Goal: Task Accomplishment & Management: Manage account settings

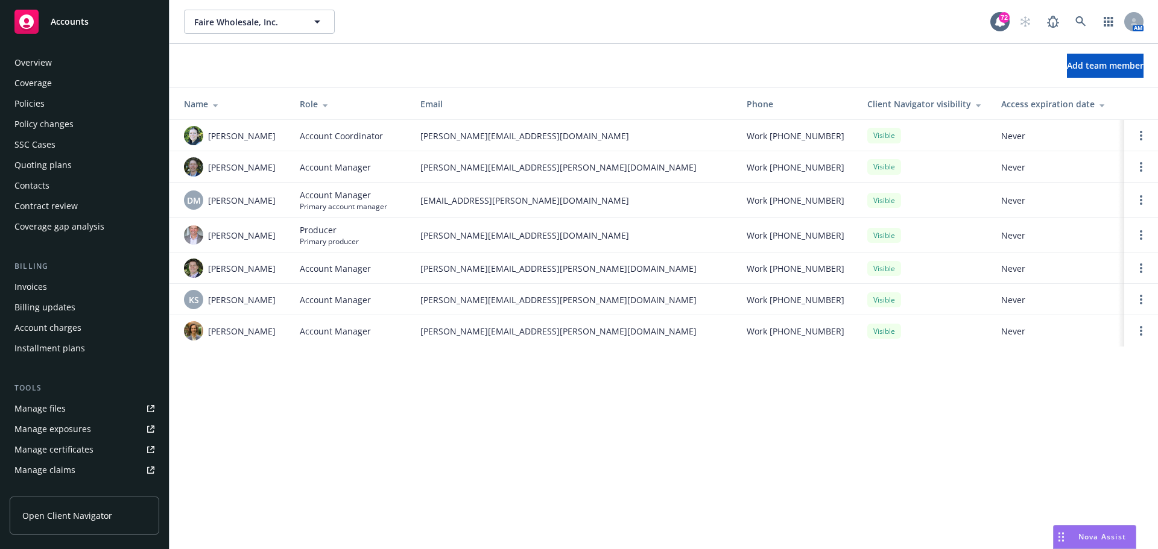
scroll to position [236, 0]
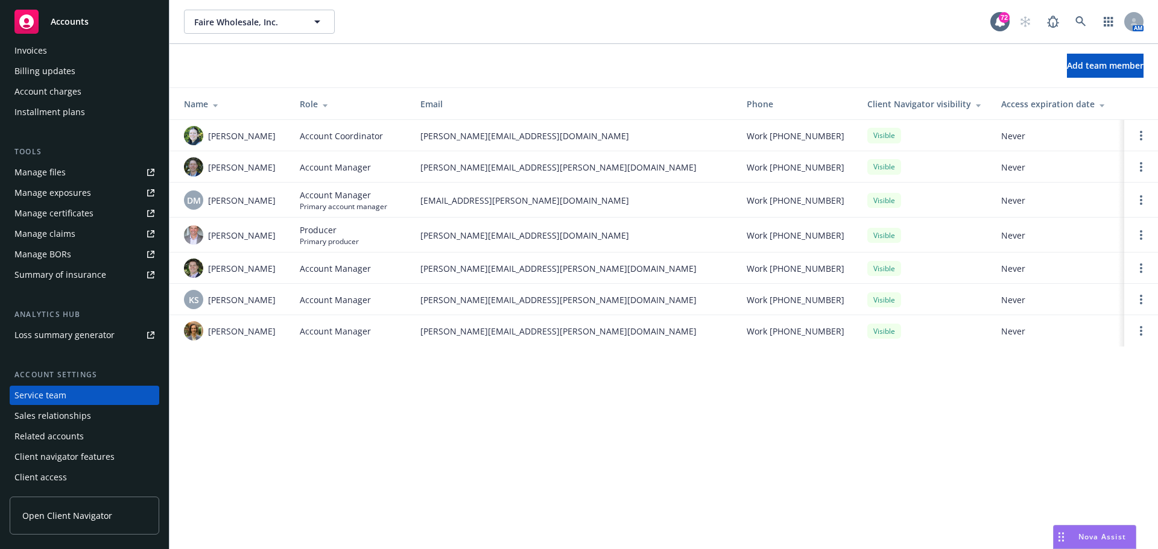
click at [69, 178] on link "Manage files" at bounding box center [85, 172] width 150 height 19
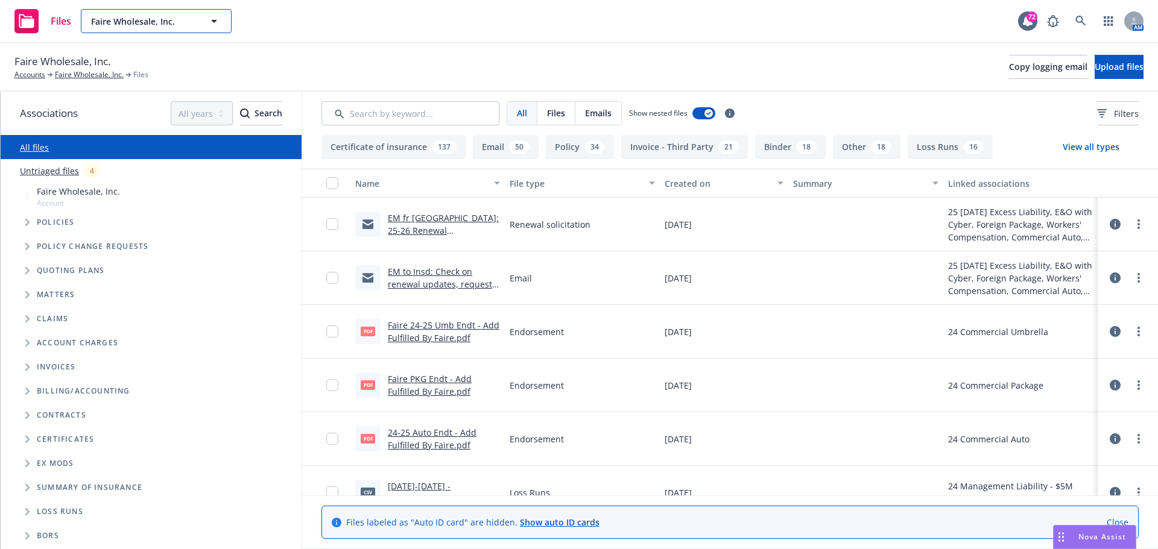
click at [160, 25] on span "Faire Wholesale, Inc." at bounding box center [143, 21] width 104 height 13
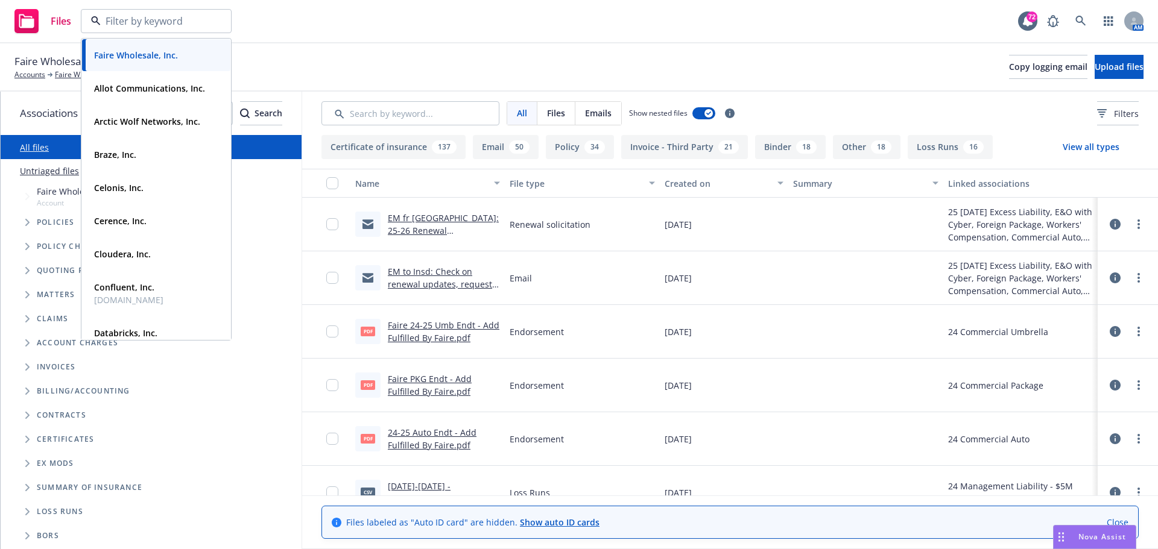
click at [204, 20] on input at bounding box center [154, 21] width 106 height 14
click at [291, 5] on div "Files Faire Wholesale, Inc. Type Commercial FEIN [US_EMPLOYER_IDENTIFICATION_NU…" at bounding box center [579, 21] width 1158 height 43
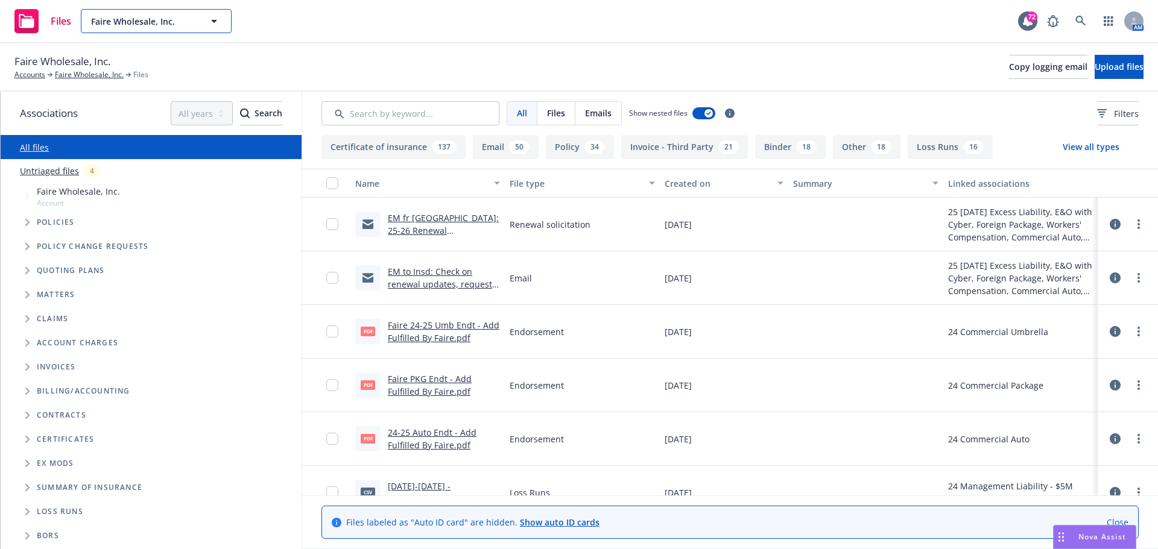
click at [216, 22] on div "Faire Wholesale, Inc." at bounding box center [156, 21] width 151 height 24
click at [1084, 22] on icon at bounding box center [1080, 21] width 11 height 11
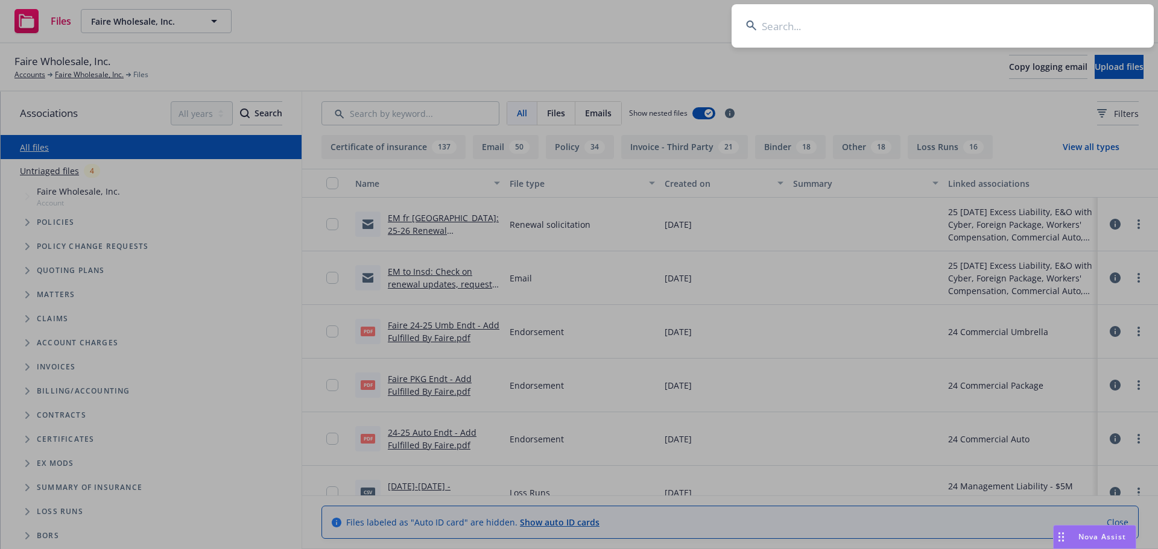
click at [785, 25] on input at bounding box center [942, 25] width 422 height 43
type input "c"
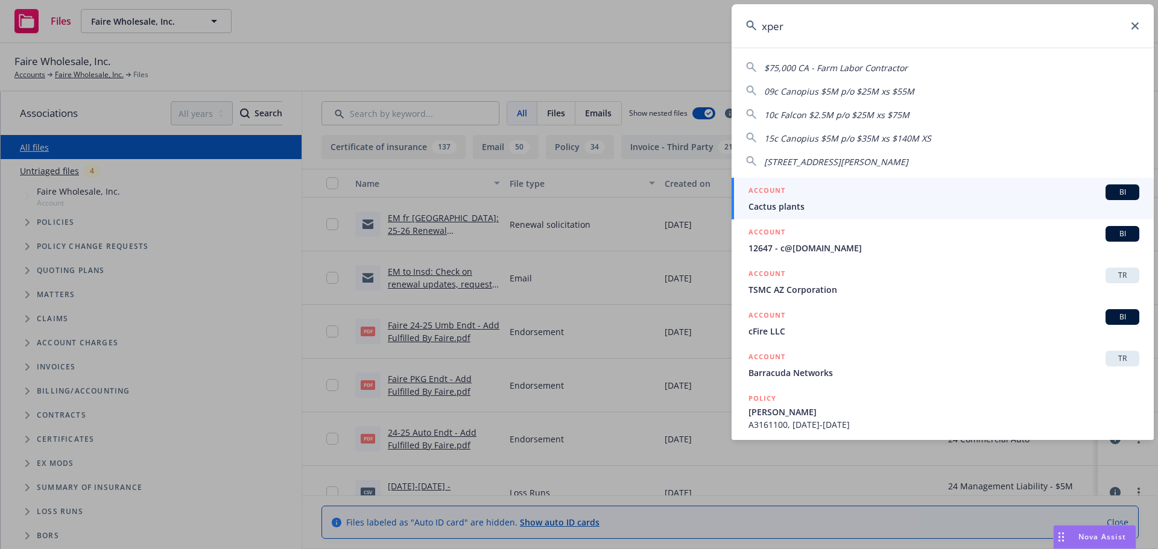
type input "xperi"
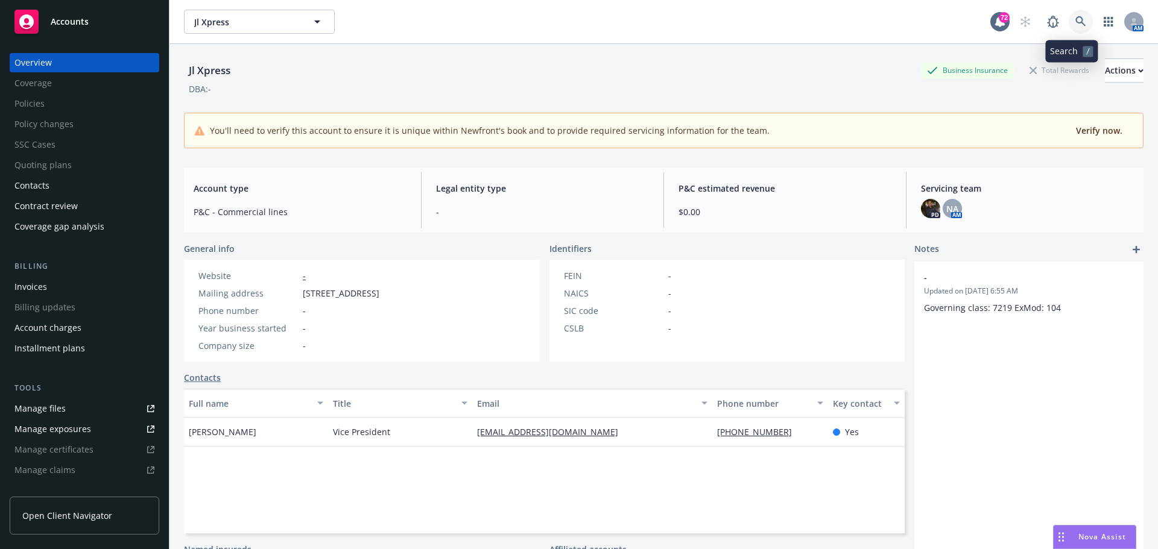
click at [1076, 20] on icon at bounding box center [1080, 21] width 11 height 11
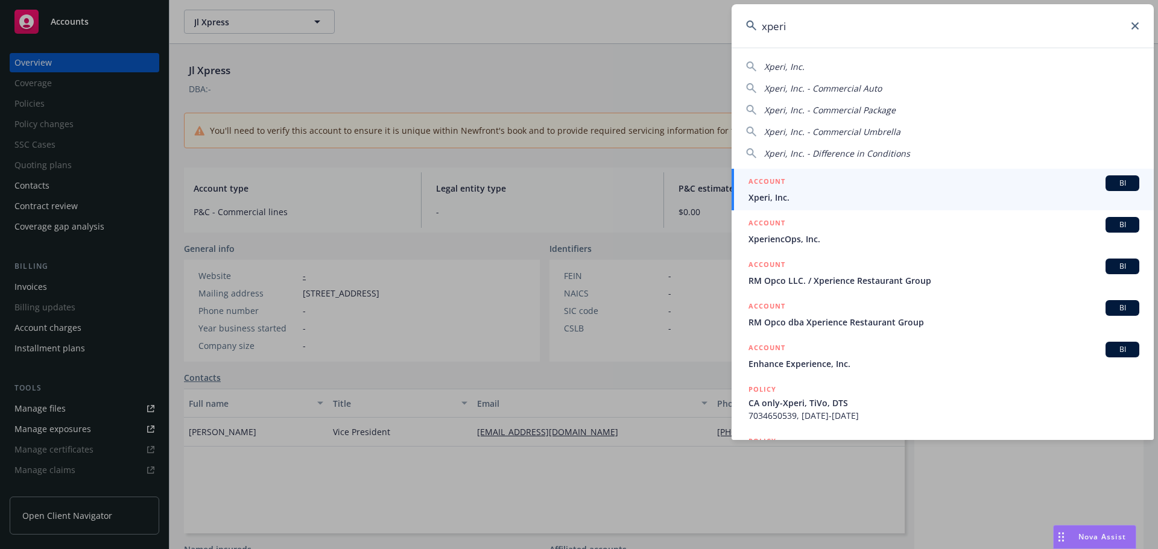
type input "xperi"
click at [1118, 183] on span "BI" at bounding box center [1122, 183] width 24 height 11
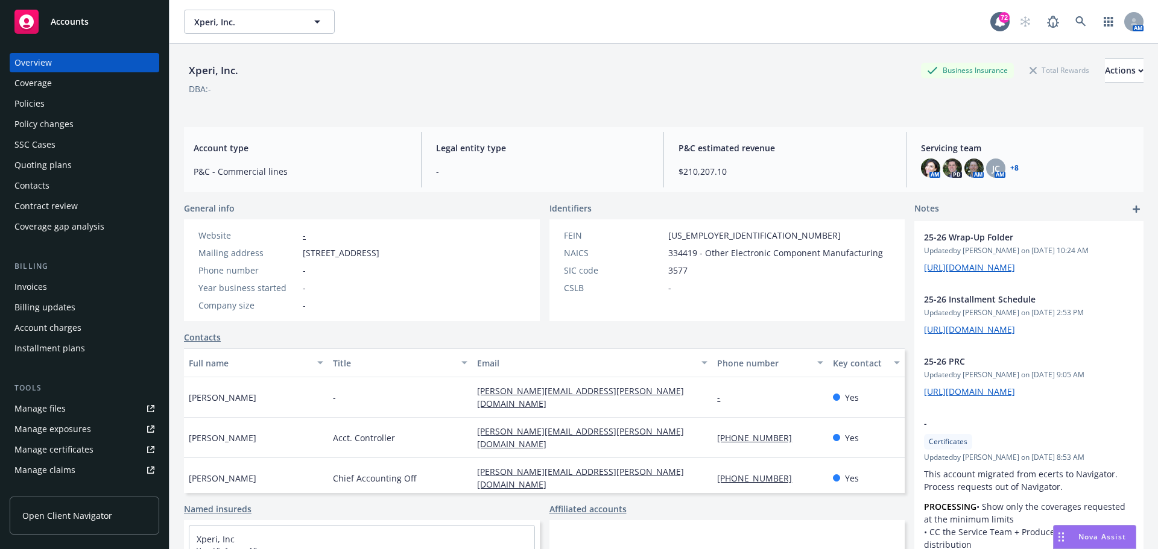
click at [81, 102] on div "Policies" at bounding box center [84, 103] width 140 height 19
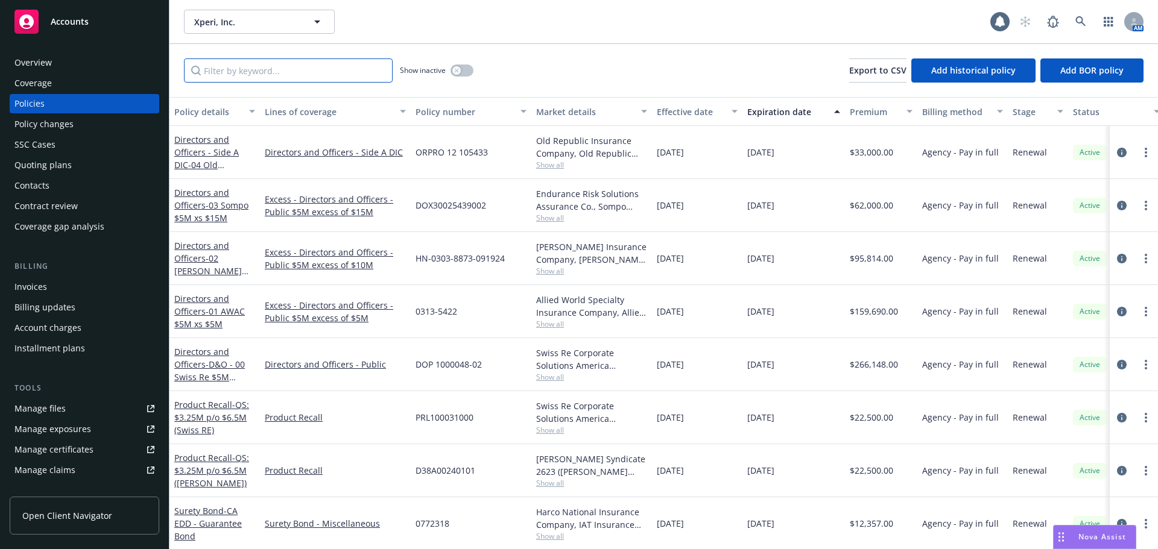
click at [257, 66] on input "Filter by keyword..." at bounding box center [288, 70] width 209 height 24
type input "[GEOGRAPHIC_DATA]"
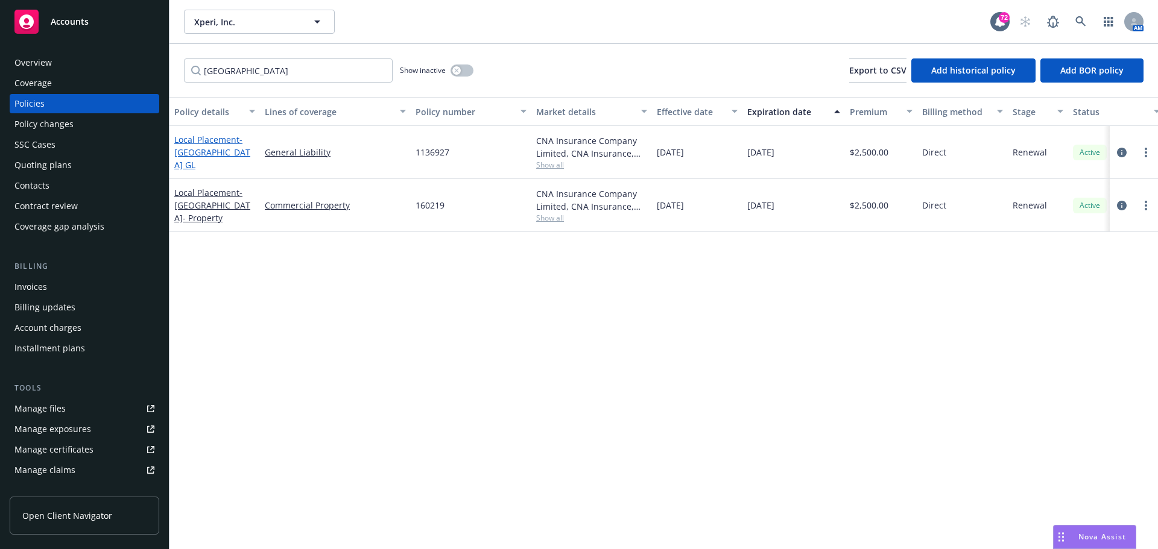
click at [209, 154] on span "- [GEOGRAPHIC_DATA] GL" at bounding box center [212, 152] width 76 height 37
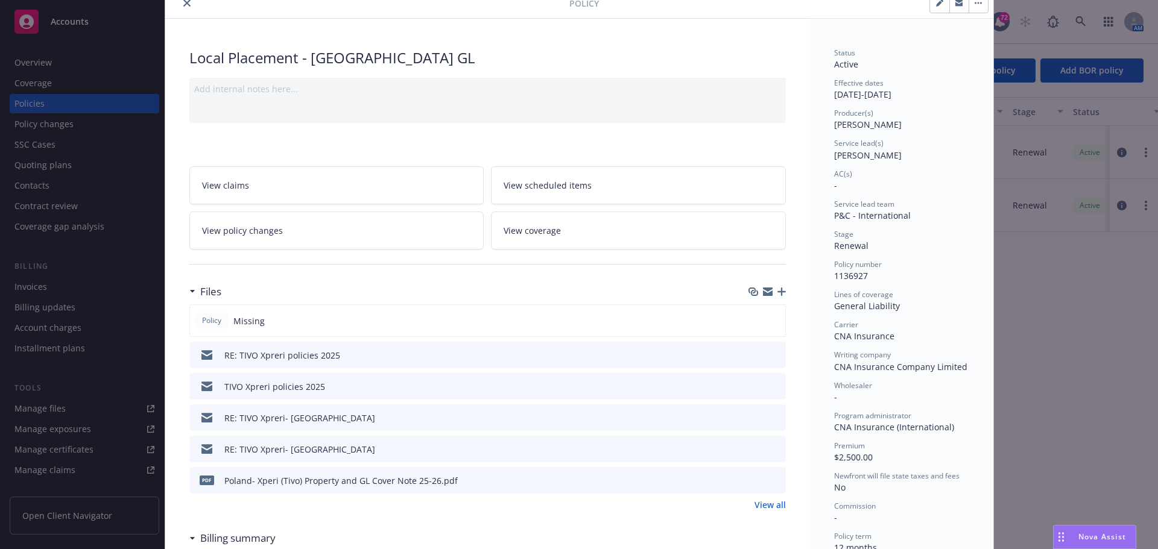
scroll to position [121, 0]
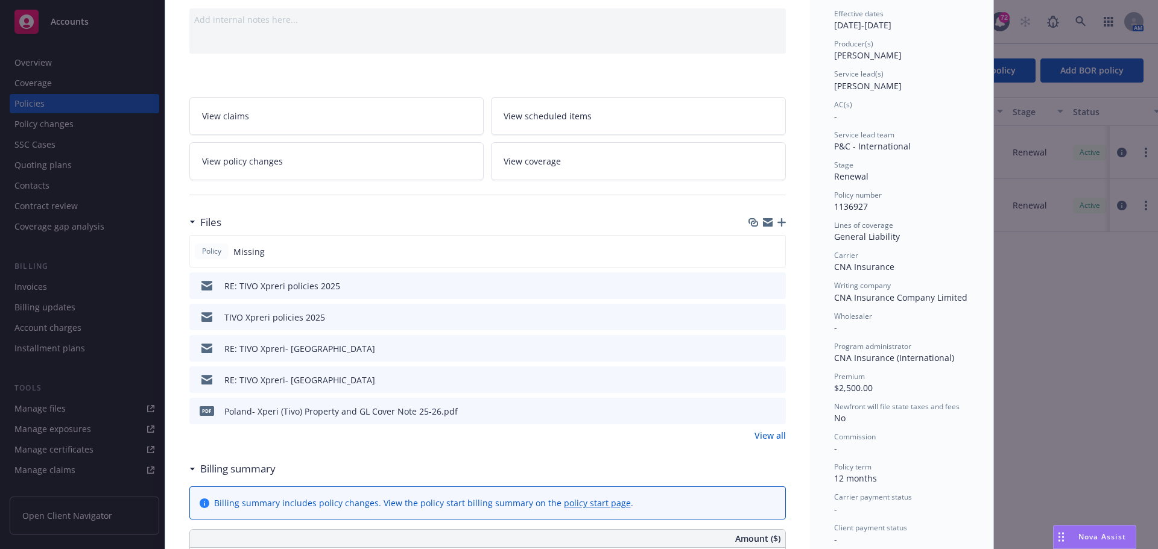
click at [778, 223] on icon "button" at bounding box center [781, 222] width 8 height 8
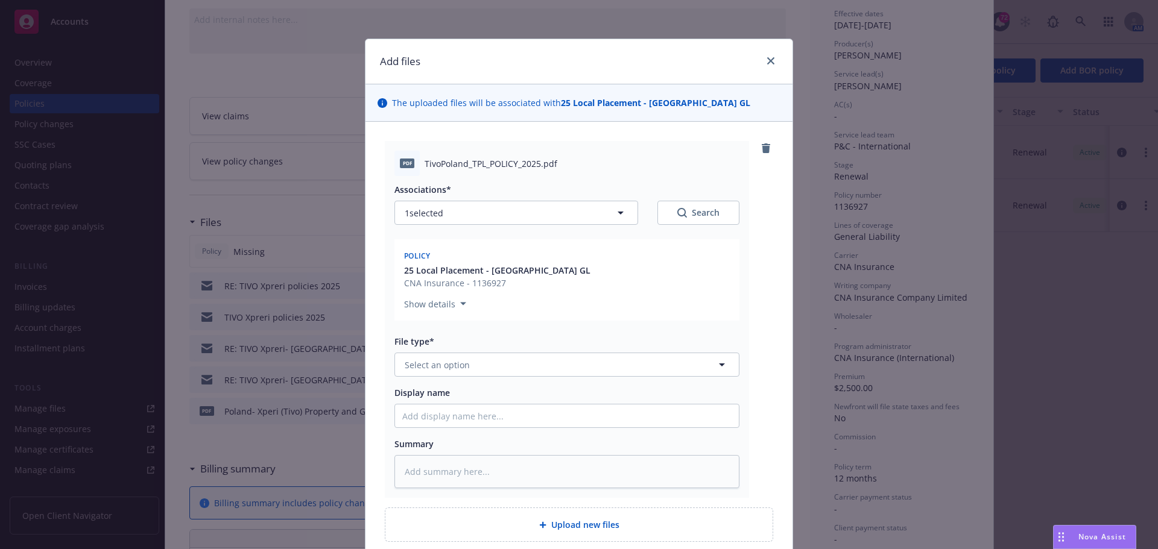
scroll to position [60, 0]
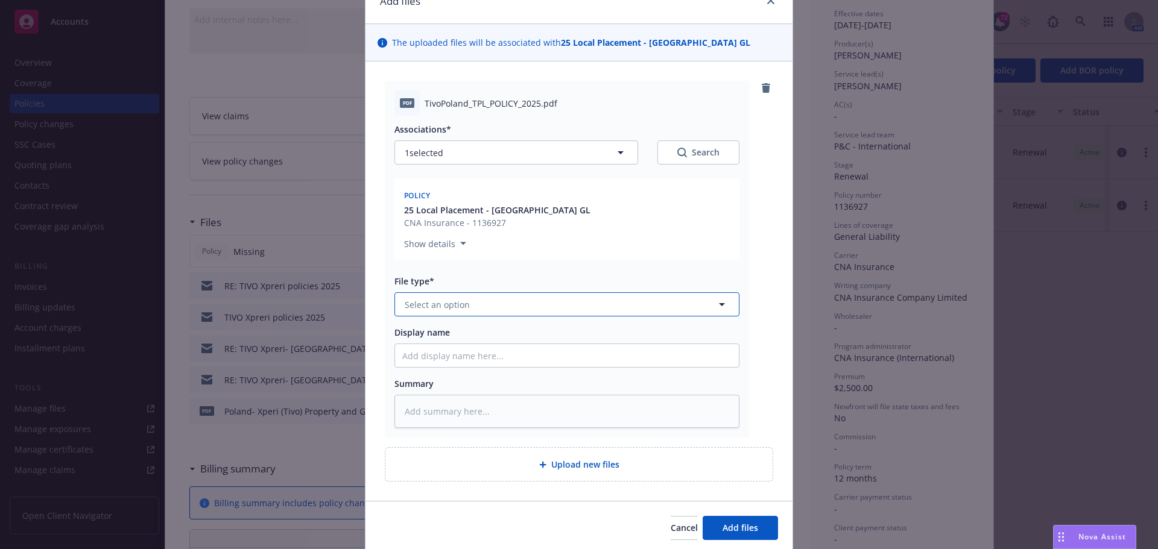
click at [455, 298] on span "Select an option" at bounding box center [437, 304] width 65 height 13
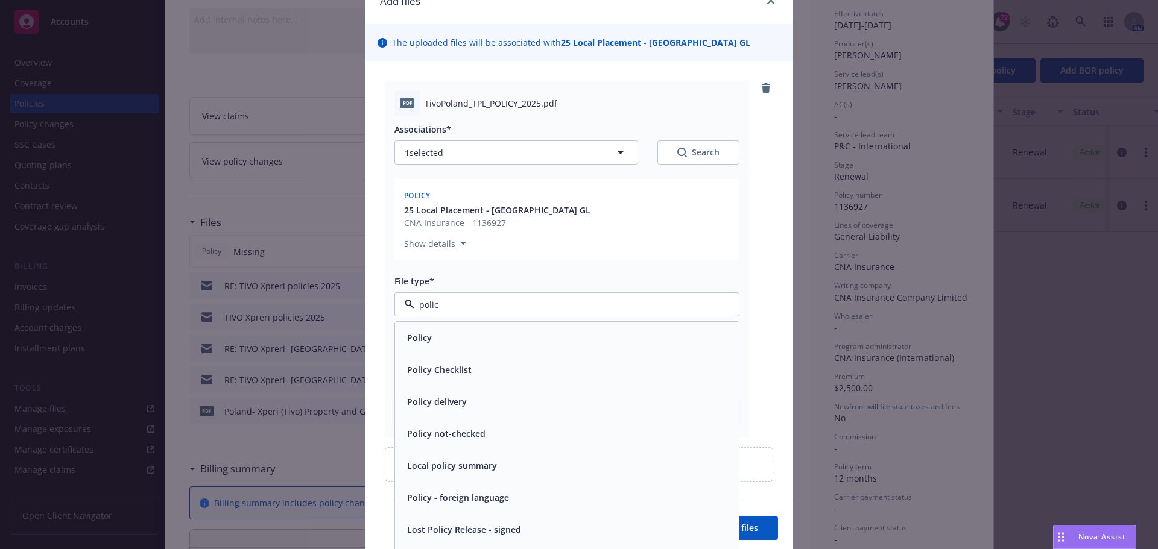
type input "policy"
drag, startPoint x: 415, startPoint y: 339, endPoint x: 409, endPoint y: 387, distance: 48.0
click at [414, 341] on span "Policy" at bounding box center [419, 338] width 25 height 13
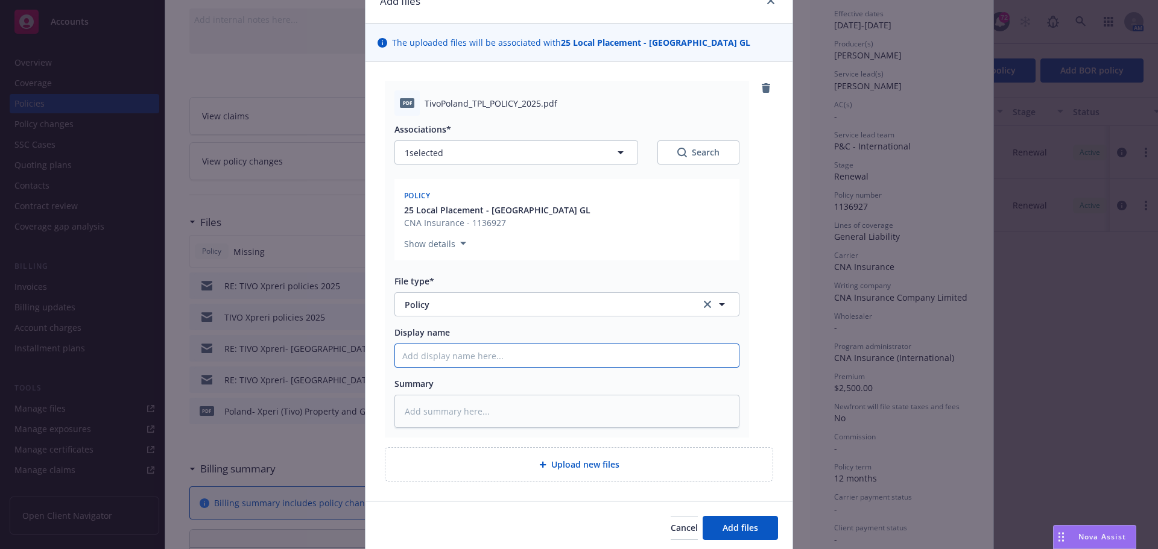
click at [401, 351] on input "Display name" at bounding box center [567, 355] width 344 height 23
type textarea "x"
type input "p"
type textarea "x"
type input "po"
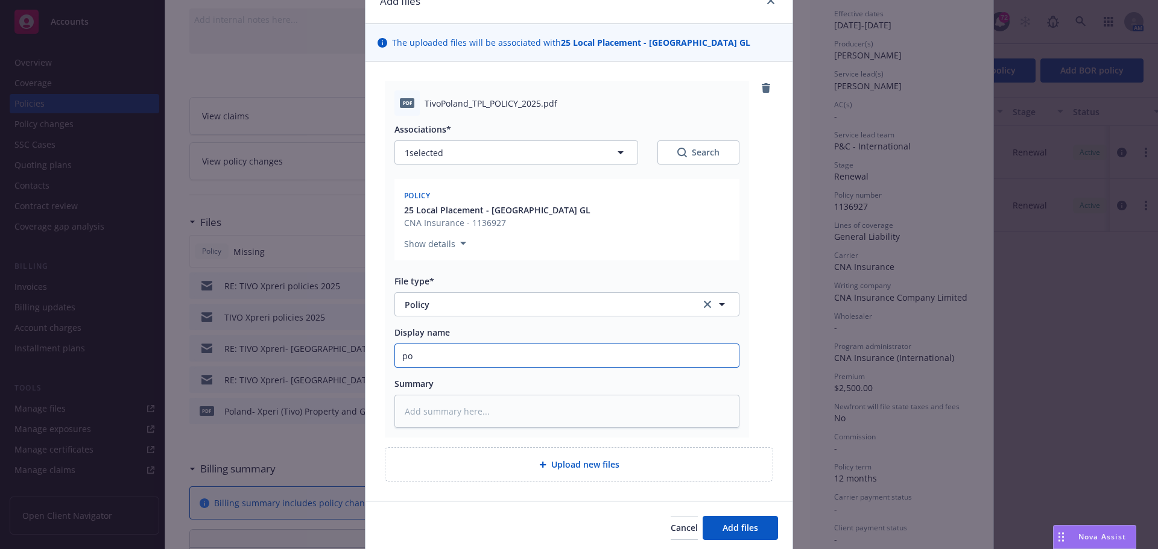
type textarea "x"
type input "pol"
type textarea "x"
type input "poli"
type textarea "x"
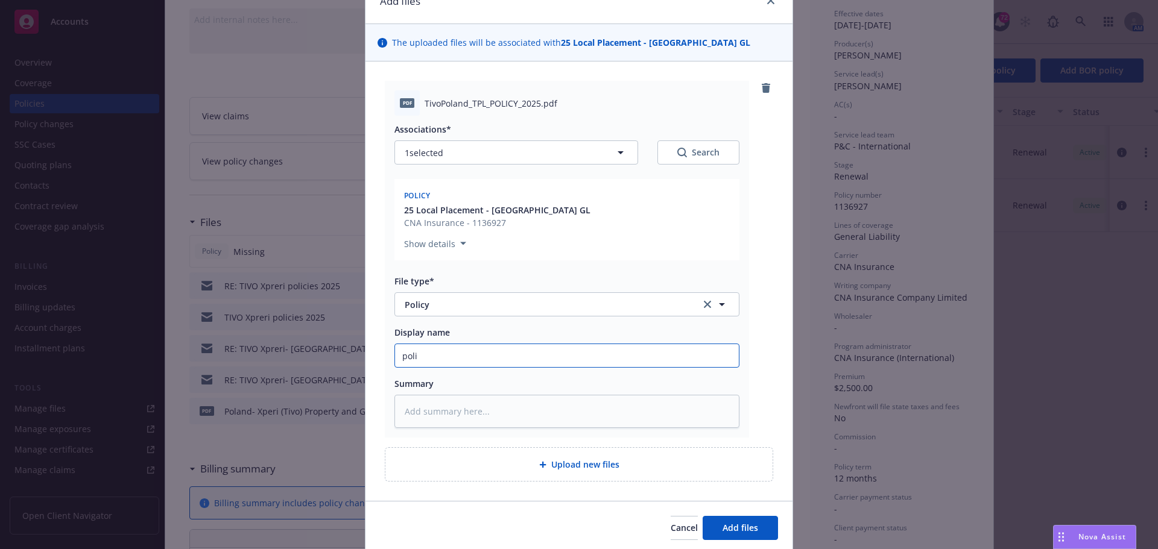
type input "pol"
type textarea "x"
type input "po"
type textarea "x"
type input "p"
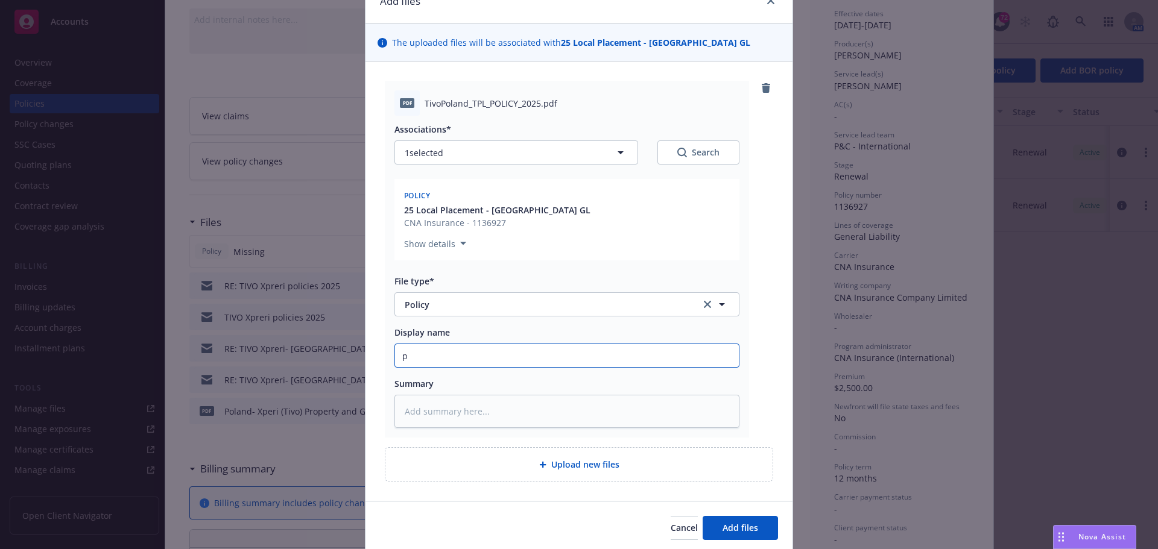
type textarea "x"
type input "P"
type textarea "x"
type input "Po"
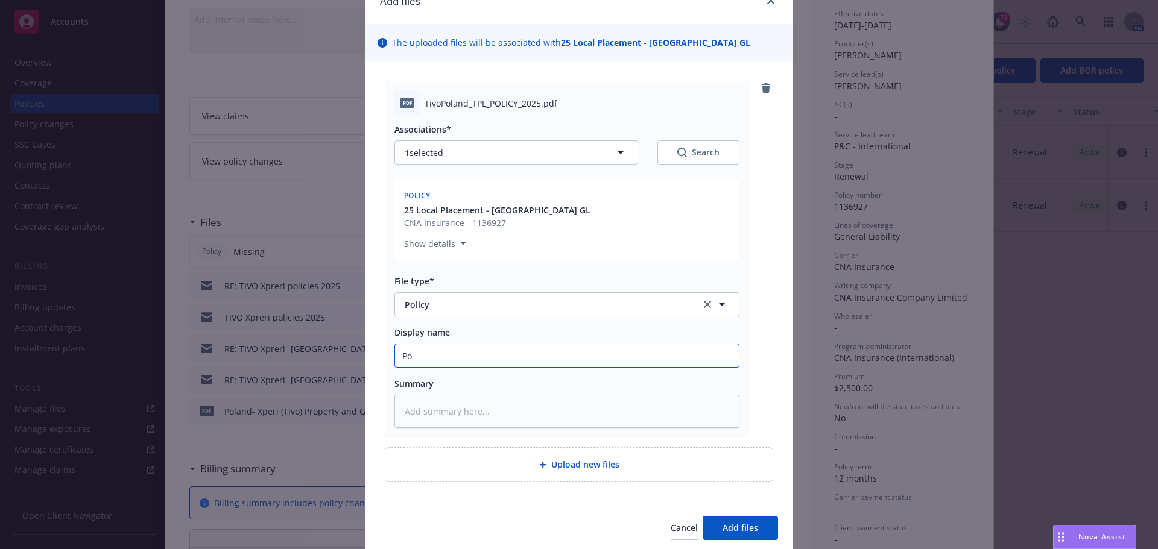
type textarea "x"
type input "Pol"
type textarea "x"
type input "[DATE]"
type textarea "x"
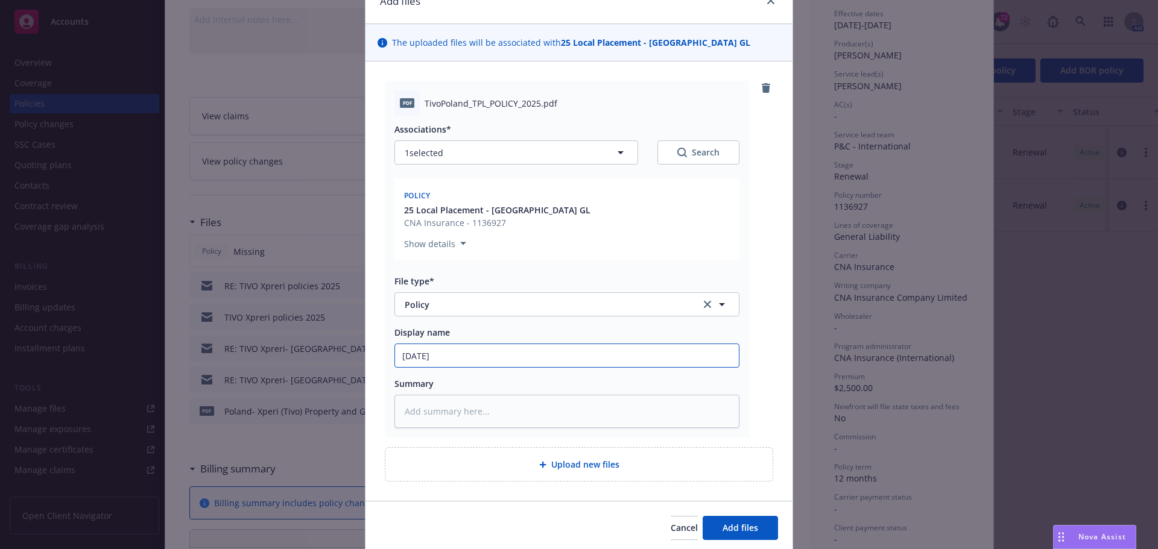
type input "[PERSON_NAME]"
type textarea "x"
type input "[GEOGRAPHIC_DATA]"
type textarea "x"
type input "[GEOGRAPHIC_DATA]-"
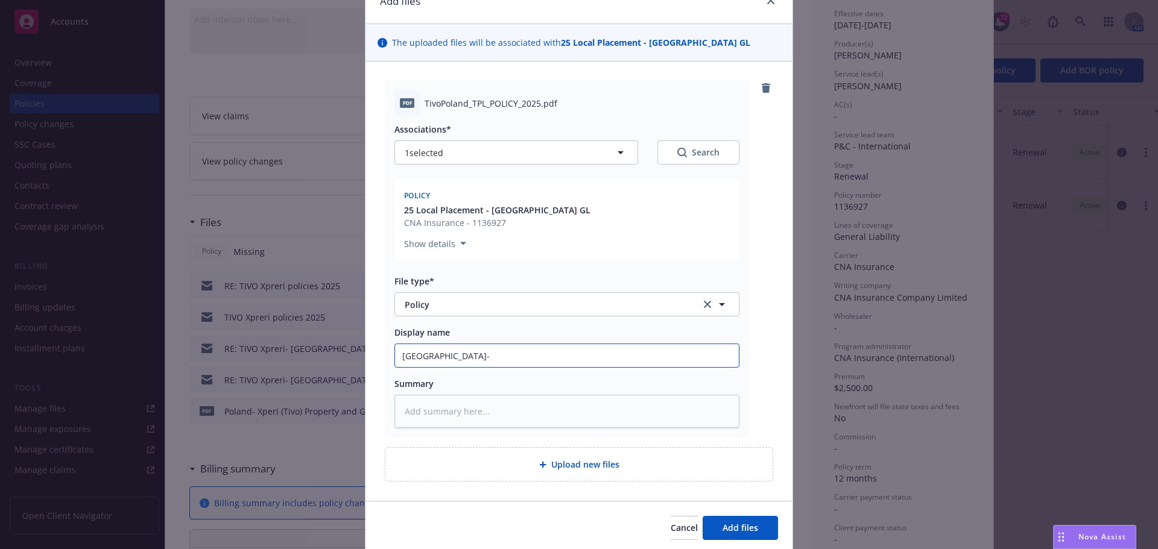
type textarea "x"
type input "[GEOGRAPHIC_DATA]-"
type textarea "x"
type input "[GEOGRAPHIC_DATA]-"
type textarea "x"
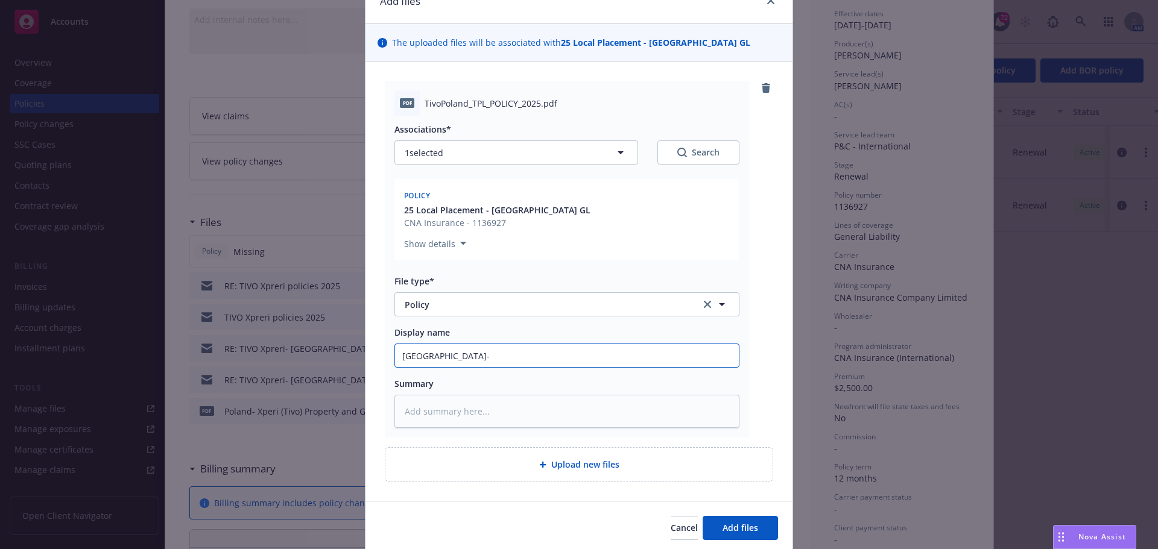
type input "[GEOGRAPHIC_DATA]-"
type textarea "x"
type input "Poland- X"
type textarea "x"
type input "Poland- Xp"
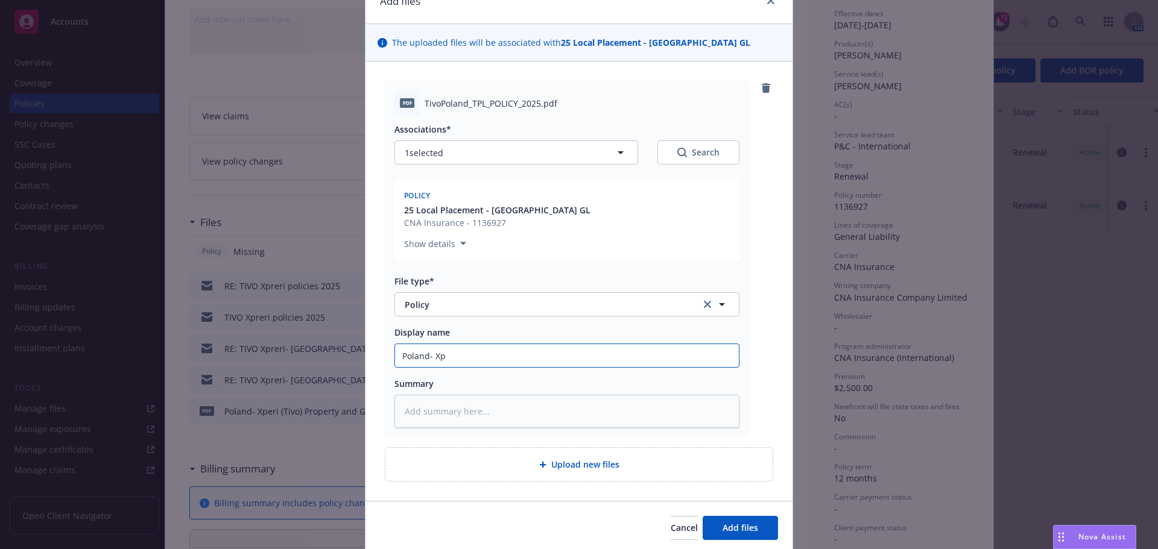
type textarea "x"
type input "Poland- Xpe"
type textarea "x"
type input "Poland- Xper"
type textarea "x"
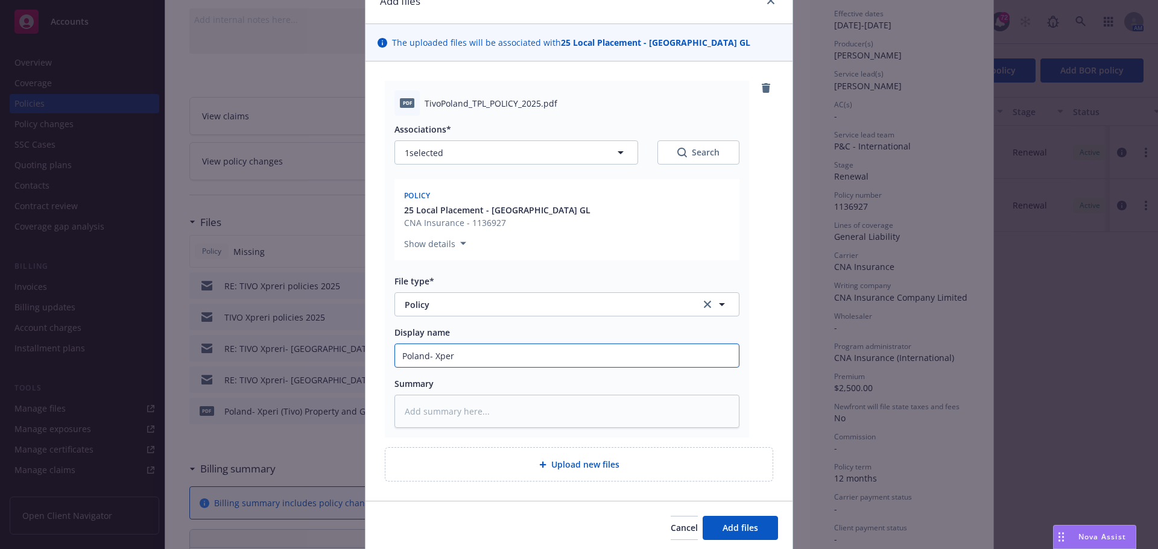
type input "Poland- Xperi"
type textarea "x"
type input "Poland- Xperi"
type textarea "x"
type input "Poland- Xperi ("
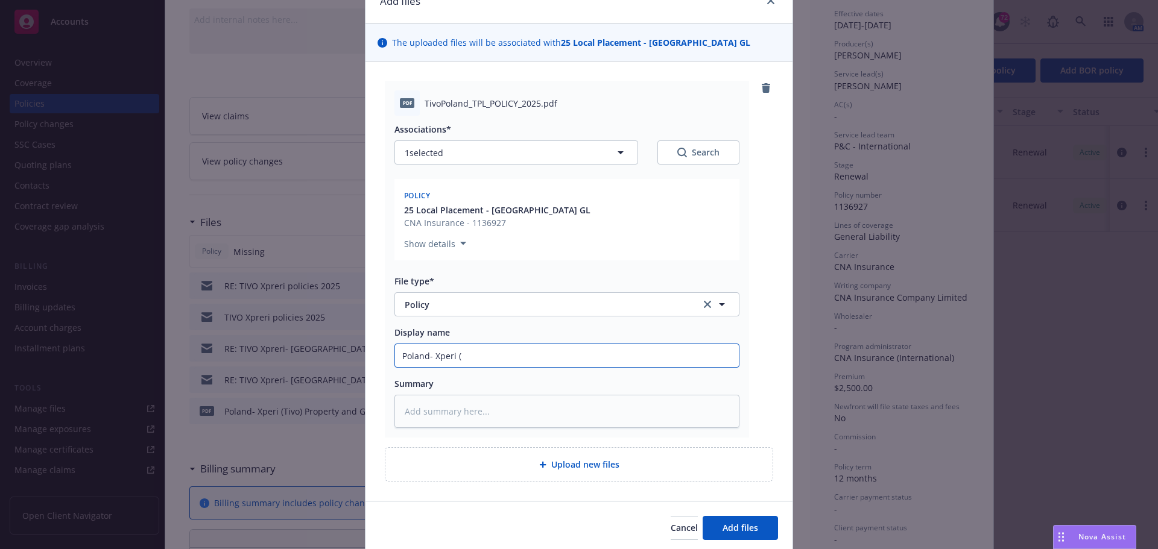
type textarea "x"
type input "Poland- Xperi (T"
type textarea "x"
type input "Poland- Xperi (Ti"
type textarea "x"
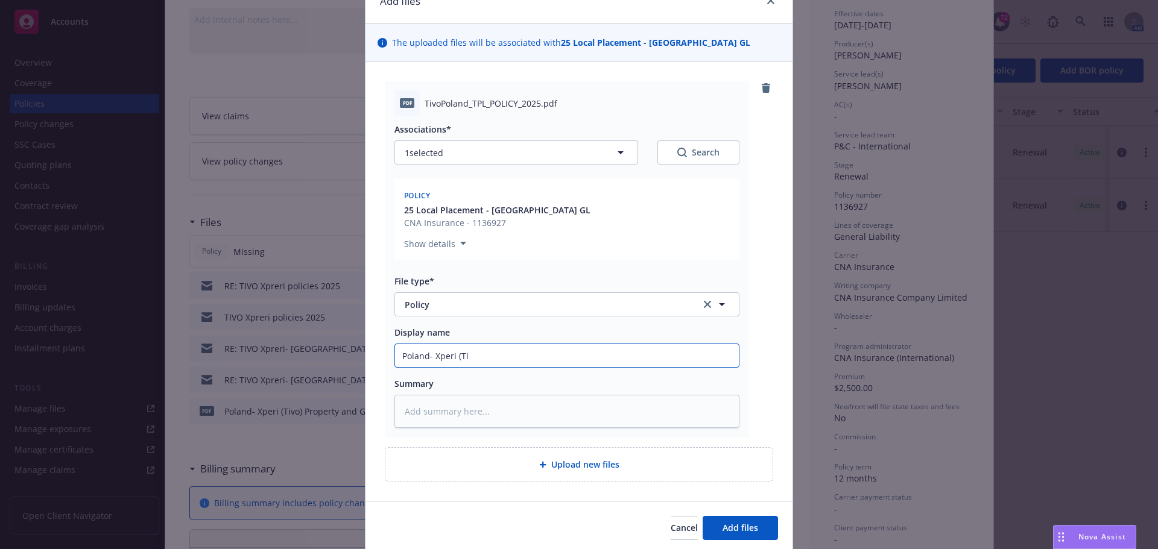
type input "Poland- Xperi (Tiv"
type textarea "x"
type input "Poland- Xperi (Tivo"
type textarea "x"
type input "Poland- Xperi (Tivo)"
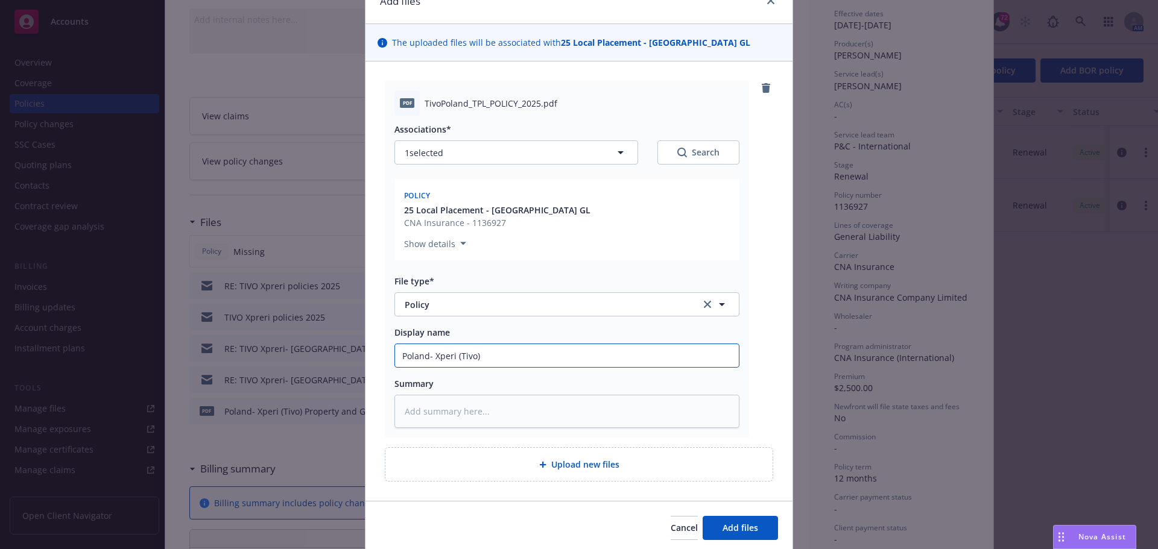
type textarea "x"
type input "Poland- Xperi (Tivo)"
type textarea "x"
type input "Poland- Xperi (Tivo) G"
type textarea "x"
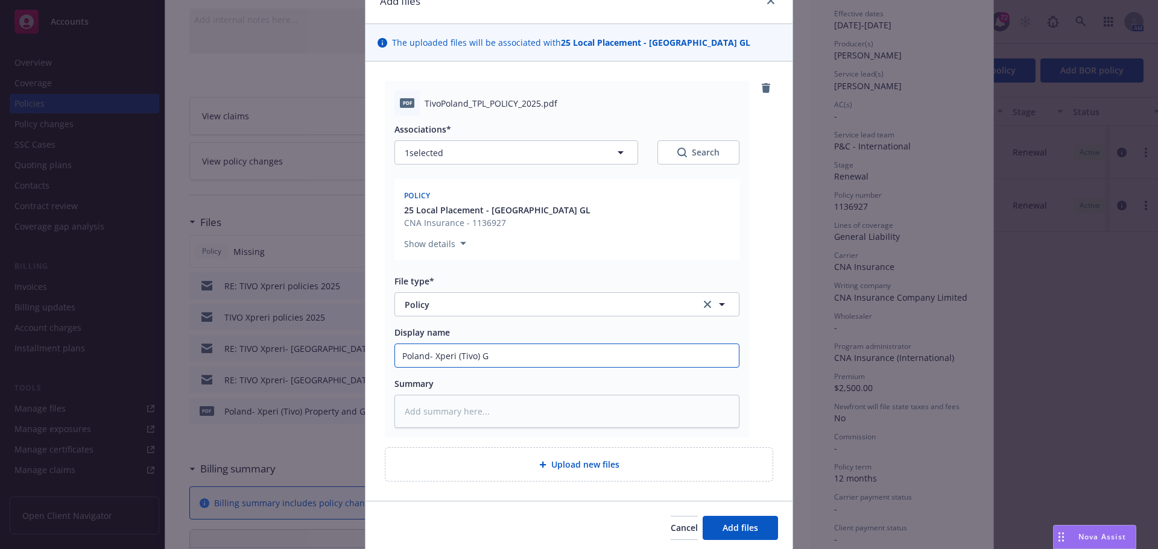
type input "Poland- Xperi (Tivo) GL"
type textarea "x"
type input "Poland- Xperi (Tivo) GL"
type textarea "x"
type input "Poland- Xperi (Tivo) GL P"
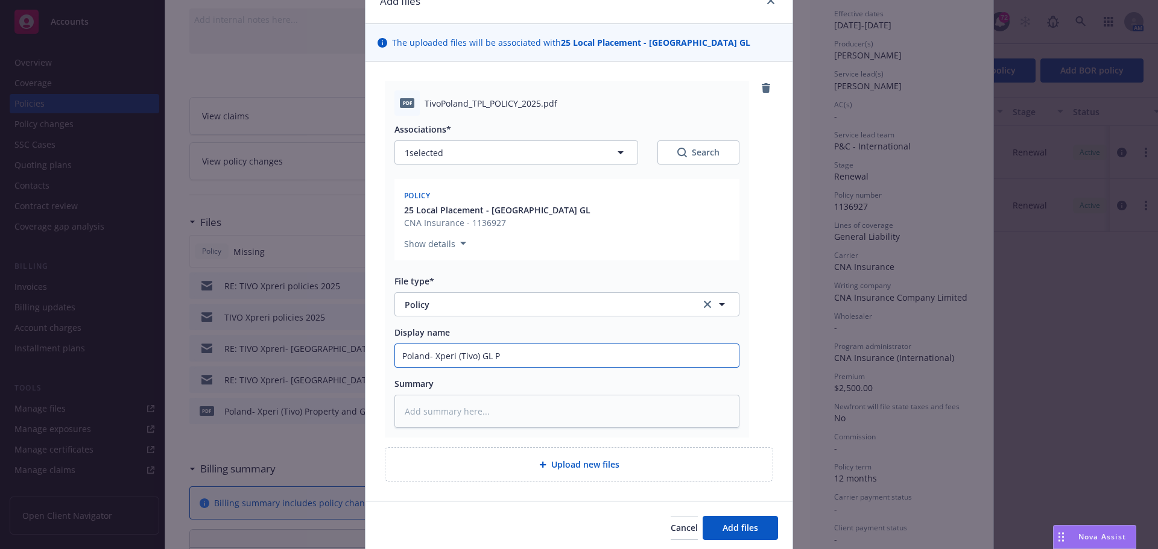
type textarea "x"
type input "Poland- Xperi (Tivo) GL Po"
type textarea "x"
type input "Poland- Xperi (Tivo) GL Pol"
type textarea "x"
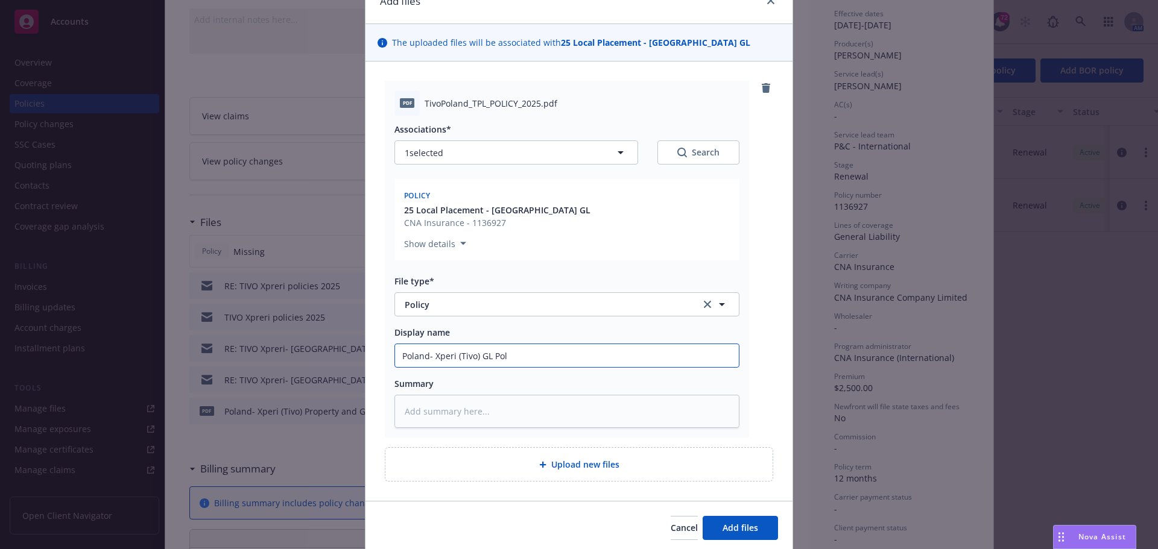
type input "Poland- Xperi (Tivo) [PERSON_NAME]"
type textarea "x"
type input "Poland- Xperi (Tivo) [PERSON_NAME]"
type textarea "x"
type input "Poland- Xperi (Tivo) GL Policy"
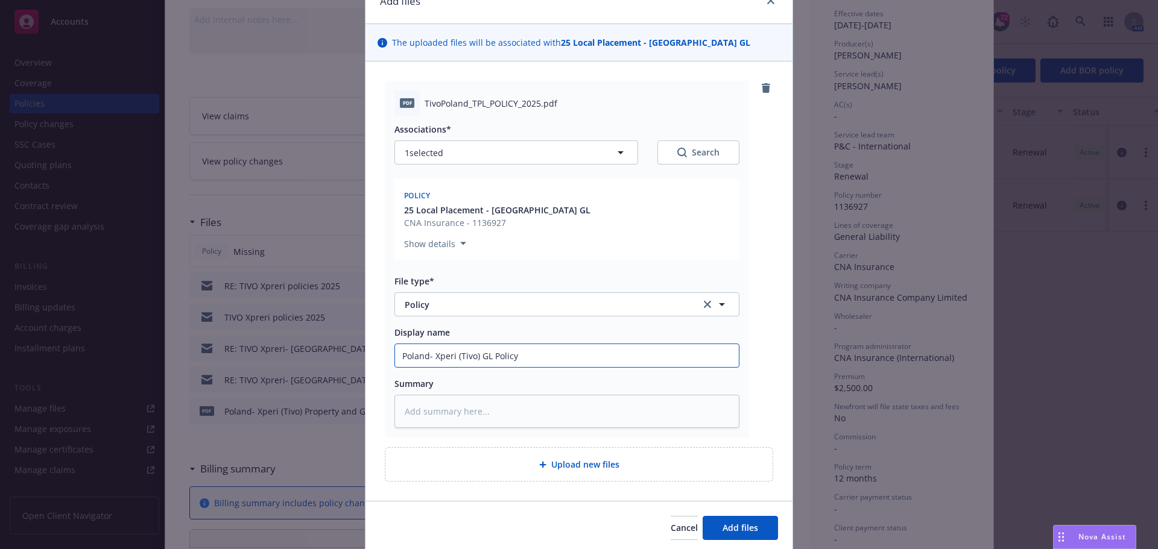
type textarea "x"
type input "Poland- Xperi (Tivo) GL Policy"
type textarea "x"
type input "Poland- Xperi (Tivo) GL Policy 2"
type textarea "x"
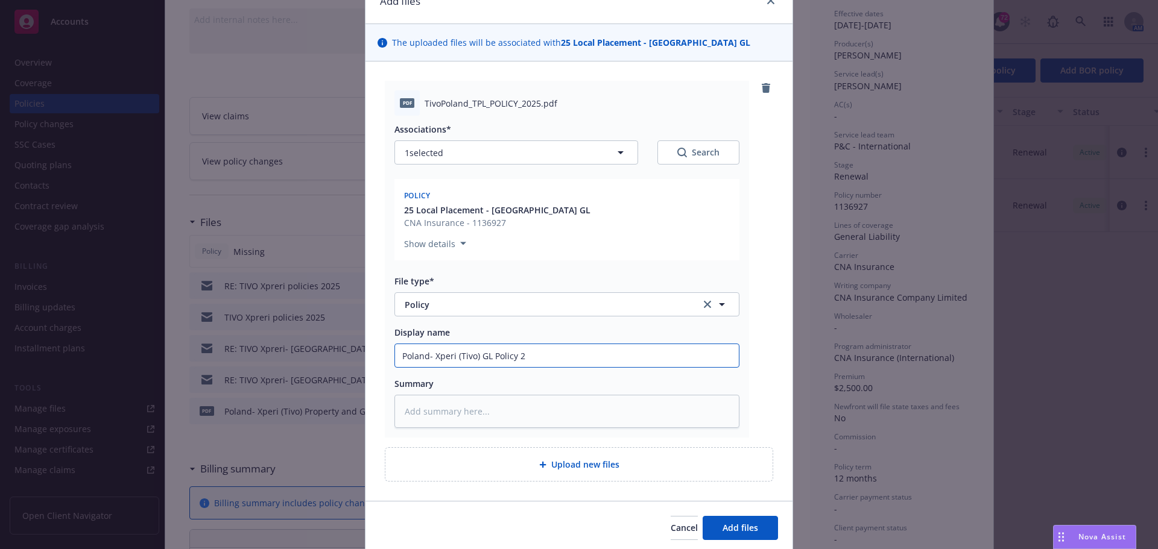
type input "Poland- Xperi (Tivo) GL Policy 25"
type textarea "x"
type input "Poland- Xperi (Tivo) GL Policy 25-"
type textarea "x"
type input "Poland- Xperi (Tivo) GL Policy 25-2"
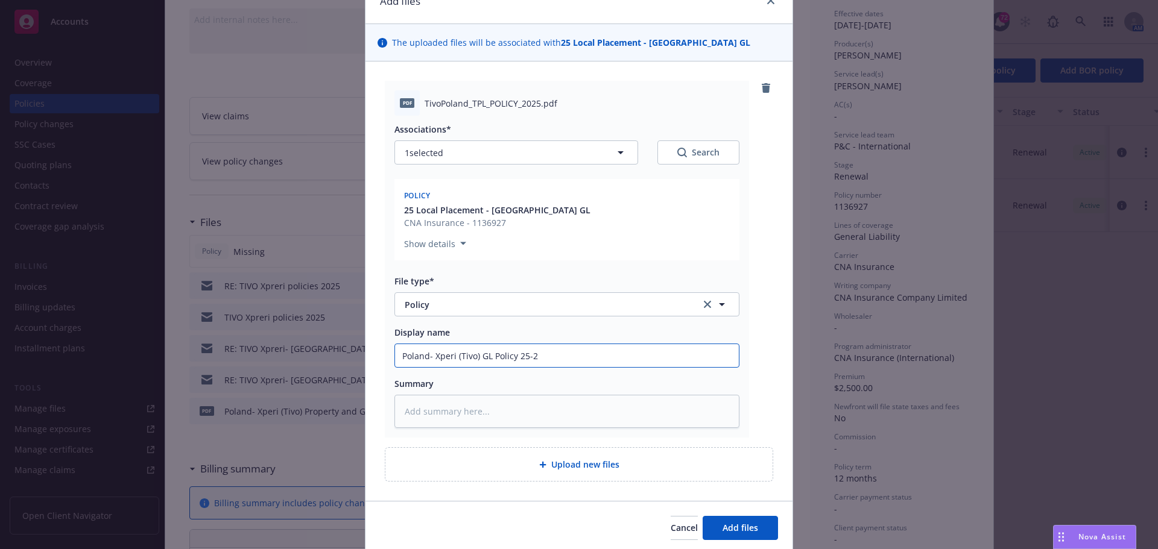
type textarea "x"
type input "Poland- Xperi (Tivo) GL Policy 25-26"
click at [702, 516] on button "Add files" at bounding box center [739, 528] width 75 height 24
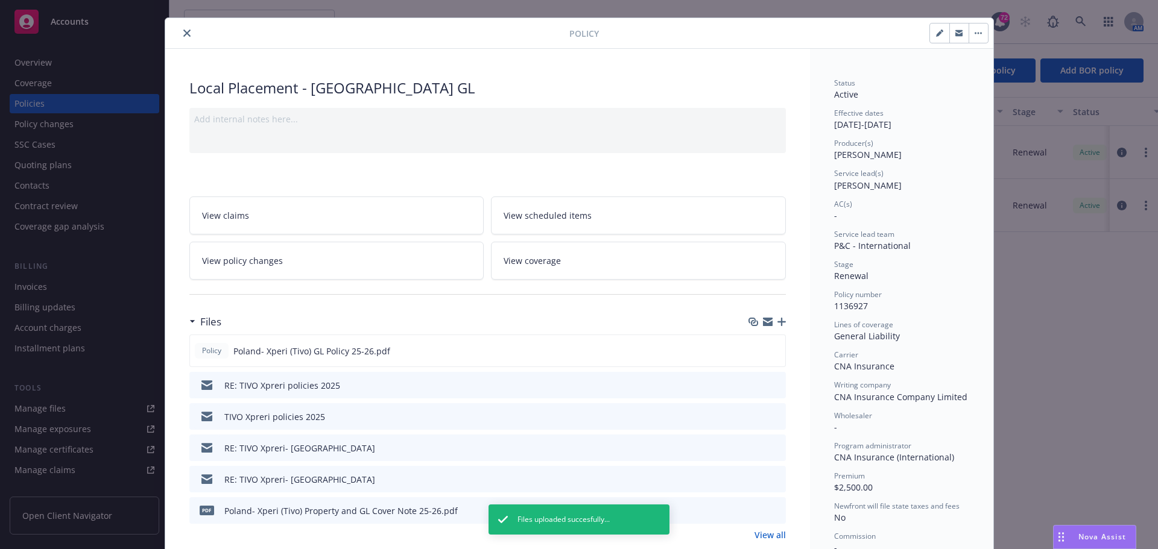
scroll to position [0, 0]
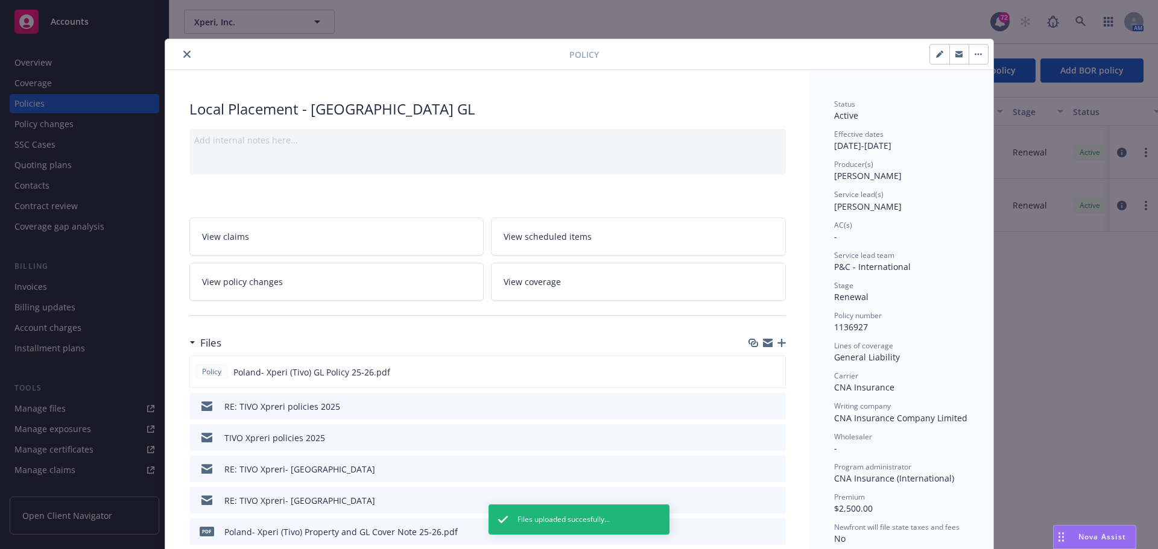
click at [183, 52] on icon "close" at bounding box center [186, 54] width 7 height 7
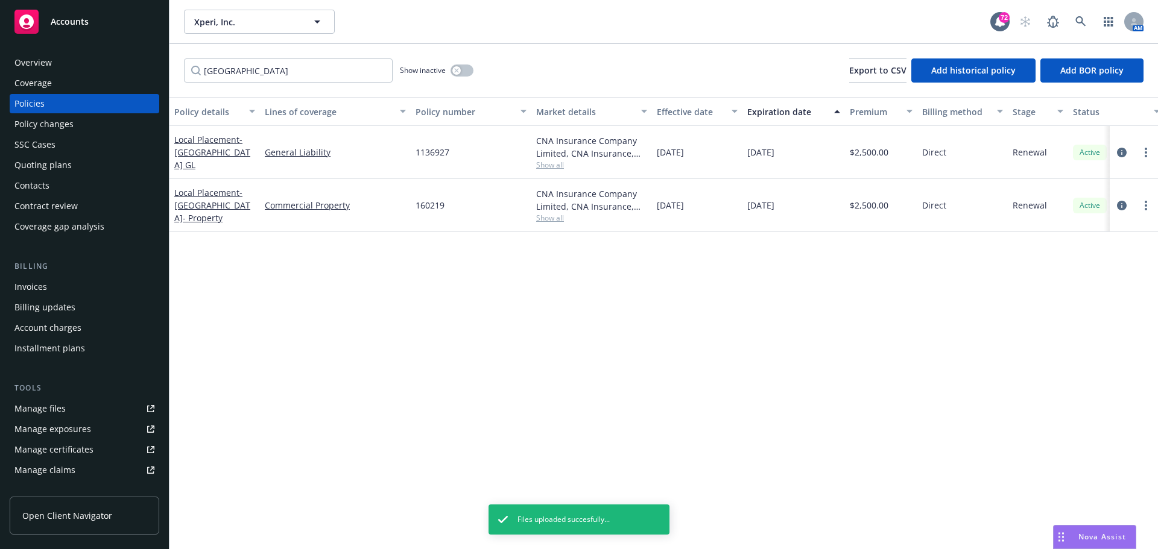
click at [212, 201] on div "Local Placement - [GEOGRAPHIC_DATA]- Property" at bounding box center [214, 205] width 81 height 38
click at [220, 201] on div "Local Placement - [GEOGRAPHIC_DATA]- Property" at bounding box center [214, 205] width 81 height 38
click at [200, 209] on span "- [GEOGRAPHIC_DATA]- Property" at bounding box center [212, 205] width 76 height 37
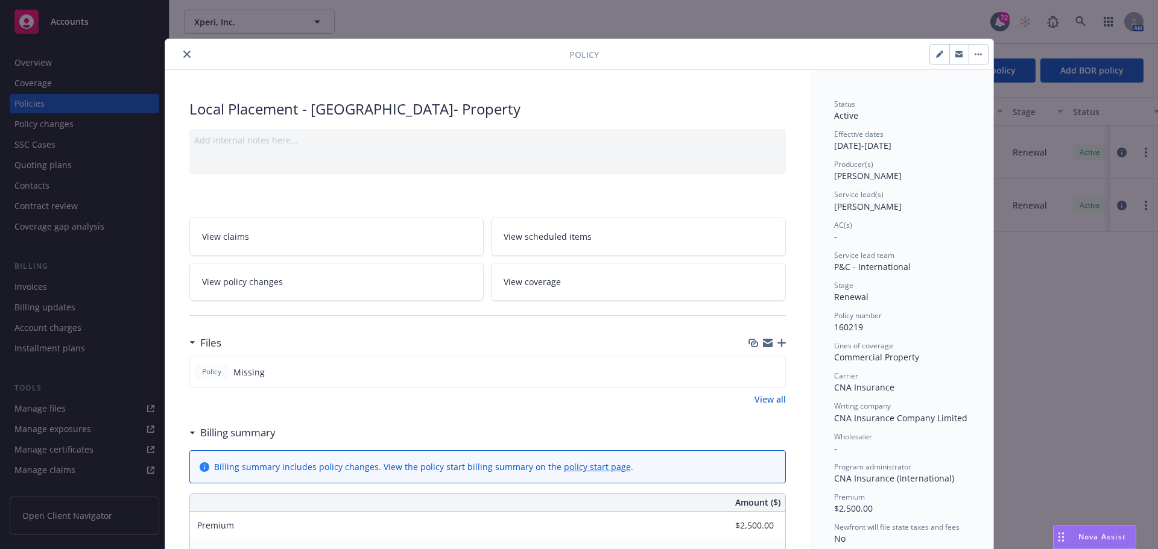
click at [777, 345] on icon "button" at bounding box center [781, 343] width 8 height 8
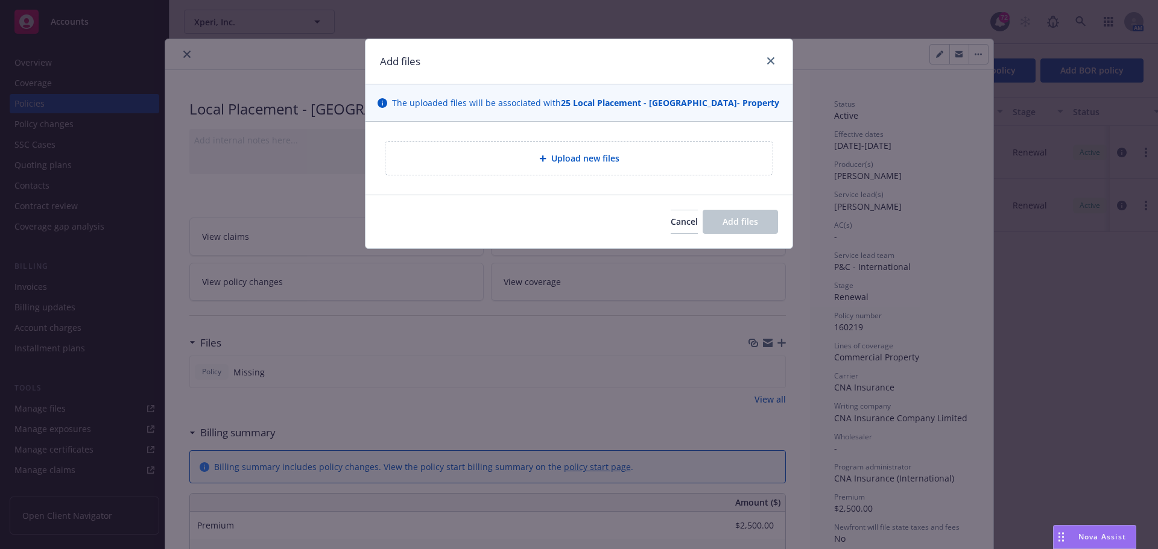
click at [590, 159] on span "Upload new files" at bounding box center [585, 158] width 68 height 13
type textarea "x"
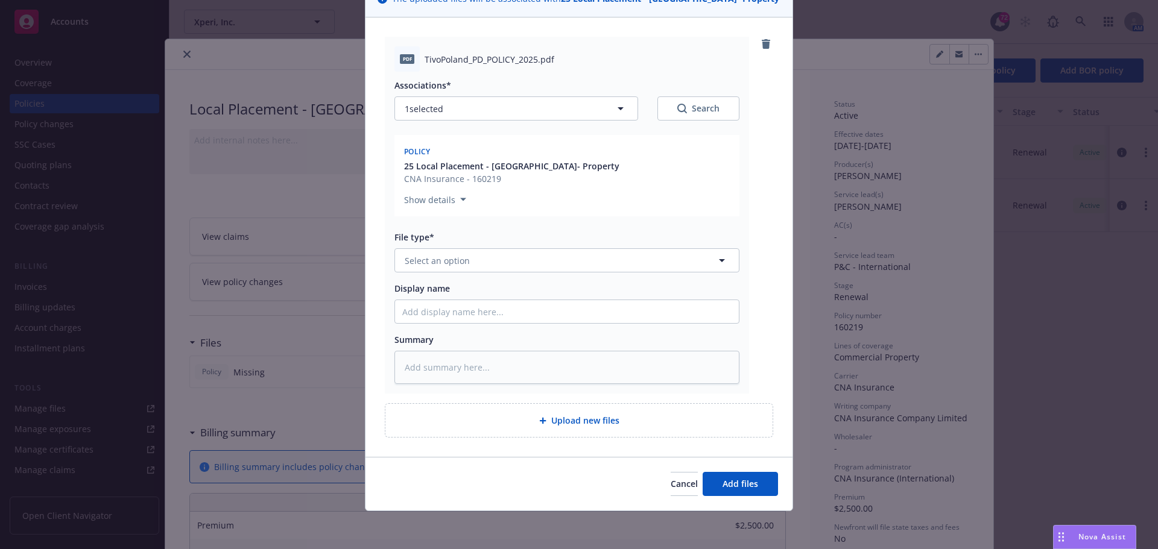
scroll to position [105, 0]
click at [534, 268] on button "Select an option" at bounding box center [566, 260] width 345 height 24
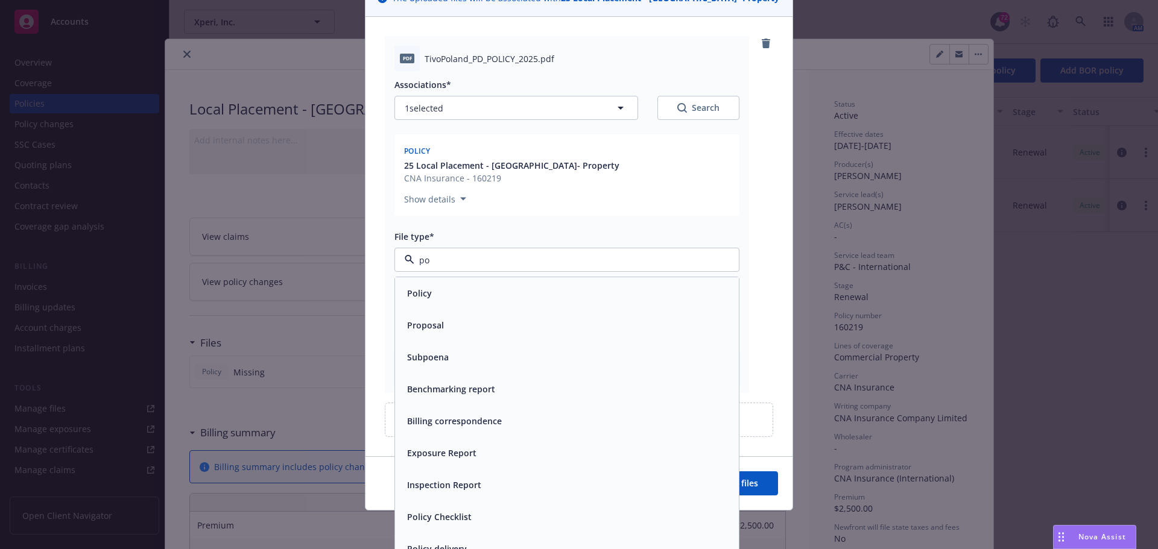
type input "pol"
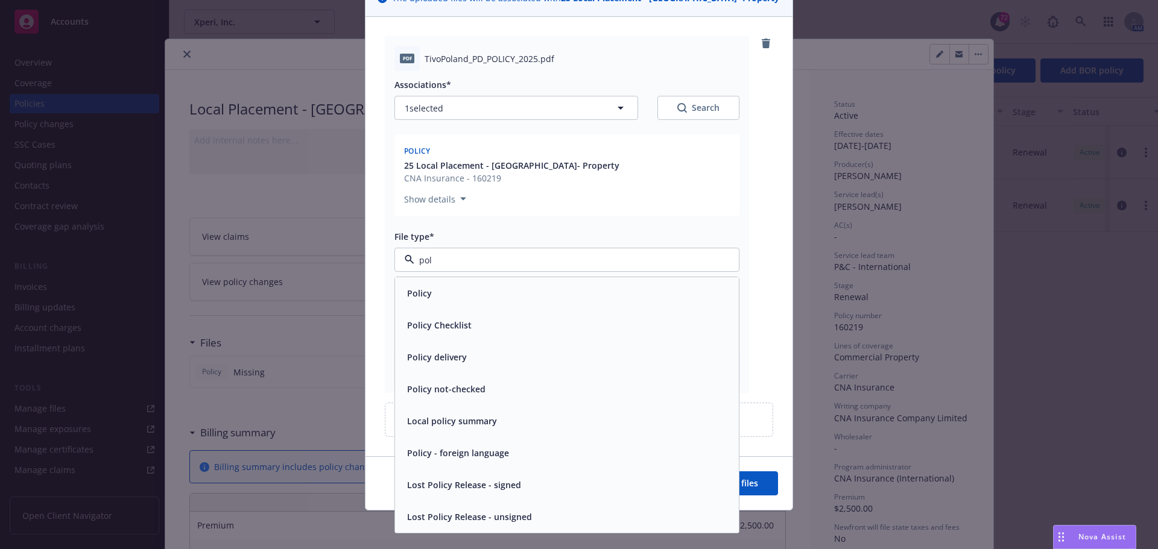
click at [481, 301] on div "Policy" at bounding box center [566, 293] width 329 height 17
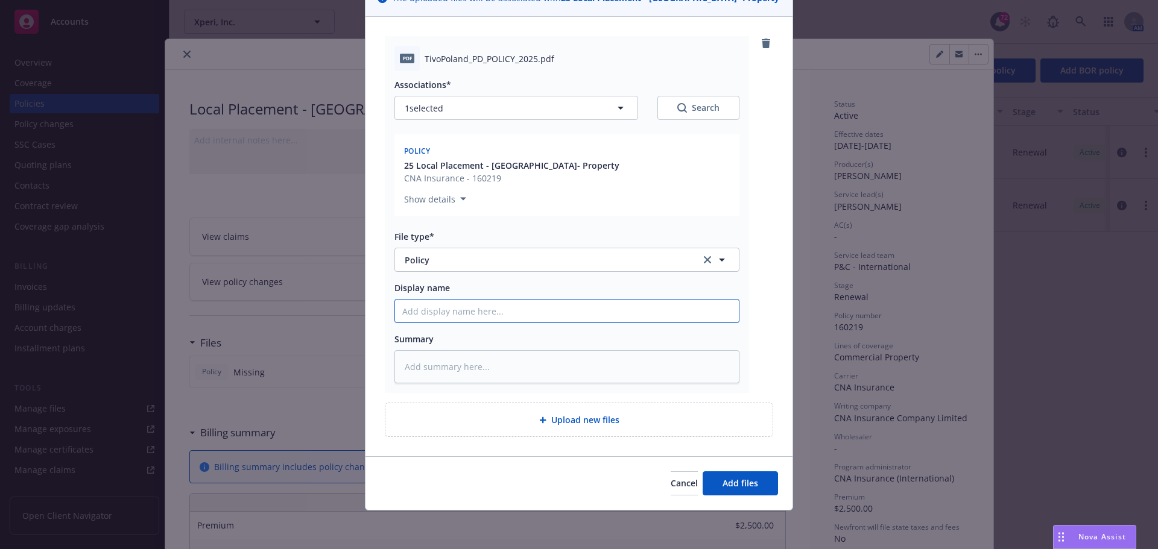
click at [447, 311] on input "Display name" at bounding box center [567, 311] width 344 height 23
type textarea "x"
type input "P"
type textarea "x"
type input "Po"
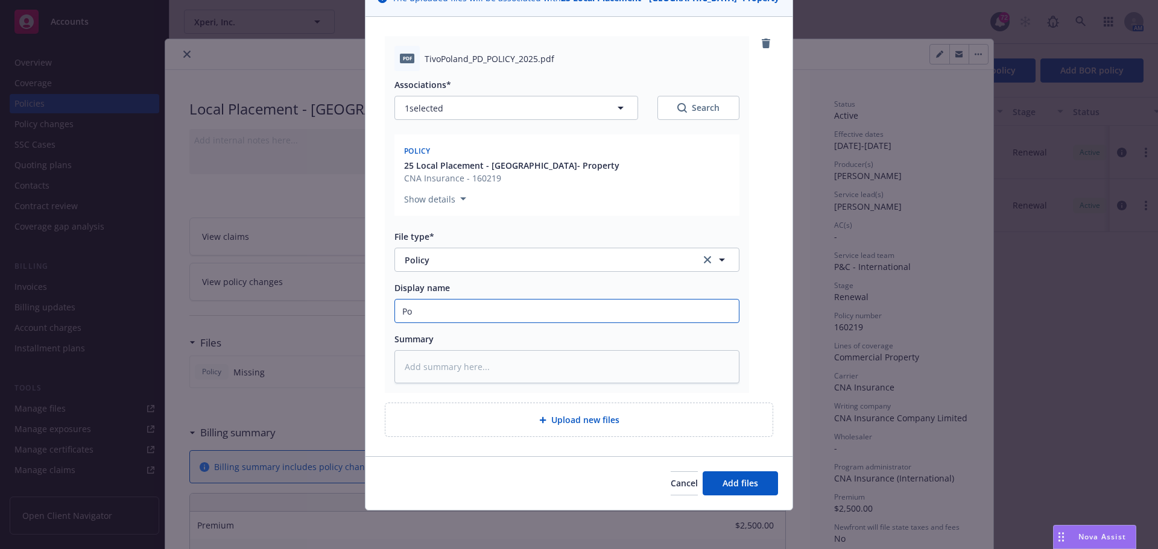
type textarea "x"
type input "Pol"
type textarea "x"
type input "[DATE]"
type textarea "x"
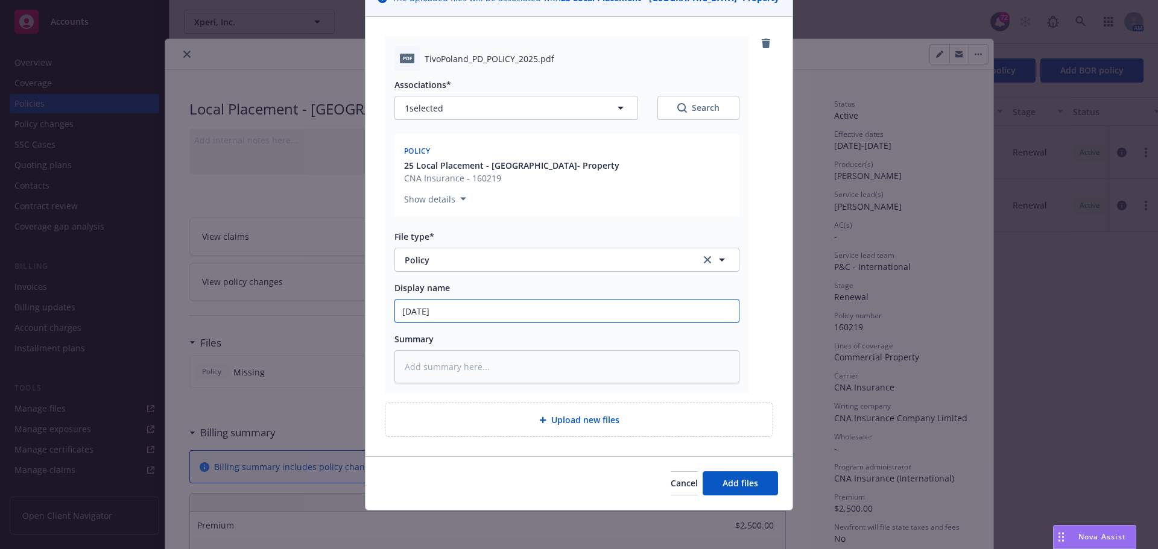
type input "[PERSON_NAME]"
type textarea "x"
type input "[GEOGRAPHIC_DATA]"
type textarea "x"
type input "[GEOGRAPHIC_DATA]-"
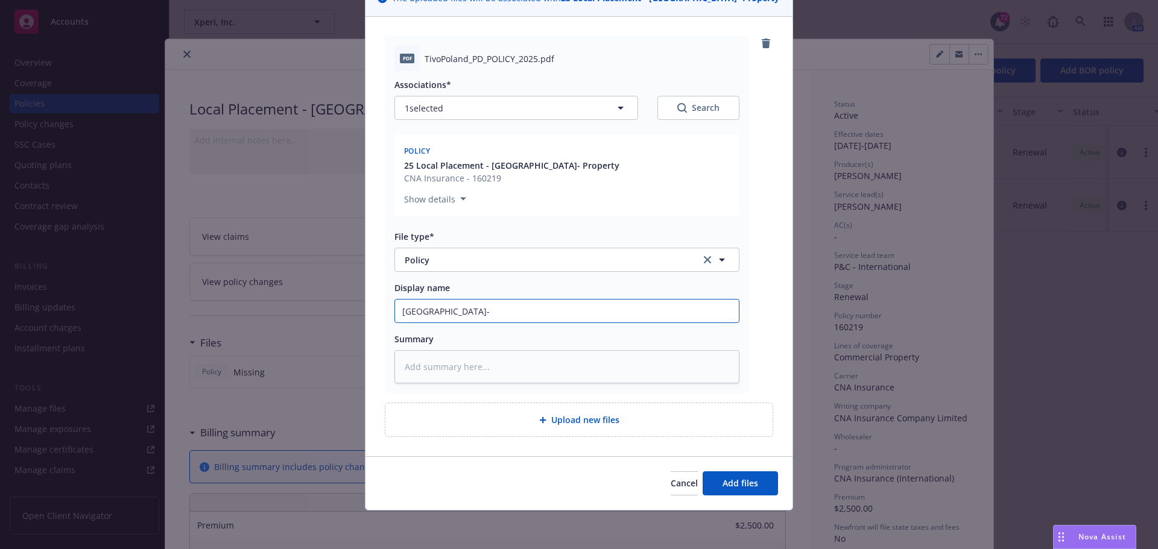
type textarea "x"
type input "[GEOGRAPHIC_DATA]-"
type textarea "x"
type input "Poland- X"
type textarea "x"
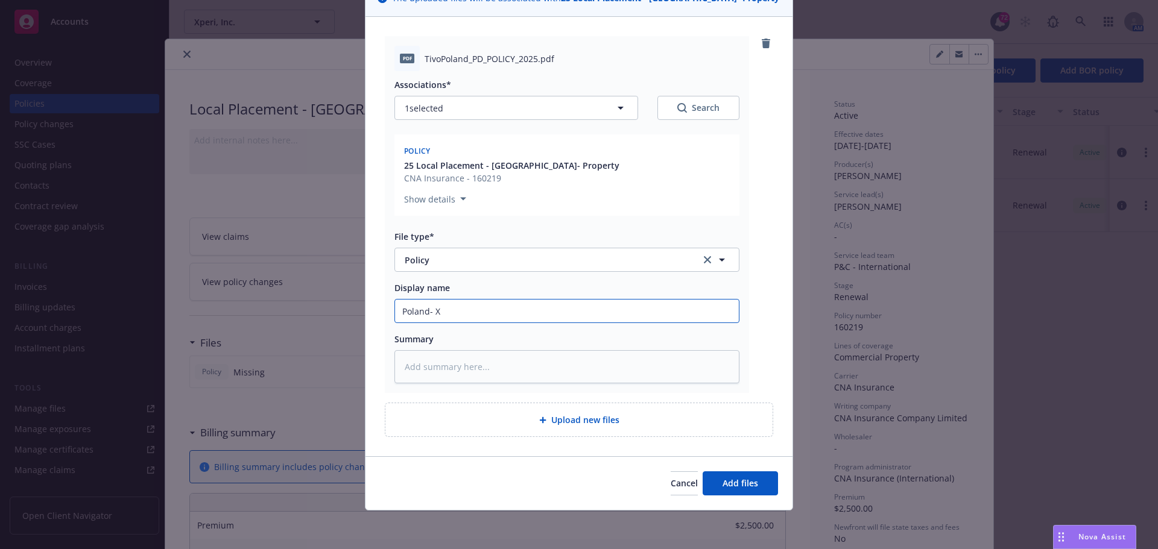
type input "Poland- Xp"
type textarea "x"
type input "Poland- Xpe"
type textarea "x"
type input "Poland- Xper"
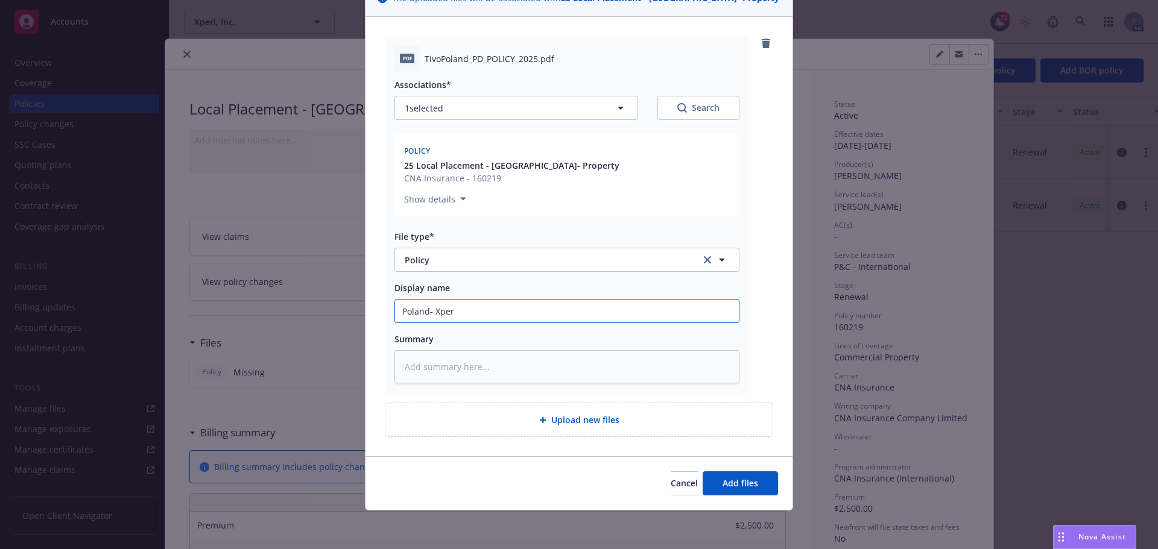
type textarea "x"
type input "Poland- Xperi"
type textarea "x"
type input "Poland- Xperi"
type textarea "x"
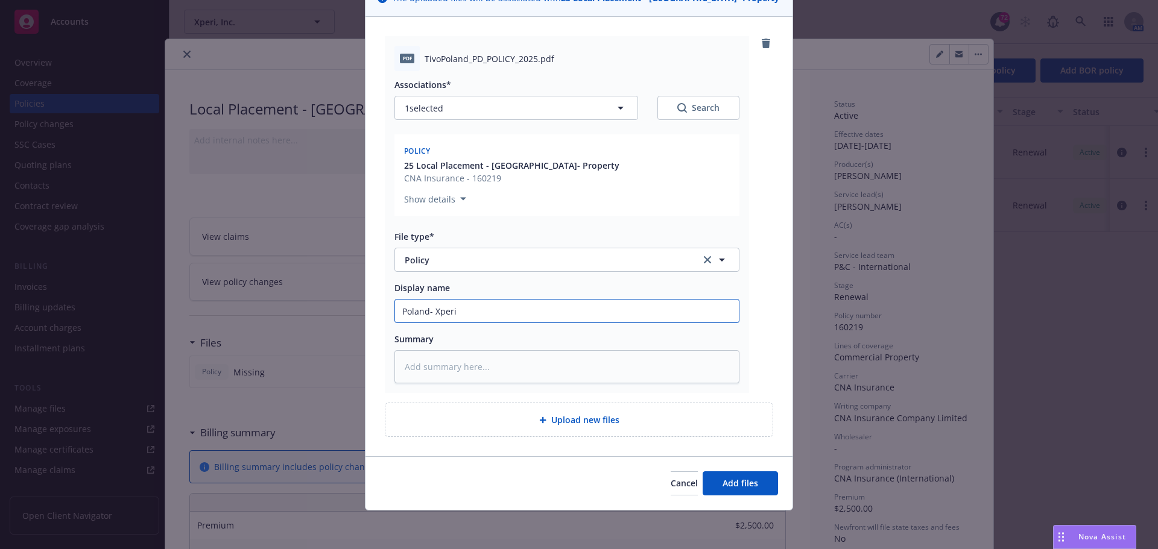
type input "Poland- Xperi ("
type textarea "x"
type input "Poland- Xperi (T"
type textarea "x"
type input "Poland- Xperi (Ti"
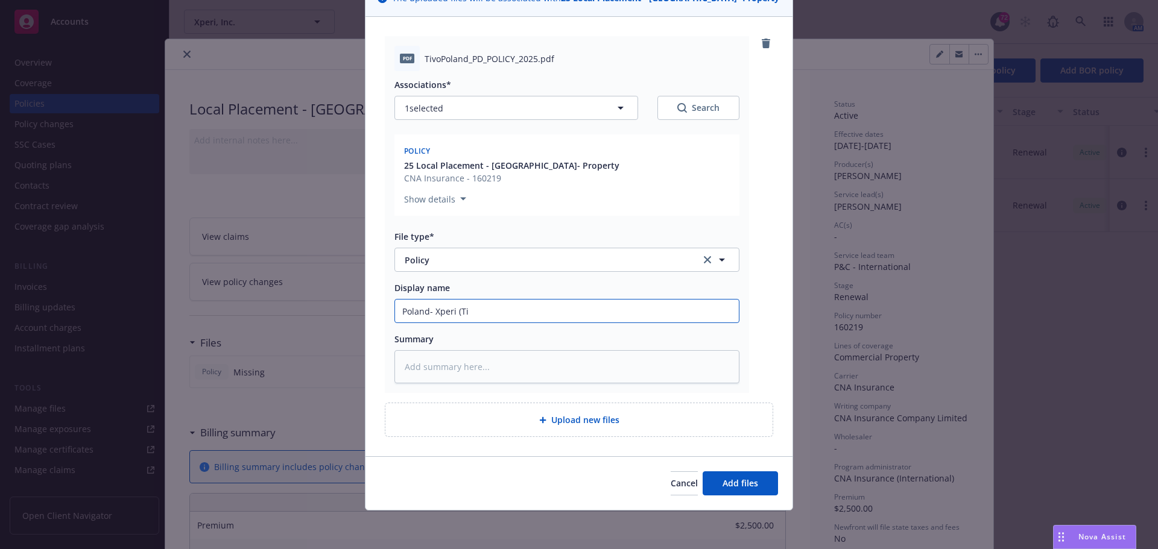
type textarea "x"
type input "Poland- Xperi (Tiv"
type textarea "x"
type input "Poland- Xperi (Tivo"
type textarea "x"
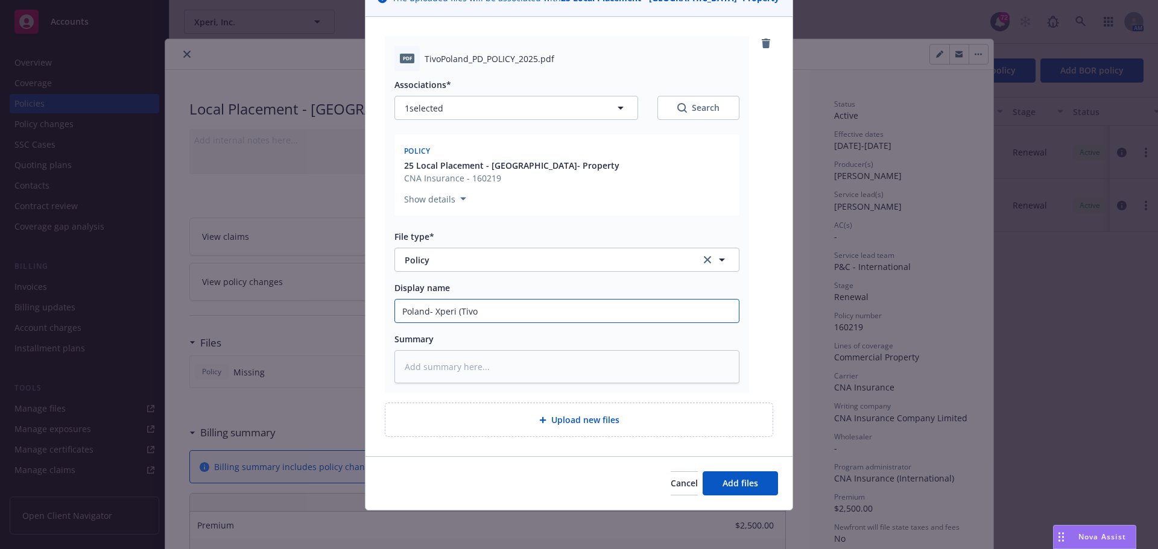
type input "Poland- Xperi (Tivo)"
type textarea "x"
type input "Poland- Xperi (Tivo)"
type textarea "x"
type input "Poland- Xperi (Tivo) P"
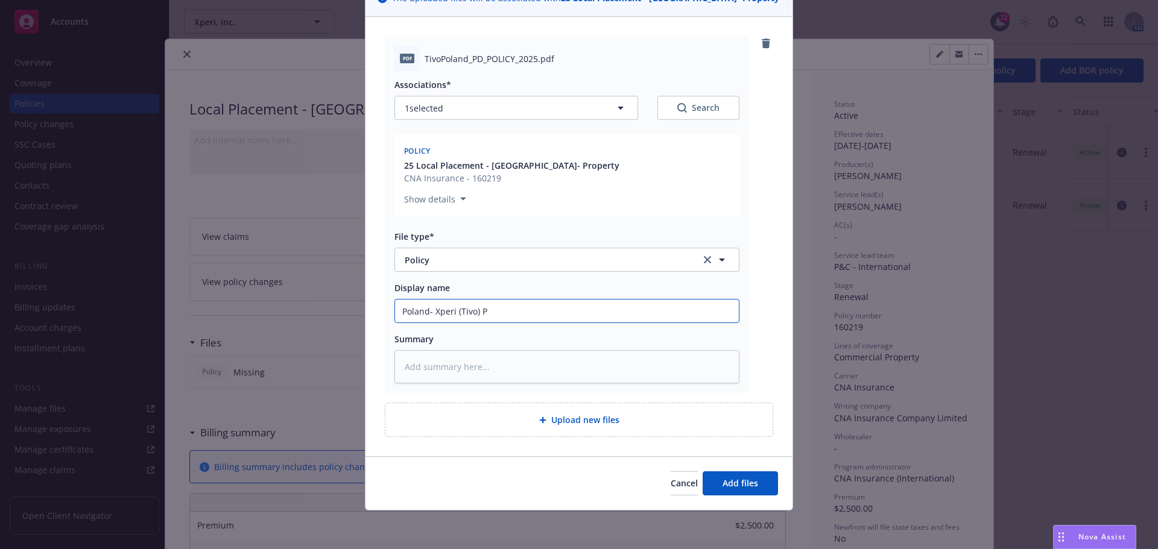
type textarea "x"
type input "Poland- Xperi (Tivo) Pr"
type textarea "x"
type input "Poland- Xperi (Tivo) Pro"
type textarea "x"
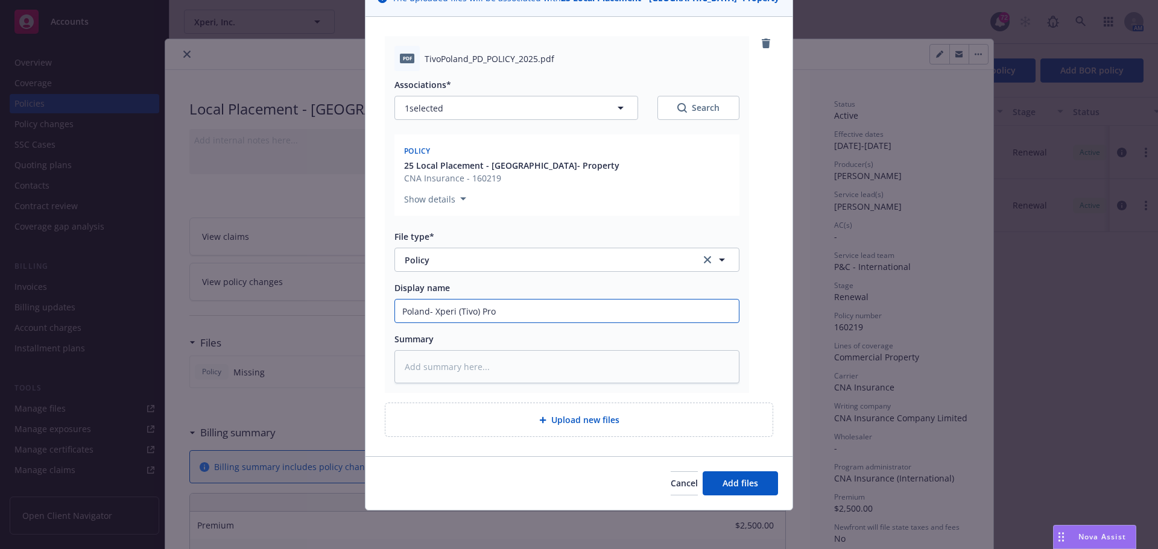
type input "Poland- Xperi (Tivo) Prop"
type textarea "x"
type input "Poland- Xperi (Tivo) Prope"
type textarea "x"
type input "Poland- Xperi (Tivo) Proper"
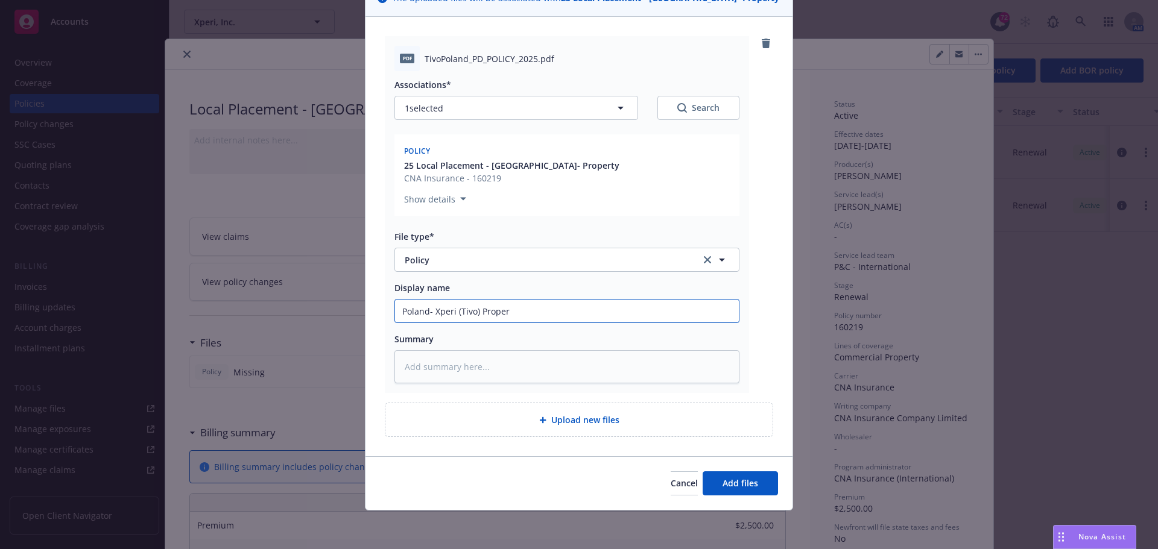
type textarea "x"
type input "Poland- Xperi (Tivo) Propery"
type textarea "x"
type input "Poland- Xperi (Tivo) Propery"
type textarea "x"
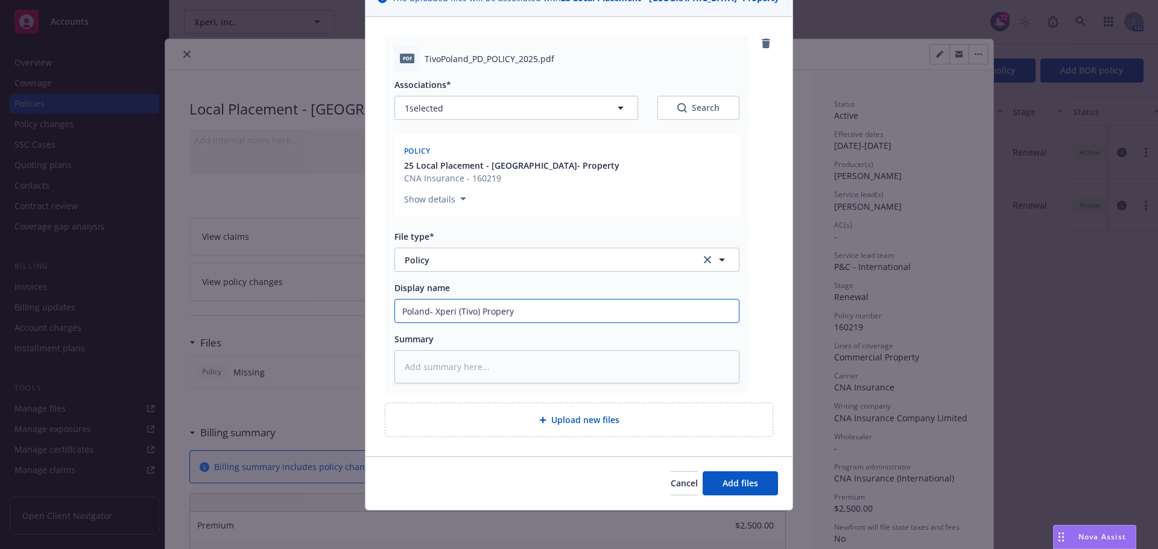
type input "Poland- Xperi (Tivo) Propery p"
type textarea "x"
type input "Poland- Xperi (Tivo) Propery"
type textarea "x"
type input "Poland- Xperi (Tivo) Propery"
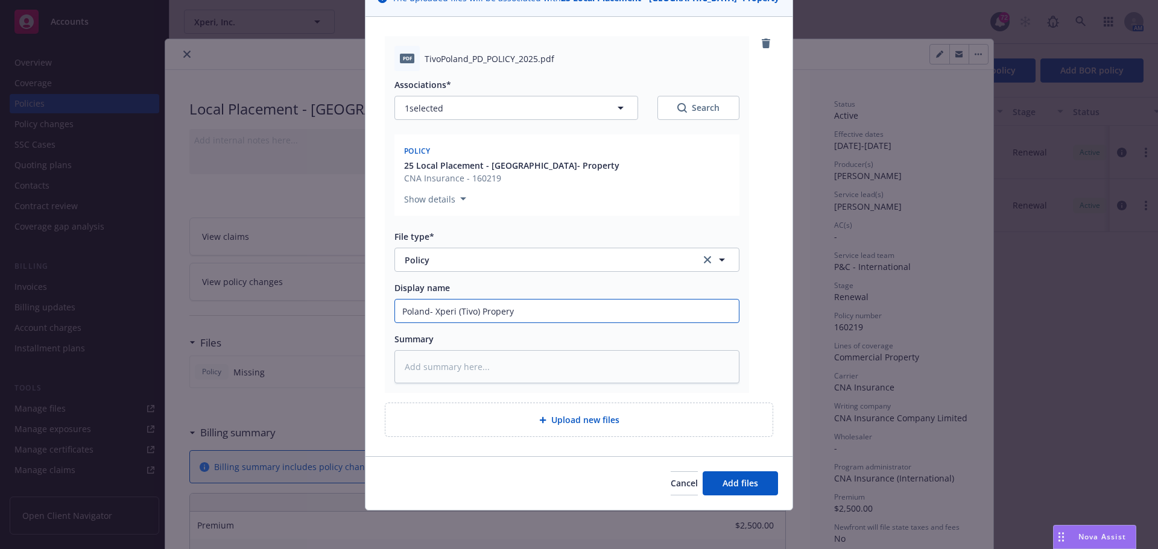
type textarea "x"
type input "Poland- Xperi (Tivo) Proper"
type textarea "x"
type input "Poland- Xperi (Tivo) Propert"
type textarea "x"
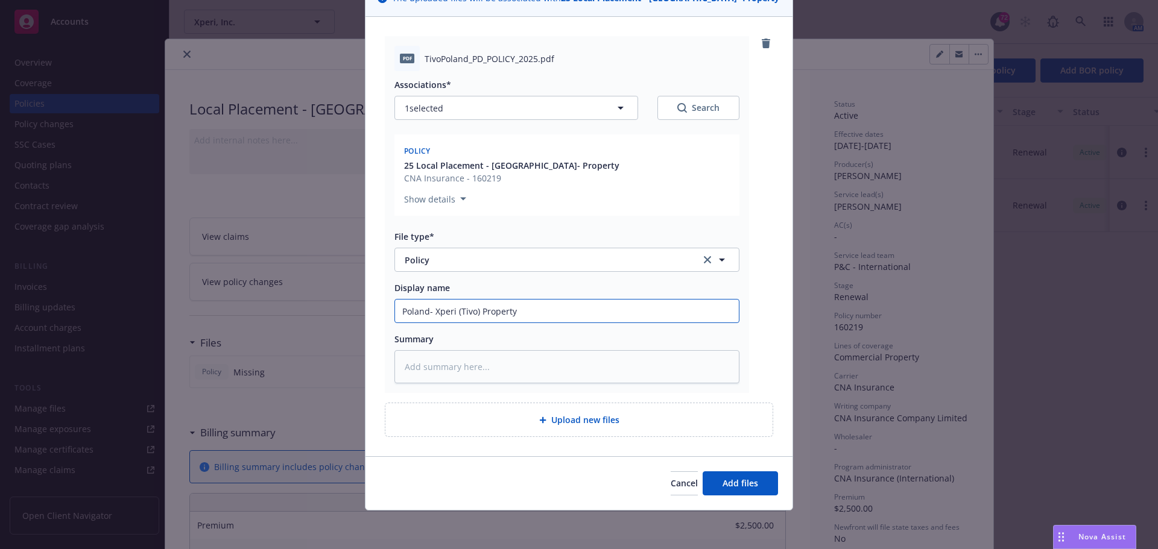
type input "Poland- Xperi (Tivo) Property"
type textarea "x"
type input "Poland- Xperi (Tivo) Property P"
type textarea "x"
type input "Poland- Xperi (Tivo) Property Po"
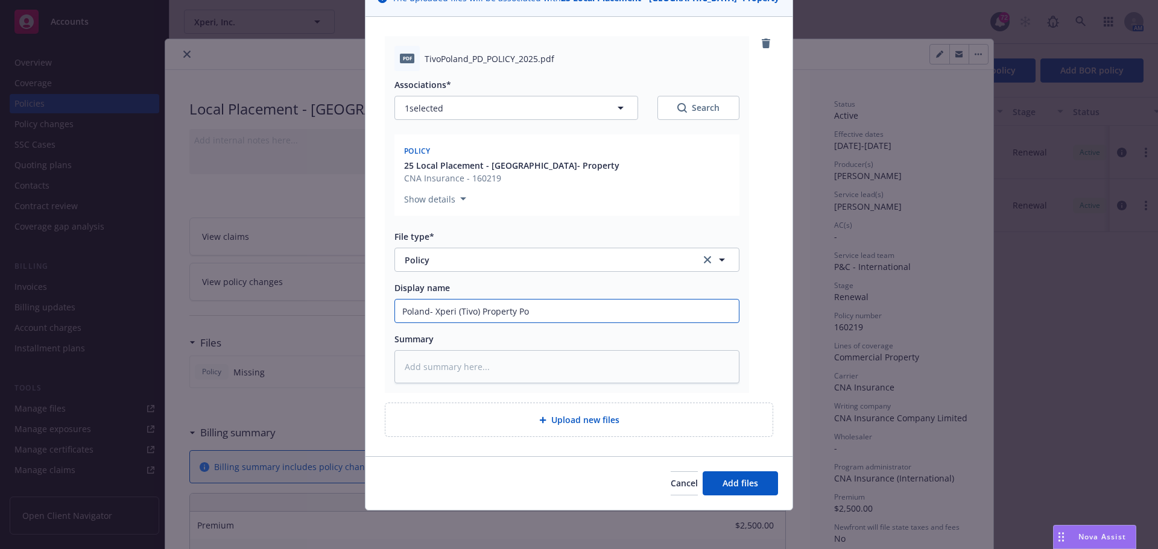
type textarea "x"
type input "Poland- Xperi (Tivo) Property Pol"
type textarea "x"
type input "Poland- Xperi (Tivo) Property Polc"
type textarea "x"
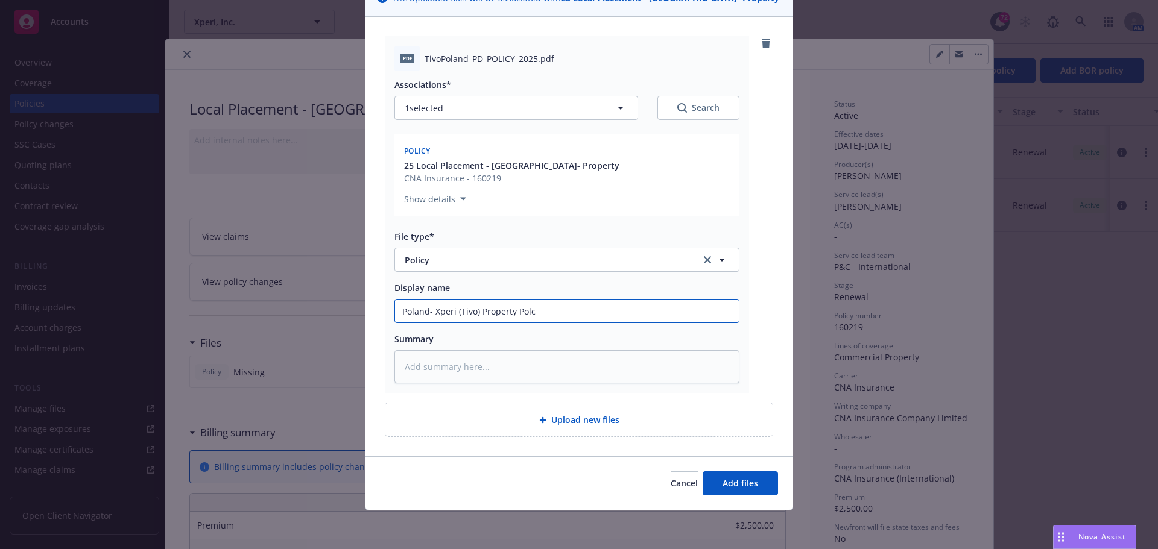
type input "Poland- Xperi (Tivo) Property Polcy"
type textarea "x"
type input "Poland- Xperi (Tivo) Property Polcy"
type textarea "x"
type input "Poland- Xperi (Tivo) Property Polcy"
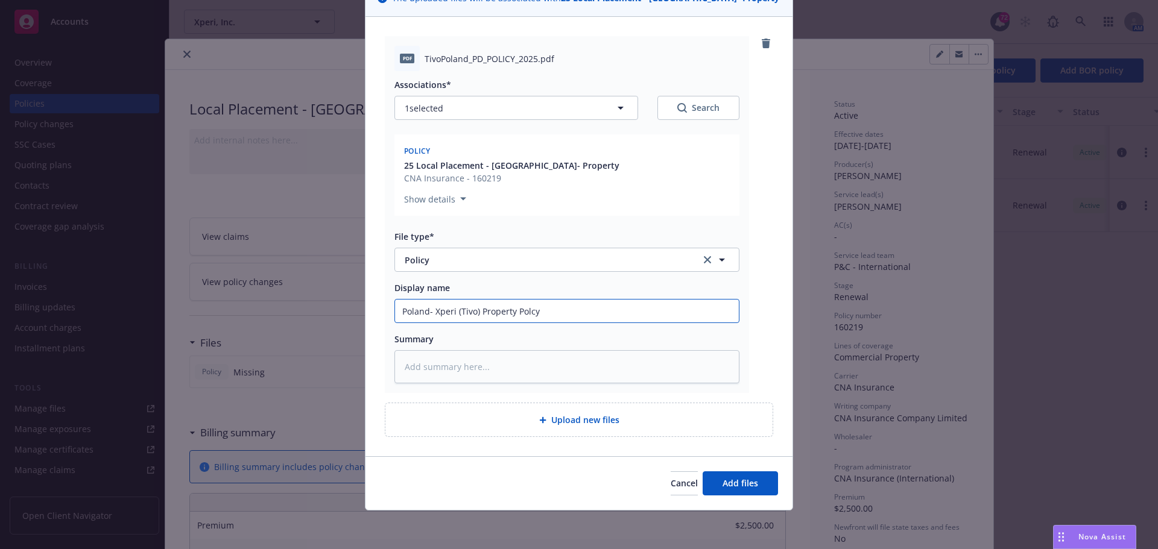
type textarea "x"
type input "Poland- Xperi (Tivo) Property Polc"
type textarea "x"
type input "Poland- Xperi (Tivo) Property Pol"
type textarea "x"
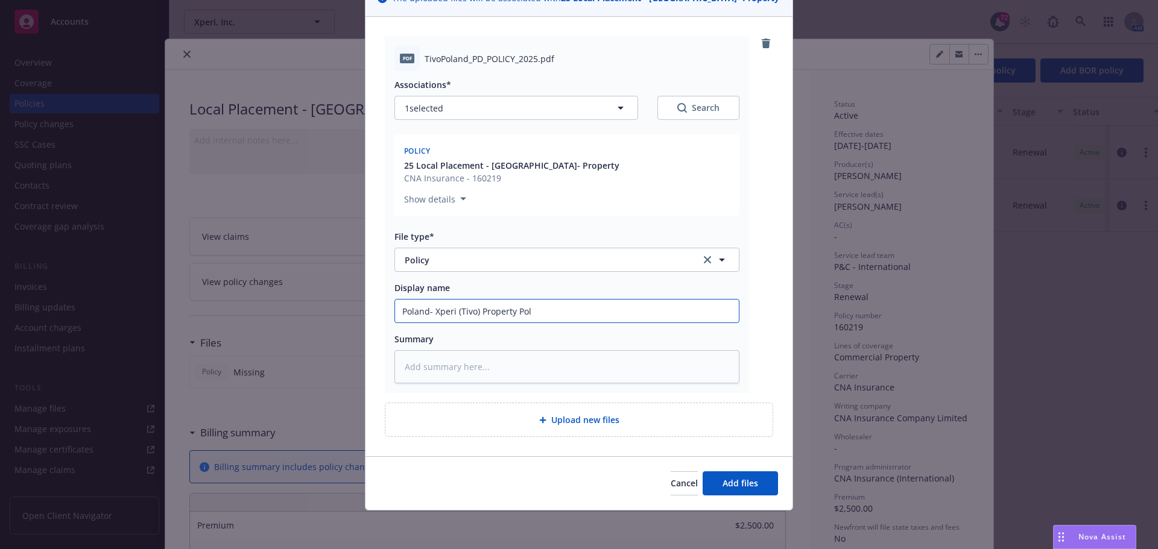
type input "Poland- Xperi (Tivo) Property Poli"
type textarea "x"
type input "Poland- Xperi (Tivo) Property Polic"
type textarea "x"
type input "Poland- Xperi (Tivo) Property Policy"
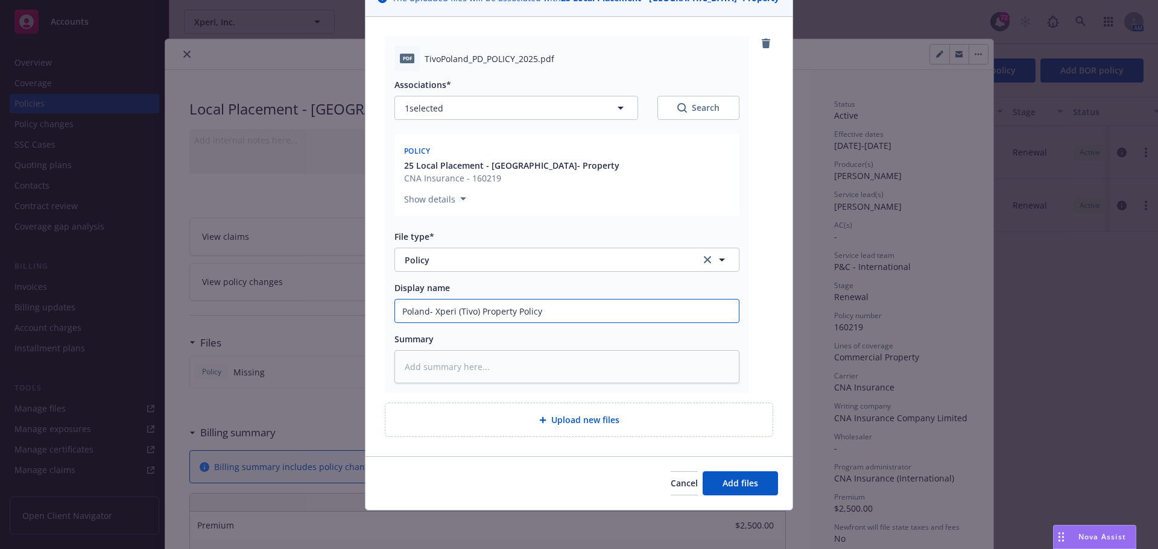
type textarea "x"
type input "Poland- Xperi (Tivo) Property Policy"
type textarea "x"
type input "Poland- Xperi (Tivo) Property Policy 2"
type textarea "x"
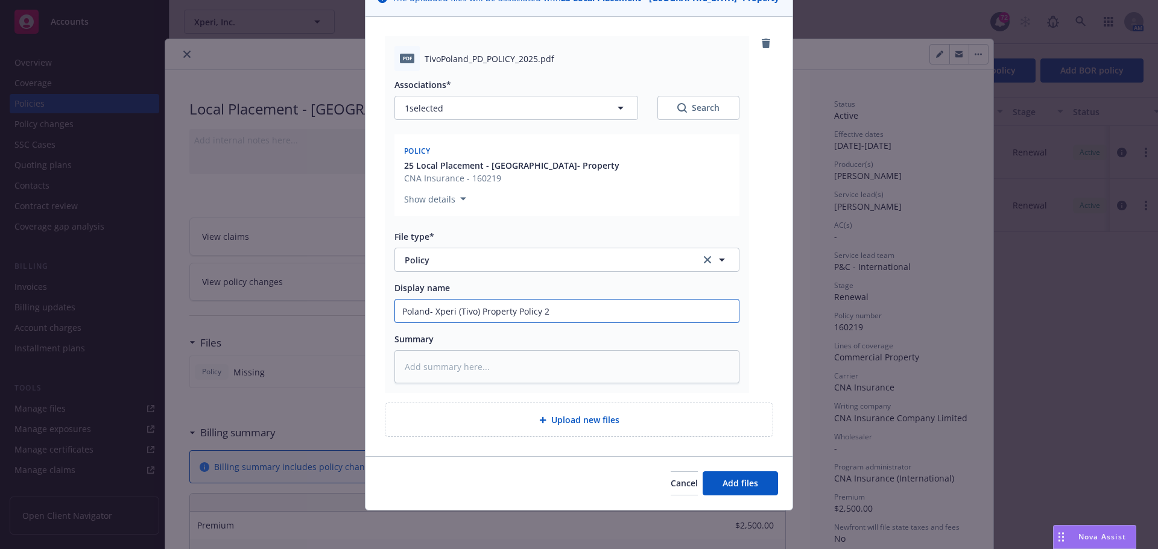
type input "Poland- Xperi (Tivo) Property Policy 25"
type textarea "x"
type input "Poland- Xperi (Tivo) Property Policy 25-"
type textarea "x"
click at [702, 471] on button "Add files" at bounding box center [739, 483] width 75 height 24
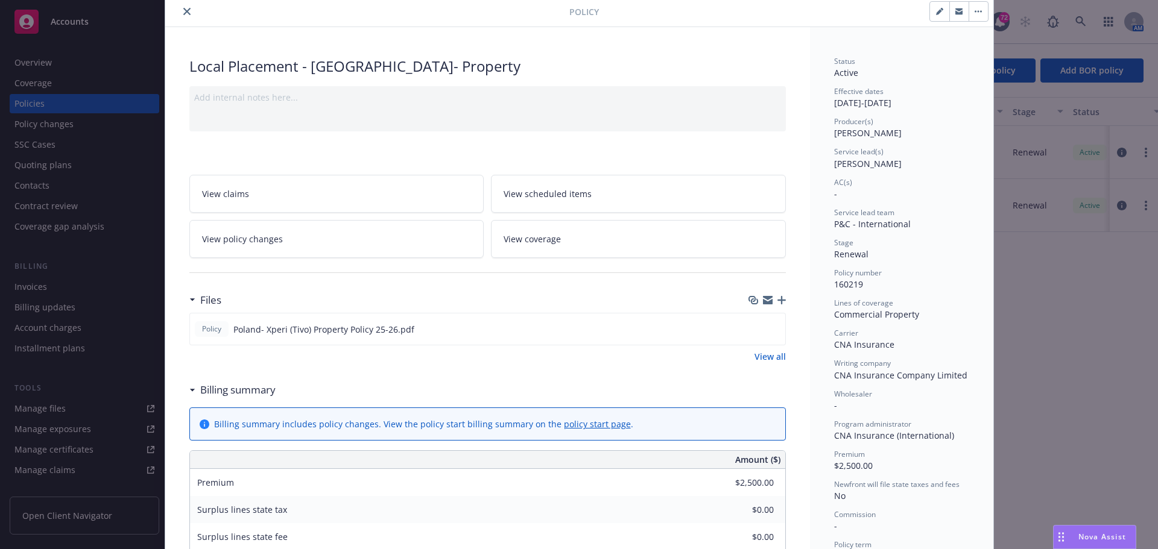
scroll to position [0, 0]
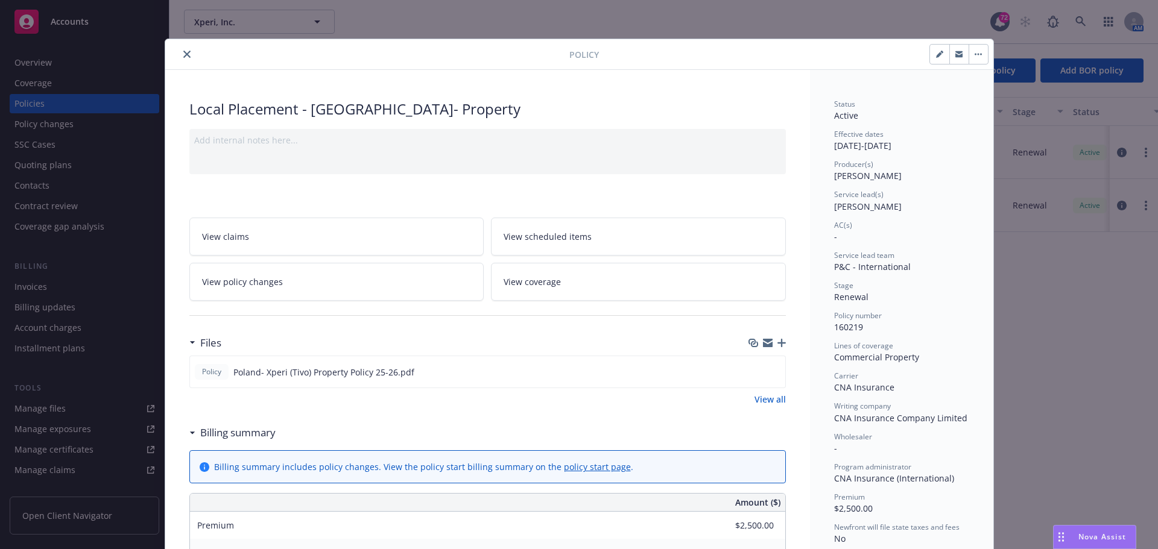
drag, startPoint x: 181, startPoint y: 51, endPoint x: 194, endPoint y: 55, distance: 13.2
click at [183, 51] on icon "close" at bounding box center [186, 54] width 7 height 7
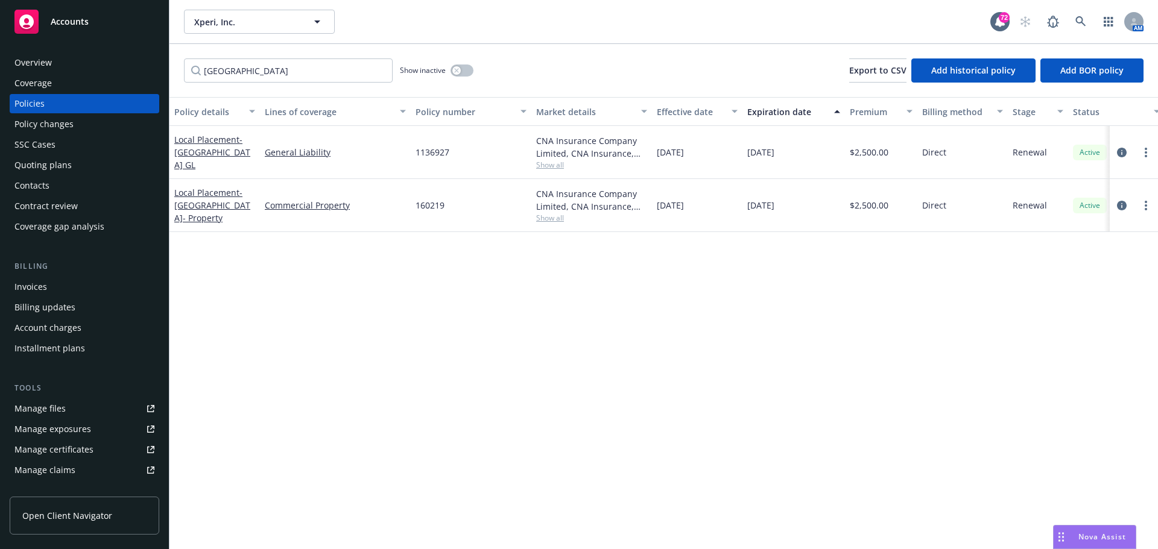
click at [1105, 532] on span "Nova Assist" at bounding box center [1102, 537] width 48 height 10
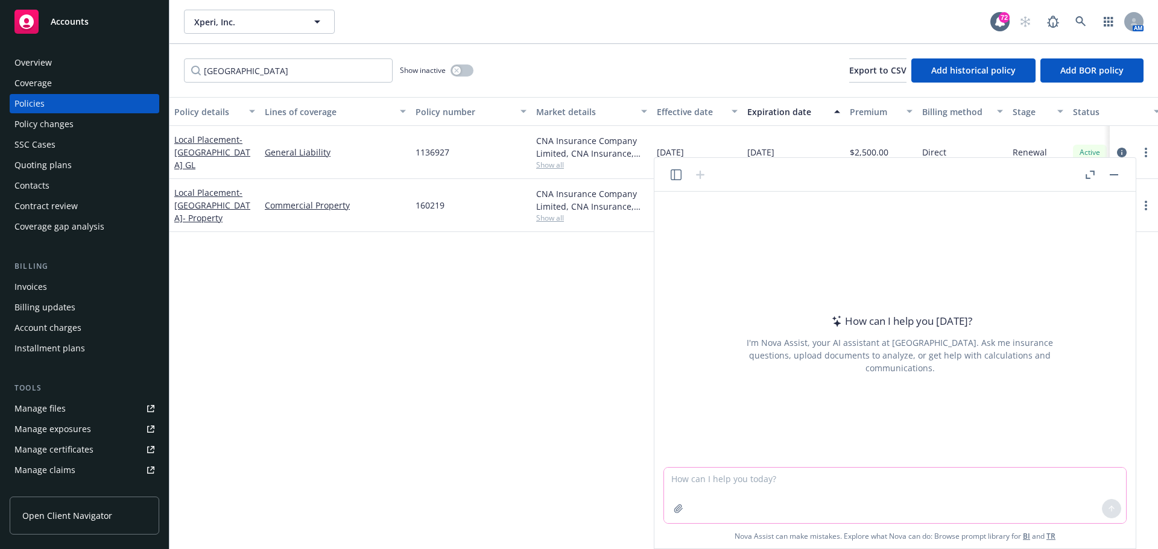
click at [830, 498] on textarea at bounding box center [895, 495] width 462 height 55
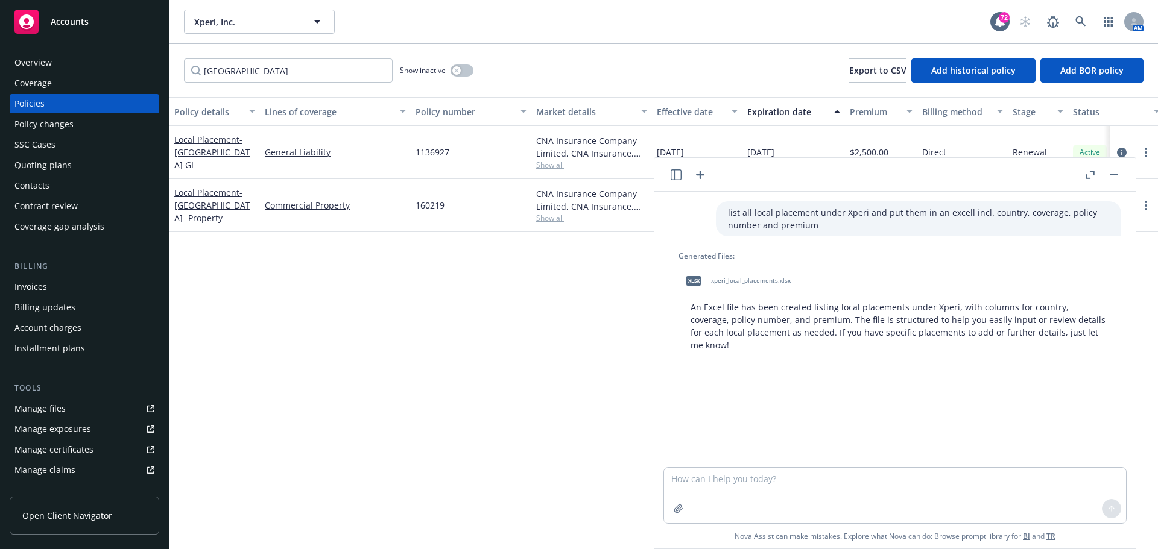
click at [761, 280] on span "xperi_local_placements.xlsx" at bounding box center [751, 281] width 80 height 8
click at [1109, 177] on button "button" at bounding box center [1113, 175] width 14 height 14
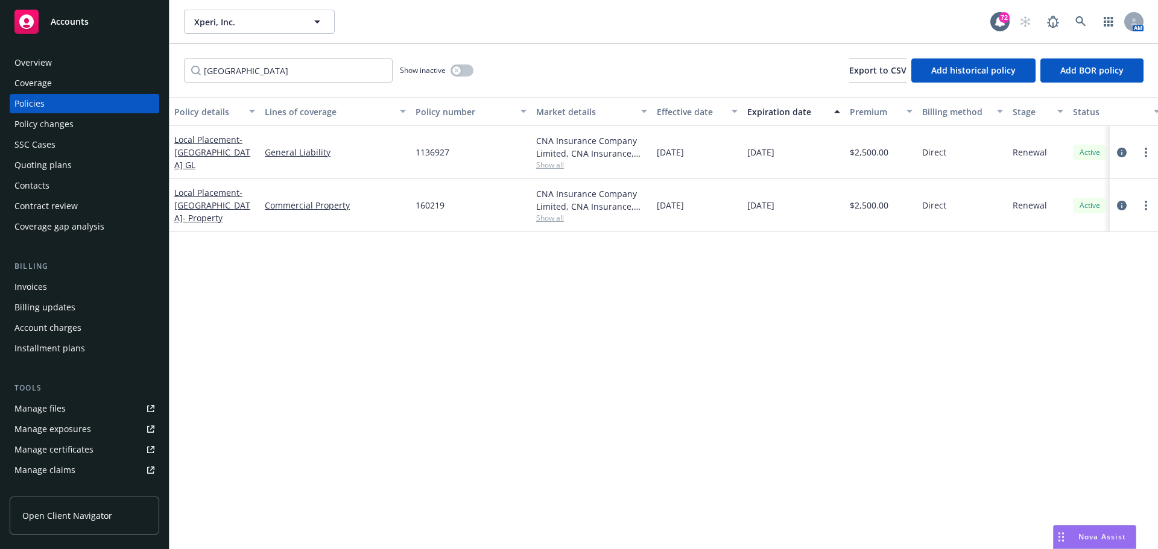
click at [38, 63] on div "Overview" at bounding box center [32, 62] width 37 height 19
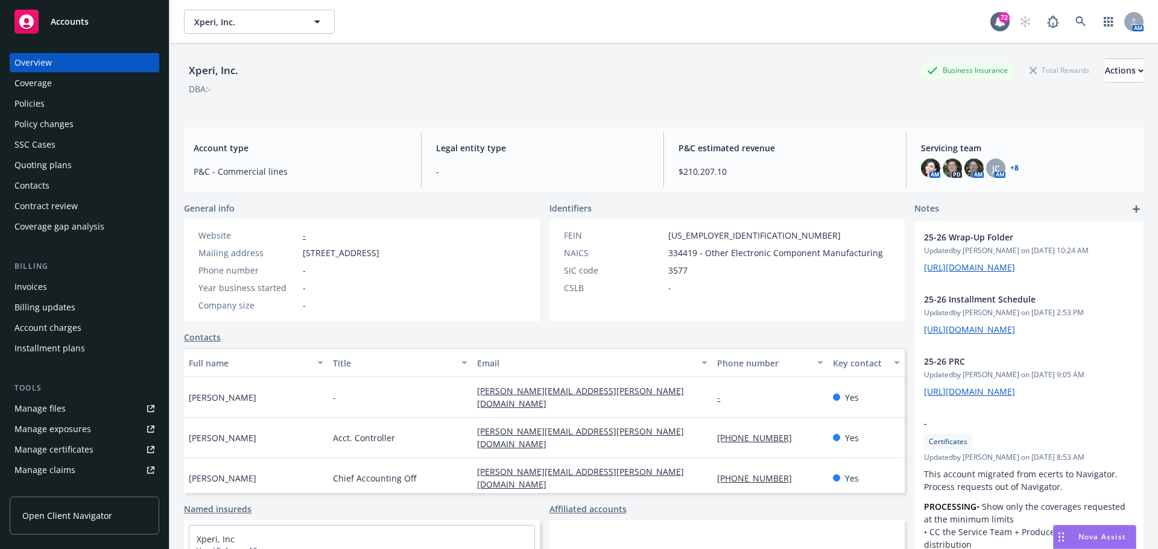
click at [50, 101] on div "Policies" at bounding box center [84, 103] width 140 height 19
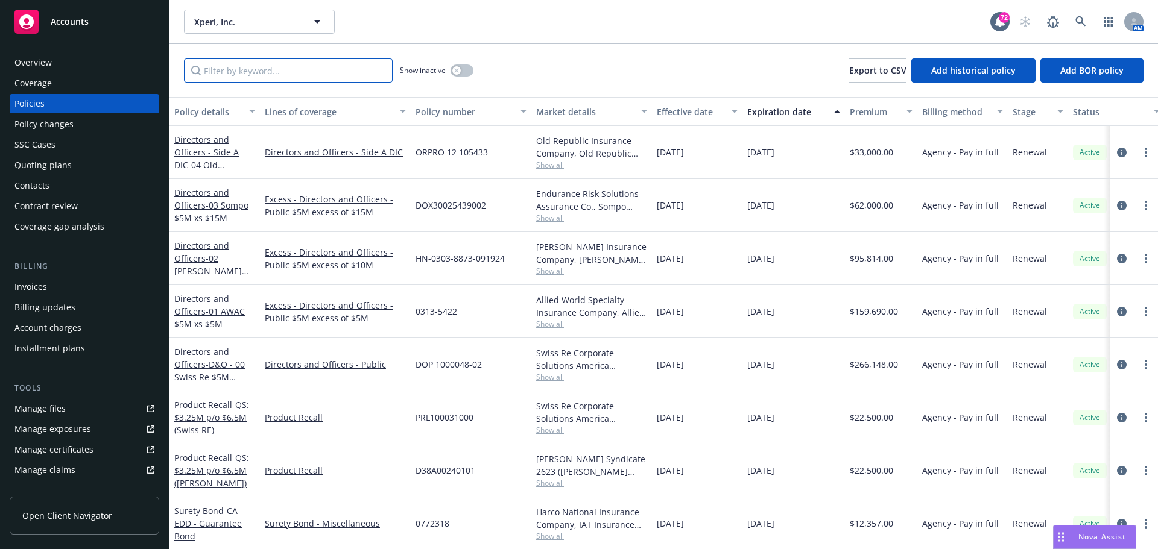
click at [224, 71] on input "Filter by keyword..." at bounding box center [288, 70] width 209 height 24
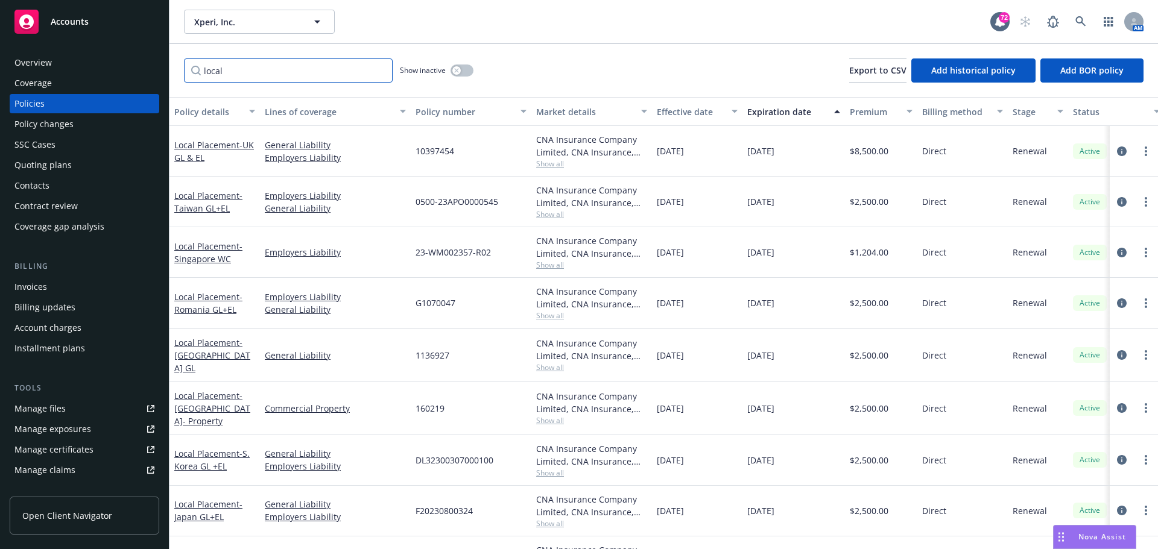
click at [224, 63] on input "local" at bounding box center [288, 70] width 209 height 24
drag, startPoint x: 233, startPoint y: 71, endPoint x: 109, endPoint y: 64, distance: 124.4
click at [110, 64] on div "Accounts Overview Coverage Policies Policy changes SSC Cases Quoting plans Cont…" at bounding box center [579, 274] width 1158 height 549
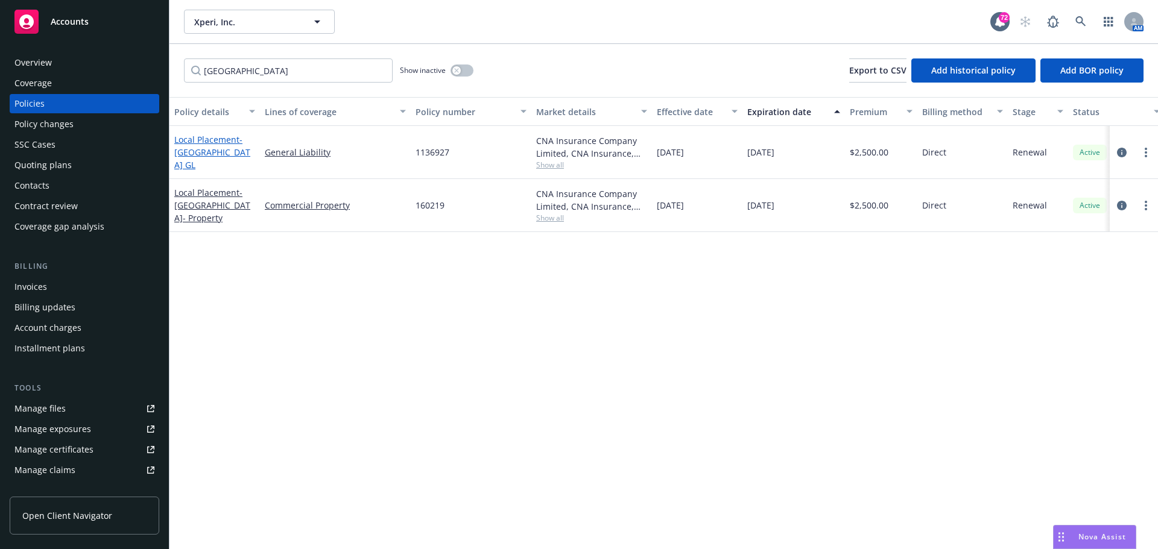
click at [186, 156] on span "- [GEOGRAPHIC_DATA] GL" at bounding box center [212, 152] width 76 height 37
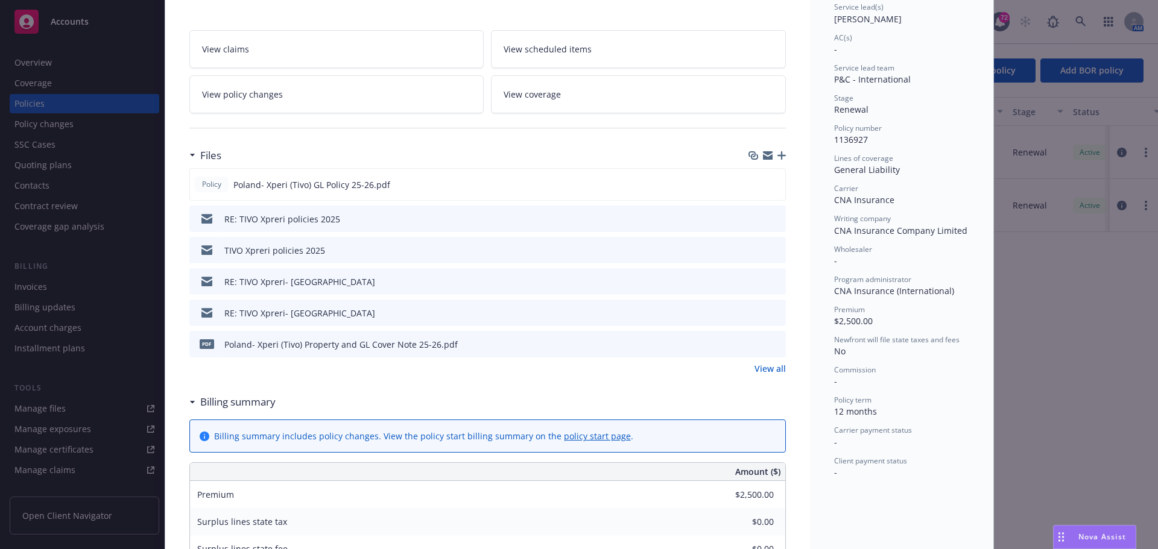
scroll to position [217, 0]
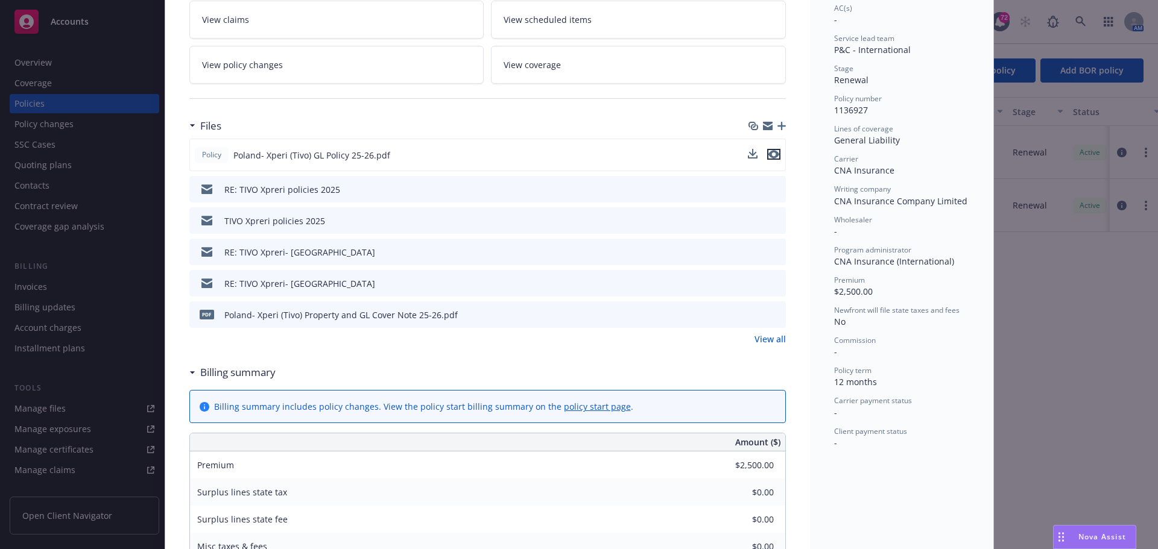
click at [772, 157] on icon "preview file" at bounding box center [773, 154] width 11 height 8
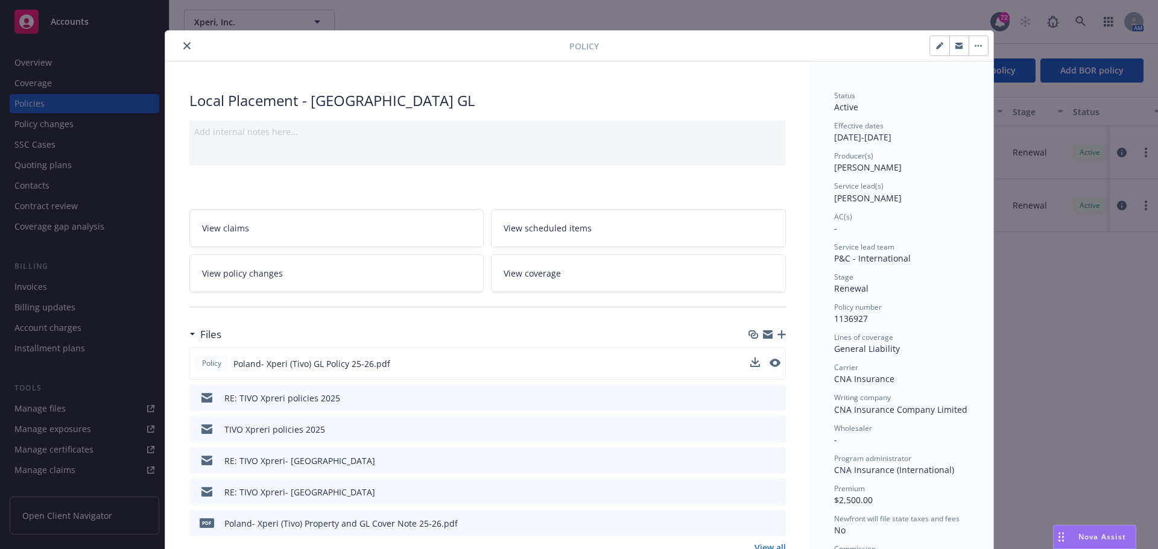
scroll to position [0, 0]
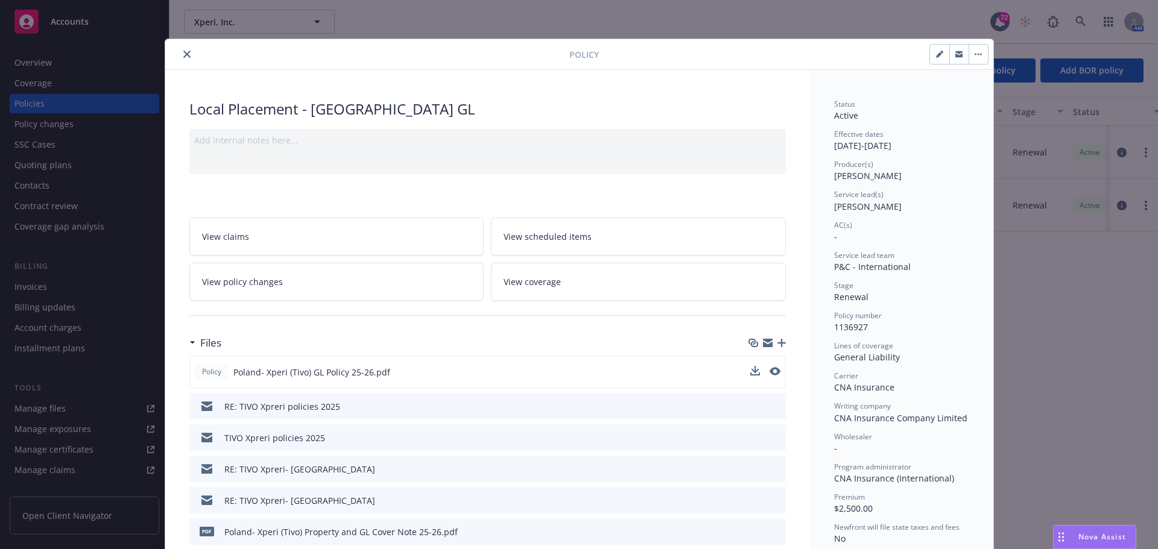
click at [183, 52] on icon "close" at bounding box center [186, 54] width 7 height 7
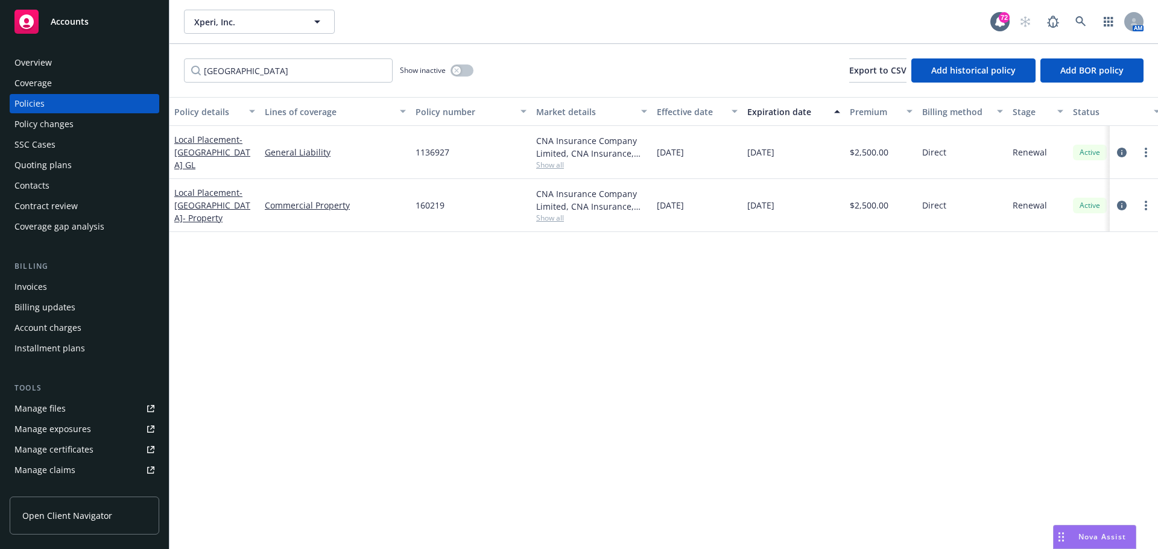
click at [209, 201] on div "Local Placement - [GEOGRAPHIC_DATA]- Property" at bounding box center [214, 205] width 81 height 38
click at [213, 207] on span "- [GEOGRAPHIC_DATA]- Property" at bounding box center [212, 205] width 76 height 37
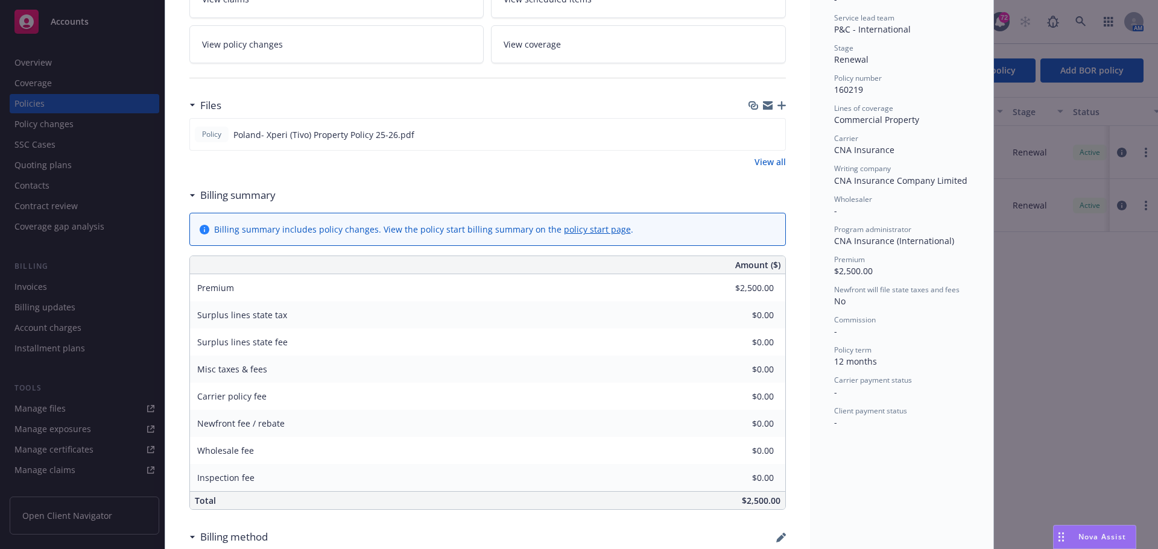
scroll to position [96, 0]
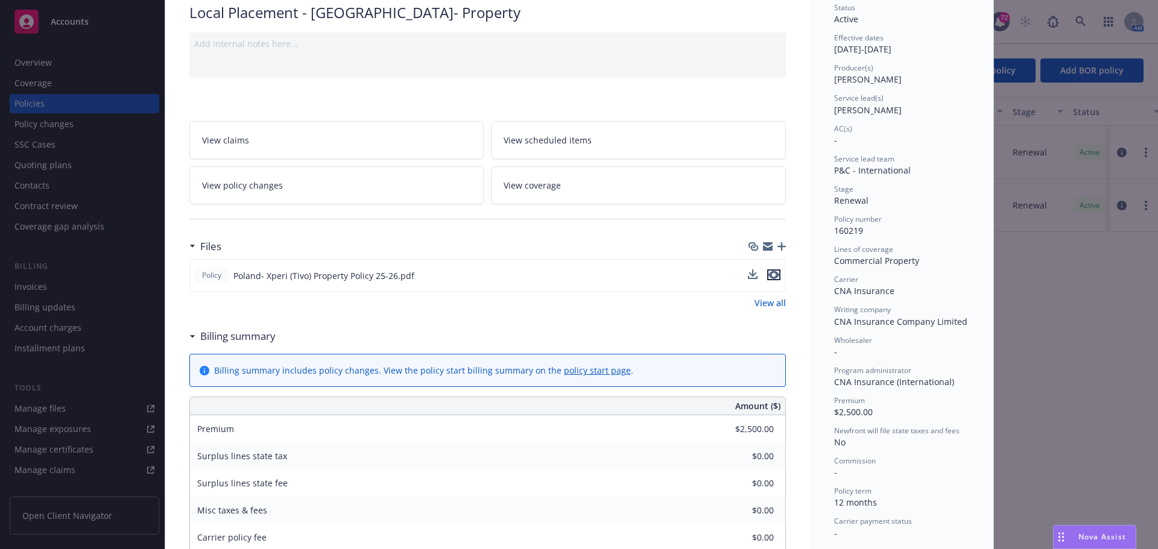
click at [777, 278] on div "Policy Poland- Xperi (Tivo) Property Policy 25-26.pdf" at bounding box center [487, 275] width 596 height 33
click at [768, 275] on icon "preview file" at bounding box center [773, 275] width 11 height 8
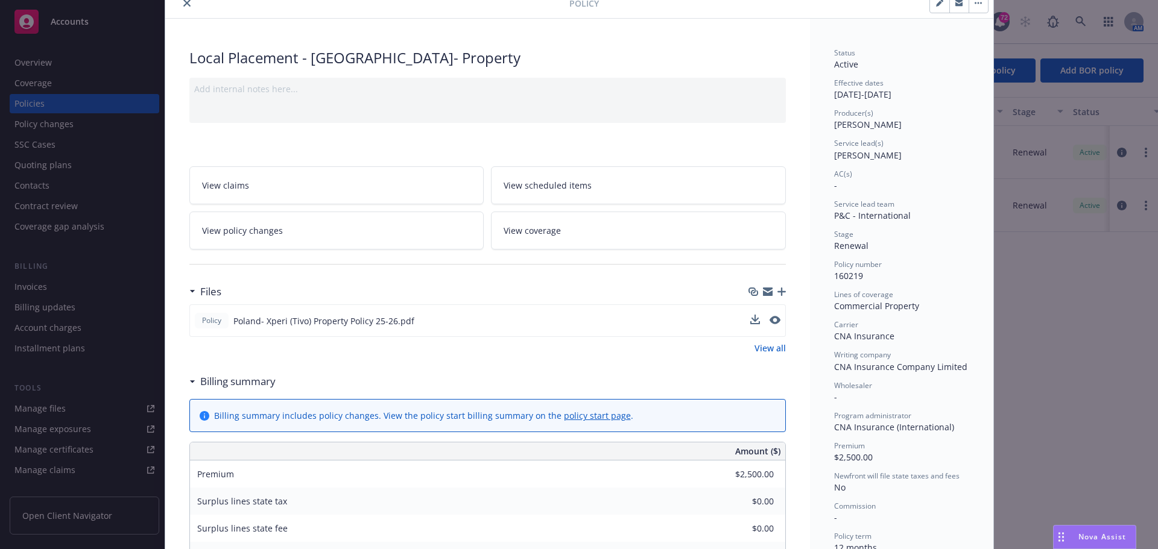
scroll to position [0, 0]
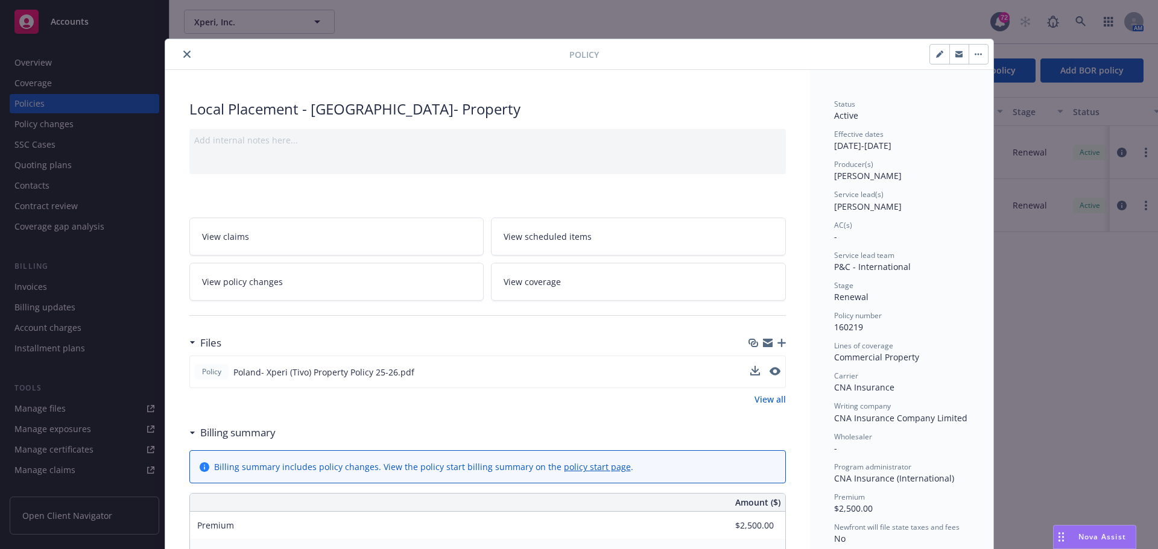
click at [183, 48] on button "close" at bounding box center [187, 54] width 14 height 14
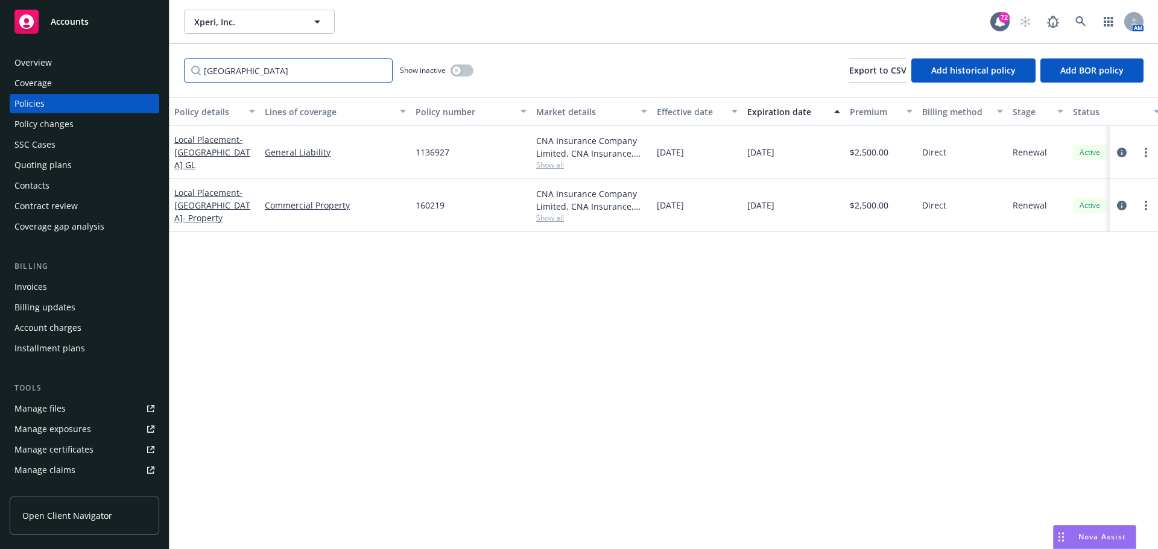
drag, startPoint x: 230, startPoint y: 69, endPoint x: 238, endPoint y: 72, distance: 8.2
click at [233, 69] on input "[GEOGRAPHIC_DATA]" at bounding box center [288, 70] width 209 height 24
drag, startPoint x: 209, startPoint y: 64, endPoint x: 194, endPoint y: 53, distance: 18.6
click at [196, 63] on input "[GEOGRAPHIC_DATA]" at bounding box center [288, 70] width 209 height 24
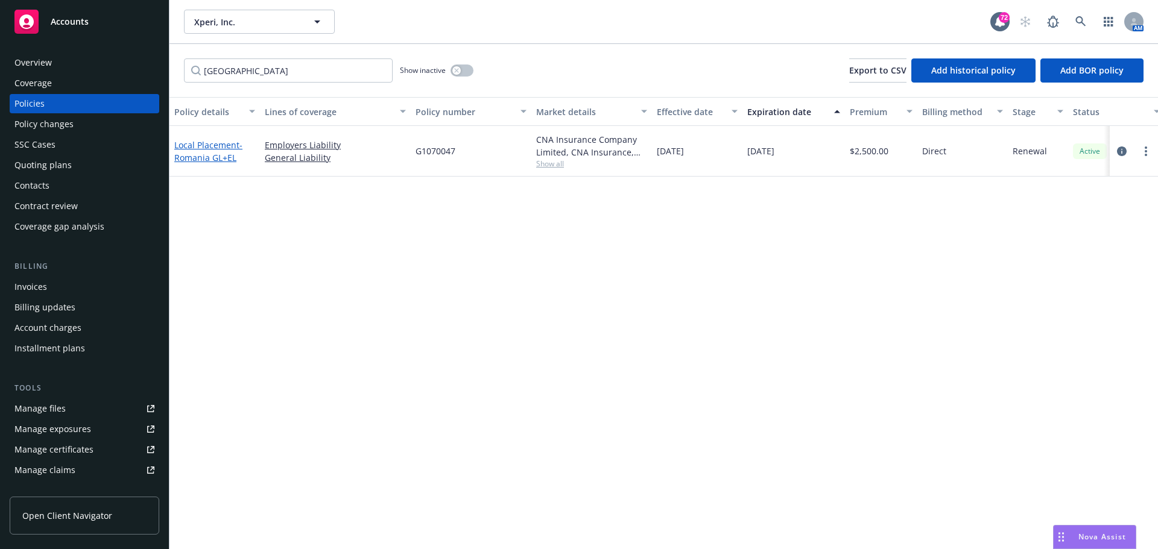
click at [197, 161] on span "- [GEOGRAPHIC_DATA] GL+EL" at bounding box center [208, 151] width 68 height 24
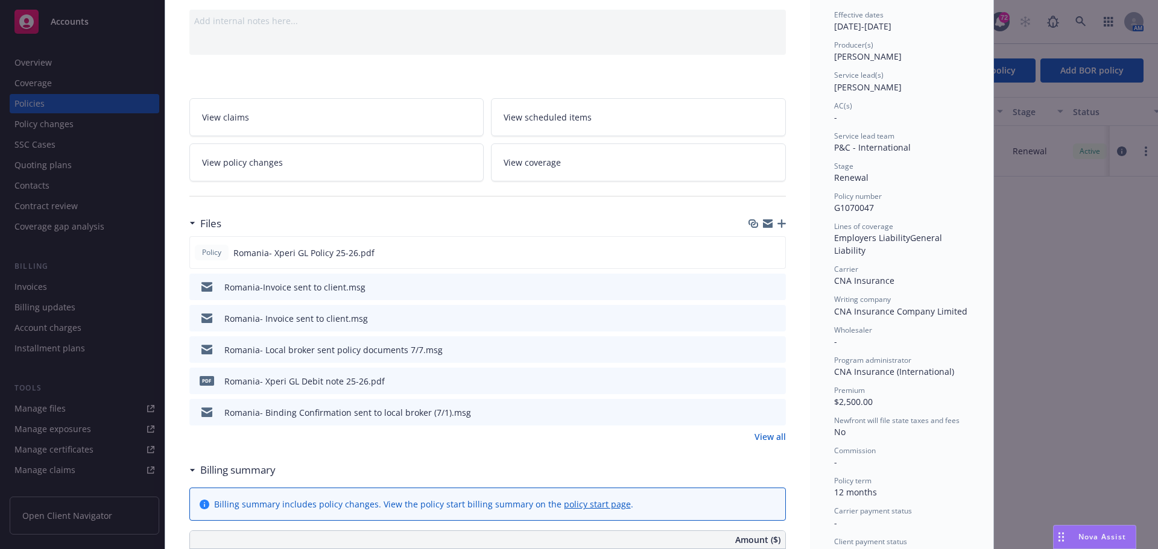
scroll to position [121, 0]
click at [771, 254] on icon "preview file" at bounding box center [773, 251] width 11 height 8
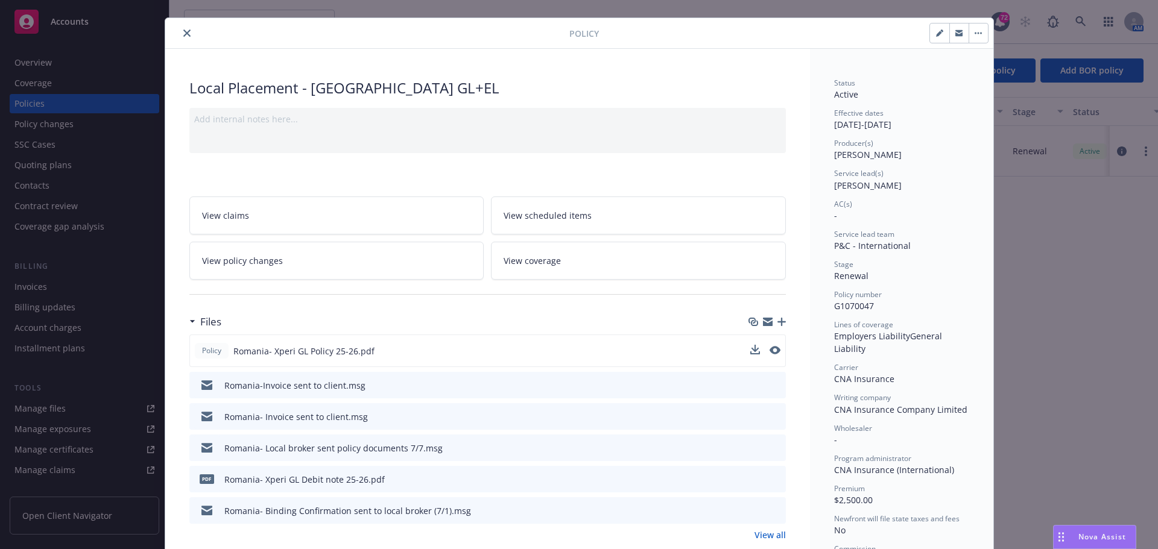
scroll to position [0, 0]
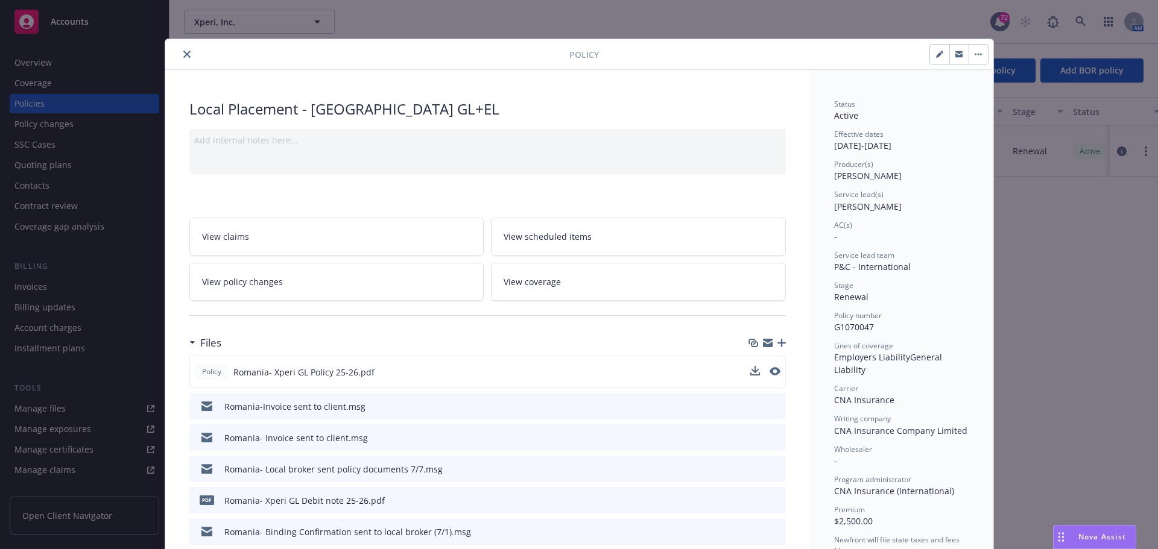
click at [183, 55] on icon "close" at bounding box center [186, 54] width 7 height 7
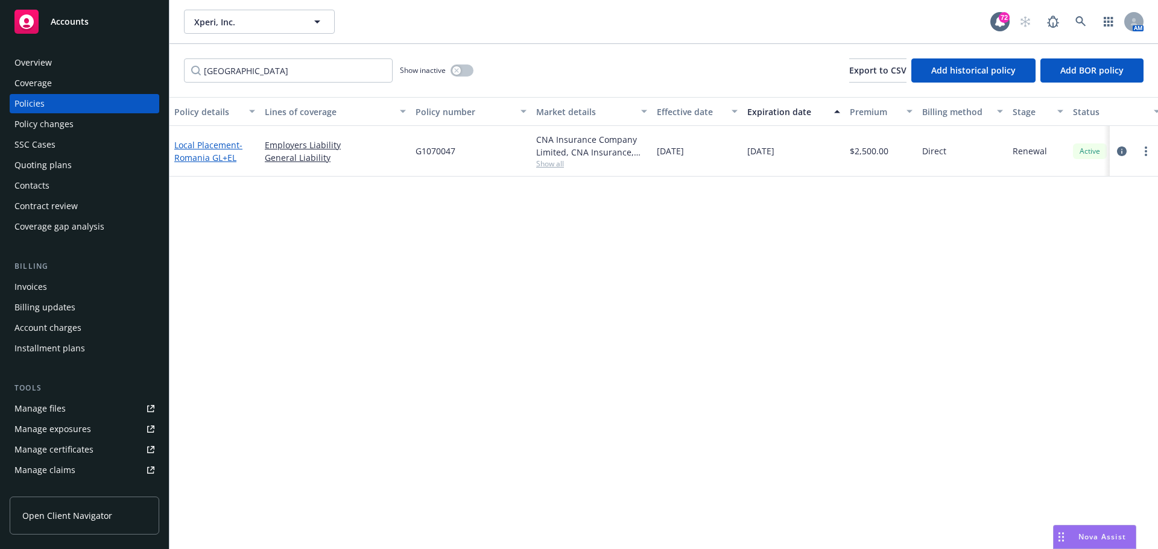
click at [204, 155] on span "- [GEOGRAPHIC_DATA] GL+EL" at bounding box center [208, 151] width 68 height 24
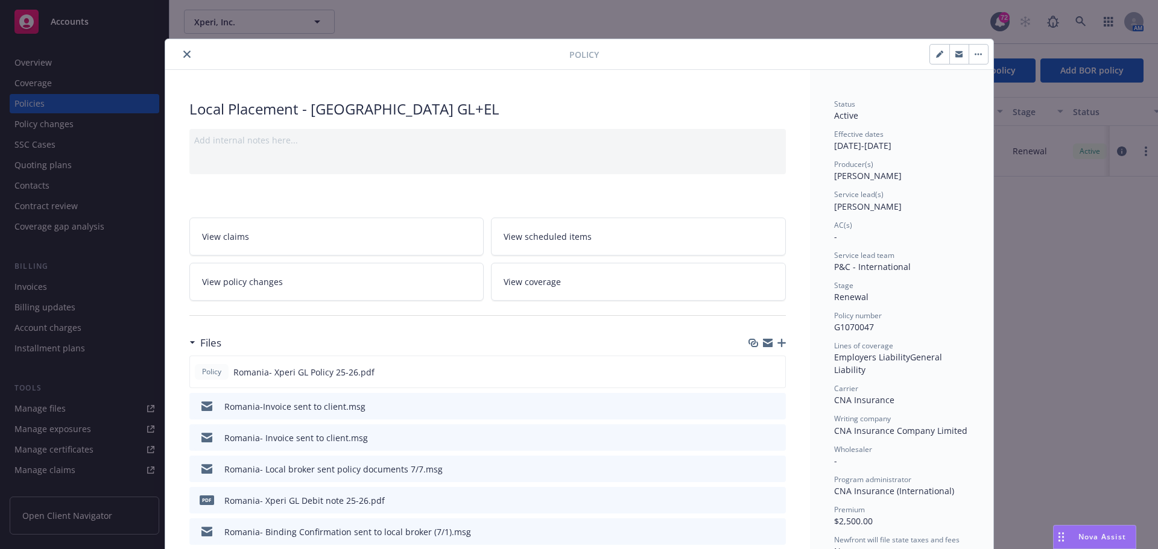
scroll to position [36, 0]
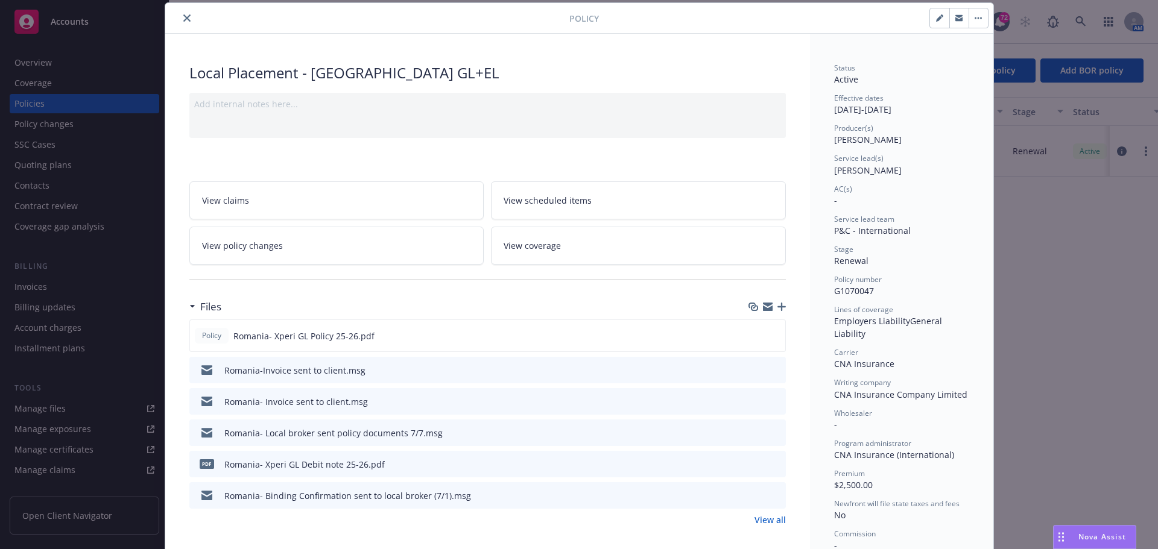
click at [936, 21] on icon "button" at bounding box center [939, 17] width 7 height 7
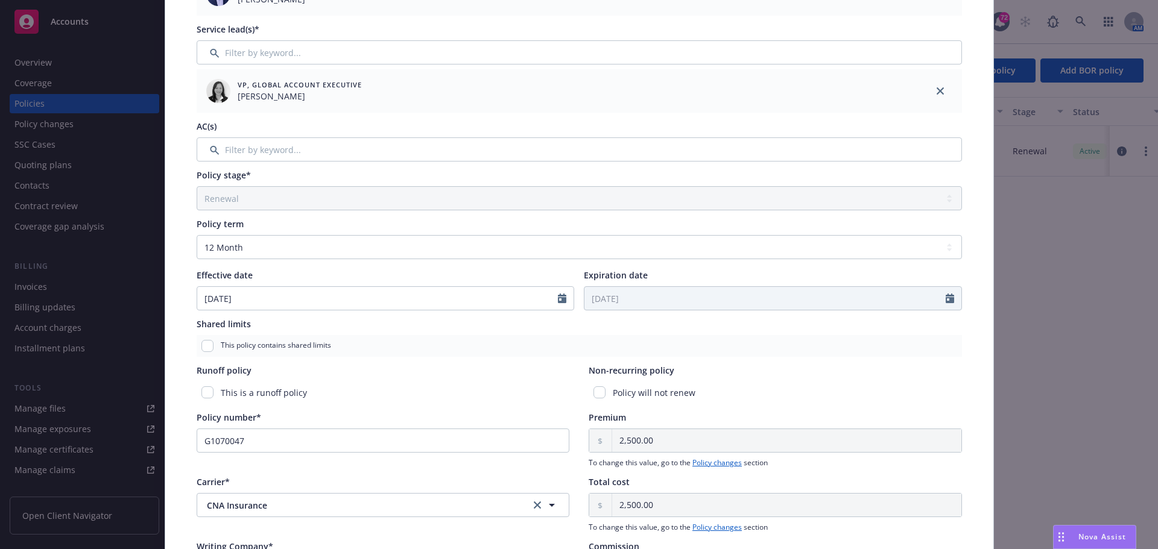
scroll to position [301, 0]
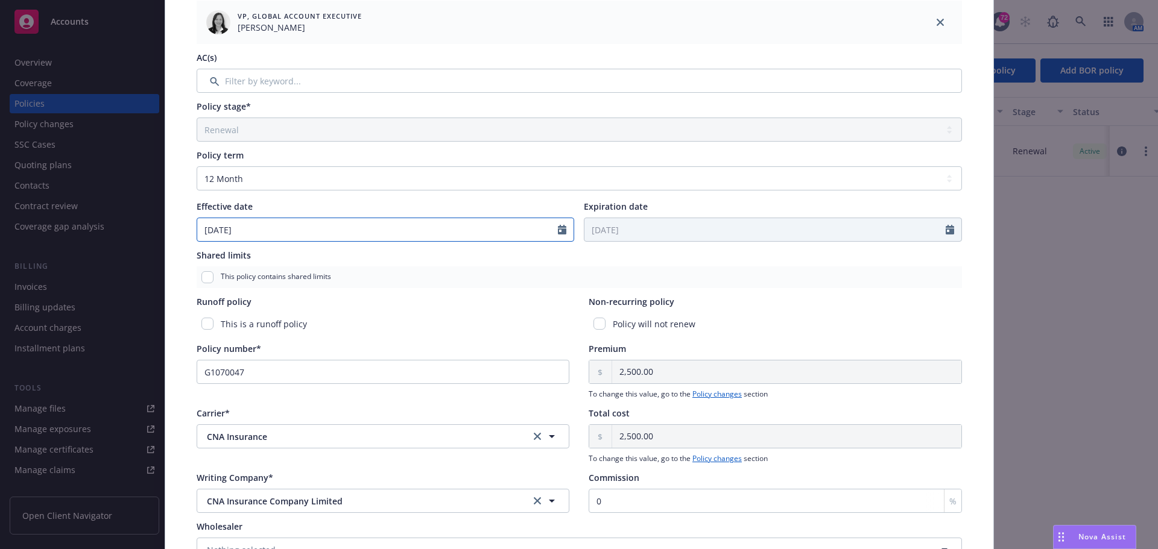
click at [226, 225] on input "[DATE]" at bounding box center [377, 229] width 361 height 23
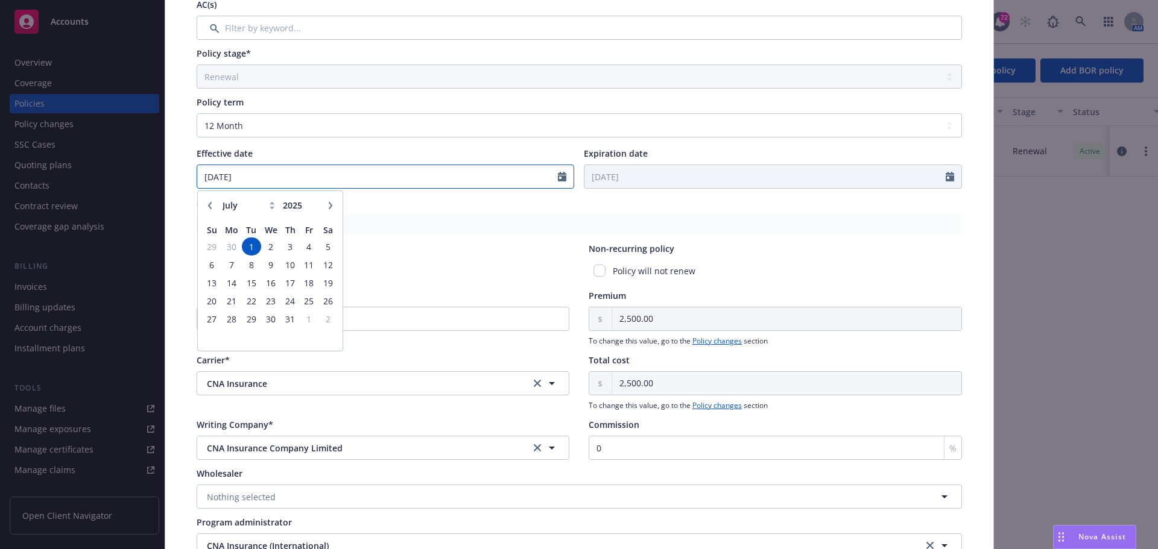
scroll to position [362, 0]
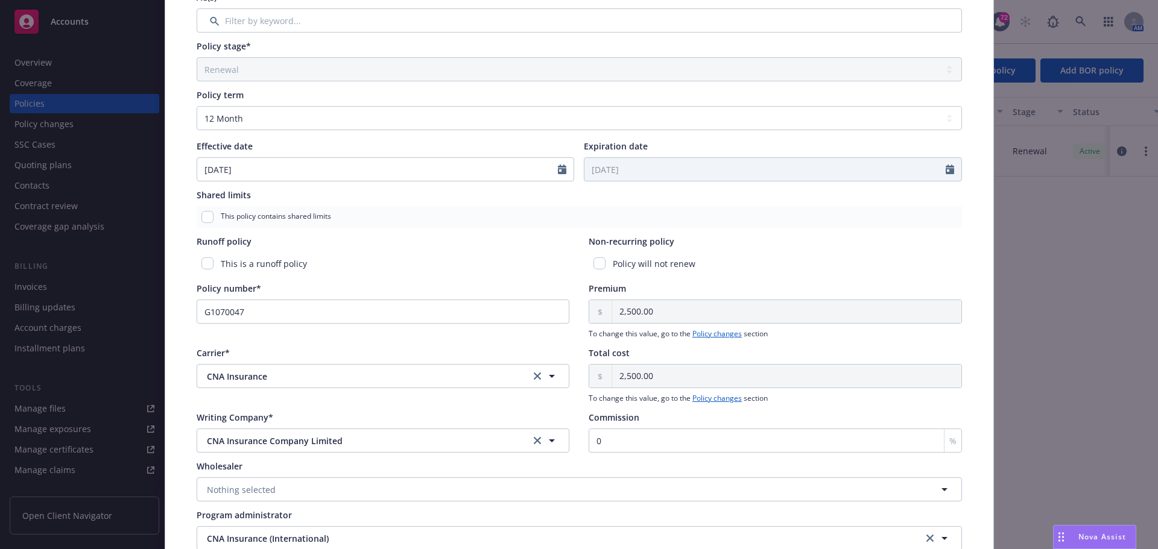
click at [394, 330] on div "Policy number* G1070047" at bounding box center [383, 310] width 373 height 57
click at [261, 304] on input "G1070047" at bounding box center [383, 312] width 373 height 24
drag, startPoint x: 259, startPoint y: 315, endPoint x: 155, endPoint y: 304, distance: 104.9
click at [155, 304] on div "Edit policy details Cancel Save Policy type* Local Placement Display name [GEOG…" at bounding box center [579, 274] width 1158 height 549
paste input "82004"
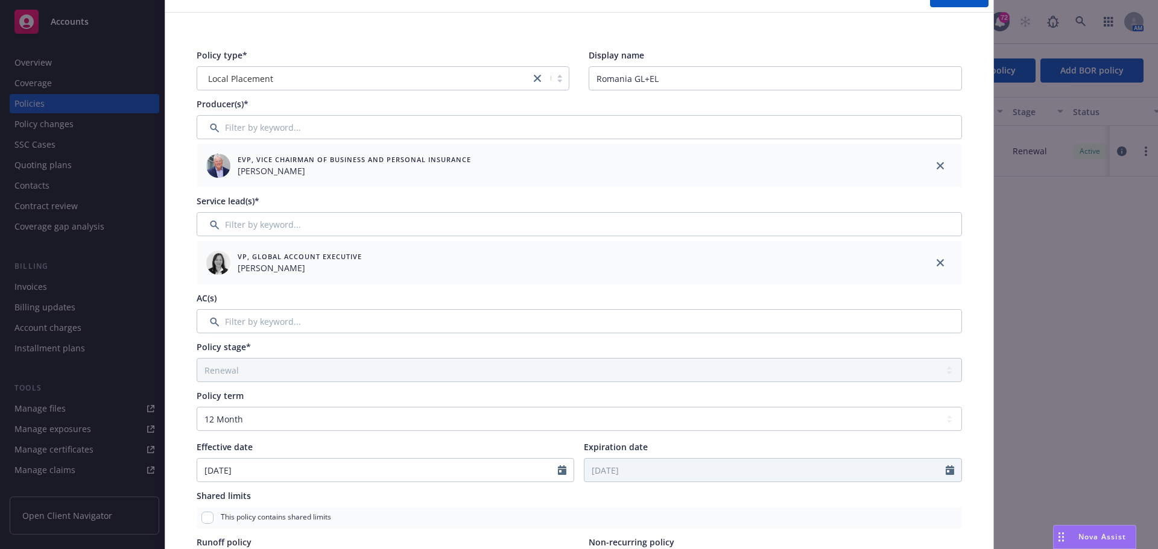
scroll to position [0, 0]
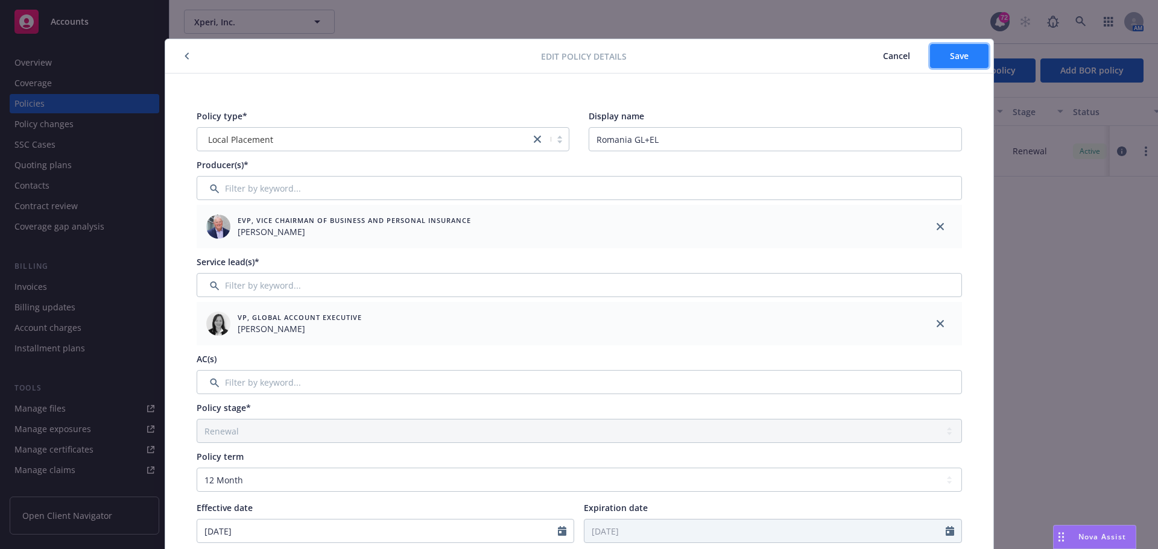
click at [938, 58] on button "Save" at bounding box center [959, 56] width 58 height 24
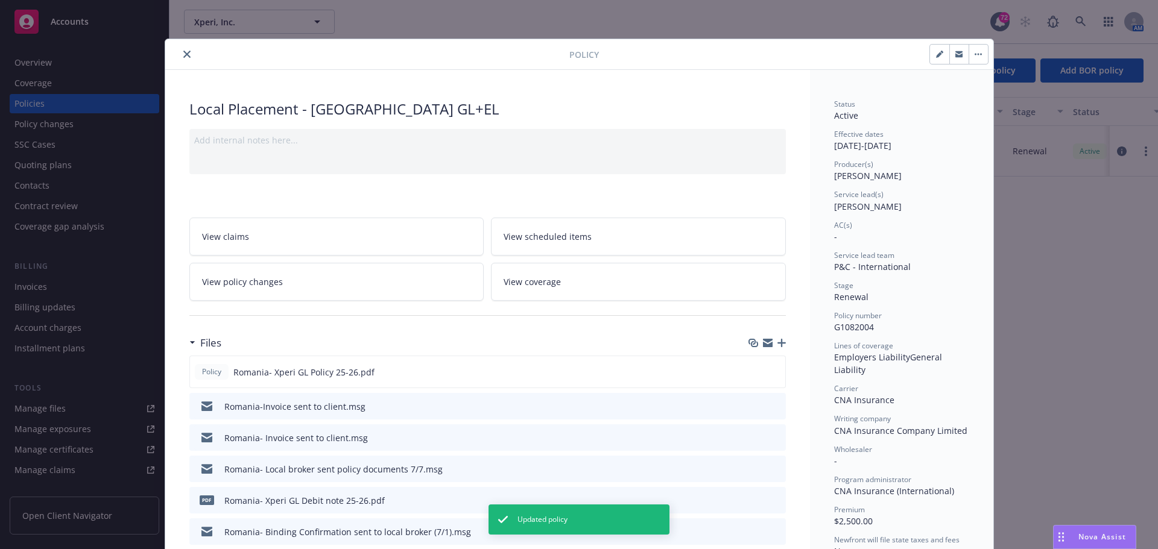
click at [186, 53] on button "close" at bounding box center [187, 54] width 14 height 14
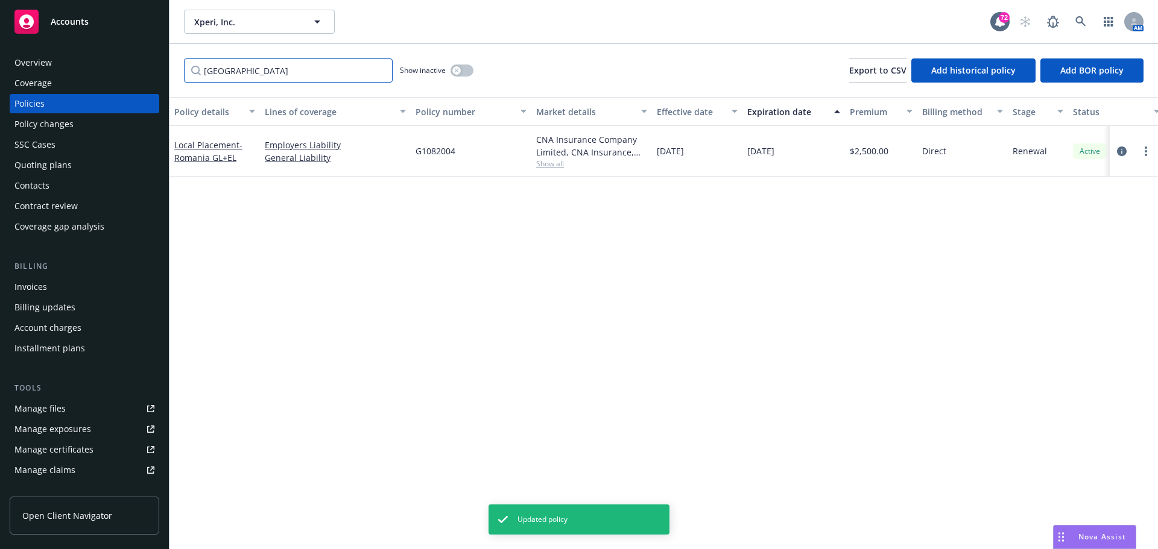
click at [297, 63] on input "[GEOGRAPHIC_DATA]" at bounding box center [288, 70] width 209 height 24
drag, startPoint x: 238, startPoint y: 61, endPoint x: 145, endPoint y: 60, distance: 92.9
click at [145, 60] on div "Accounts Overview Coverage Policies Policy changes SSC Cases Quoting plans Cont…" at bounding box center [579, 274] width 1158 height 549
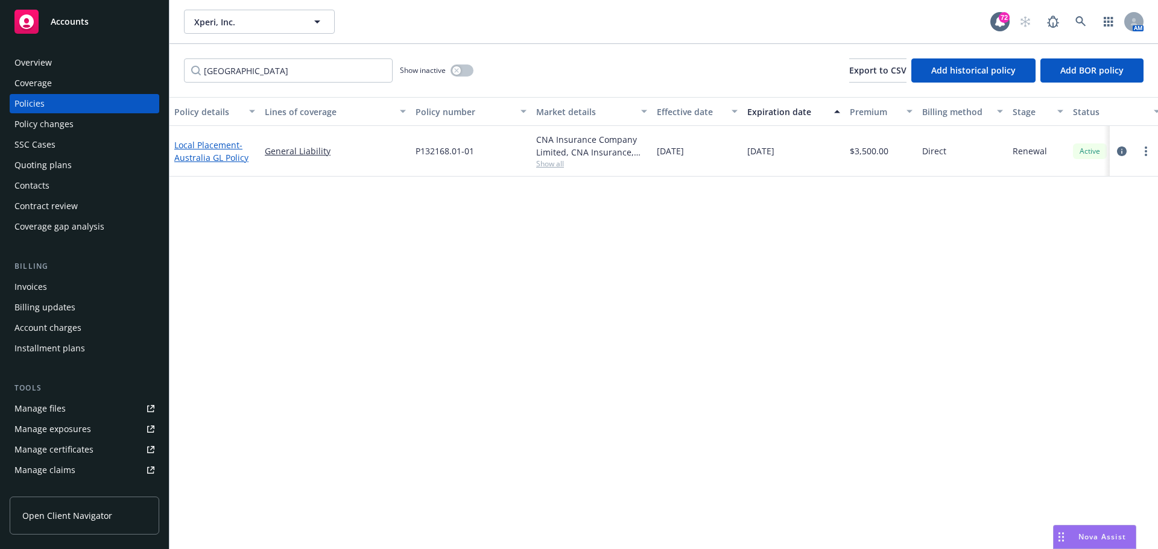
click at [212, 148] on link "Local Placement - [GEOGRAPHIC_DATA] GL Policy" at bounding box center [211, 151] width 74 height 24
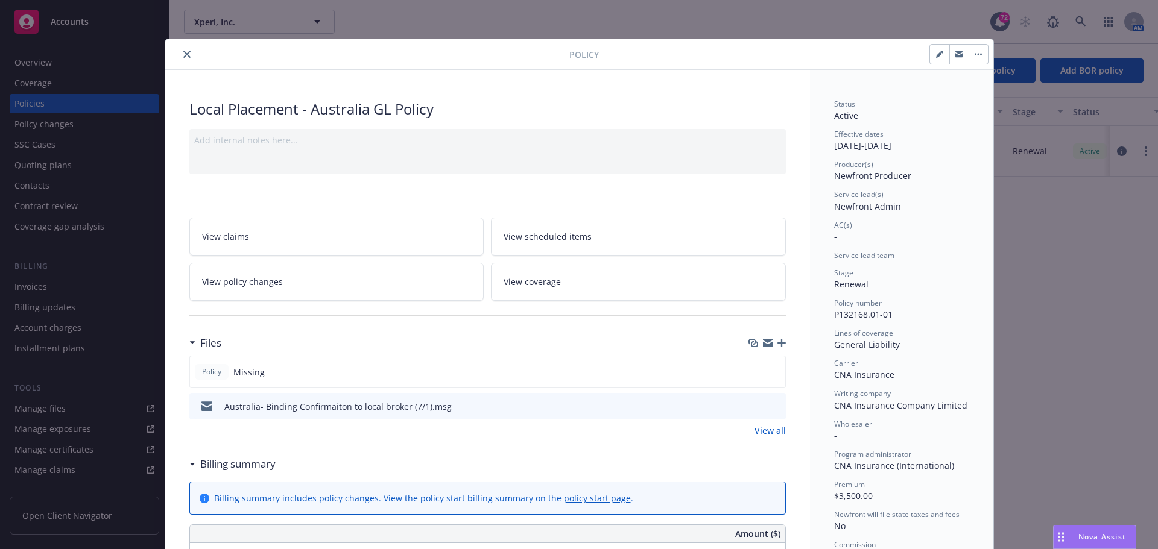
drag, startPoint x: 931, startPoint y: 57, endPoint x: 899, endPoint y: 73, distance: 36.4
click at [936, 57] on icon "button" at bounding box center [939, 55] width 6 height 6
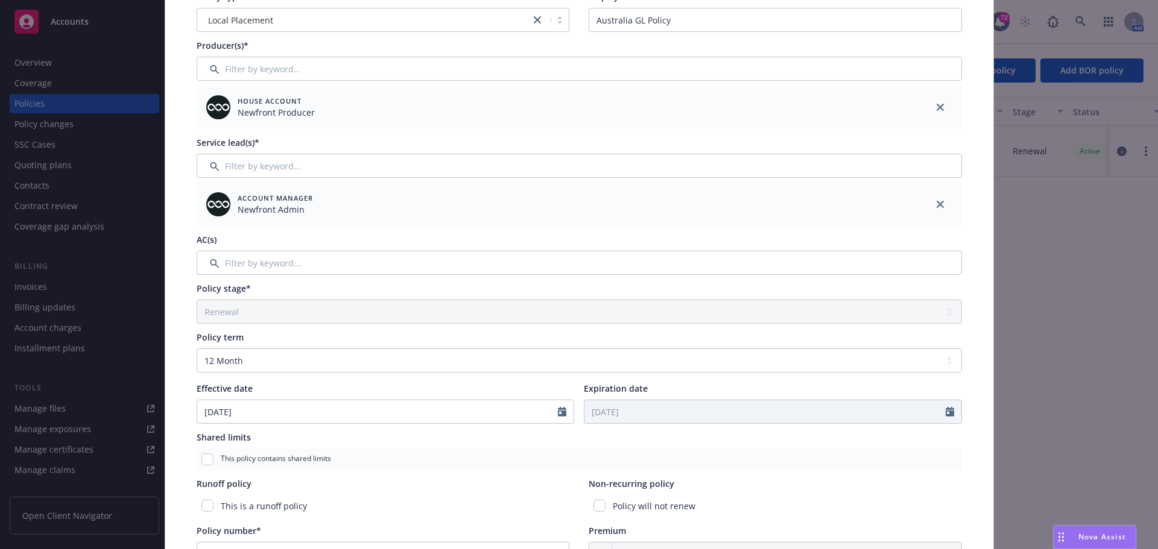
scroll to position [121, 0]
click at [224, 62] on input "Filter by keyword..." at bounding box center [579, 67] width 765 height 24
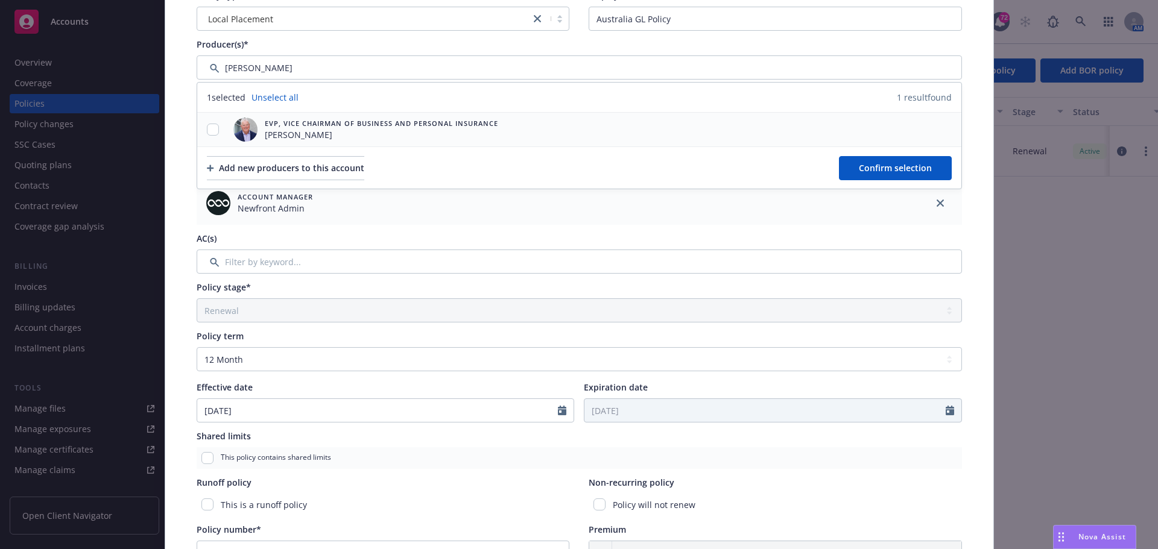
click at [282, 125] on span "EVP, Vice Chairman of Business and Personal Insurance" at bounding box center [381, 123] width 233 height 10
click at [210, 133] on input "checkbox" at bounding box center [213, 130] width 12 height 12
click at [841, 173] on button "Confirm selection" at bounding box center [895, 168] width 113 height 24
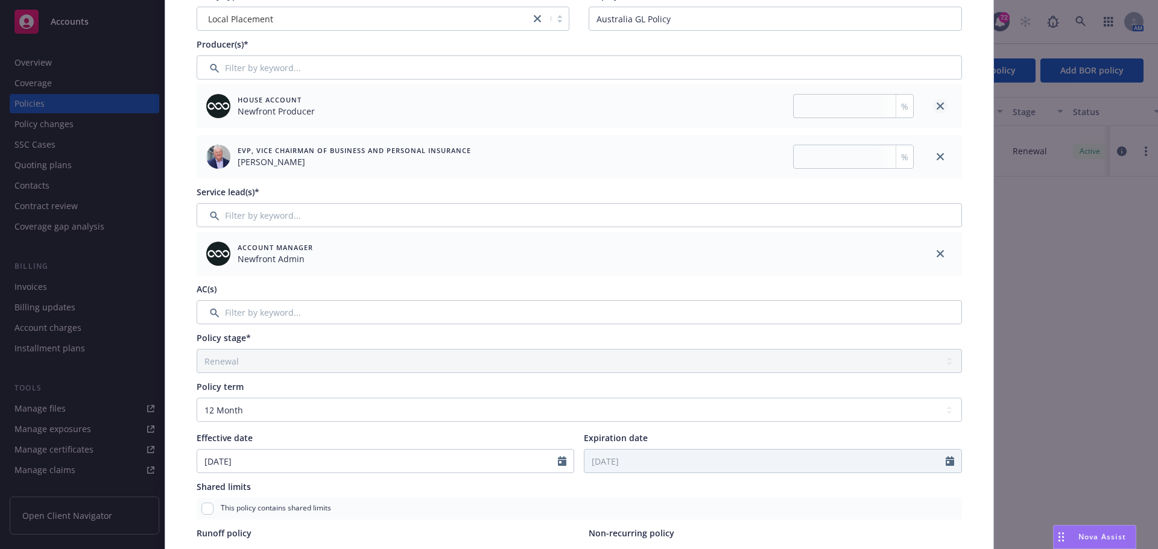
click at [933, 107] on link "close" at bounding box center [940, 106] width 14 height 14
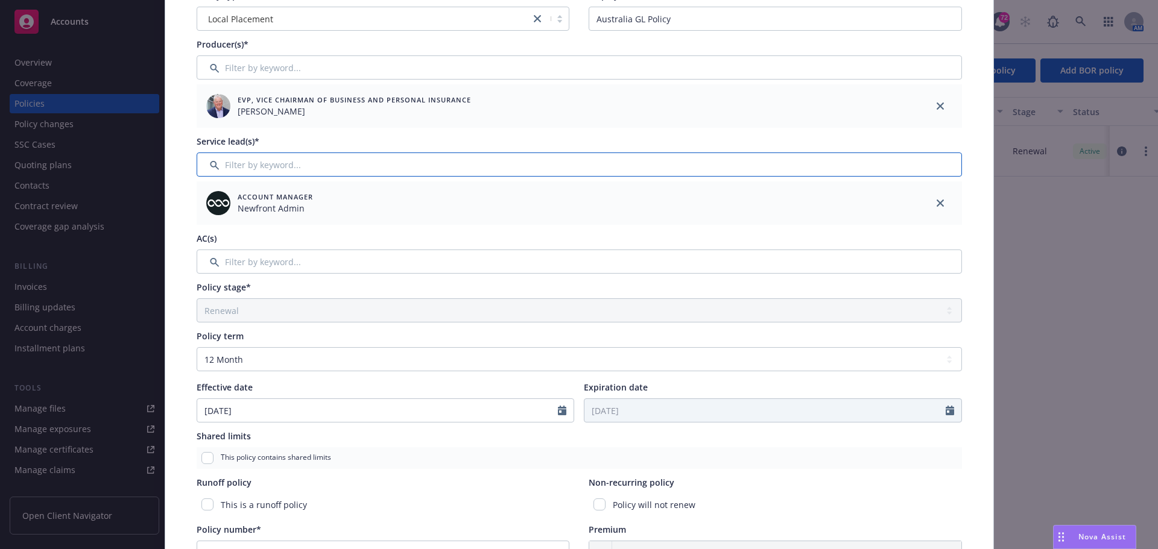
click at [335, 159] on input "Filter by keyword..." at bounding box center [579, 165] width 765 height 24
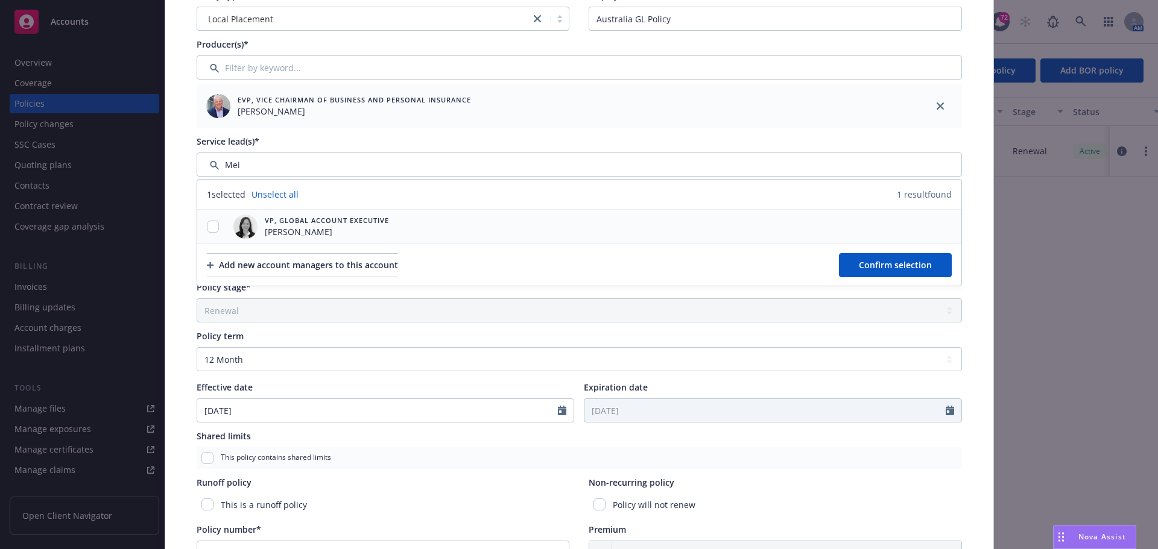
click at [282, 230] on span "[PERSON_NAME]" at bounding box center [327, 231] width 124 height 13
click at [210, 227] on input "checkbox" at bounding box center [213, 227] width 12 height 12
click at [896, 269] on span "Confirm selection" at bounding box center [895, 264] width 73 height 11
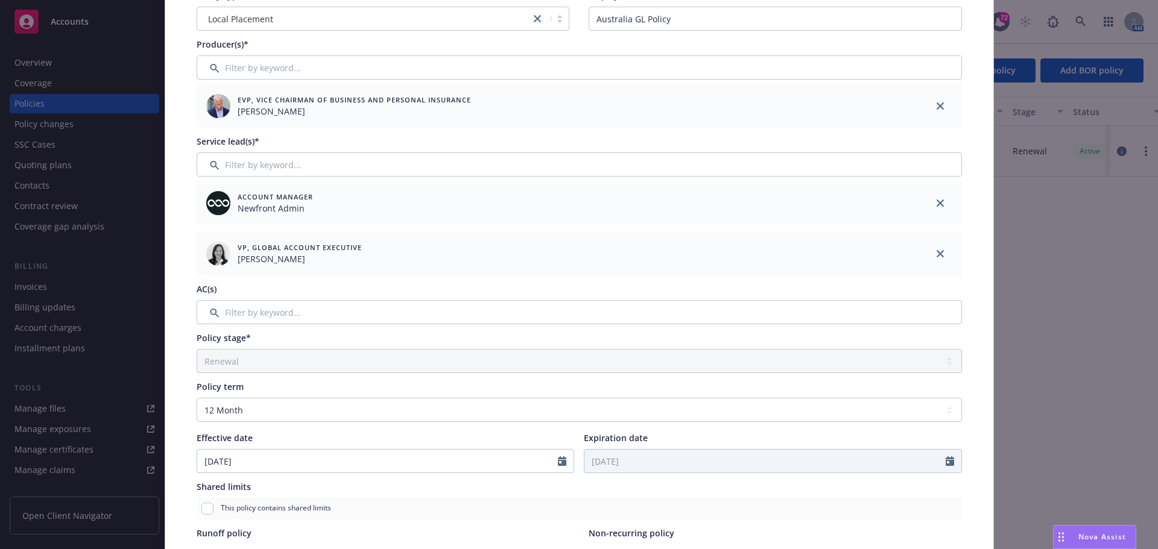
click at [943, 205] on div at bounding box center [939, 202] width 43 height 43
click at [936, 204] on icon "close" at bounding box center [939, 203] width 7 height 7
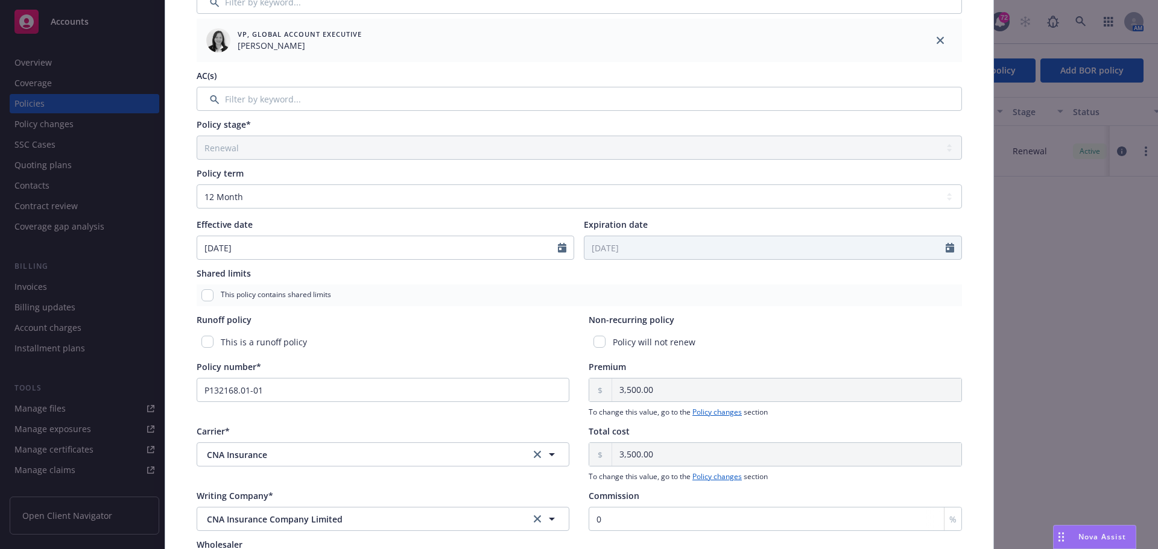
scroll to position [362, 0]
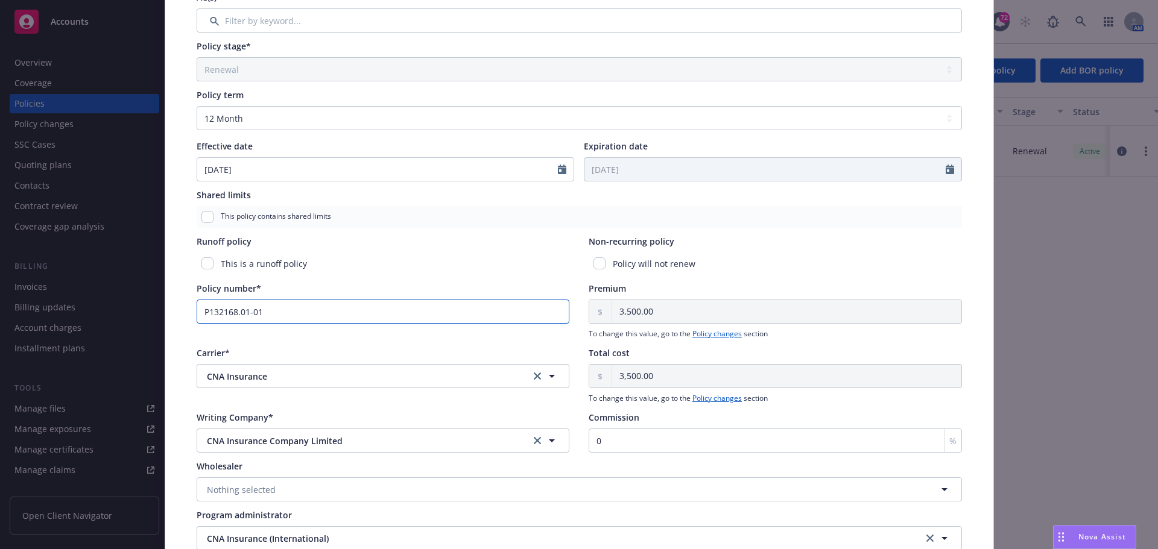
drag, startPoint x: 249, startPoint y: 312, endPoint x: 259, endPoint y: 315, distance: 10.1
click at [250, 312] on input "P132168.01-01" at bounding box center [383, 312] width 373 height 24
drag, startPoint x: 252, startPoint y: 309, endPoint x: 107, endPoint y: 298, distance: 145.7
click at [107, 298] on div "Edit policy details Cancel Save Policy type* Local Placement Display name [GEOG…" at bounding box center [579, 274] width 1158 height 549
paste input "2"
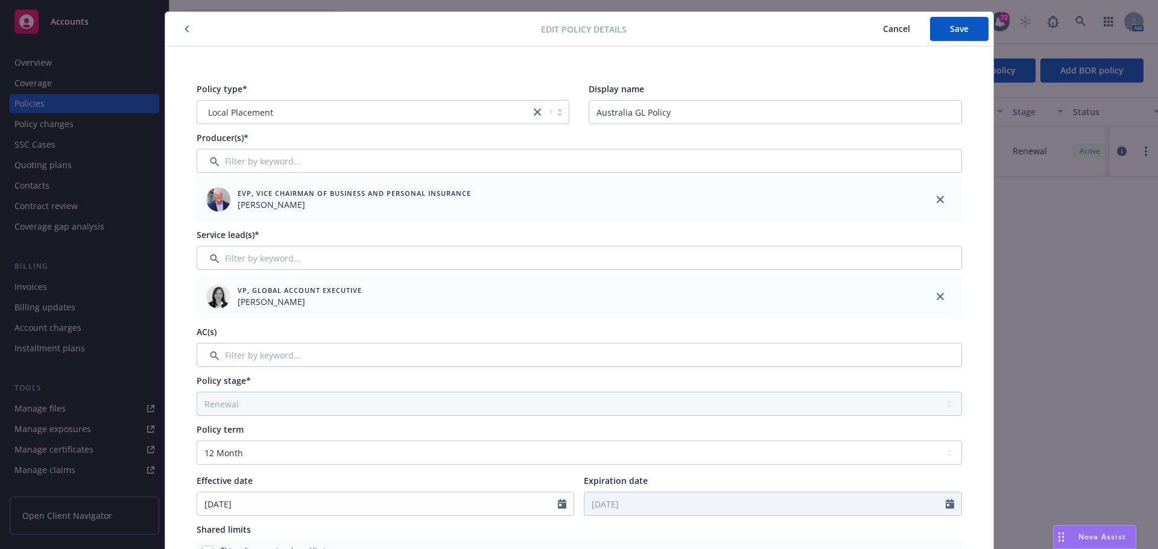
scroll to position [0, 0]
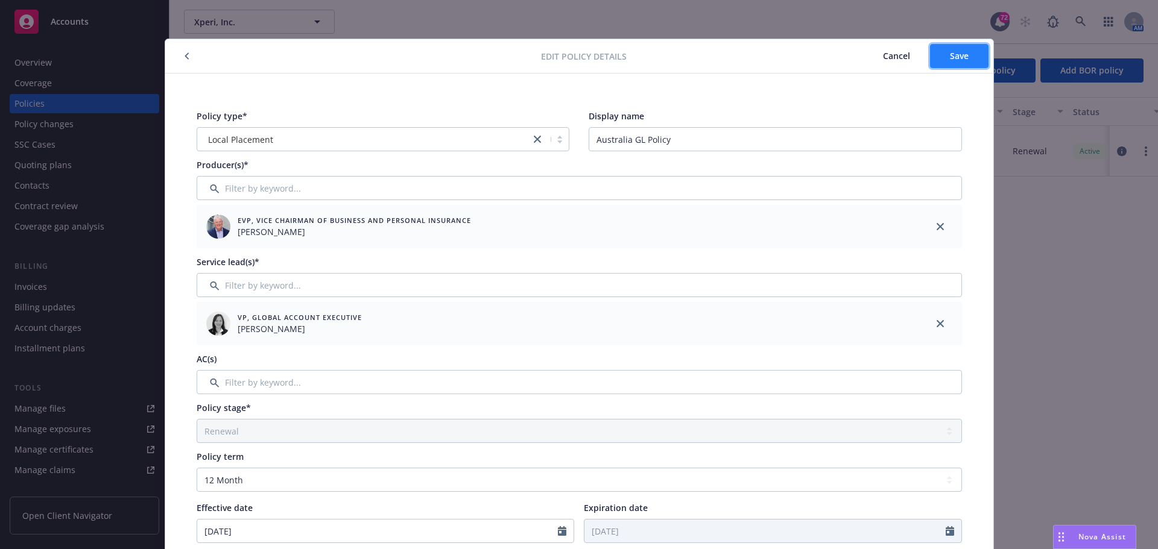
click at [963, 55] on button "Save" at bounding box center [959, 56] width 58 height 24
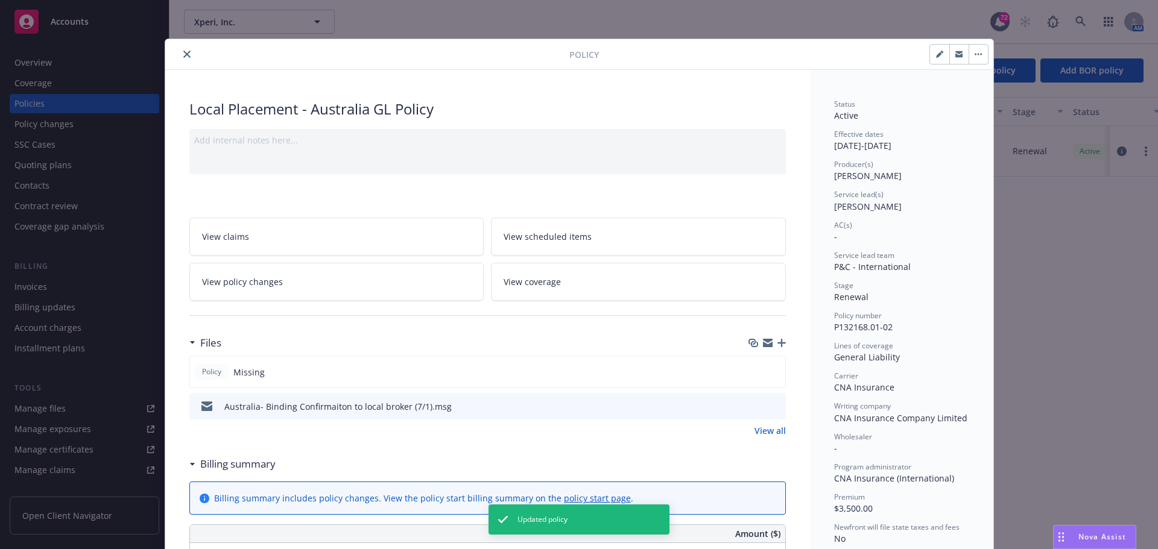
click at [180, 59] on button "close" at bounding box center [187, 54] width 14 height 14
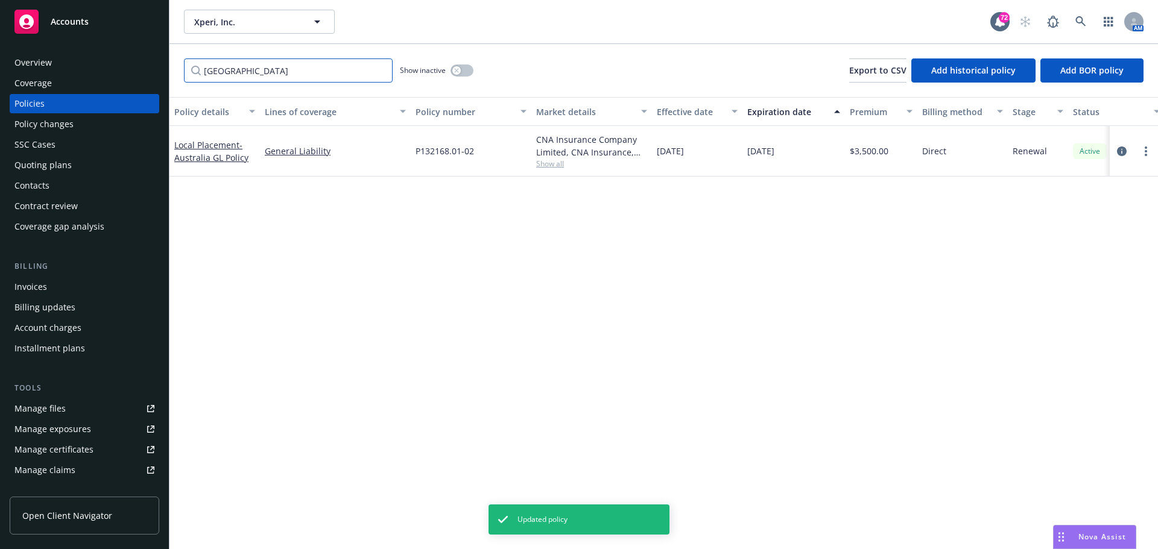
click at [239, 73] on input "[GEOGRAPHIC_DATA]" at bounding box center [288, 70] width 209 height 24
drag, startPoint x: 199, startPoint y: 65, endPoint x: 187, endPoint y: 58, distance: 14.1
click at [183, 65] on div "Australia Show inactive Export to CSV Add historical policy Add BOR policy" at bounding box center [663, 70] width 988 height 53
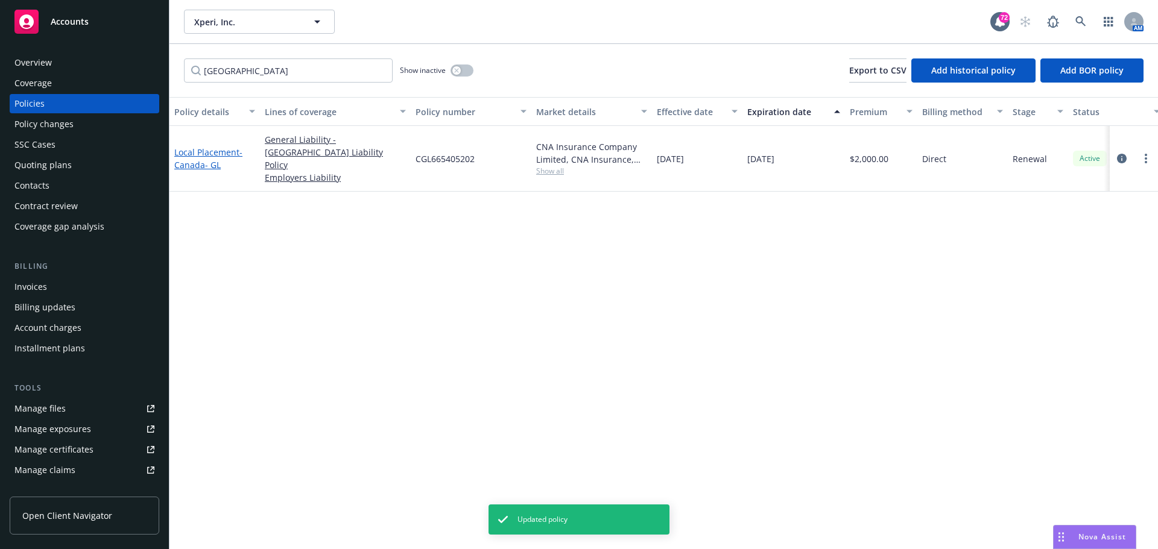
click at [204, 157] on span "- [GEOGRAPHIC_DATA]- GL" at bounding box center [208, 159] width 68 height 24
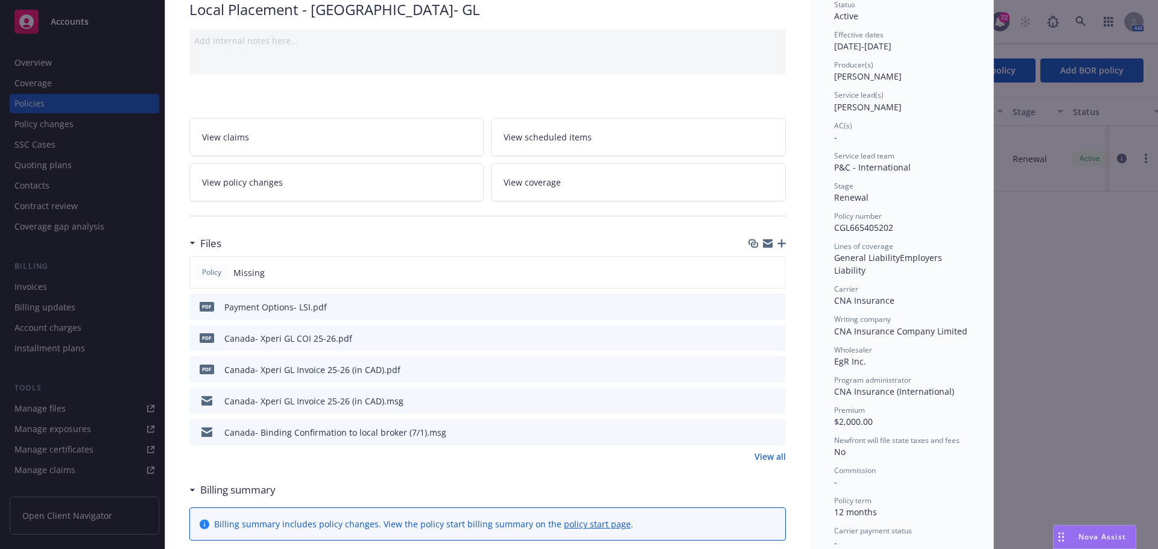
scroll to position [121, 0]
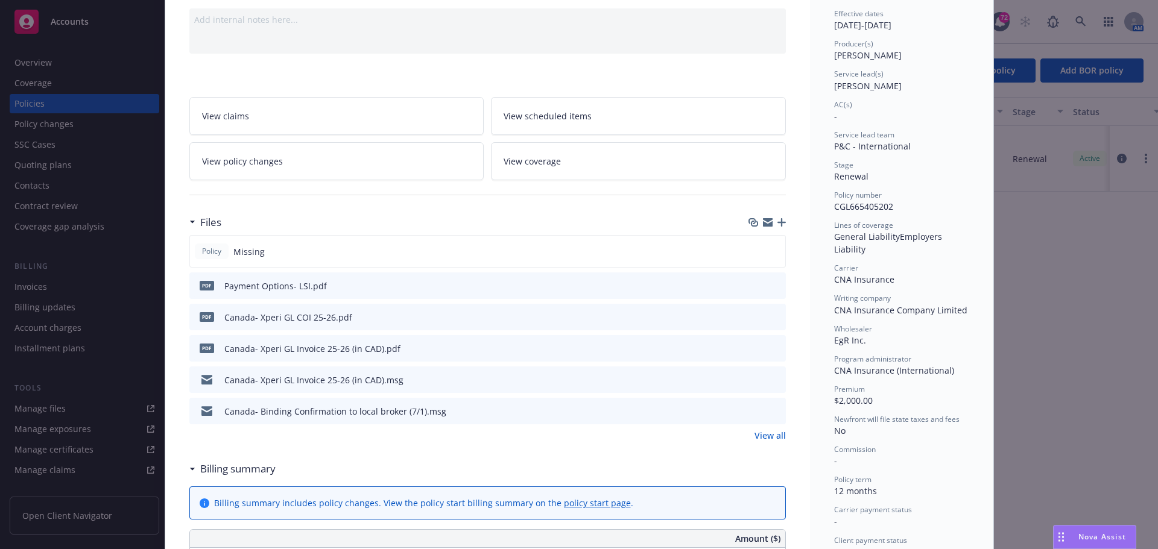
click at [777, 222] on icon "button" at bounding box center [781, 222] width 8 height 8
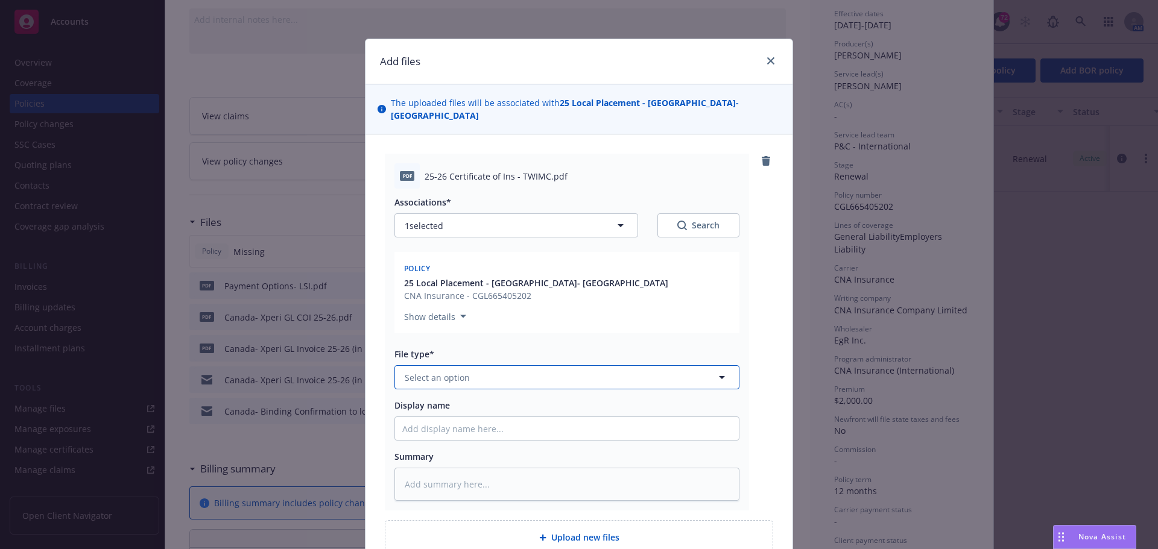
click at [442, 373] on button "Select an option" at bounding box center [566, 377] width 345 height 24
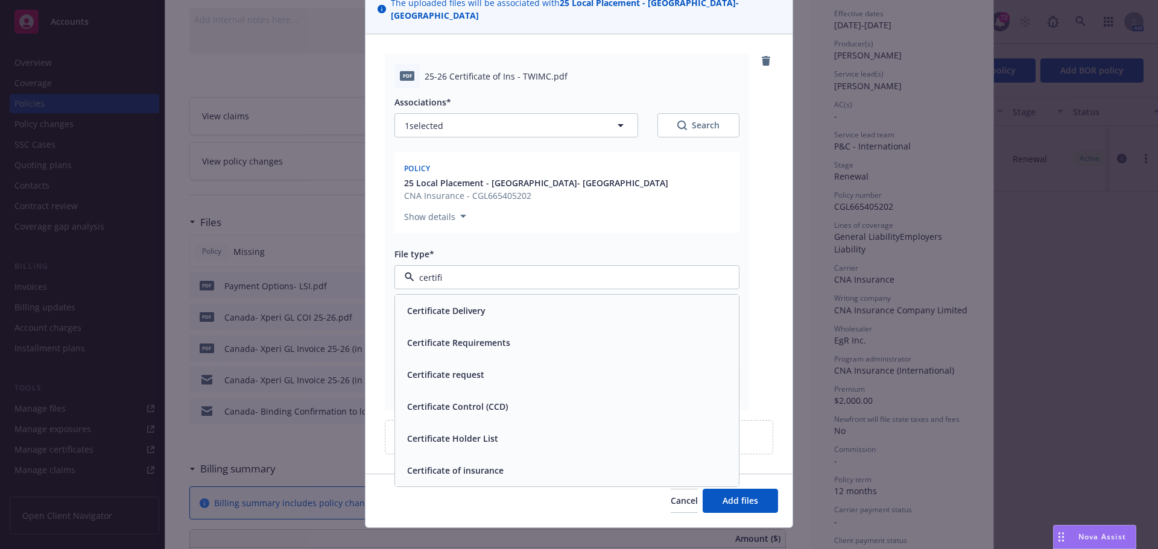
scroll to position [105, 0]
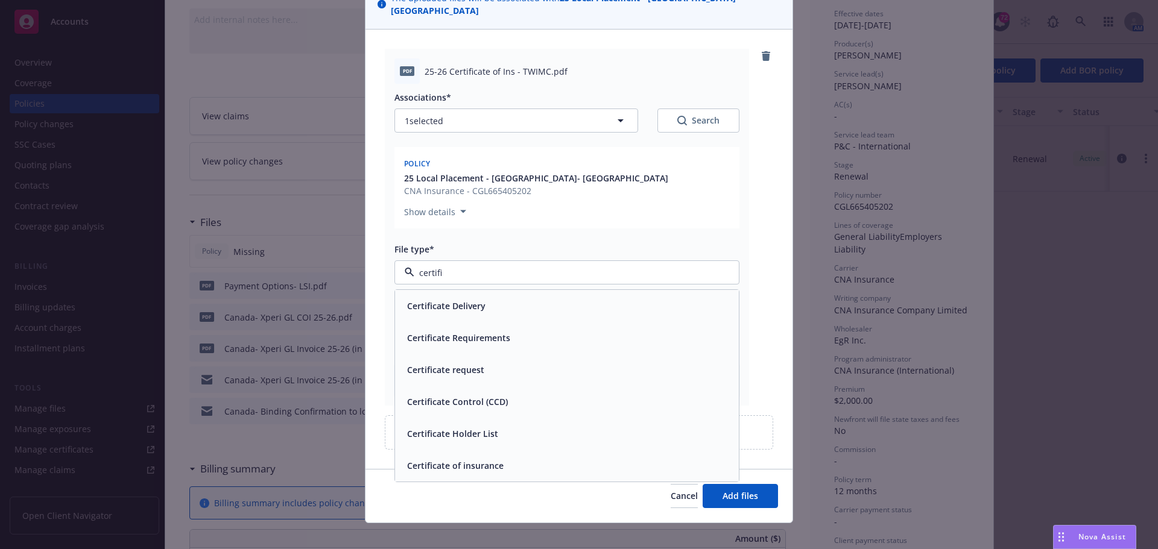
click at [461, 459] on span "Certificate of insurance" at bounding box center [455, 465] width 96 height 13
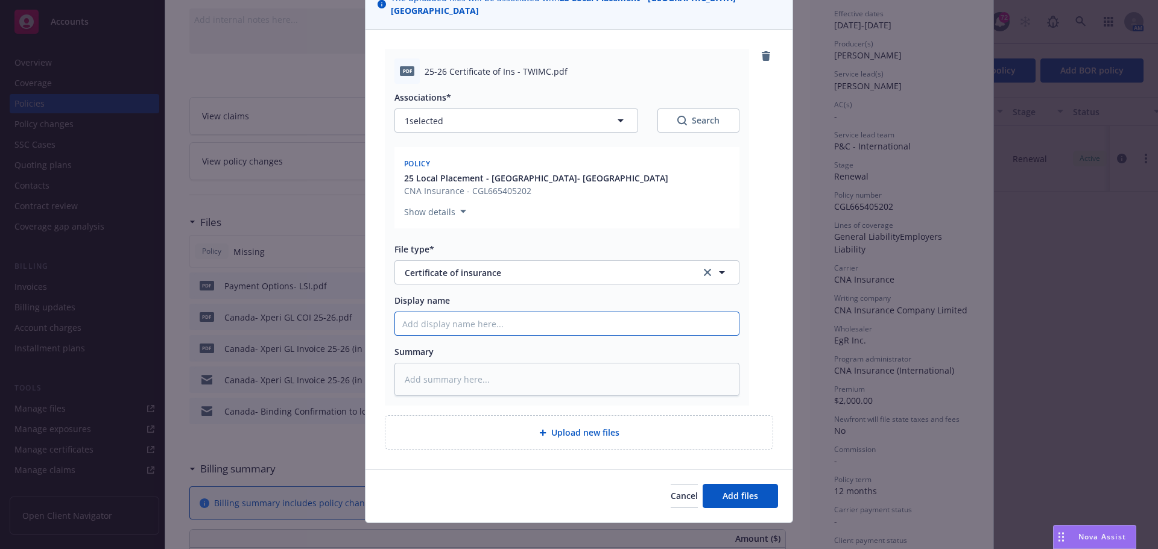
click at [412, 313] on input "Display name" at bounding box center [567, 323] width 344 height 23
click at [702, 484] on button "Add files" at bounding box center [739, 496] width 75 height 24
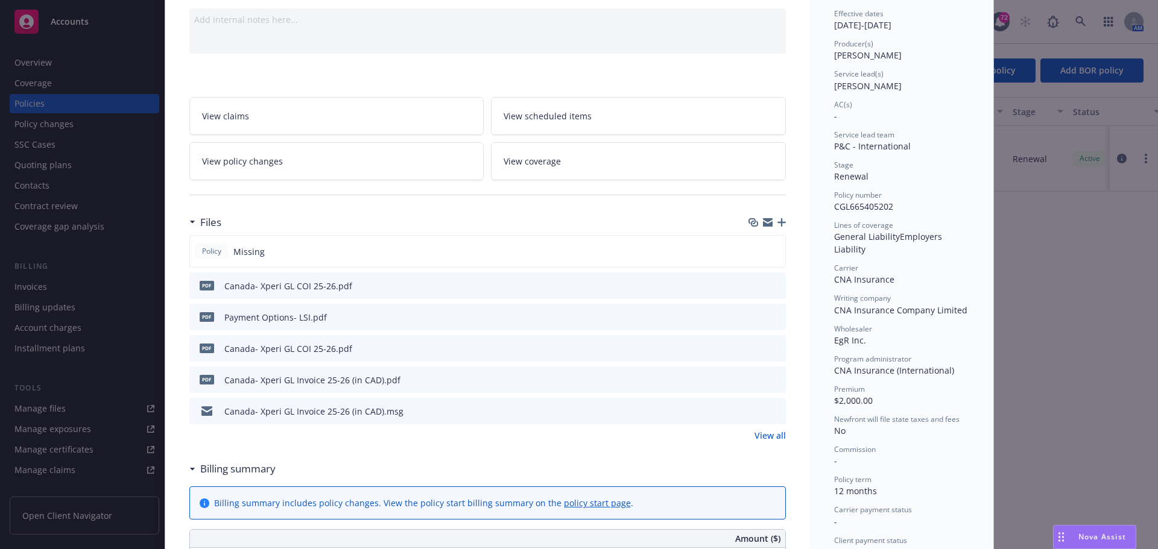
scroll to position [0, 0]
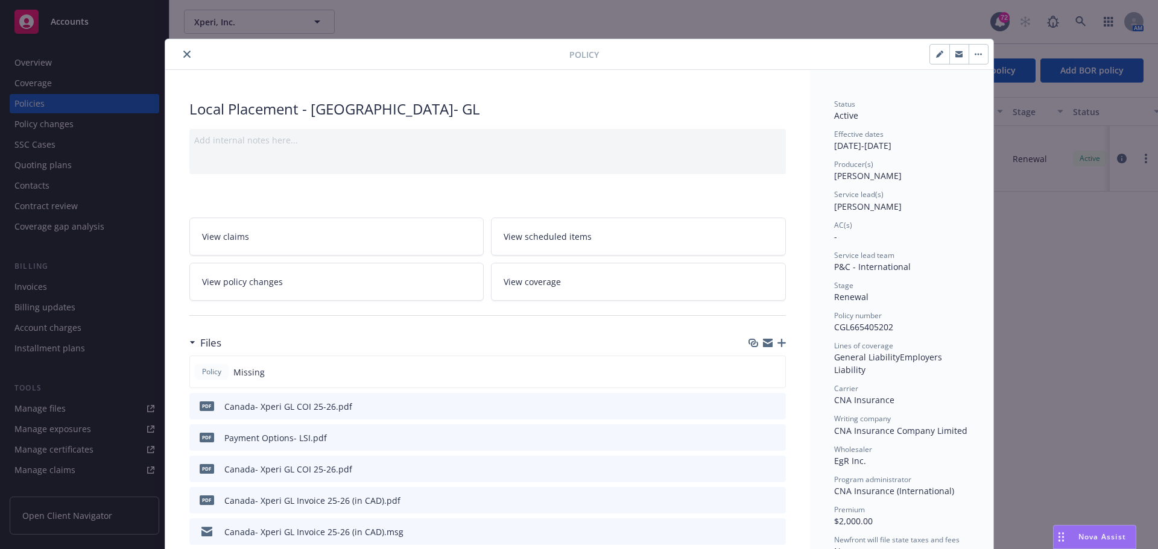
click at [184, 54] on icon "close" at bounding box center [186, 54] width 7 height 7
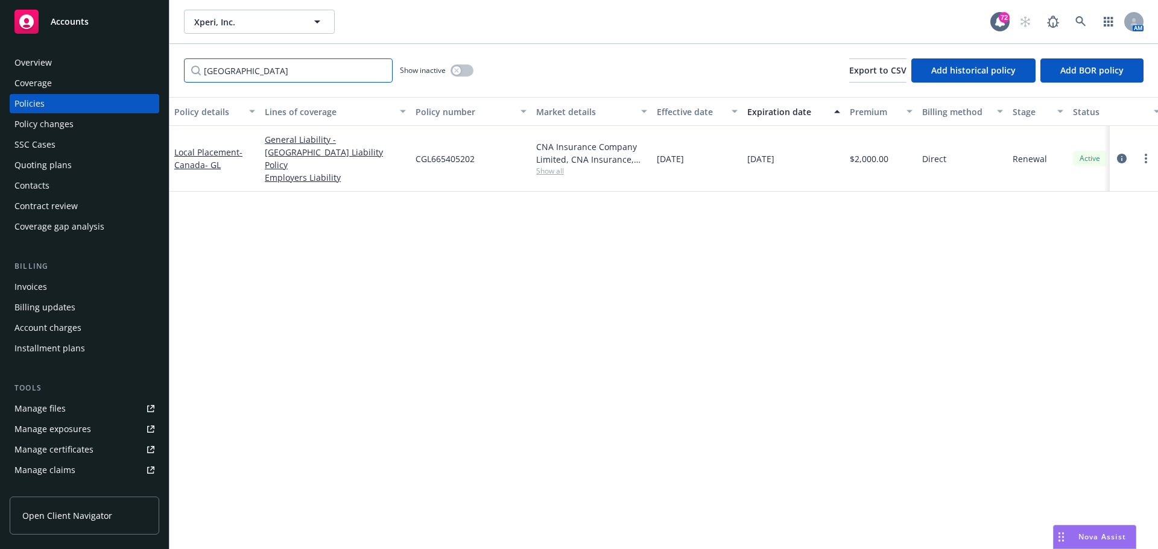
drag, startPoint x: 221, startPoint y: 80, endPoint x: 256, endPoint y: 69, distance: 36.6
click at [222, 80] on input "[GEOGRAPHIC_DATA]" at bounding box center [288, 70] width 209 height 24
drag, startPoint x: 256, startPoint y: 69, endPoint x: 57, endPoint y: 60, distance: 199.8
click at [60, 63] on div "Accounts Overview Coverage Policies Policy changes SSC Cases Quoting plans Cont…" at bounding box center [579, 274] width 1158 height 549
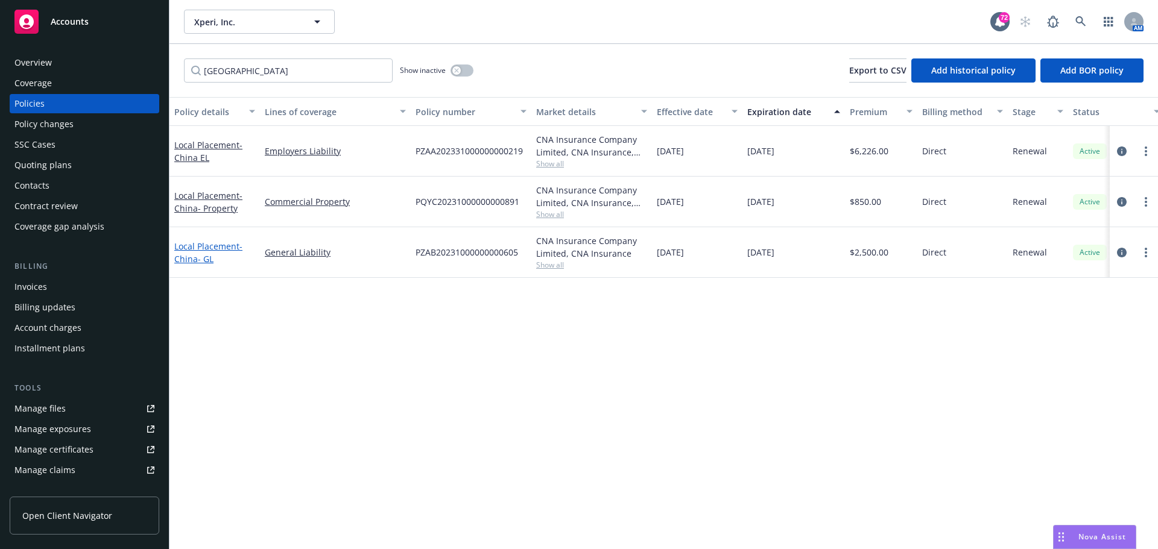
click at [189, 253] on span "- [GEOGRAPHIC_DATA]- GL" at bounding box center [208, 253] width 68 height 24
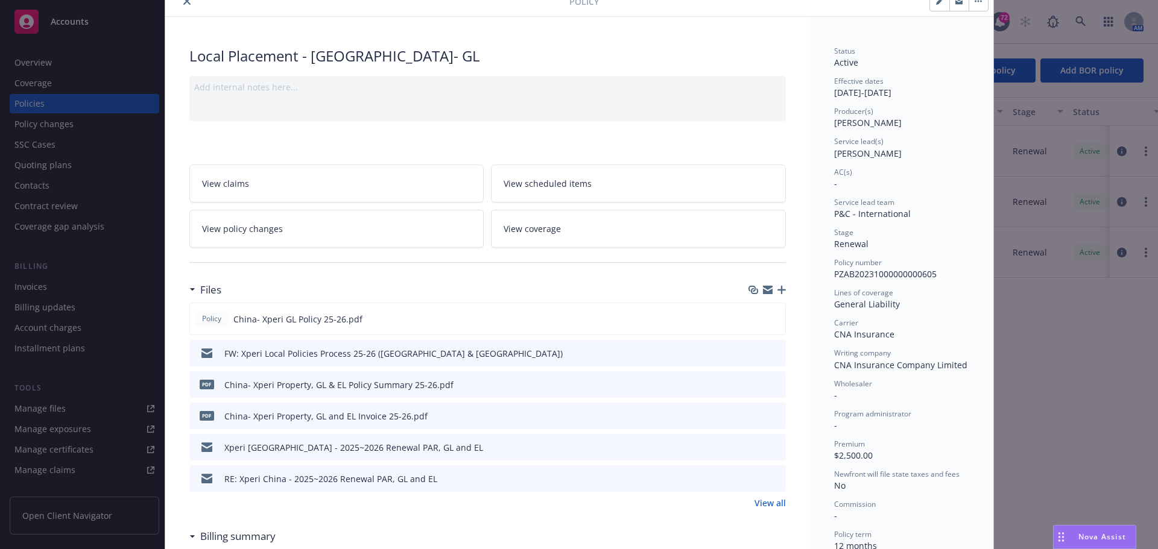
scroll to position [121, 0]
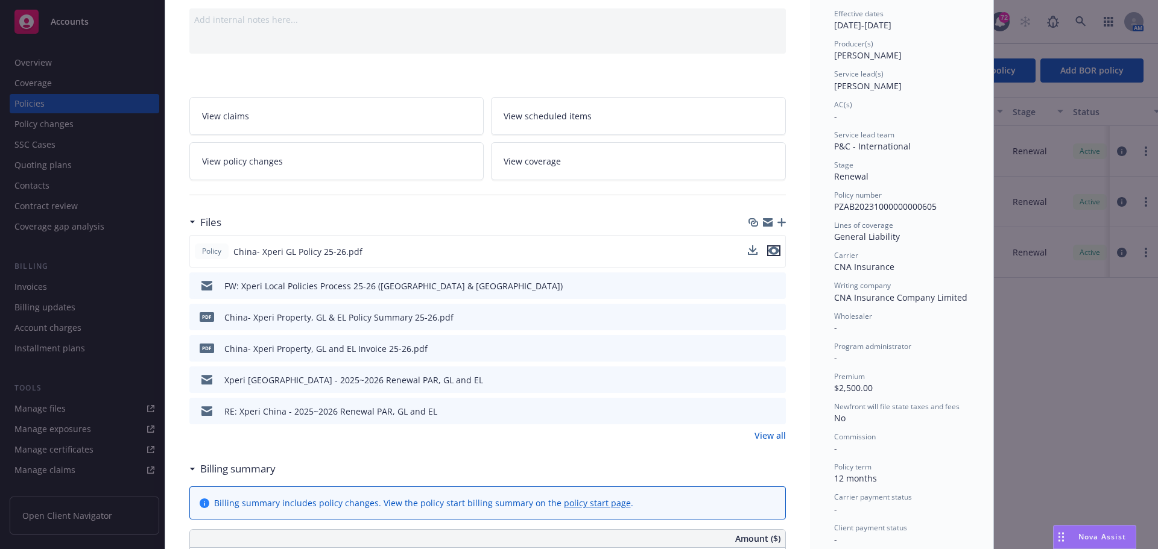
click at [768, 248] on icon "preview file" at bounding box center [773, 251] width 11 height 8
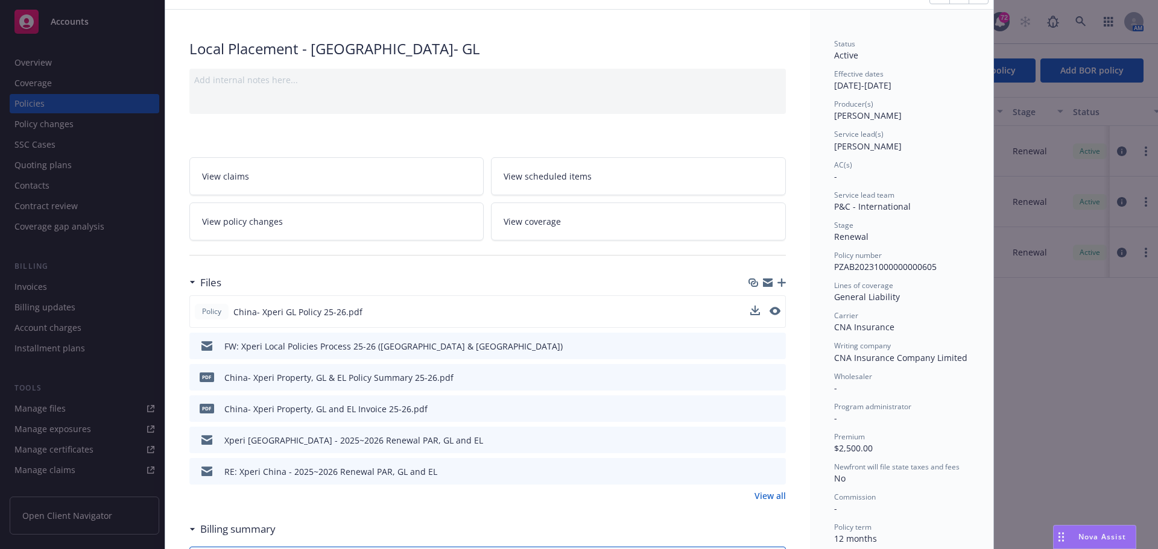
scroll to position [0, 0]
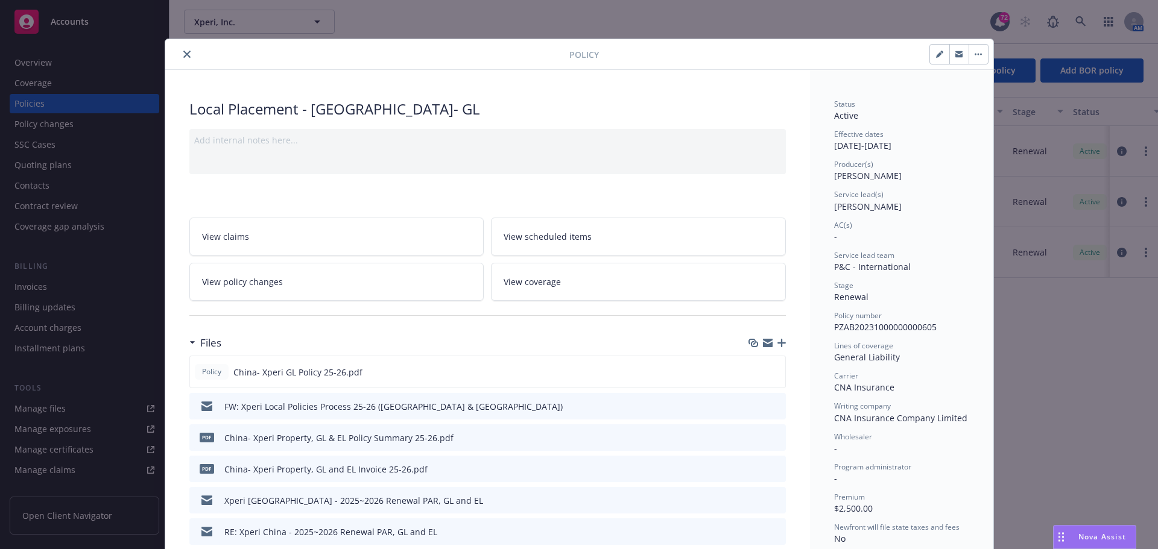
click at [771, 373] on icon "preview file" at bounding box center [773, 371] width 11 height 8
click at [180, 60] on button "close" at bounding box center [187, 54] width 14 height 14
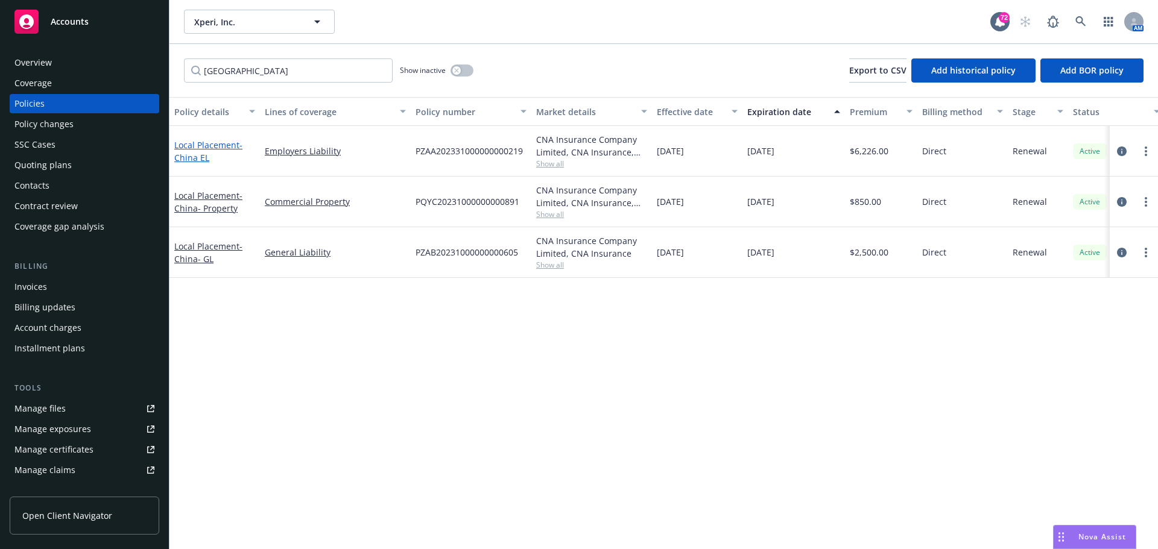
click at [194, 153] on span "- [GEOGRAPHIC_DATA] EL" at bounding box center [208, 151] width 68 height 24
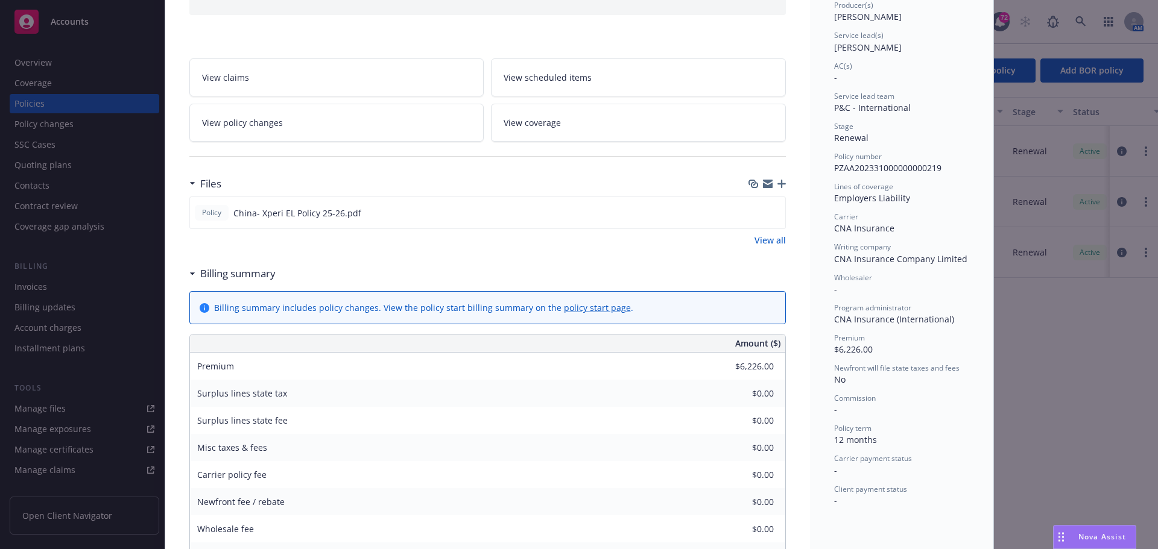
scroll to position [181, 0]
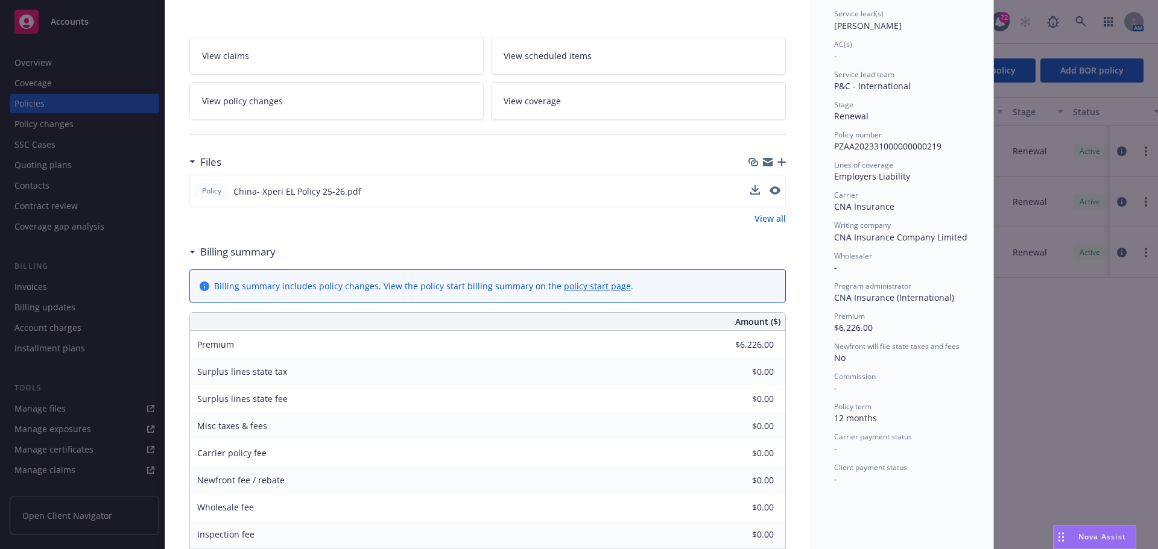
click at [776, 192] on div "Policy China- Xperi EL Policy 25-26.pdf" at bounding box center [487, 191] width 596 height 33
click at [768, 189] on icon "preview file" at bounding box center [773, 190] width 11 height 8
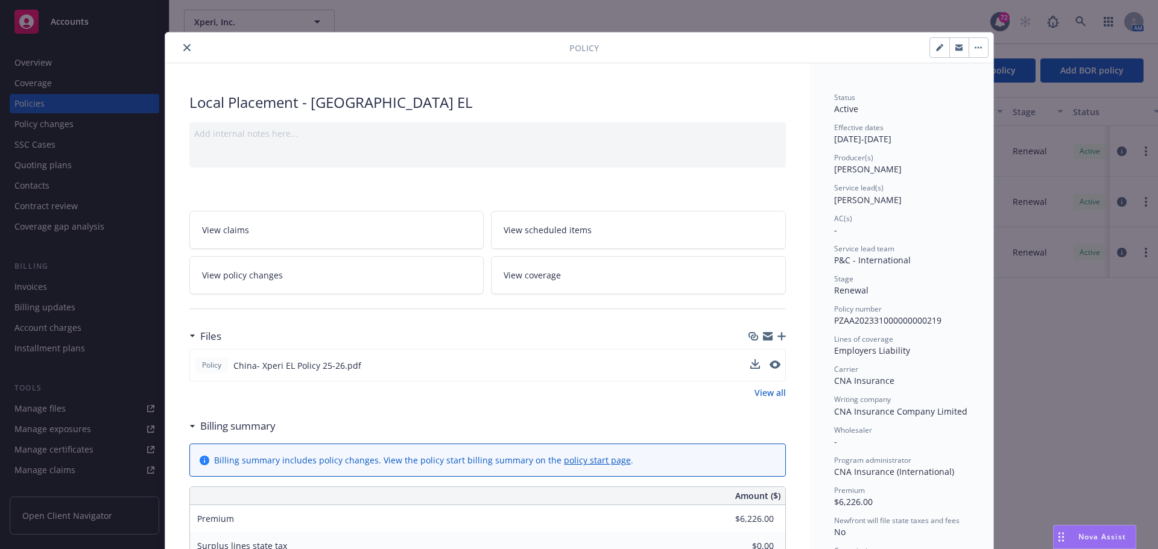
scroll to position [0, 0]
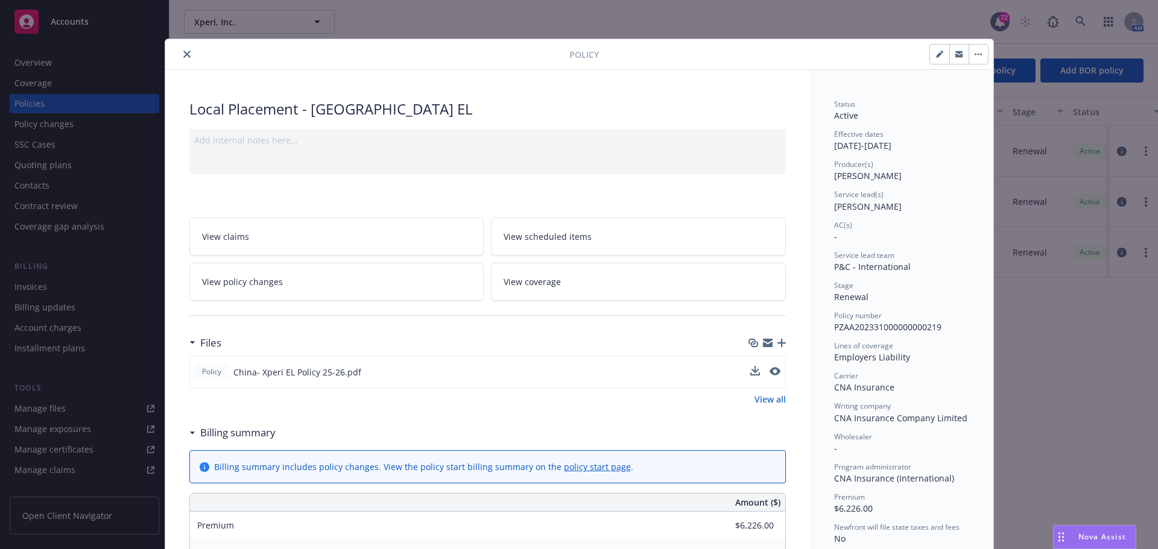
click at [183, 55] on icon "close" at bounding box center [186, 54] width 7 height 7
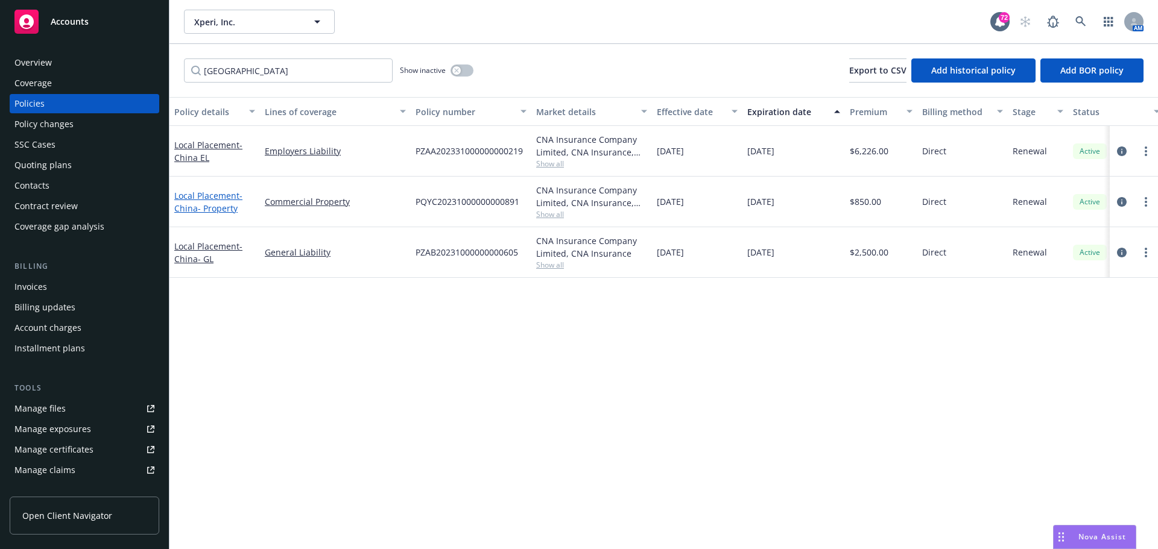
click at [210, 203] on span "- [GEOGRAPHIC_DATA]- Property" at bounding box center [208, 202] width 68 height 24
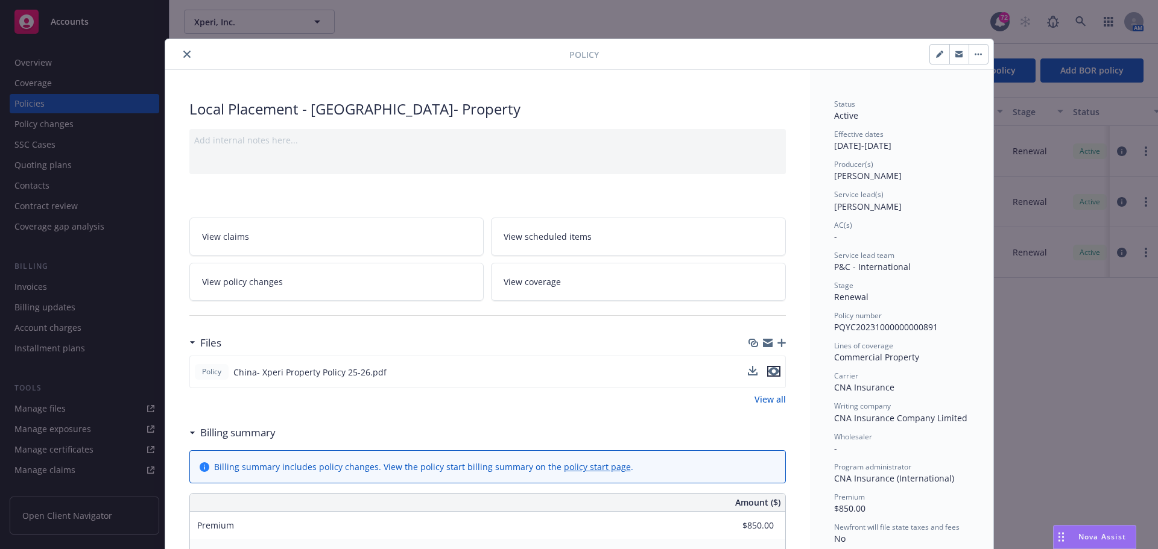
click at [771, 370] on icon "preview file" at bounding box center [773, 371] width 11 height 8
click at [936, 57] on icon "button" at bounding box center [939, 55] width 6 height 6
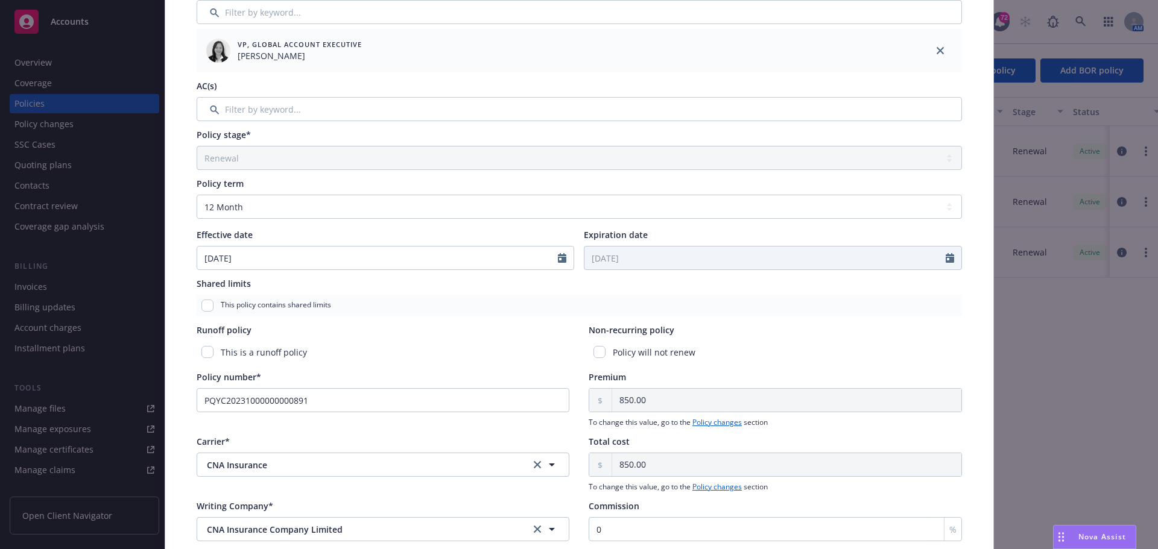
scroll to position [301, 0]
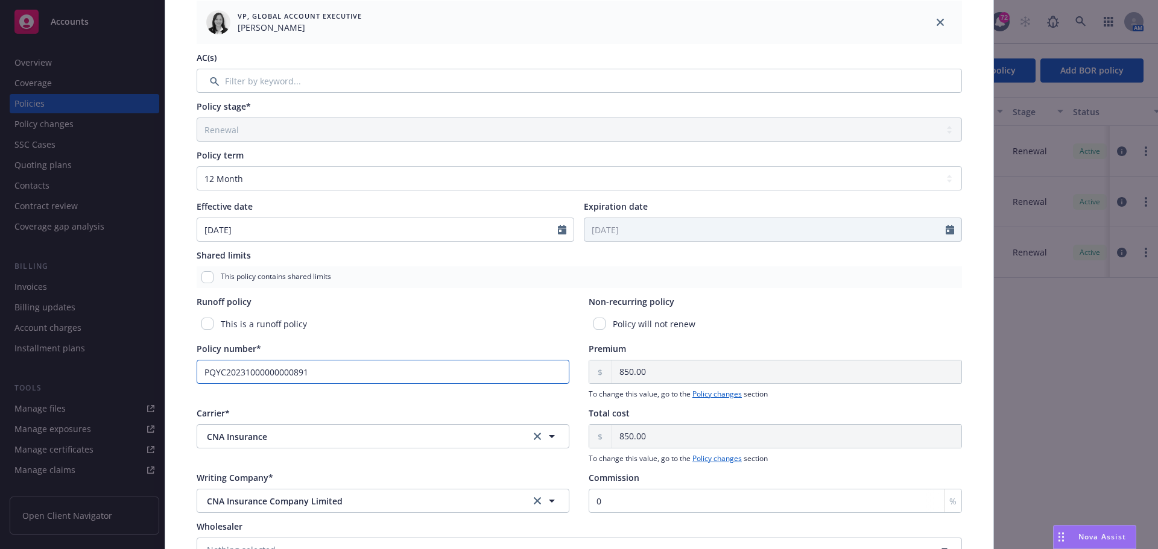
drag, startPoint x: 273, startPoint y: 378, endPoint x: 312, endPoint y: 376, distance: 39.2
click at [276, 377] on input "PQYC20231000000000891" at bounding box center [383, 372] width 373 height 24
drag, startPoint x: 300, startPoint y: 371, endPoint x: 144, endPoint y: 361, distance: 156.5
click at [145, 360] on div "Edit policy details Cancel Save Policy type* Local Placement Display name [GEOG…" at bounding box center [579, 274] width 1158 height 549
paste input "10562006800036900000"
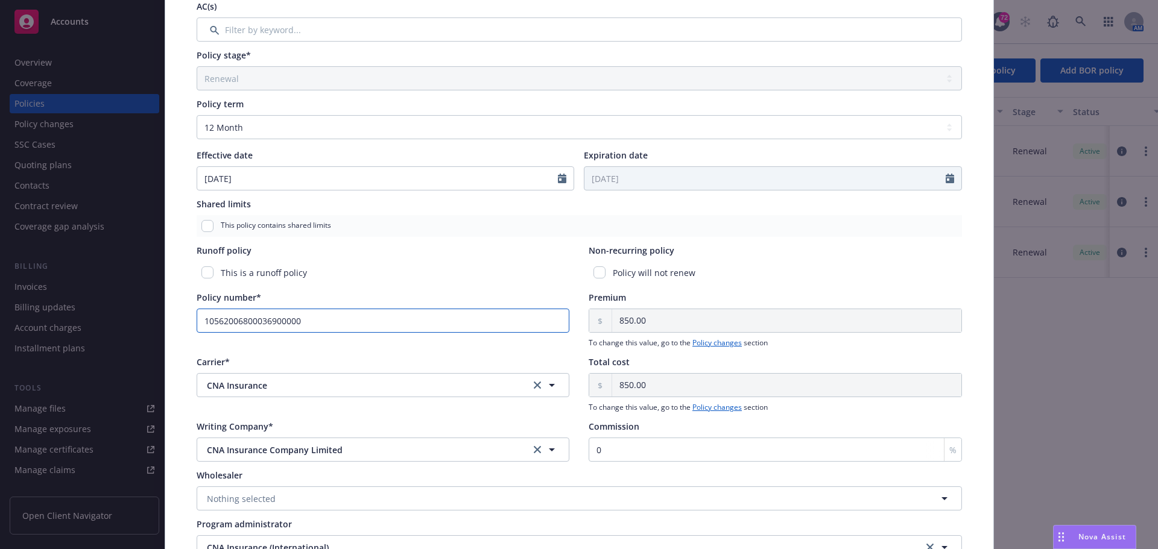
scroll to position [438, 0]
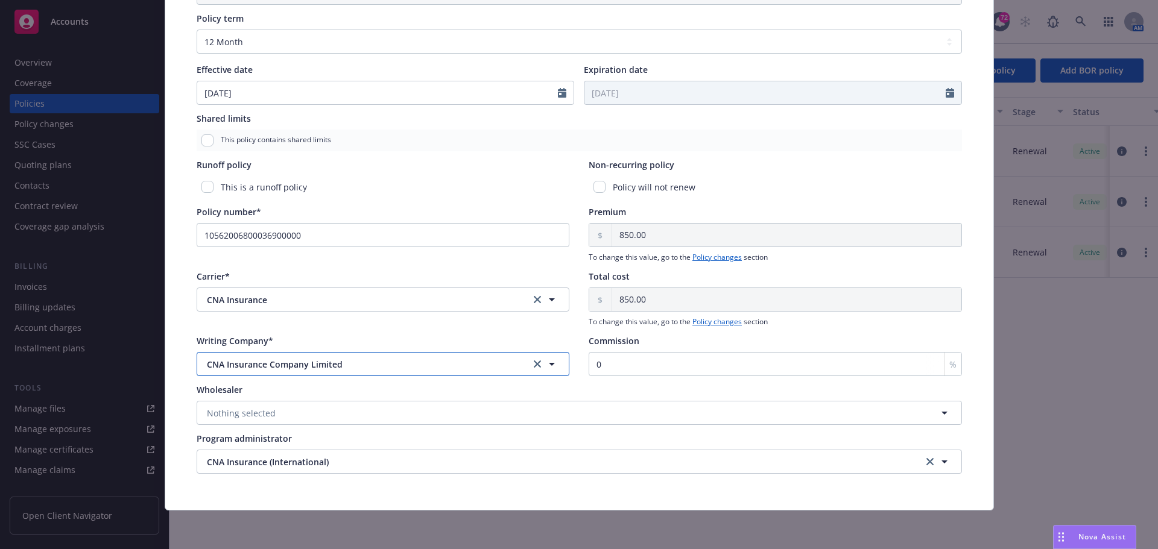
click at [258, 362] on span "CNA Insurance Company Limited" at bounding box center [359, 364] width 304 height 13
click at [436, 363] on input "Pingan" at bounding box center [380, 364] width 329 height 13
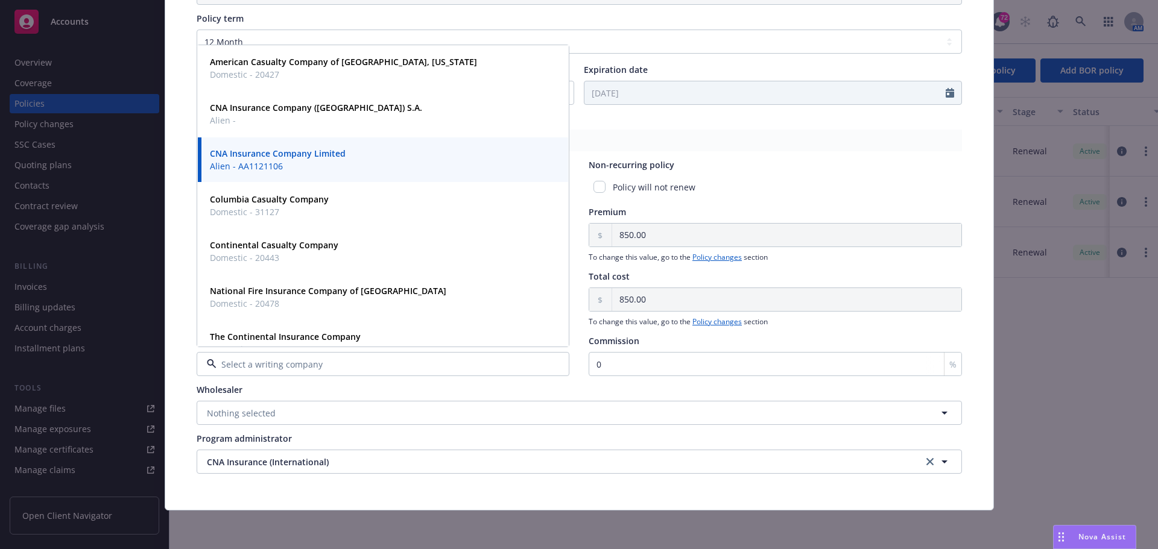
click at [318, 163] on span "Alien - AA1121106" at bounding box center [278, 166] width 136 height 13
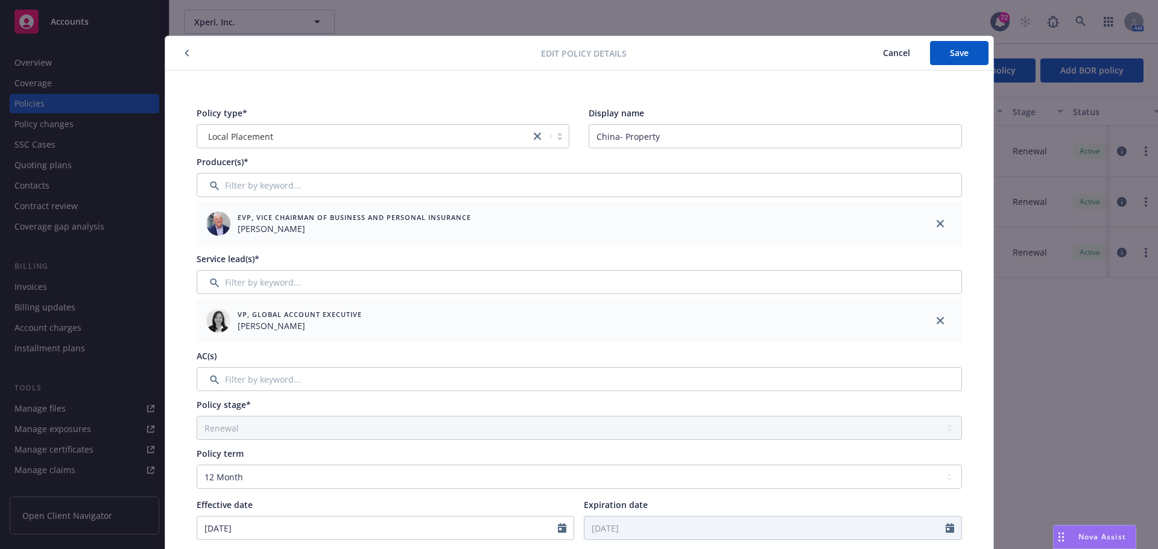
scroll to position [0, 0]
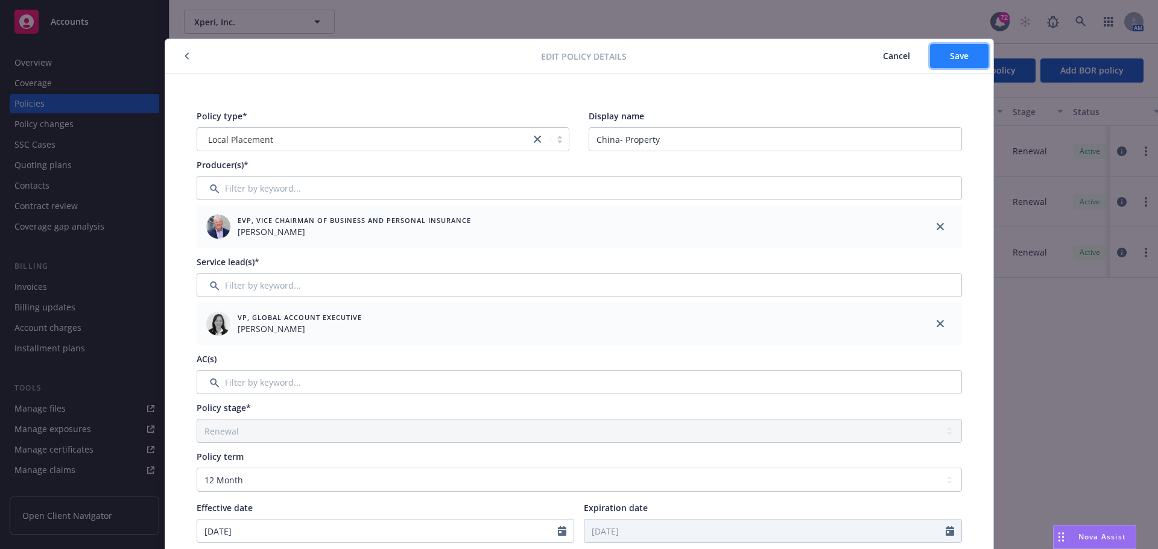
click at [940, 57] on button "Save" at bounding box center [959, 56] width 58 height 24
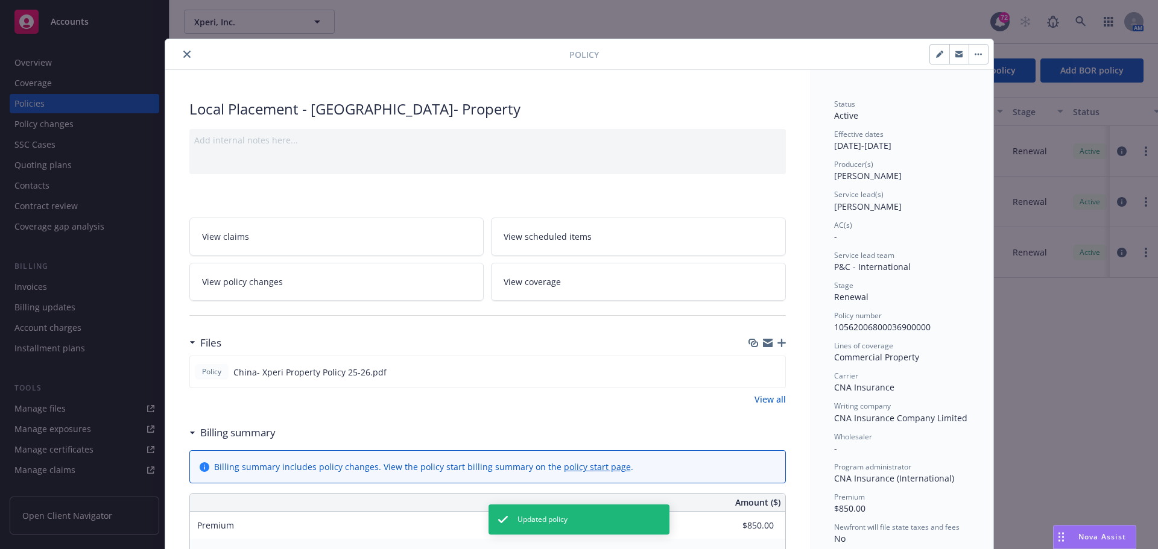
click at [184, 54] on icon "close" at bounding box center [186, 54] width 7 height 7
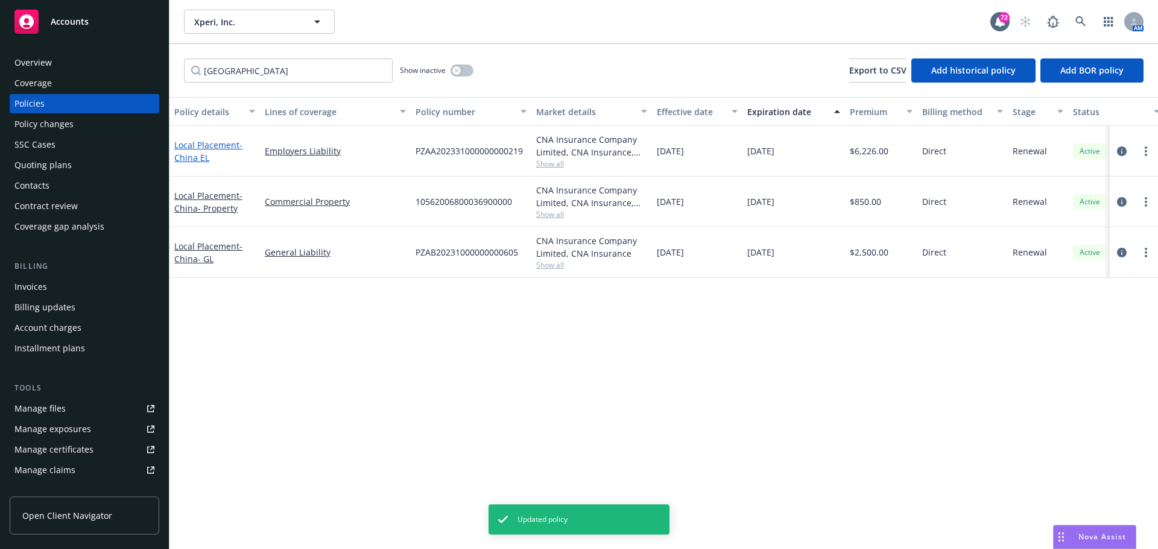
click at [190, 148] on link "Local Placement - [GEOGRAPHIC_DATA] [GEOGRAPHIC_DATA]" at bounding box center [208, 151] width 68 height 24
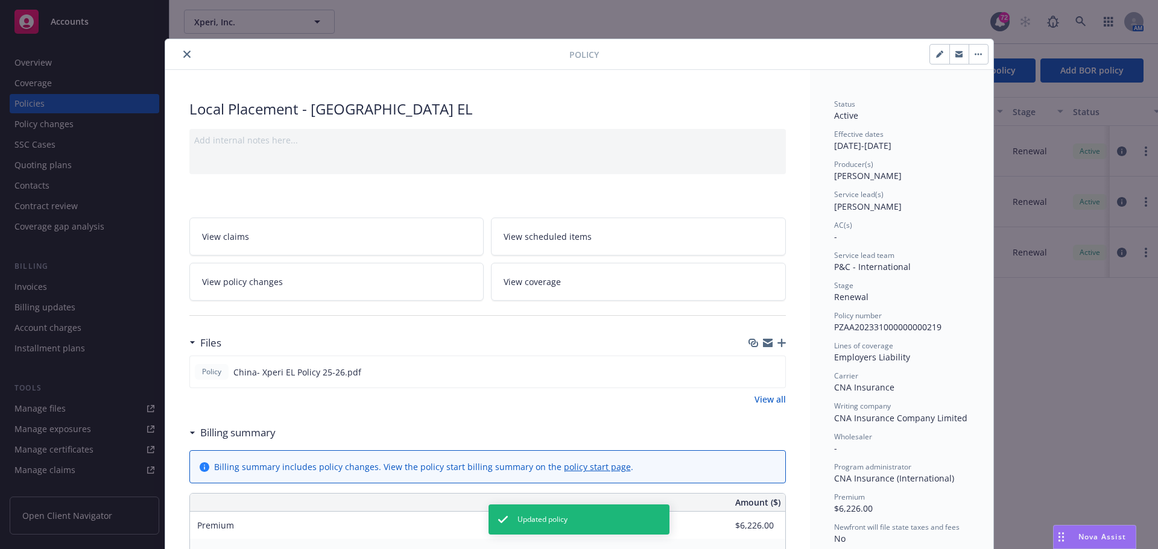
scroll to position [36, 0]
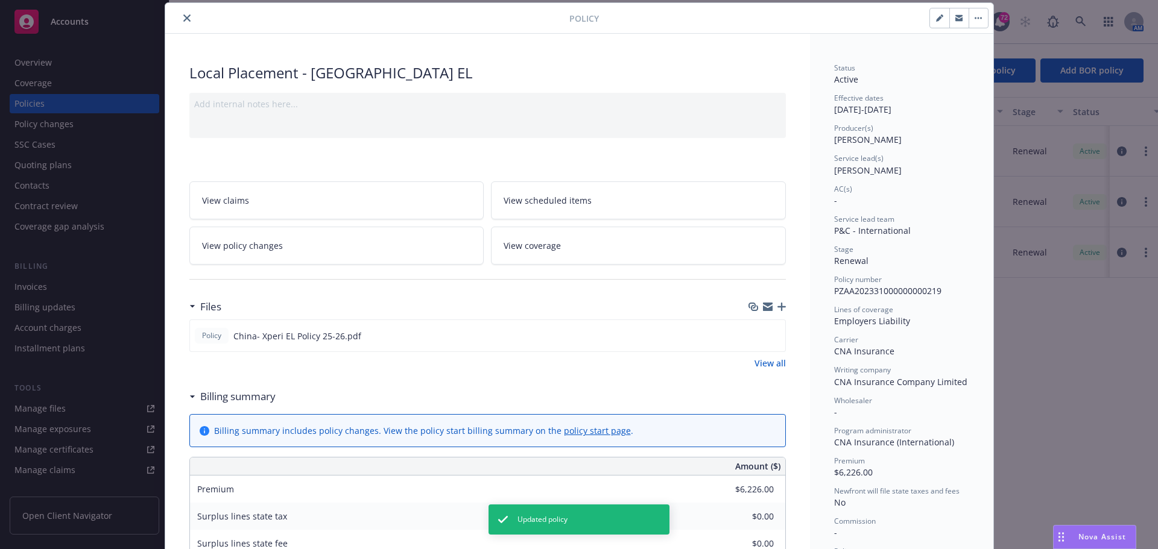
drag, startPoint x: 922, startPoint y: 17, endPoint x: 887, endPoint y: 48, distance: 46.6
click at [922, 17] on div at bounding box center [793, 18] width 389 height 20
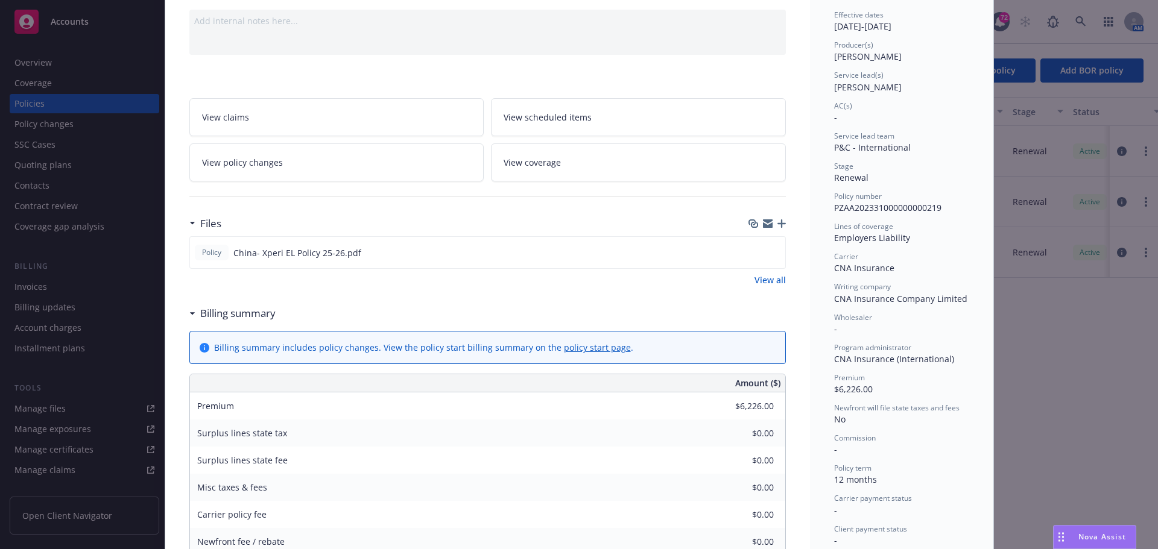
scroll to position [0, 0]
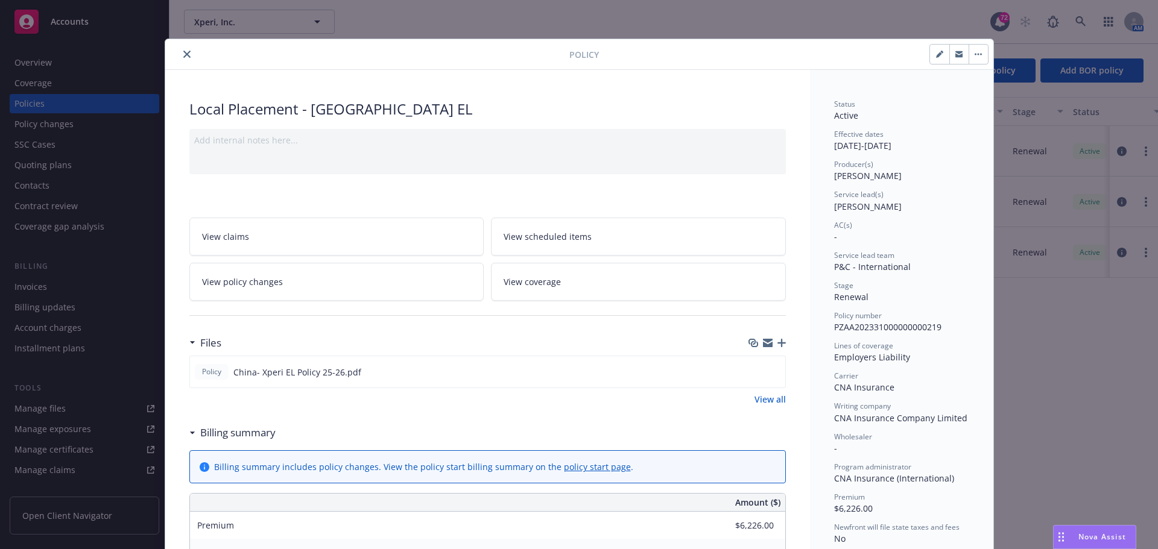
click at [936, 57] on icon "button" at bounding box center [939, 55] width 6 height 6
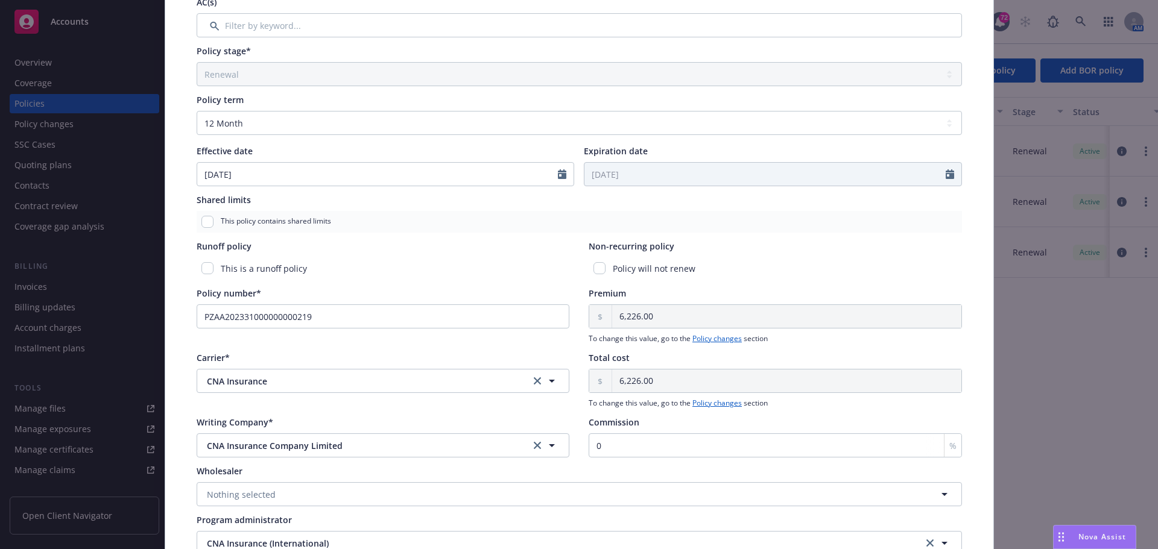
scroll to position [362, 0]
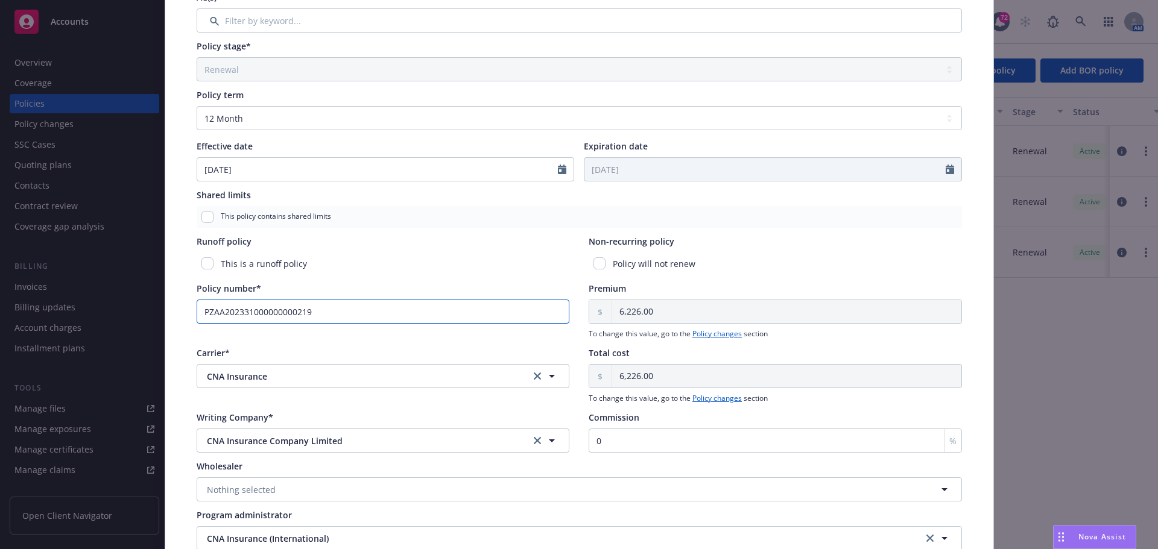
drag, startPoint x: 327, startPoint y: 317, endPoint x: 110, endPoint y: 304, distance: 217.4
click at [110, 304] on div "Edit policy details Cancel Save Policy type* Local Placement Display name [GEOG…" at bounding box center [579, 274] width 1158 height 549
paste input "10562006800036900000"
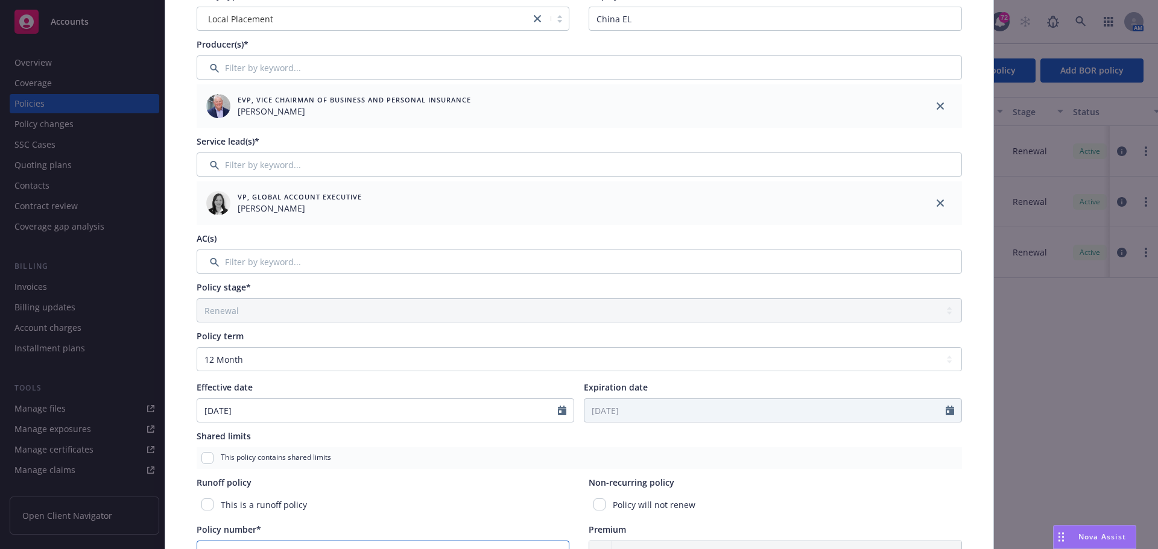
scroll to position [0, 0]
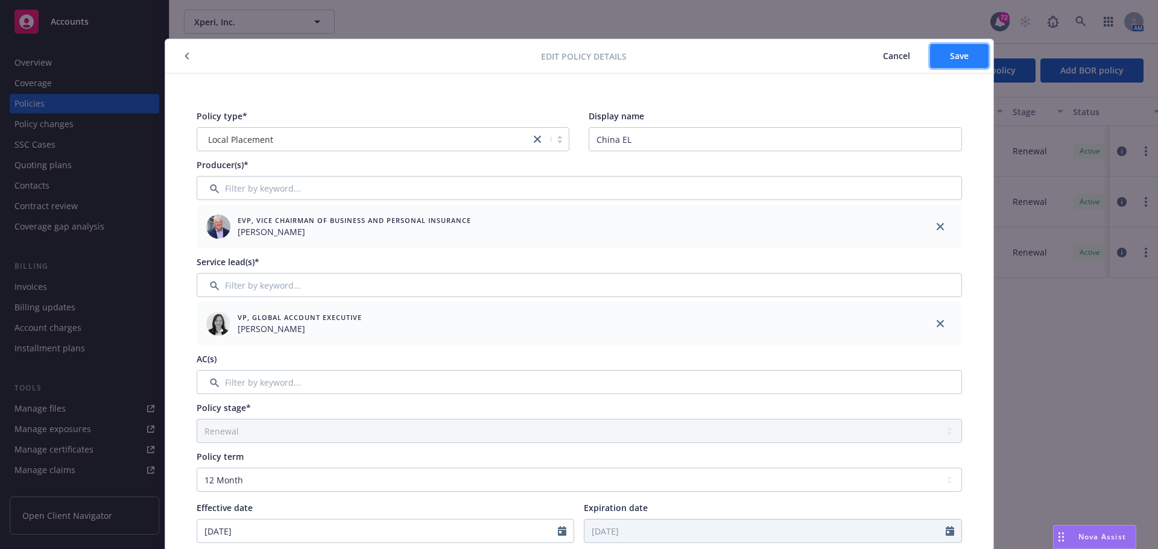
click at [972, 55] on button "Save" at bounding box center [959, 56] width 58 height 24
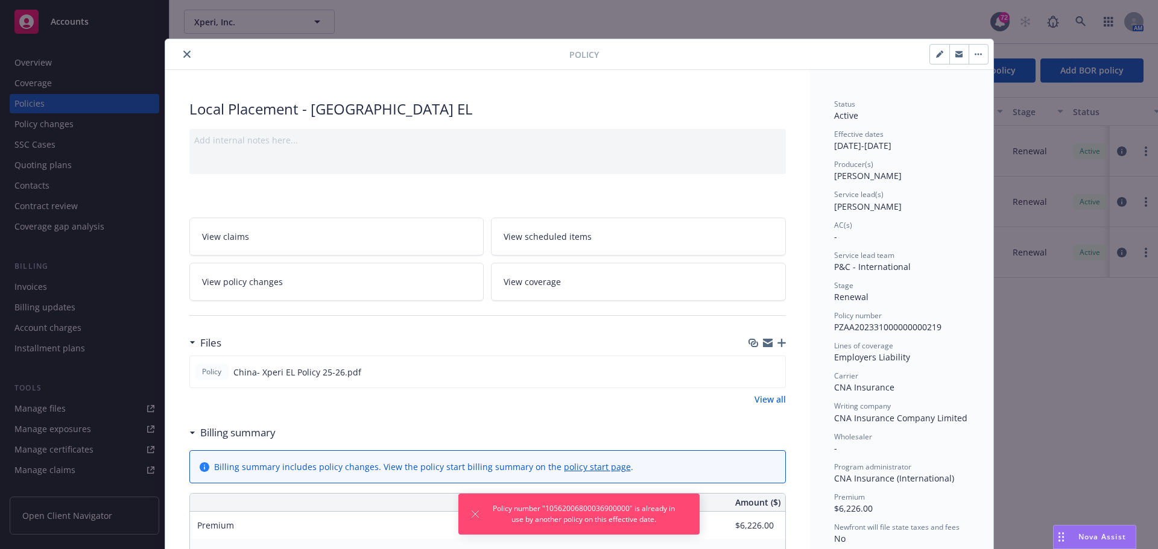
click at [184, 54] on icon "close" at bounding box center [186, 54] width 7 height 7
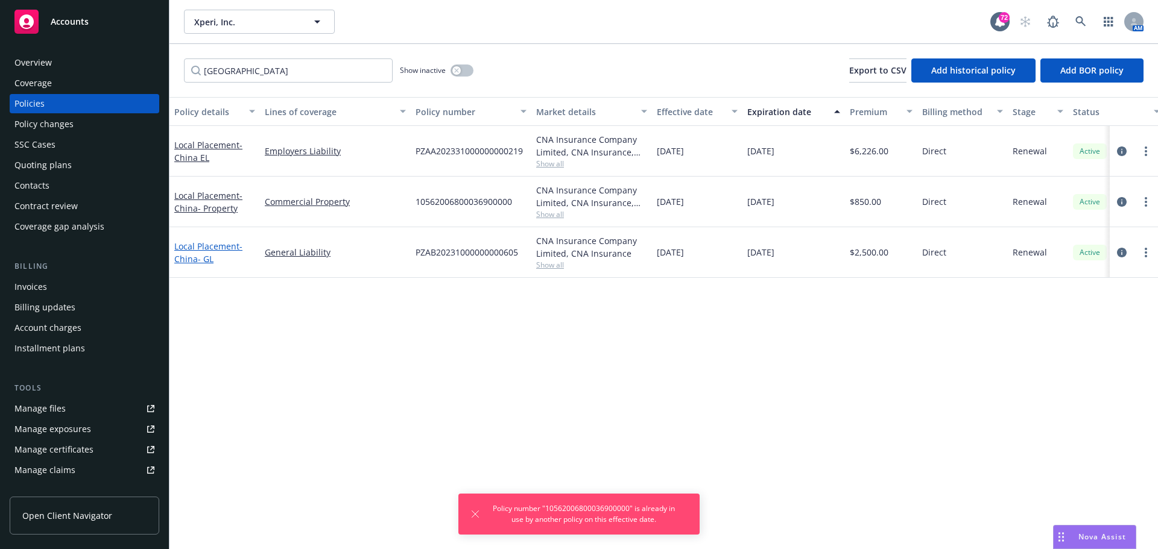
click at [203, 251] on link "Local Placement - [GEOGRAPHIC_DATA]- GL" at bounding box center [208, 253] width 68 height 24
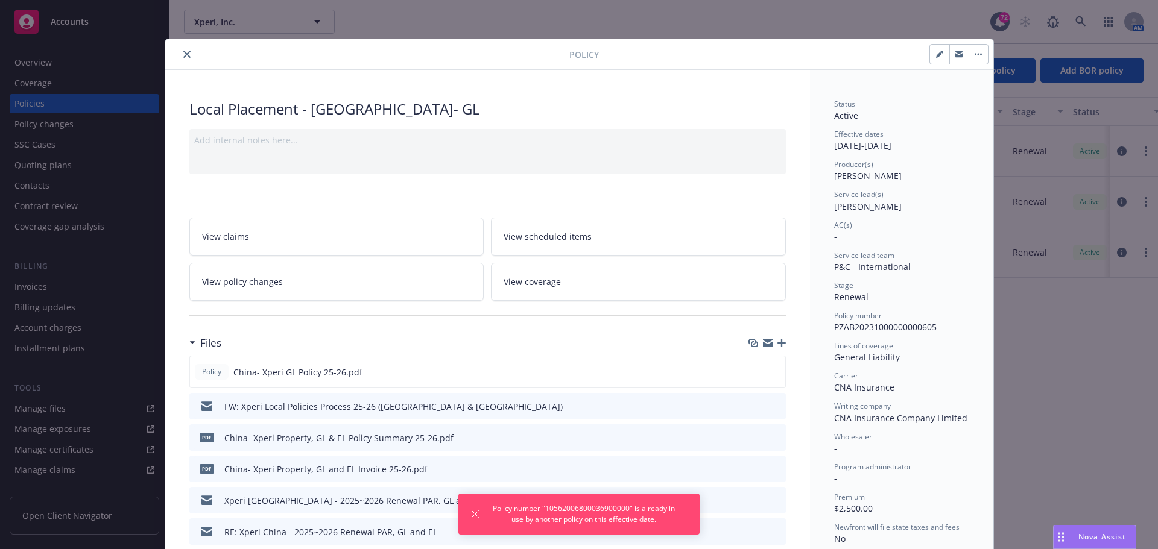
scroll to position [36, 0]
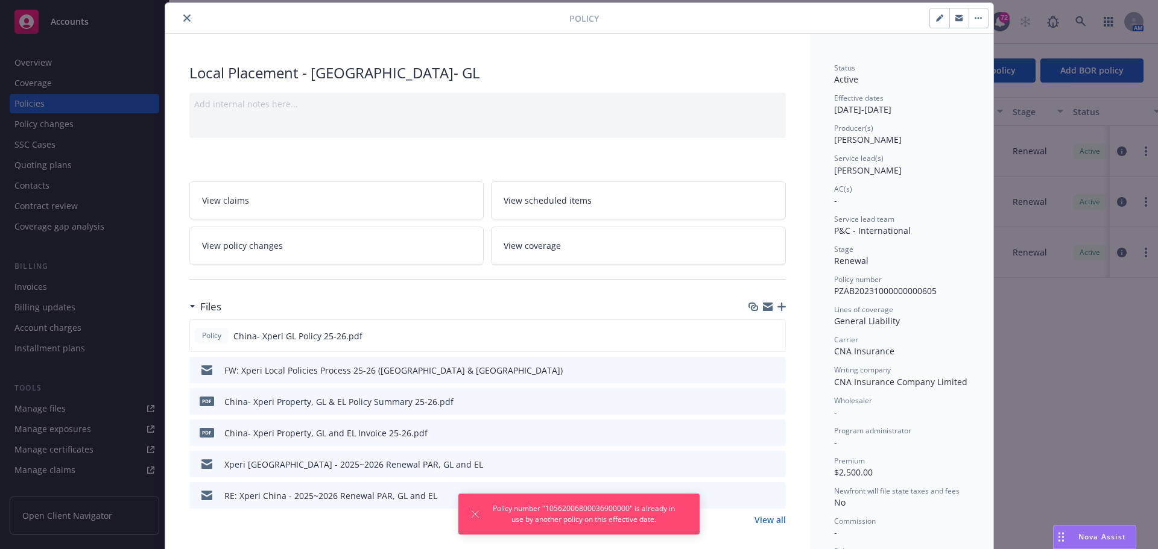
click at [936, 21] on icon "button" at bounding box center [939, 17] width 7 height 7
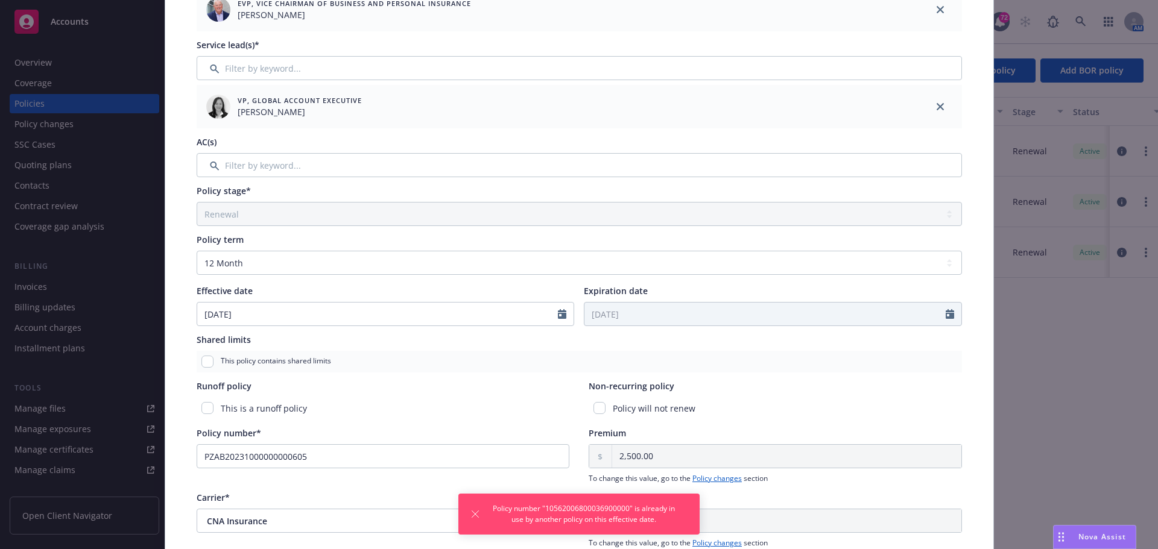
scroll to position [277, 0]
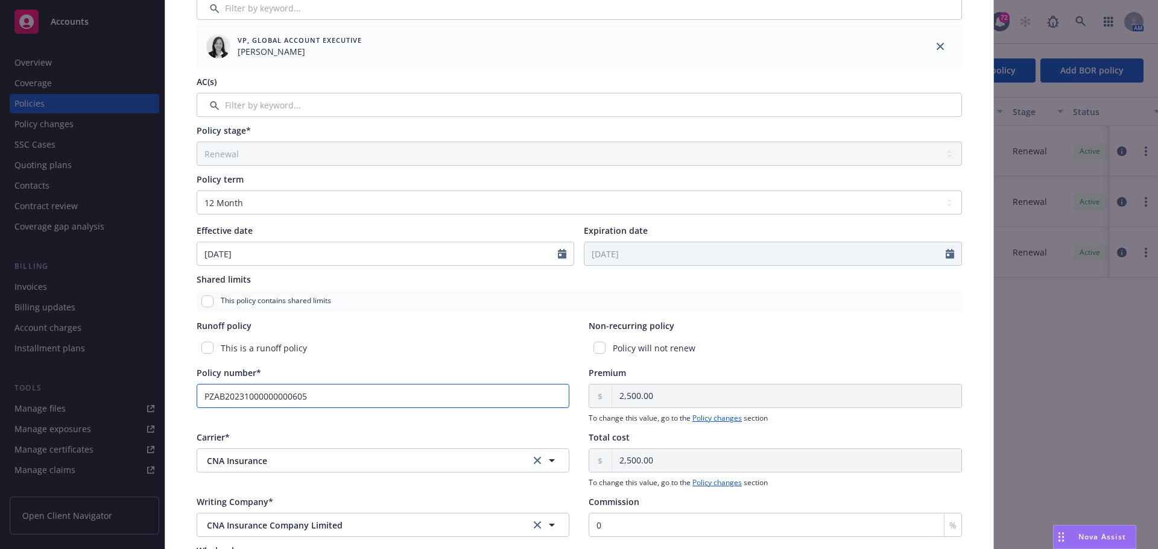
drag, startPoint x: 283, startPoint y: 394, endPoint x: 294, endPoint y: 396, distance: 11.1
click at [283, 394] on input "PZAB20231000000000605" at bounding box center [383, 396] width 373 height 24
drag, startPoint x: 312, startPoint y: 396, endPoint x: 131, endPoint y: 377, distance: 181.8
click at [133, 378] on div "Edit policy details Cancel Save Policy type* Local Placement Display name [GEOG…" at bounding box center [579, 274] width 1158 height 549
paste input "10562006800036900000"
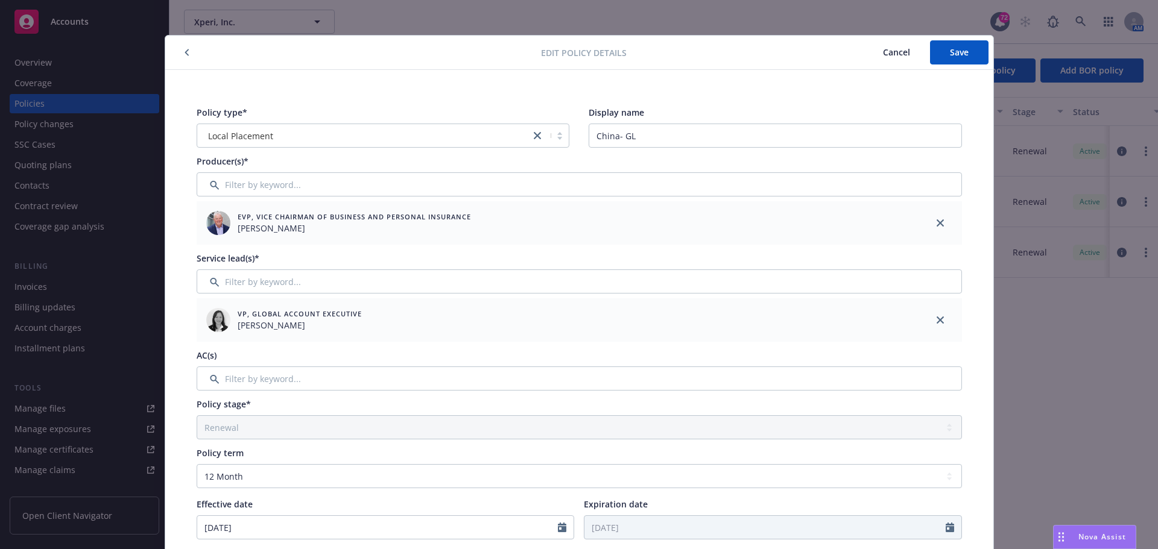
scroll to position [0, 0]
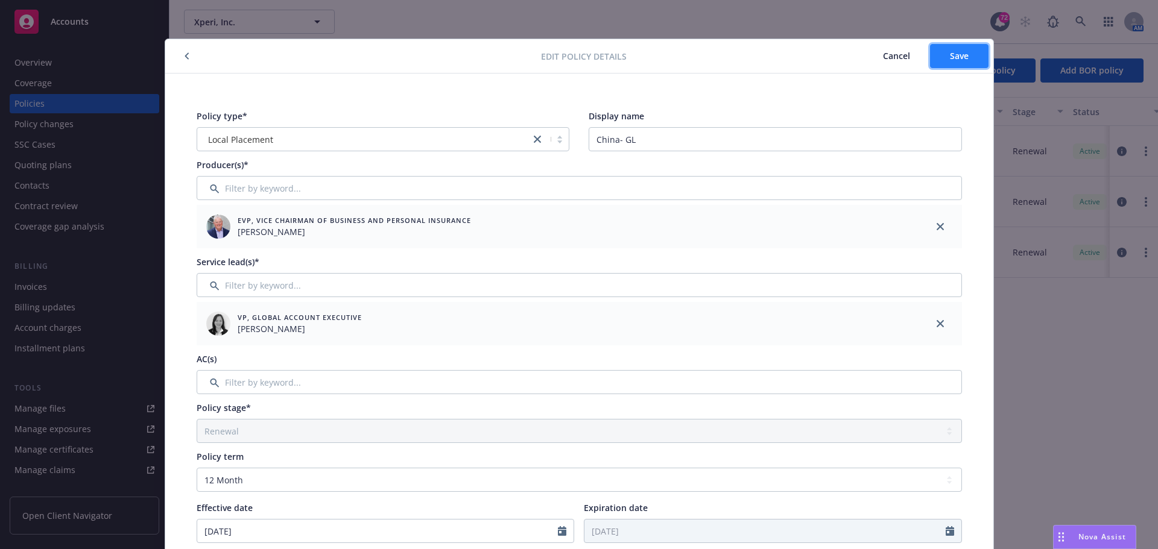
click at [957, 61] on span "Save" at bounding box center [959, 55] width 19 height 11
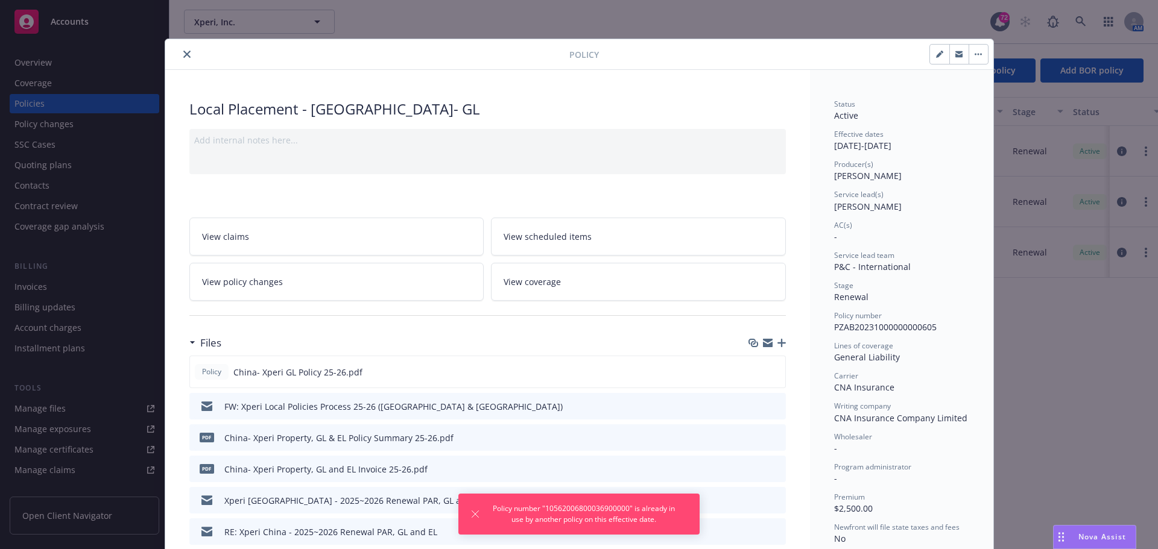
click at [181, 49] on button "close" at bounding box center [187, 54] width 14 height 14
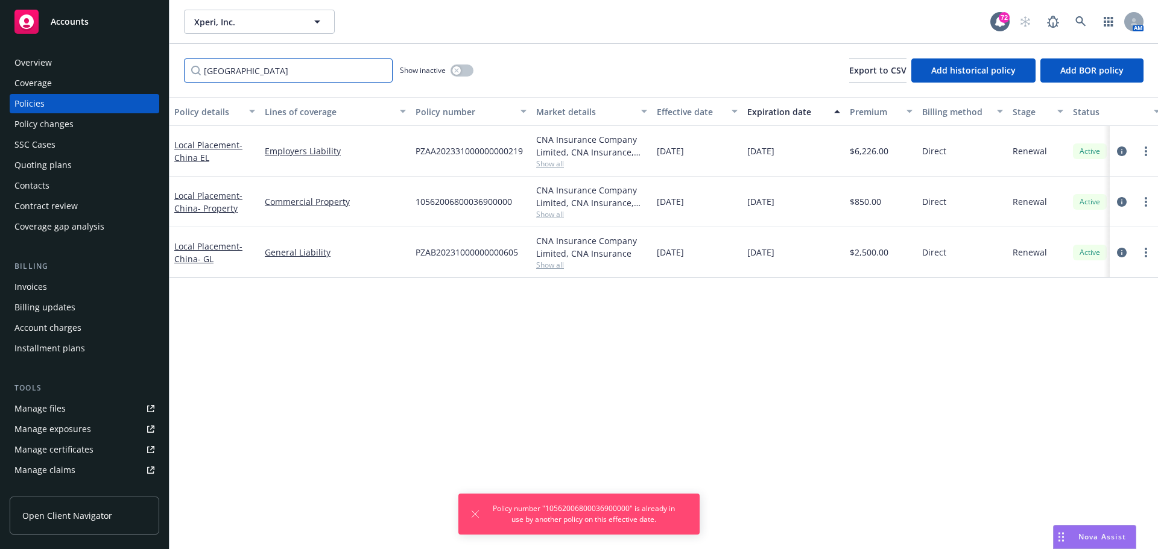
click at [230, 76] on input "[GEOGRAPHIC_DATA]" at bounding box center [288, 70] width 209 height 24
drag, startPoint x: 236, startPoint y: 71, endPoint x: 148, endPoint y: 66, distance: 87.6
click at [149, 66] on div "Accounts Overview Coverage Policies Policy changes SSC Cases Quoting plans Cont…" at bounding box center [579, 274] width 1158 height 549
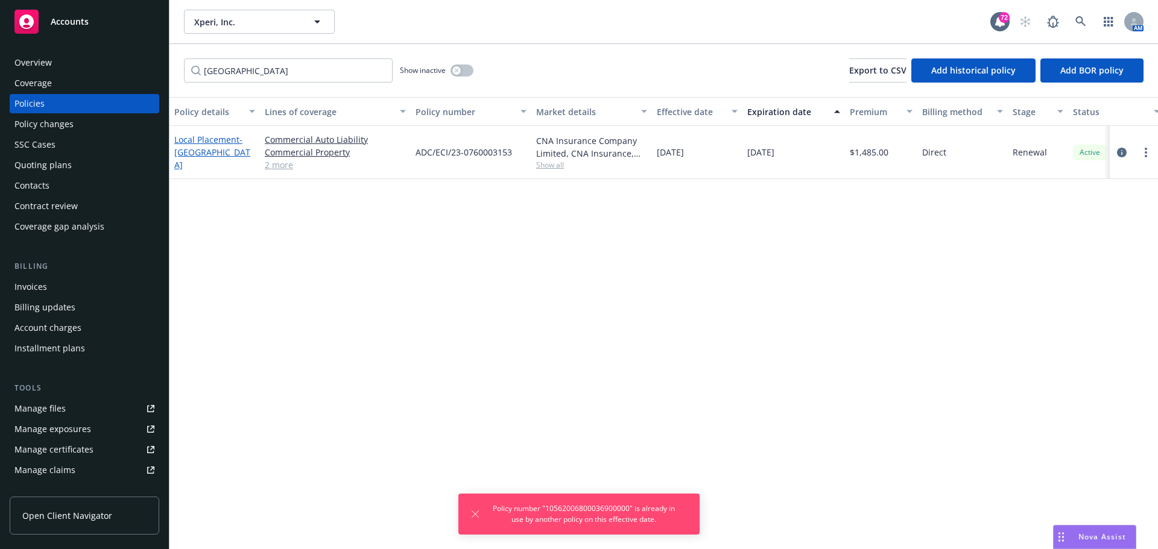
click at [212, 162] on span "- [GEOGRAPHIC_DATA]" at bounding box center [212, 152] width 76 height 37
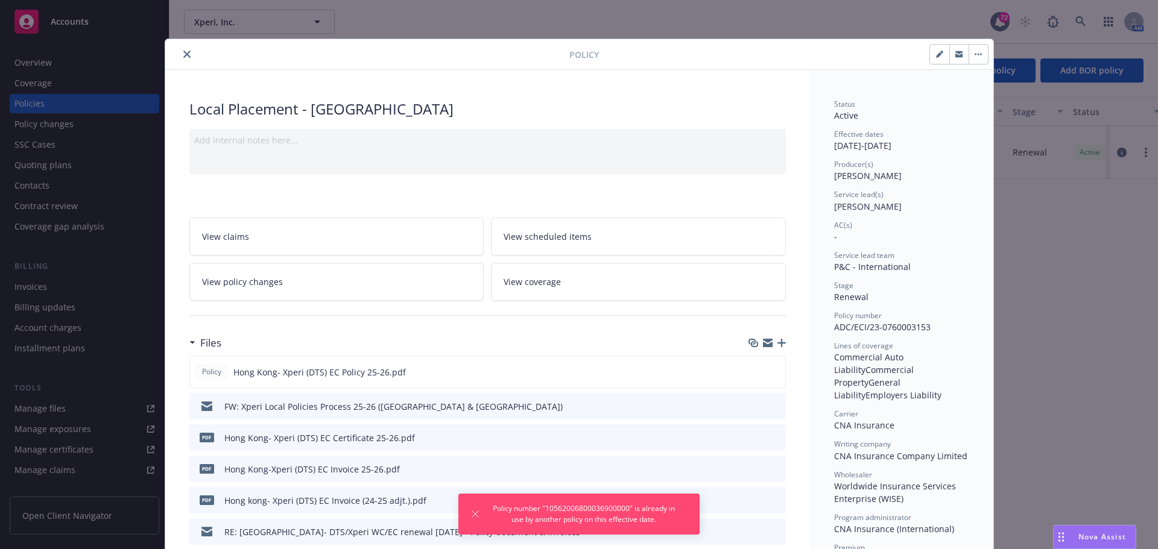
click at [931, 60] on button "button" at bounding box center [939, 54] width 19 height 19
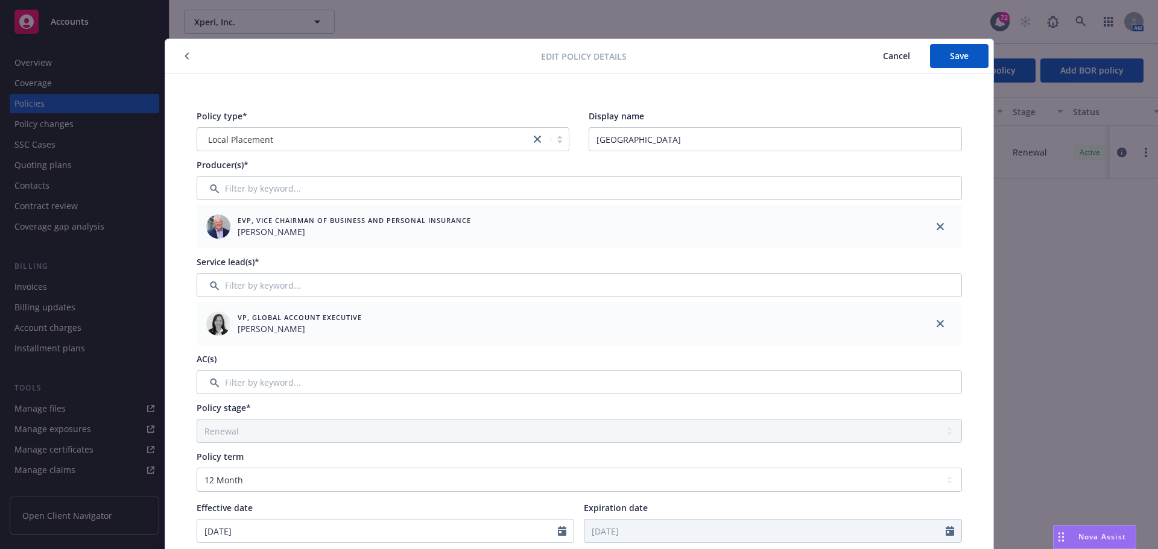
click at [876, 54] on button "Cancel" at bounding box center [896, 56] width 67 height 24
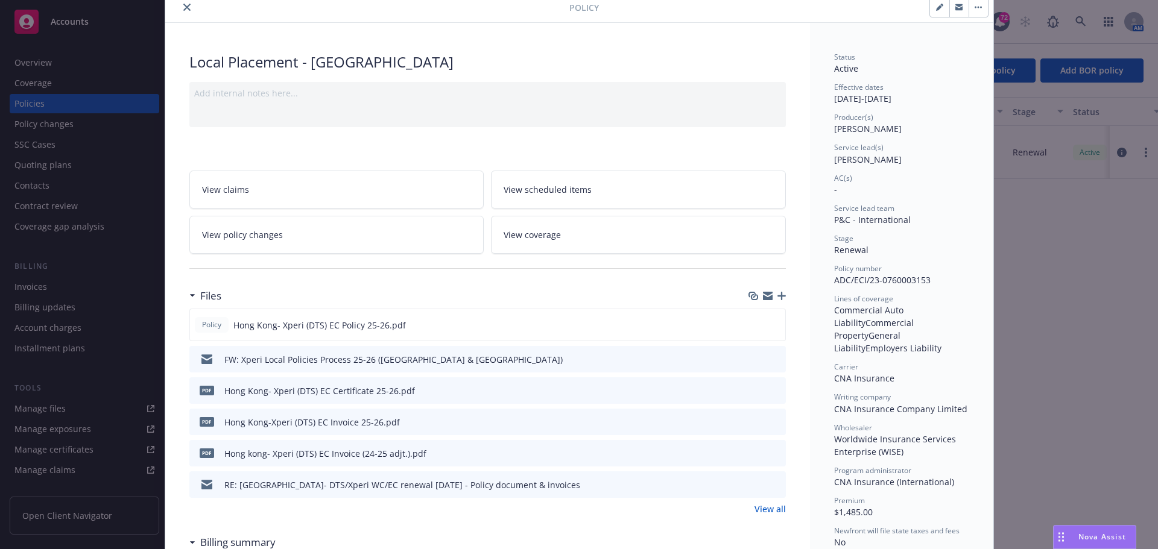
scroll to position [60, 0]
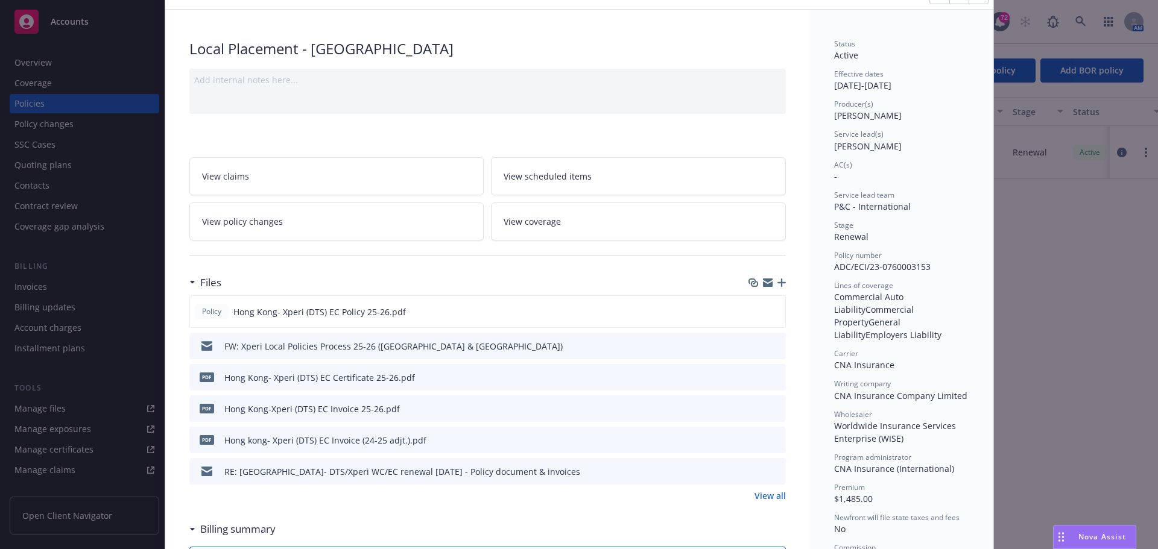
click at [775, 287] on div at bounding box center [766, 283] width 37 height 10
click at [771, 307] on icon "preview file" at bounding box center [773, 311] width 11 height 8
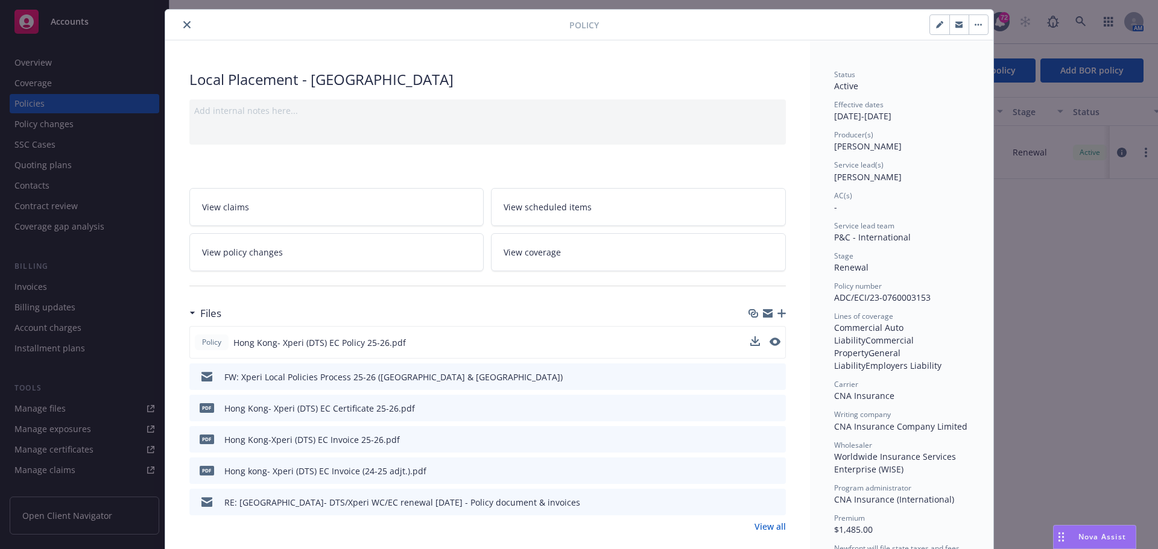
scroll to position [0, 0]
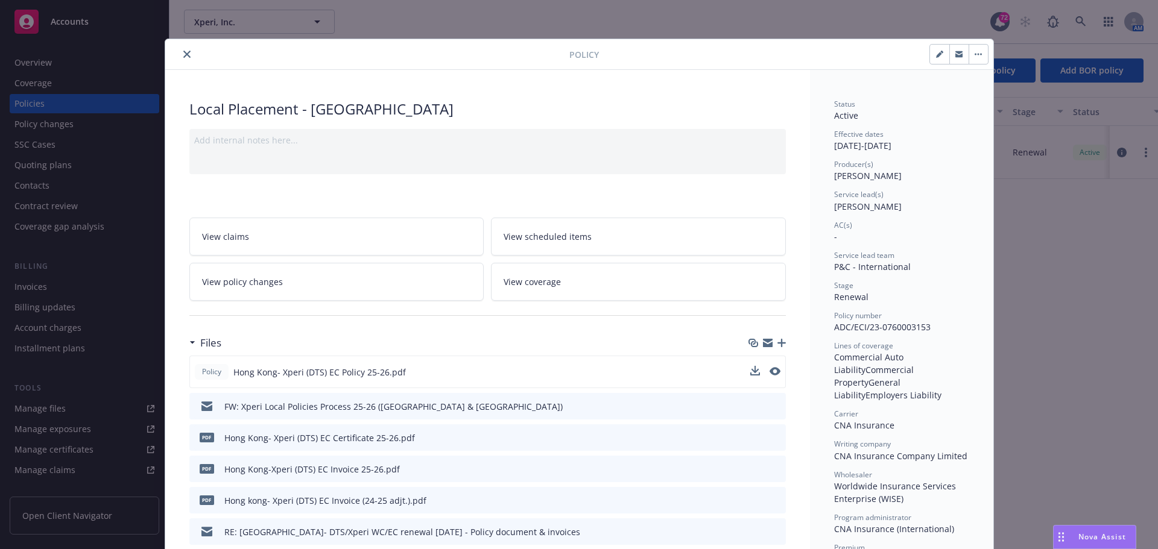
click at [930, 55] on button "button" at bounding box center [939, 54] width 19 height 19
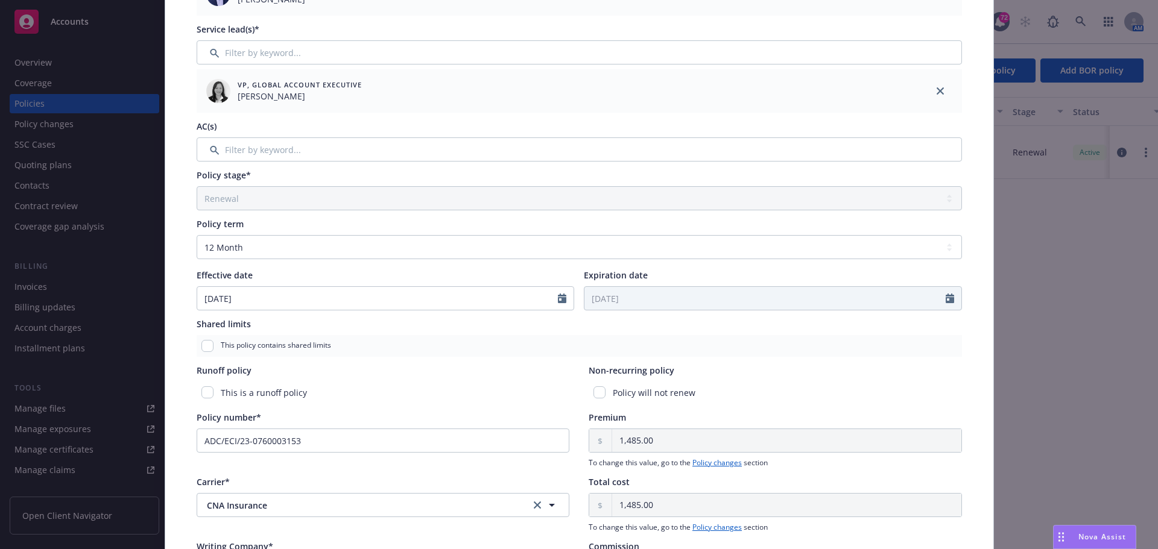
scroll to position [301, 0]
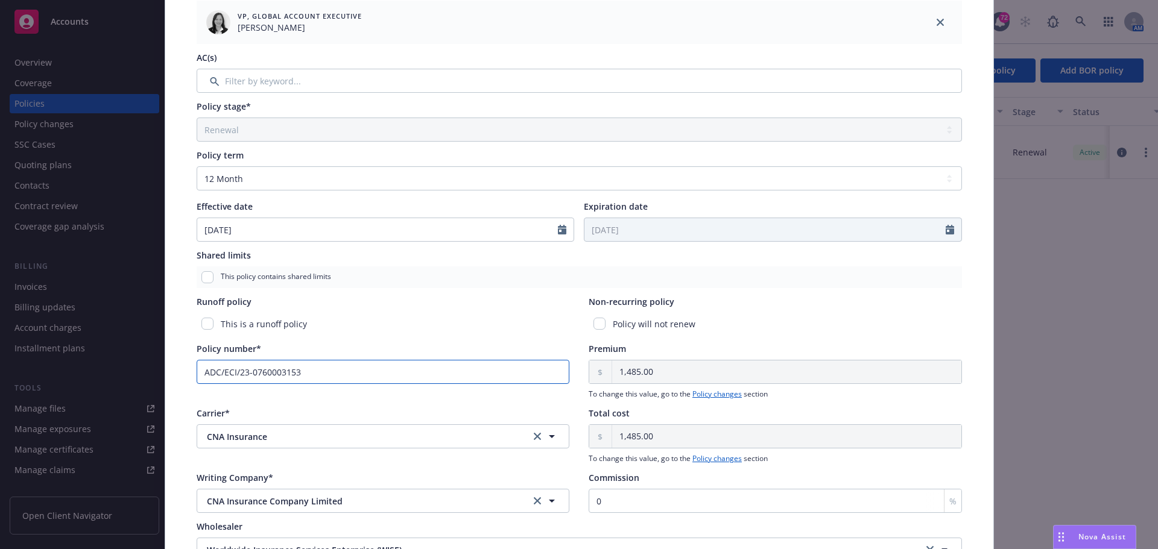
click at [304, 370] on input "ADC/ECI/23-0760003153" at bounding box center [383, 372] width 373 height 24
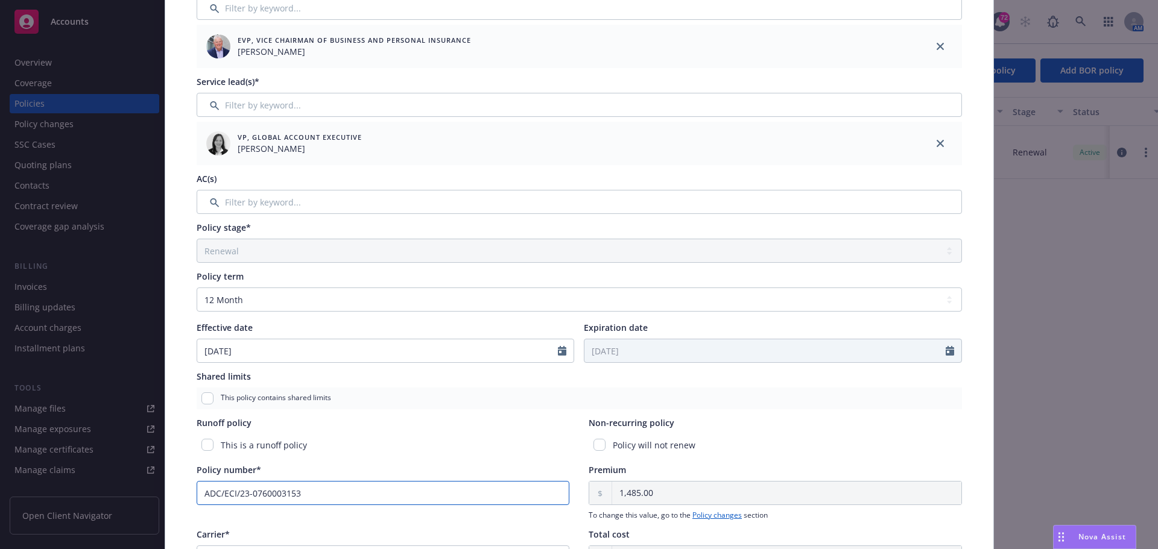
scroll to position [181, 0]
drag, startPoint x: 299, startPoint y: 491, endPoint x: 178, endPoint y: 485, distance: 121.3
click at [178, 485] on div "Policy type* Local Placement Display name [GEOGRAPHIC_DATA] WC Producer(s)* EVP…" at bounding box center [579, 330] width 828 height 875
paste input "5"
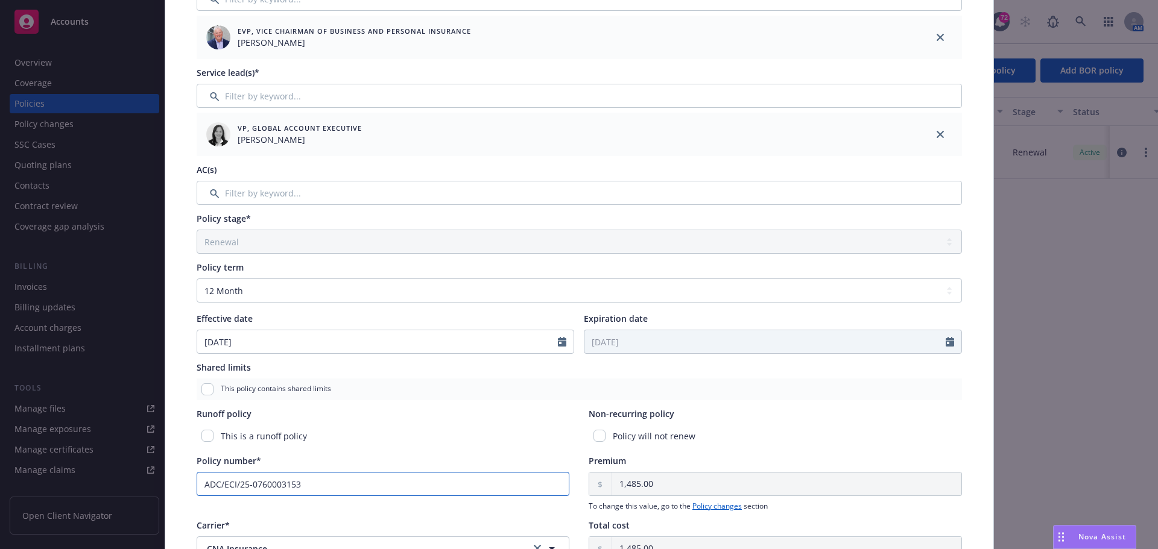
scroll to position [0, 0]
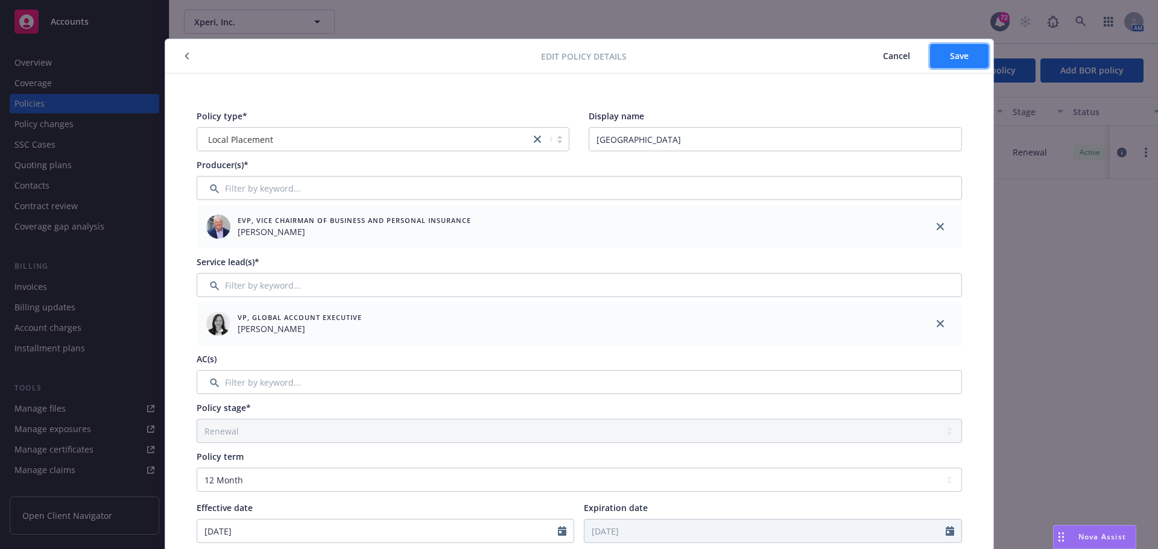
click at [944, 54] on button "Save" at bounding box center [959, 56] width 58 height 24
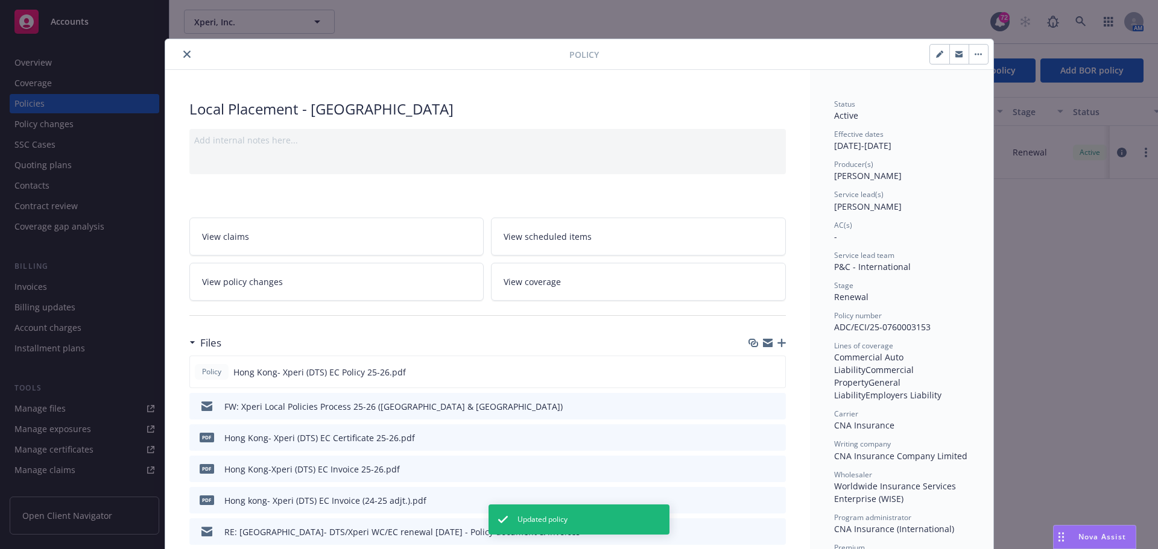
drag, startPoint x: 182, startPoint y: 45, endPoint x: 181, endPoint y: 52, distance: 7.3
click at [182, 45] on div "Policy" at bounding box center [579, 54] width 828 height 31
click at [183, 54] on icon "close" at bounding box center [186, 54] width 7 height 7
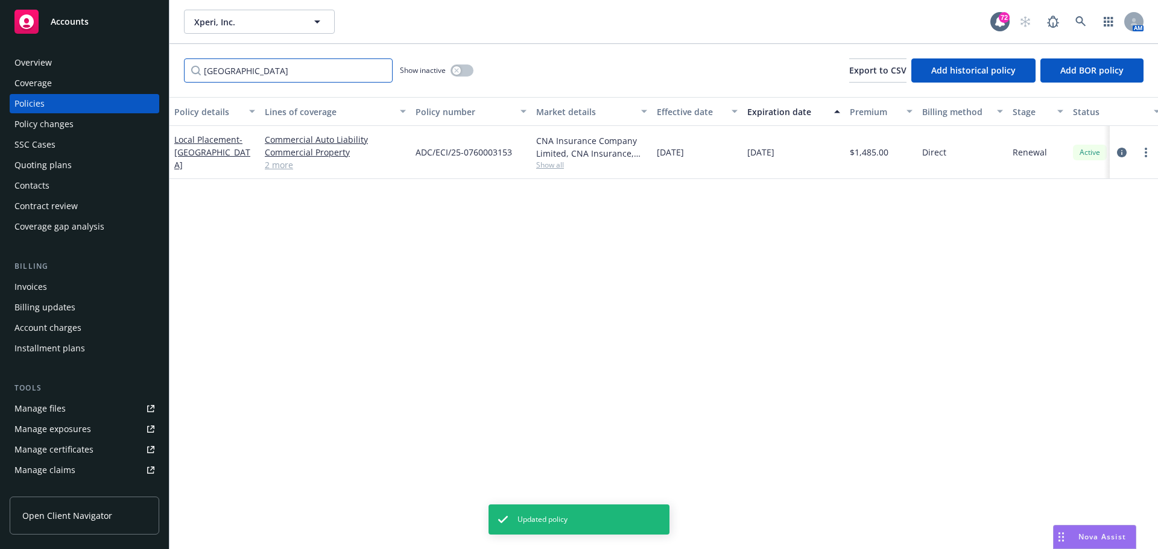
drag, startPoint x: 260, startPoint y: 72, endPoint x: 268, endPoint y: 73, distance: 7.9
click at [260, 72] on input "[GEOGRAPHIC_DATA]" at bounding box center [288, 70] width 209 height 24
drag, startPoint x: 268, startPoint y: 73, endPoint x: 68, endPoint y: 54, distance: 201.0
click at [68, 55] on div "Accounts Overview Coverage Policies Policy changes SSC Cases Quoting plans Cont…" at bounding box center [579, 274] width 1158 height 549
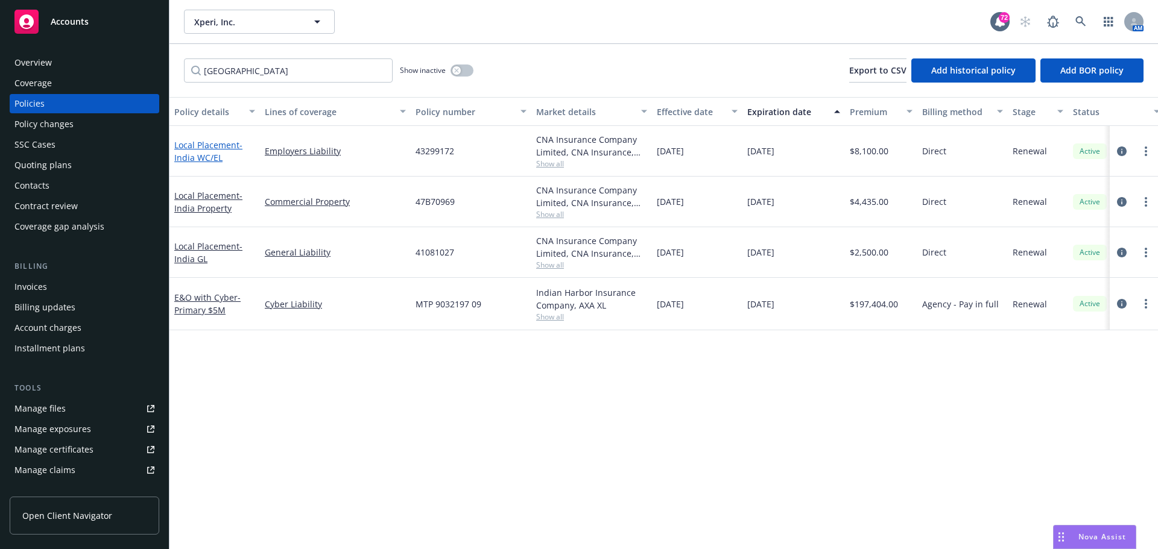
click at [204, 149] on link "Local Placement - [GEOGRAPHIC_DATA] WC/[GEOGRAPHIC_DATA]" at bounding box center [208, 151] width 68 height 24
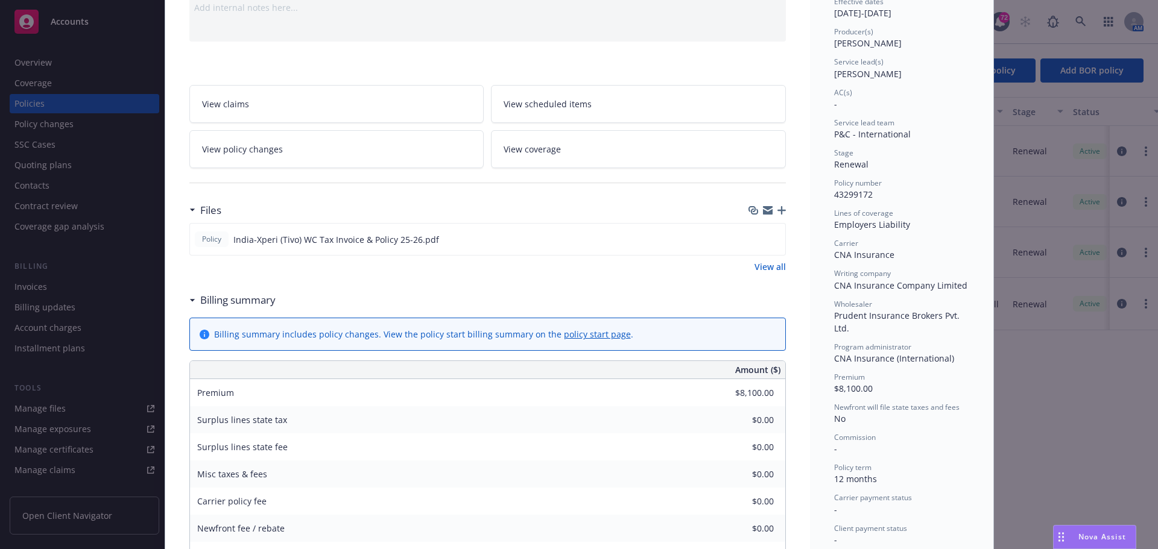
scroll to position [181, 0]
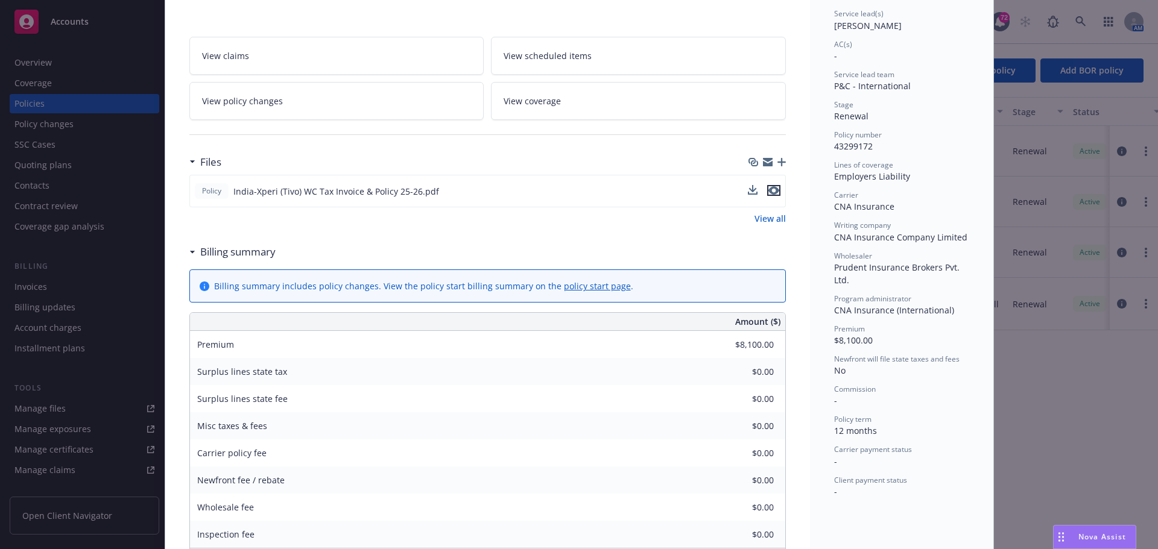
click at [769, 189] on icon "preview file" at bounding box center [773, 190] width 11 height 8
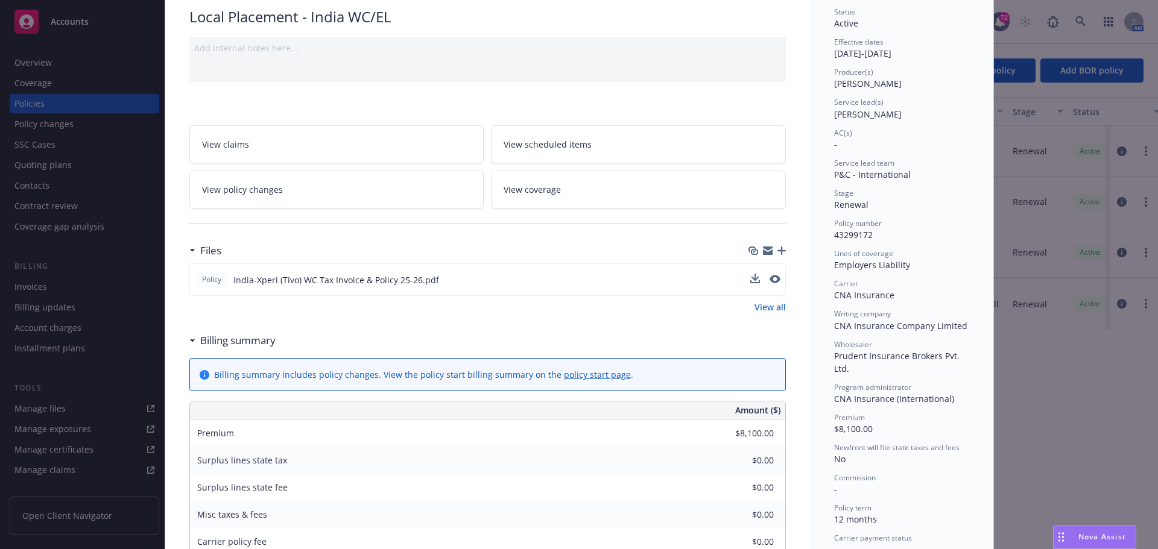
scroll to position [0, 0]
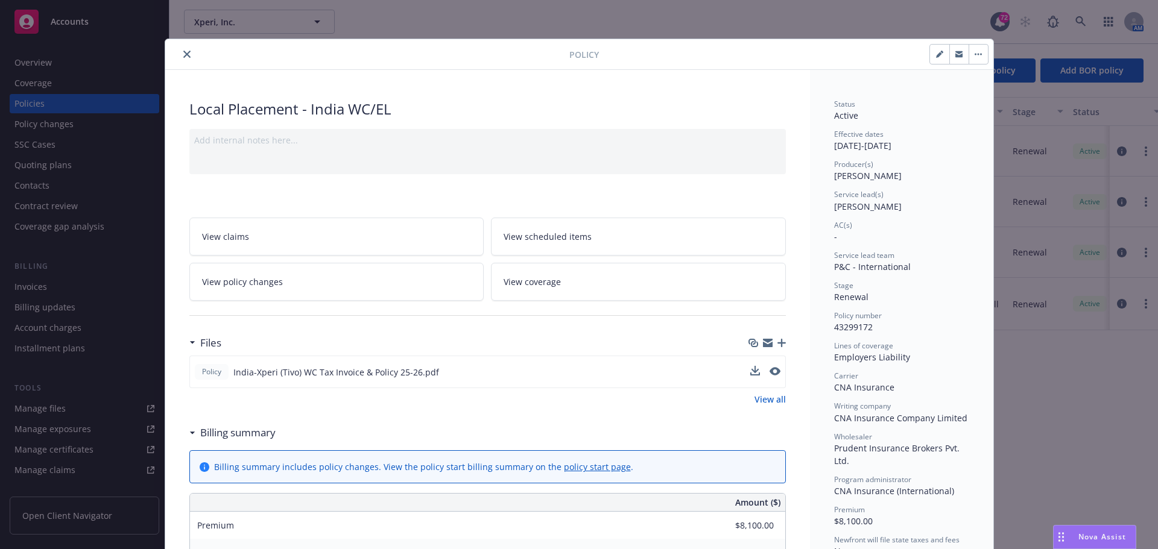
click at [930, 55] on button "button" at bounding box center [939, 54] width 19 height 19
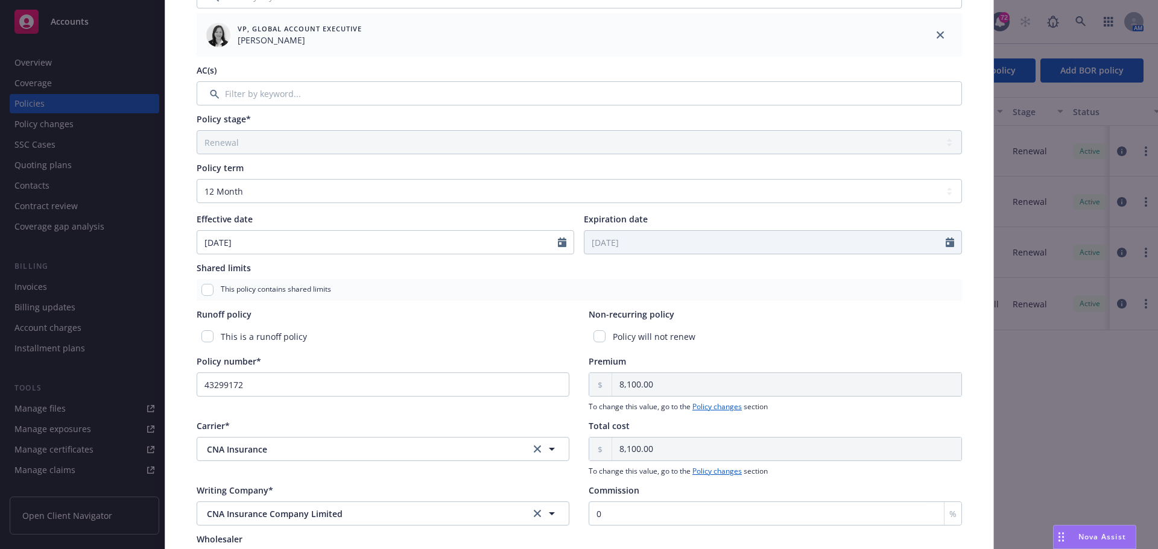
scroll to position [301, 0]
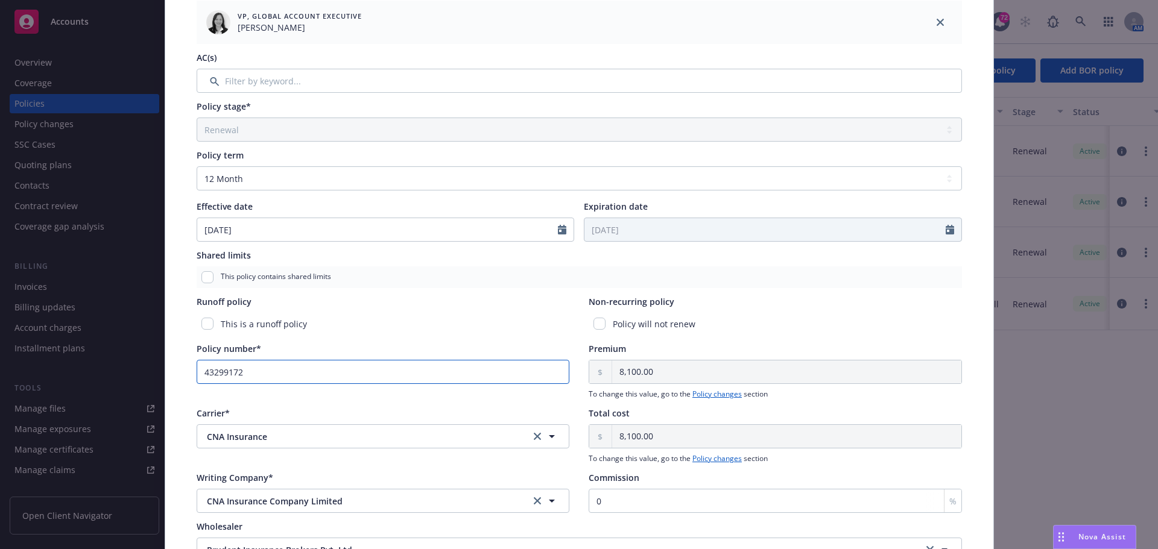
click at [257, 372] on input "43299172" at bounding box center [383, 372] width 373 height 24
drag, startPoint x: 253, startPoint y: 373, endPoint x: 158, endPoint y: 368, distance: 95.4
click at [158, 368] on div "Edit policy details Cancel Save Policy type* Local Placement Display name [GEOG…" at bounding box center [579, 274] width 1158 height 549
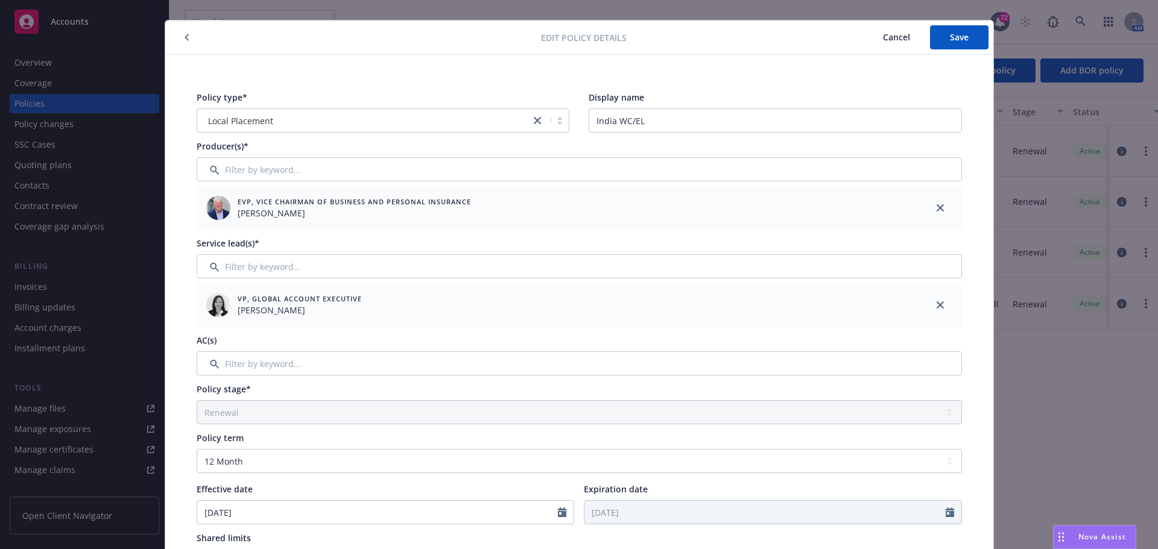
scroll to position [0, 0]
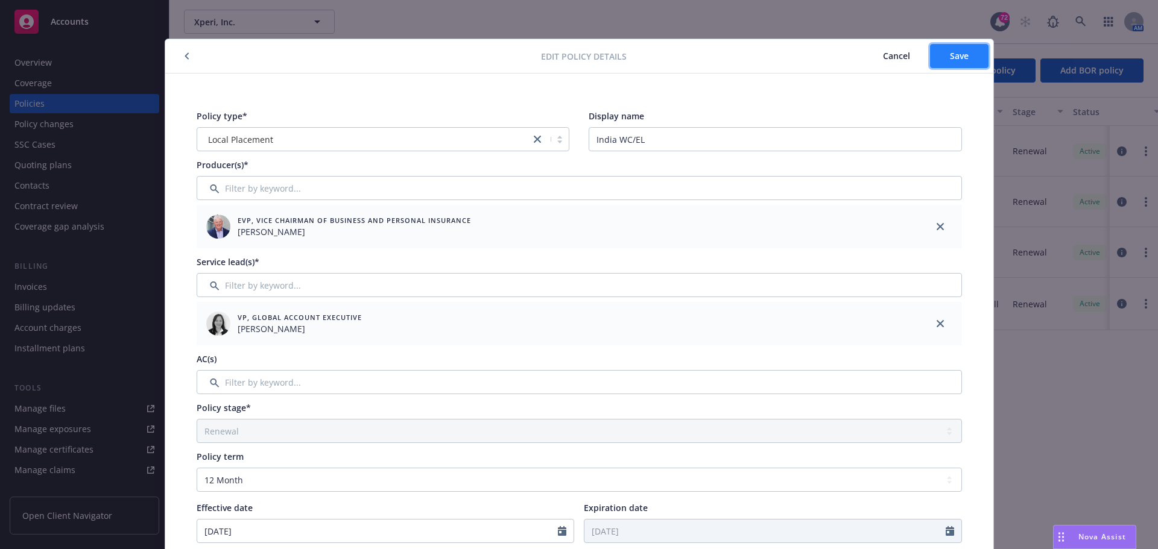
click at [944, 61] on button "Save" at bounding box center [959, 56] width 58 height 24
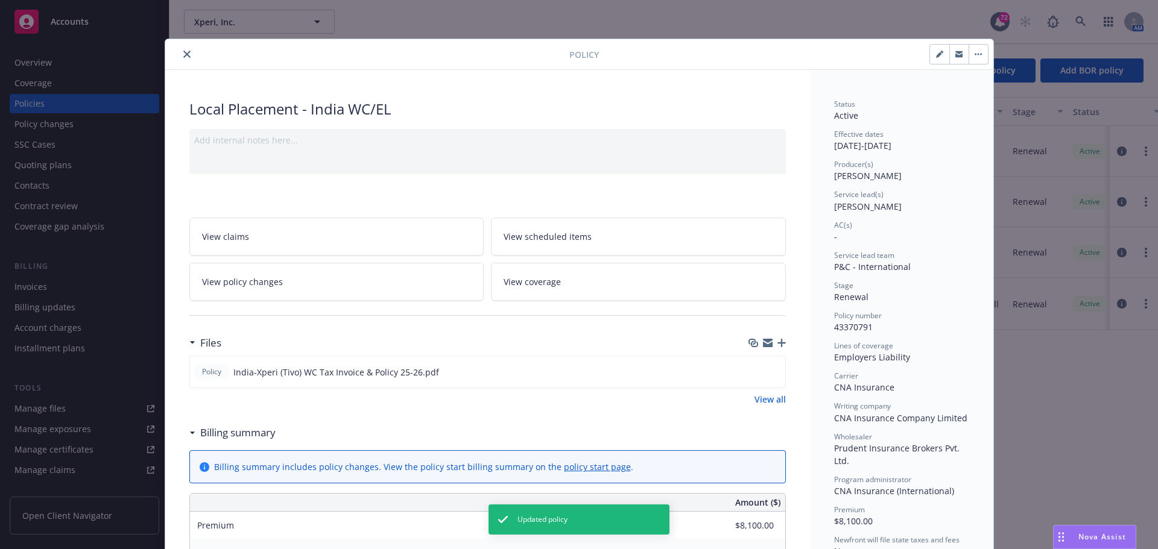
click at [180, 53] on button "close" at bounding box center [187, 54] width 14 height 14
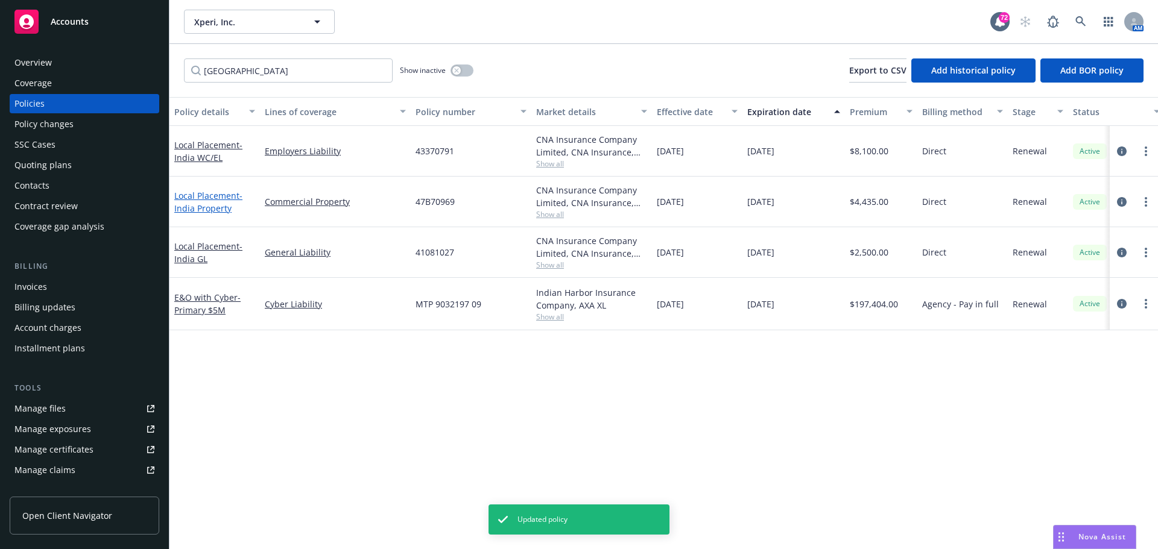
click at [206, 198] on link "Local Placement - [GEOGRAPHIC_DATA] Property" at bounding box center [208, 202] width 68 height 24
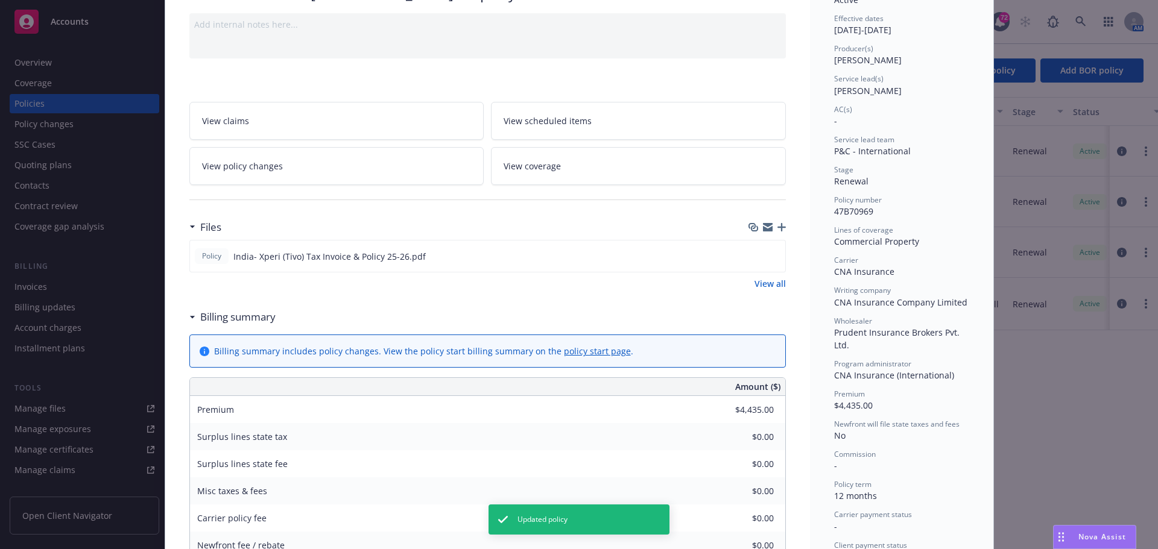
scroll to position [121, 0]
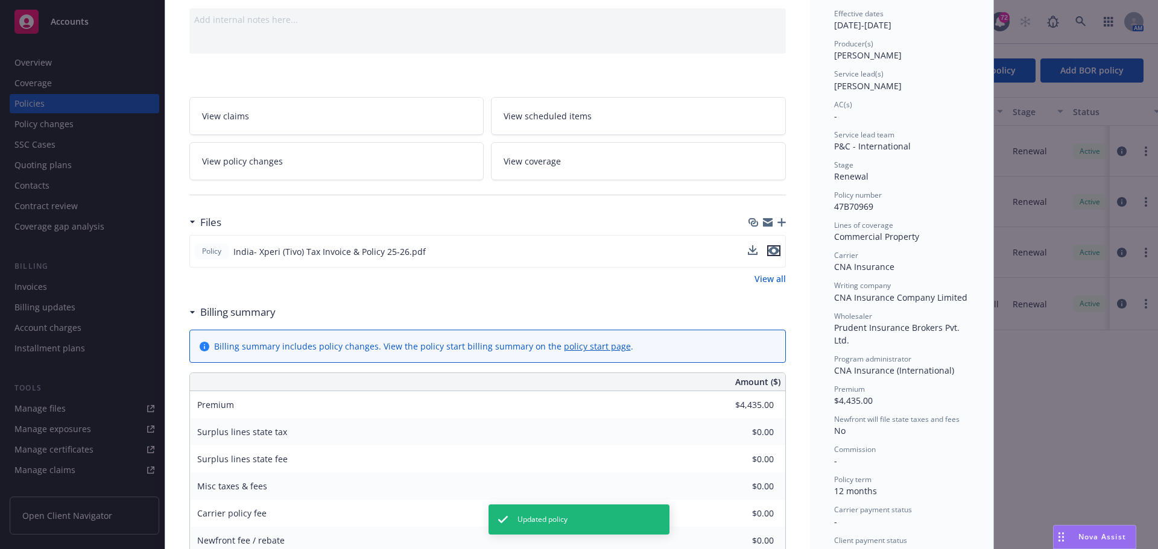
click at [775, 247] on button "preview file" at bounding box center [773, 250] width 13 height 11
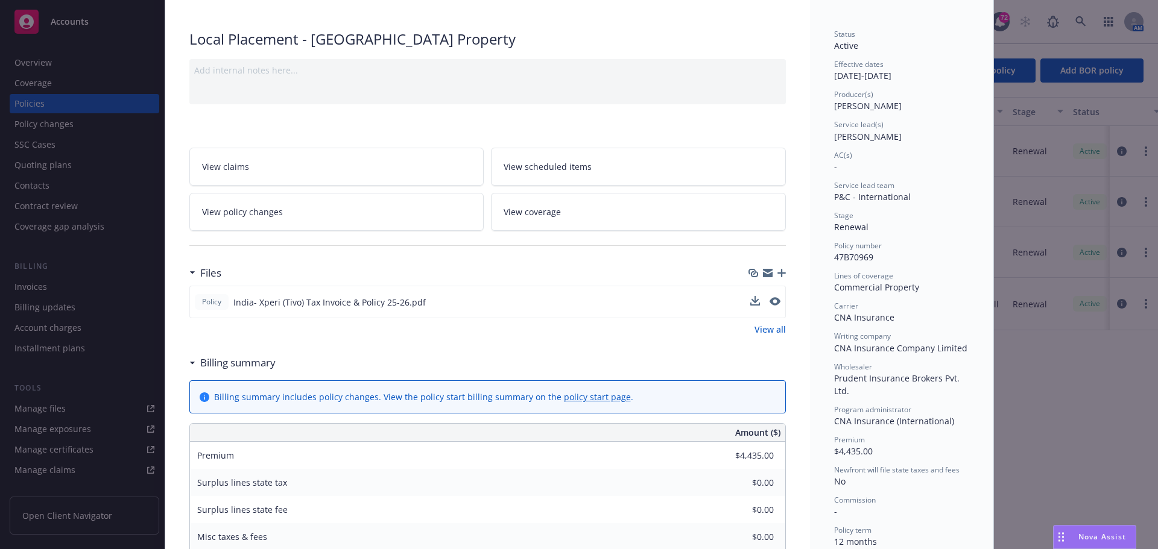
scroll to position [0, 0]
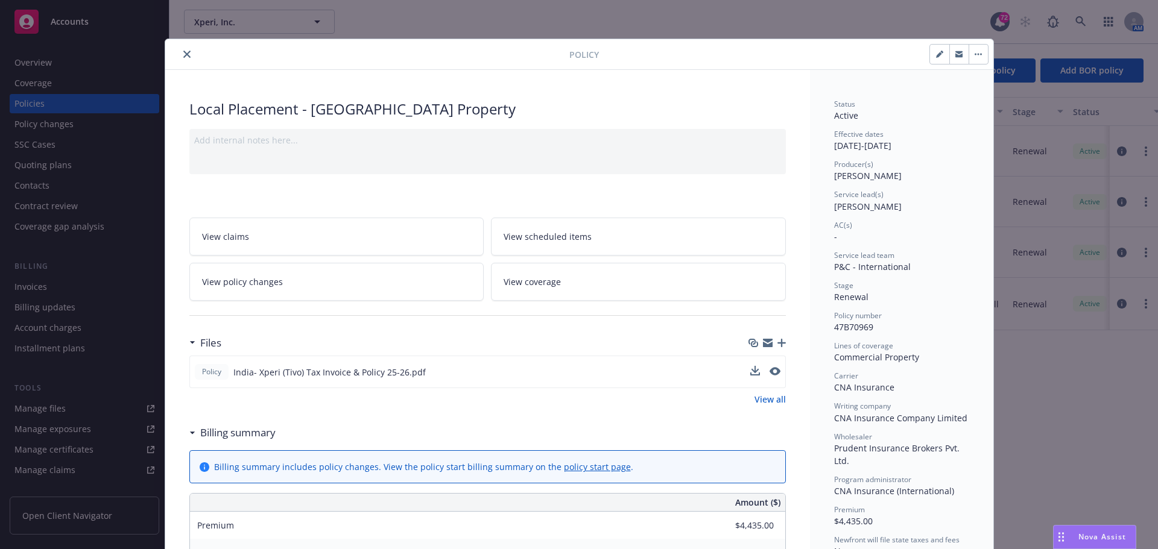
click at [930, 54] on button "button" at bounding box center [939, 54] width 19 height 19
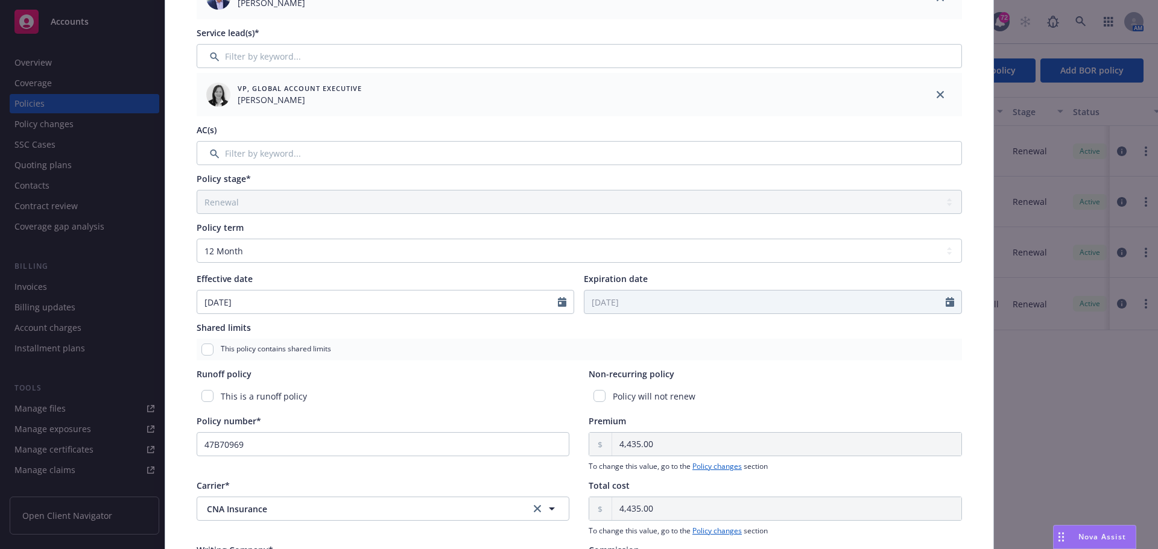
scroll to position [301, 0]
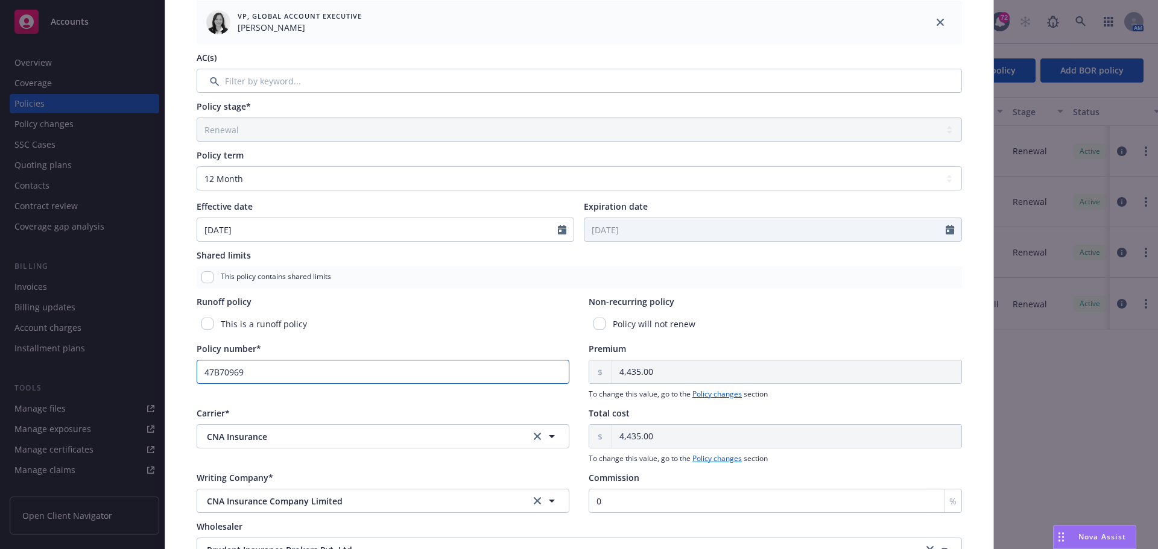
click at [248, 372] on input "47B70969" at bounding box center [383, 372] width 373 height 24
drag, startPoint x: 174, startPoint y: 371, endPoint x: 163, endPoint y: 371, distance: 10.9
click at [165, 371] on div "Policy type* Local Placement Display name India Property Producer(s)* EVP, Vice…" at bounding box center [579, 209] width 828 height 875
paste input "E88724"
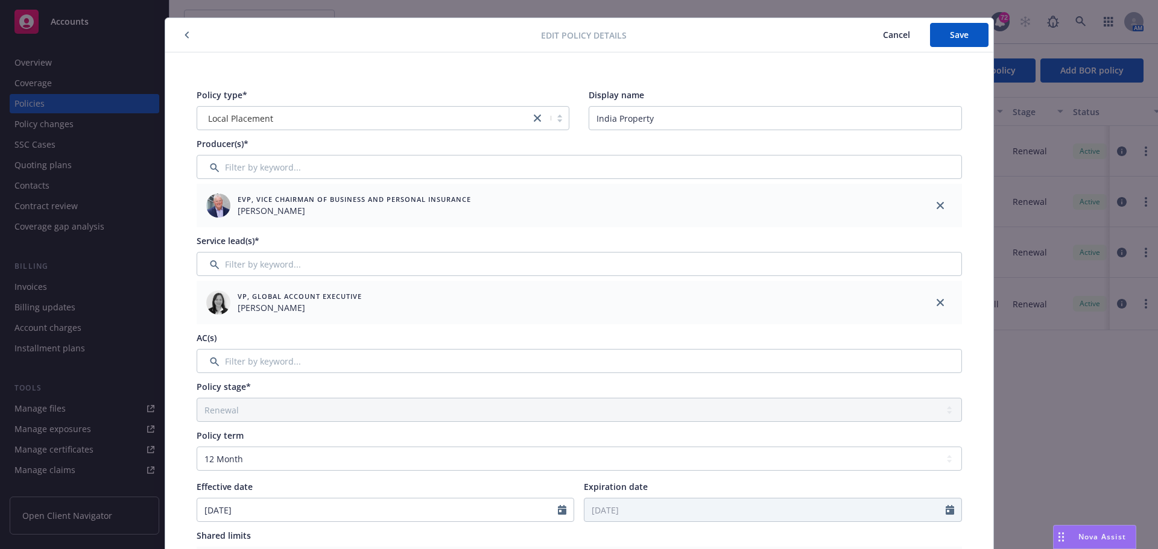
scroll to position [0, 0]
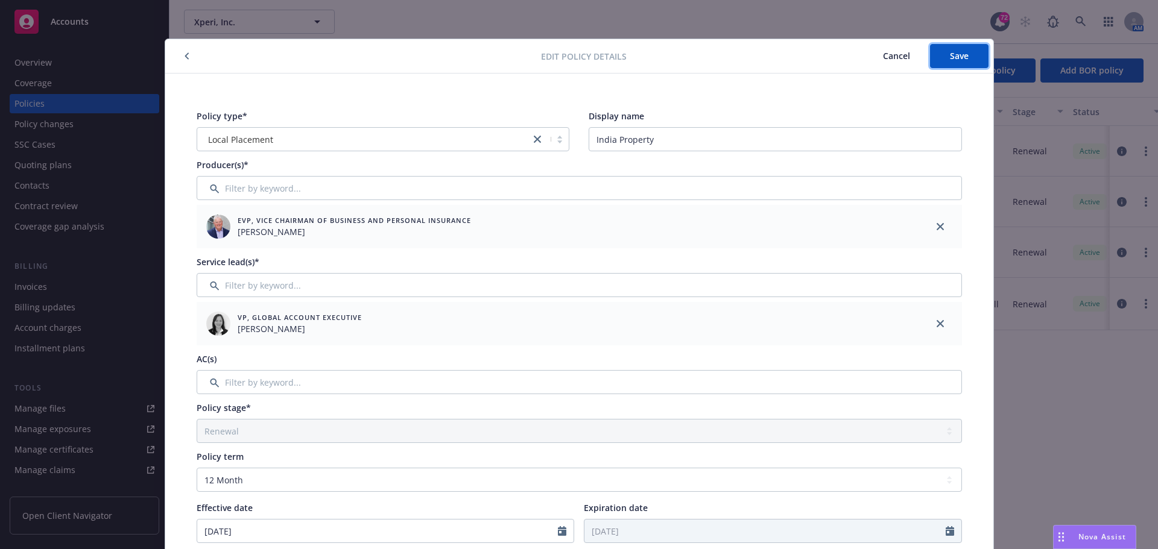
drag, startPoint x: 973, startPoint y: 60, endPoint x: 609, endPoint y: 60, distance: 364.1
click at [973, 60] on button "Save" at bounding box center [959, 56] width 58 height 24
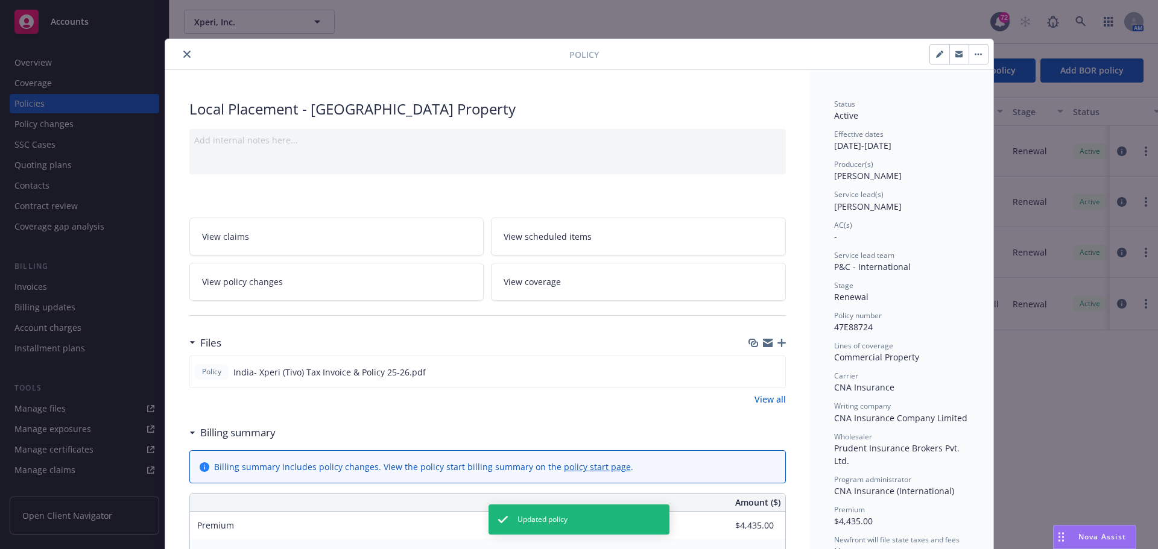
drag, startPoint x: 183, startPoint y: 46, endPoint x: 183, endPoint y: 52, distance: 6.6
click at [183, 48] on div "Policy" at bounding box center [579, 54] width 828 height 31
click at [183, 52] on icon "close" at bounding box center [186, 54] width 7 height 7
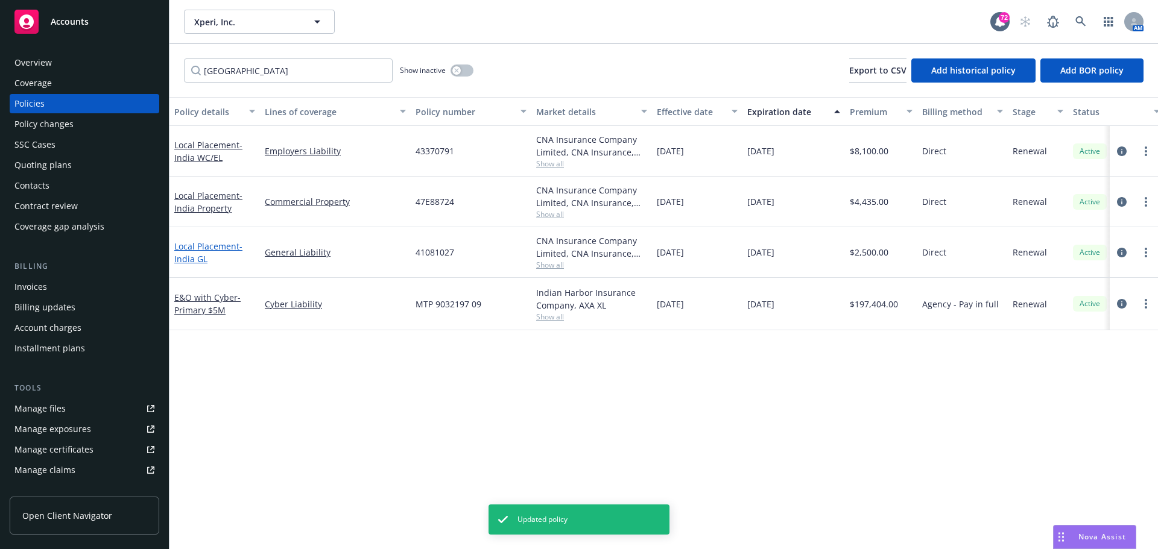
click at [192, 249] on link "Local Placement - [GEOGRAPHIC_DATA] GL" at bounding box center [208, 253] width 68 height 24
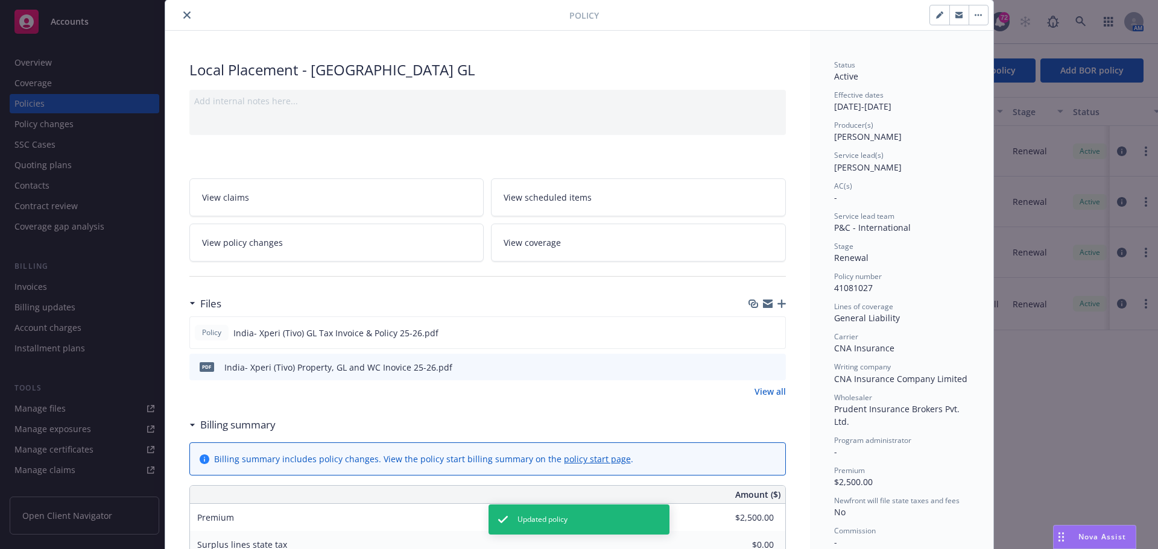
scroll to position [60, 0]
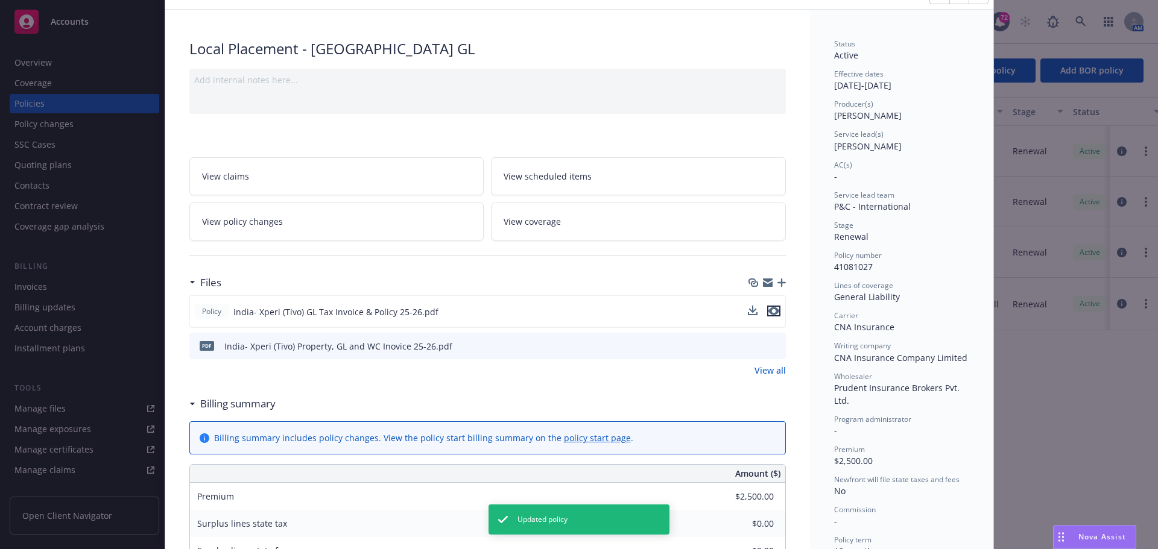
click at [771, 307] on icon "preview file" at bounding box center [773, 311] width 11 height 8
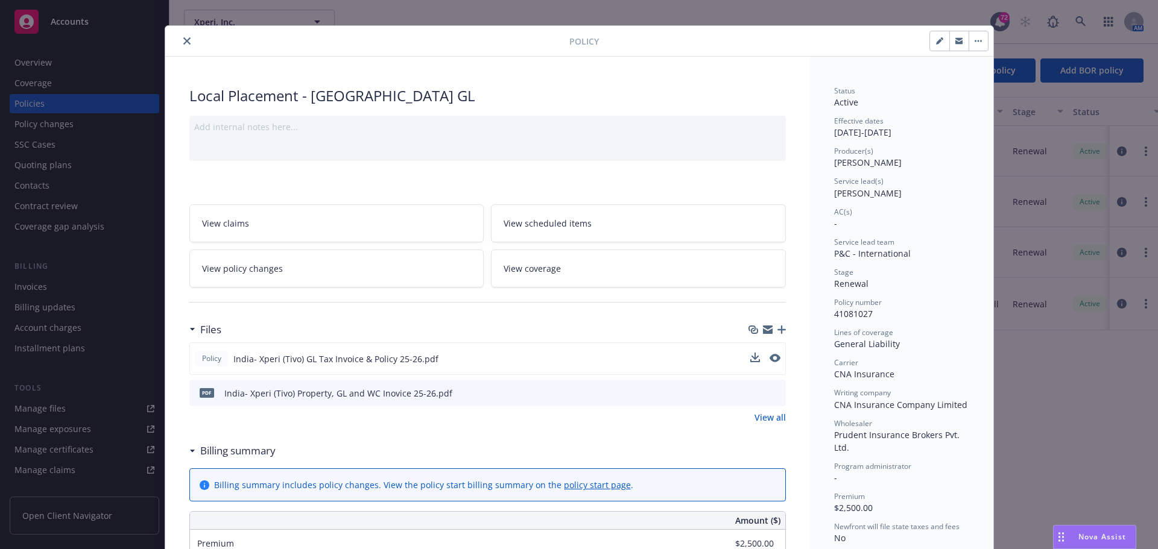
scroll to position [0, 0]
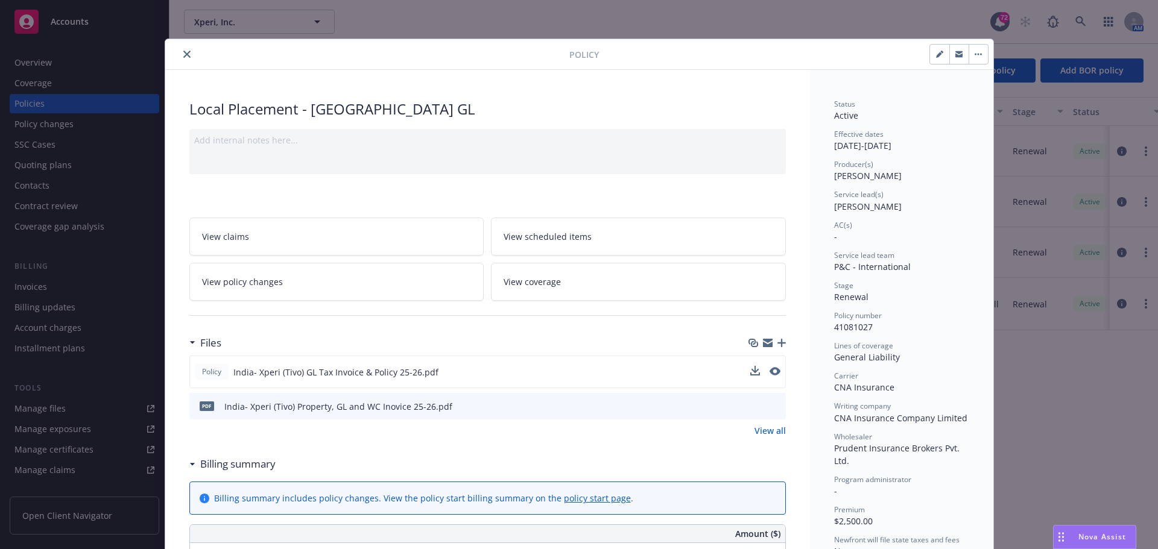
click at [930, 54] on button "button" at bounding box center [939, 54] width 19 height 19
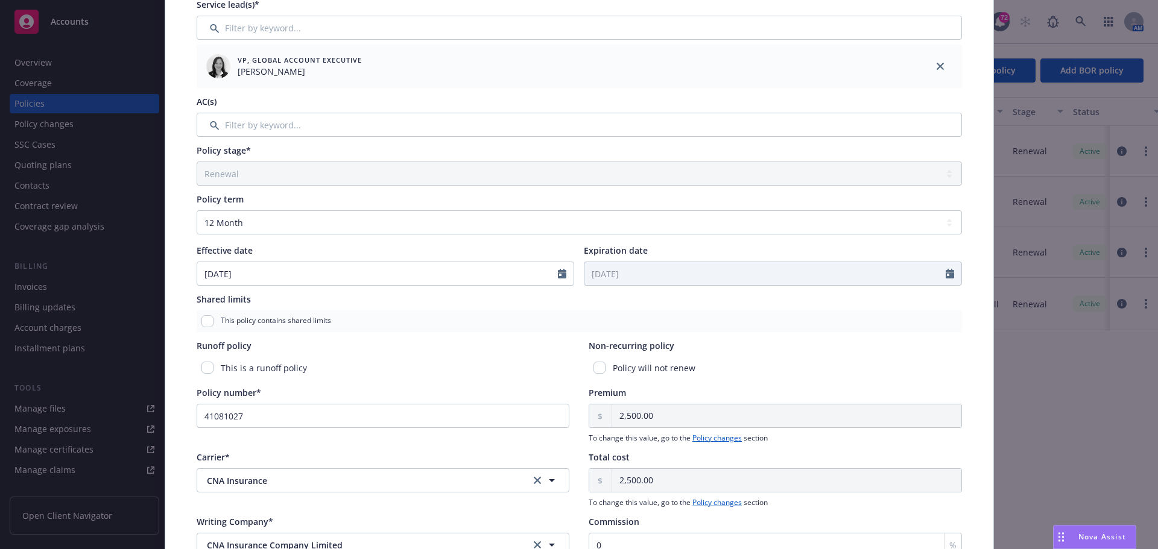
scroll to position [301, 0]
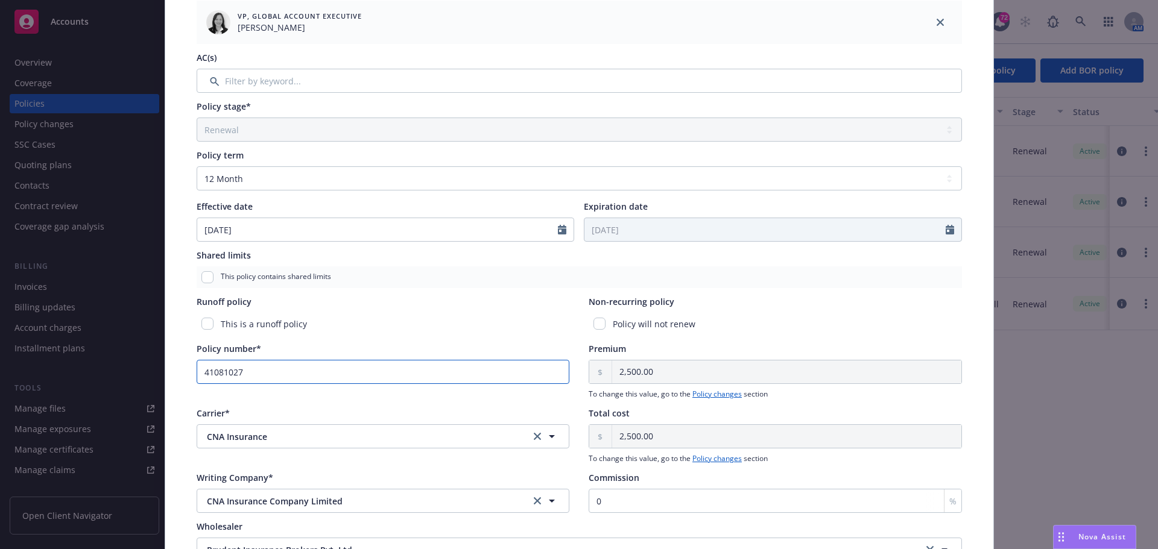
drag, startPoint x: 245, startPoint y: 368, endPoint x: 237, endPoint y: 371, distance: 9.2
click at [244, 368] on input "41081027" at bounding box center [383, 372] width 373 height 24
drag, startPoint x: 237, startPoint y: 371, endPoint x: 155, endPoint y: 371, distance: 82.0
click at [155, 371] on div "Edit policy details Cancel Save Policy type* Local Placement Display name [GEOG…" at bounding box center [579, 274] width 1158 height 549
paste input "104916"
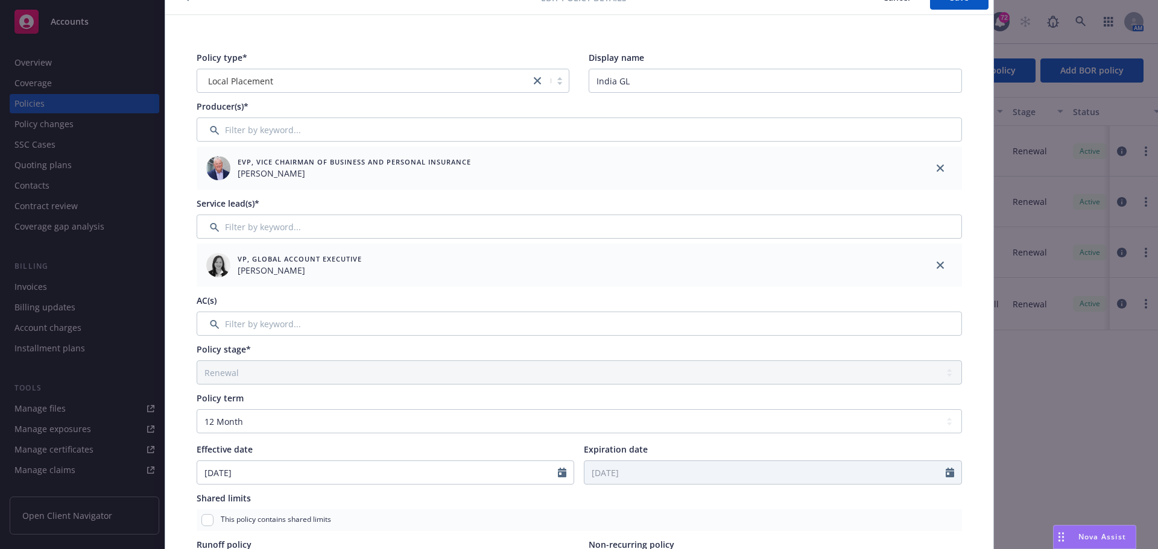
scroll to position [0, 0]
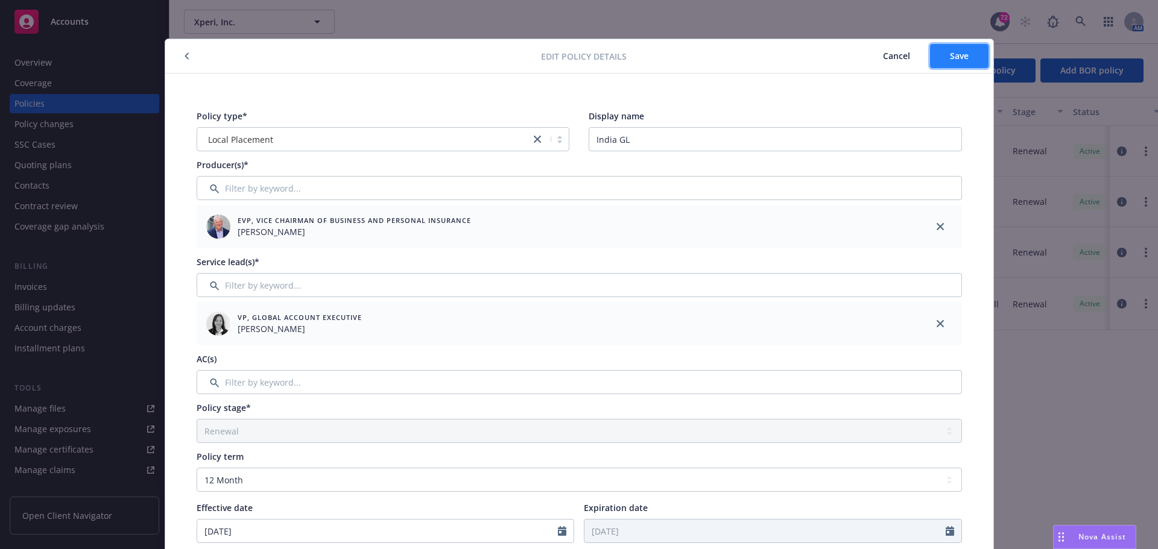
click at [964, 54] on button "Save" at bounding box center [959, 56] width 58 height 24
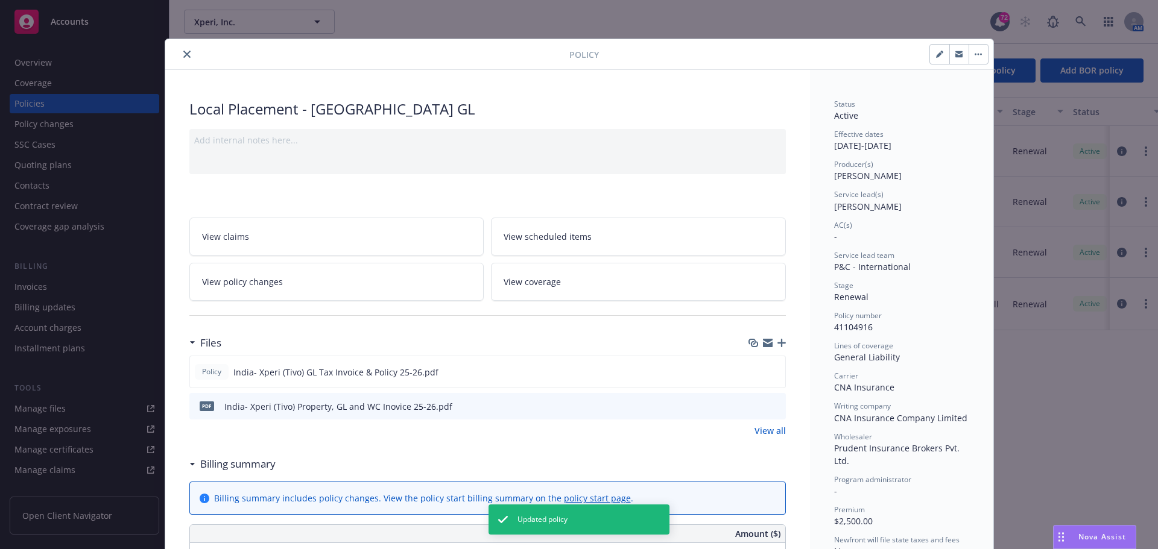
click at [183, 57] on icon "close" at bounding box center [186, 54] width 7 height 7
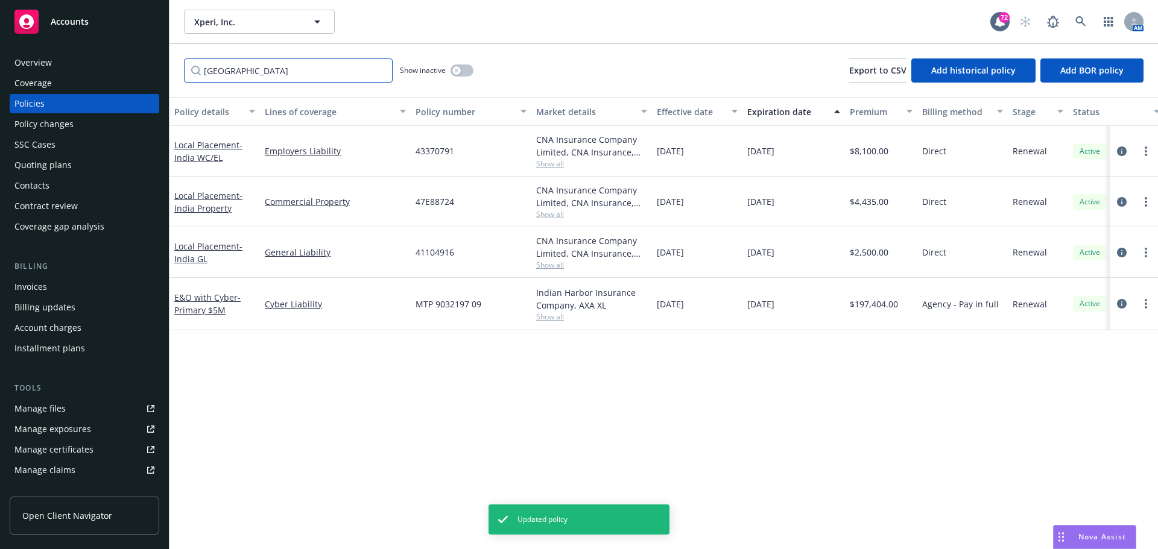
click at [221, 80] on input "[GEOGRAPHIC_DATA]" at bounding box center [288, 70] width 209 height 24
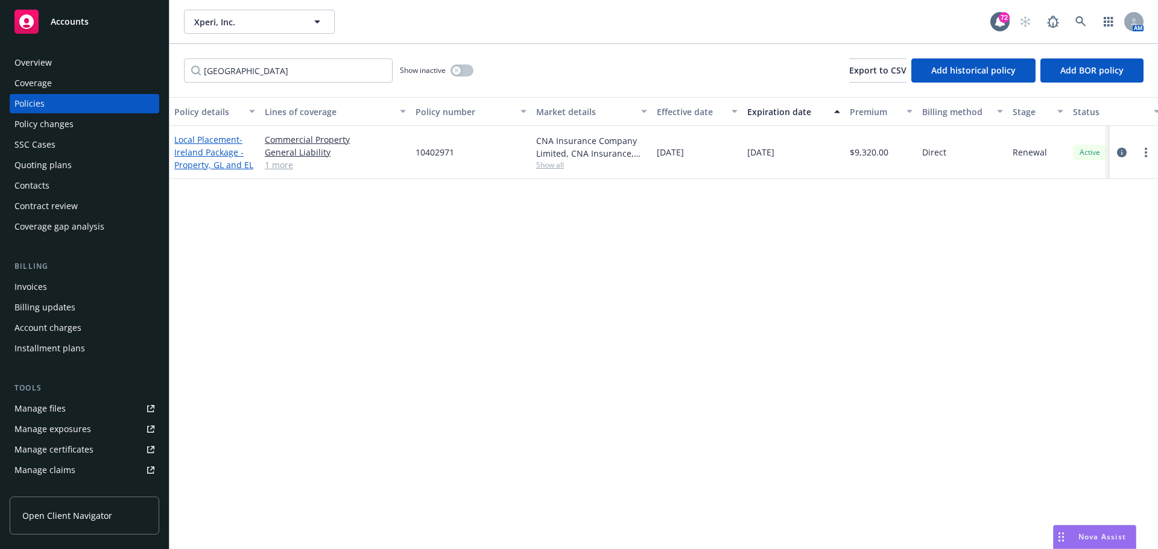
click at [197, 156] on span "- [GEOGRAPHIC_DATA] Package -Property, GL and EL" at bounding box center [213, 152] width 79 height 37
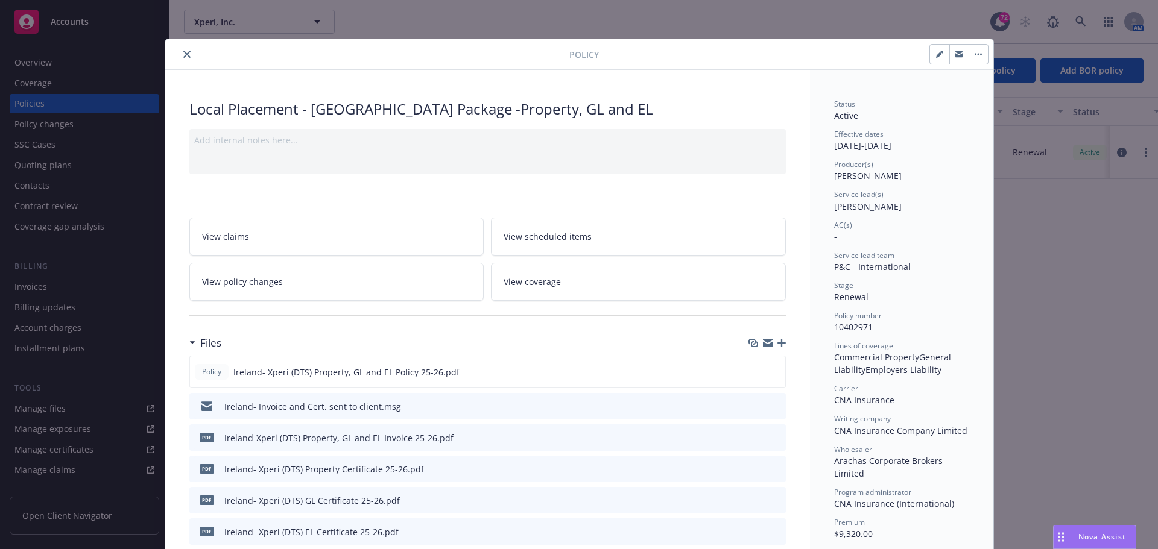
click at [936, 60] on button "button" at bounding box center [939, 54] width 19 height 19
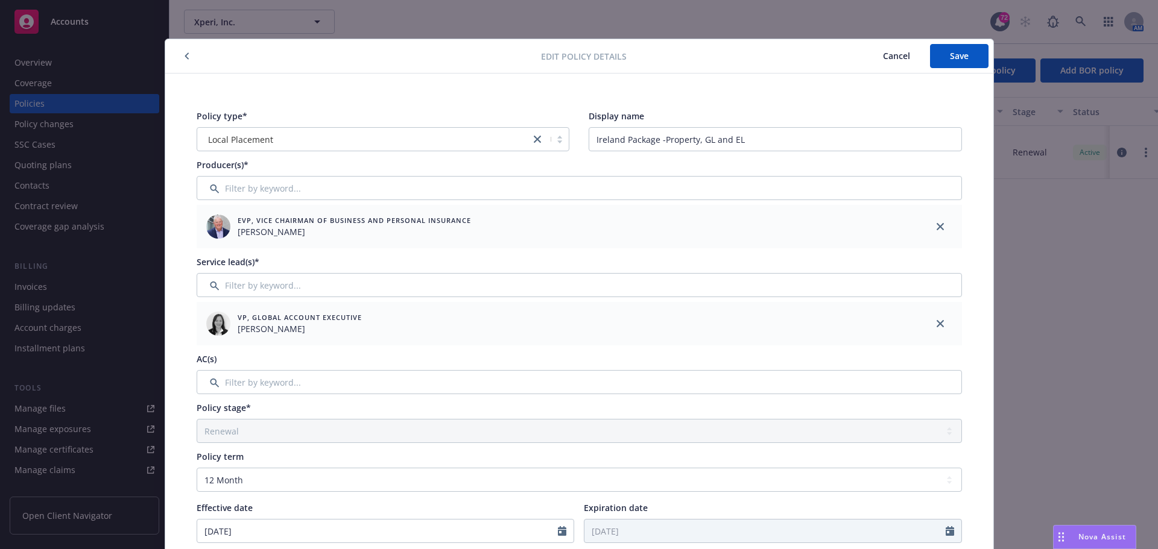
click at [891, 58] on span "Cancel" at bounding box center [896, 55] width 27 height 11
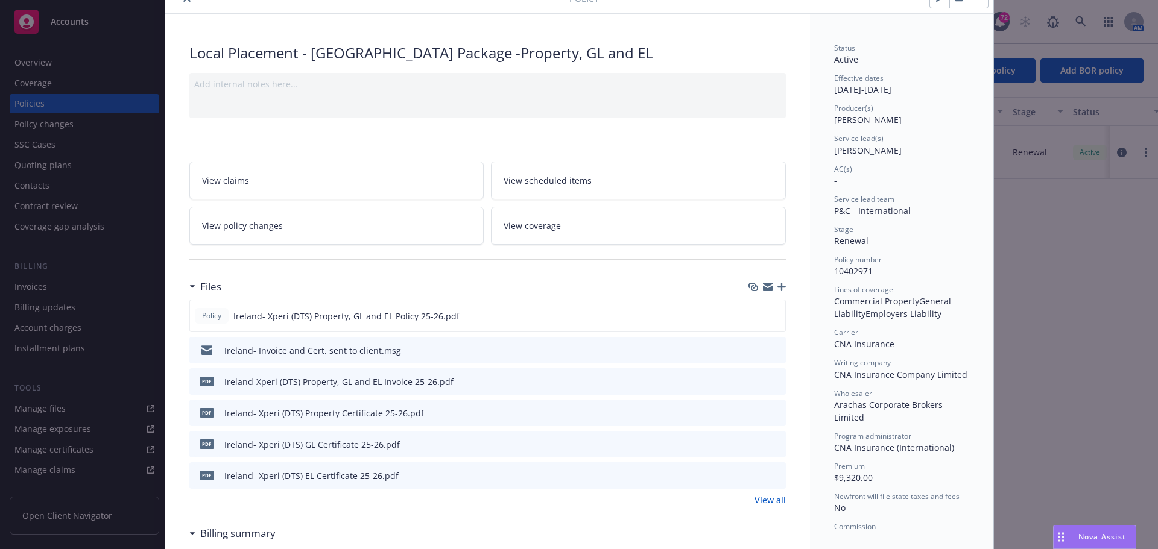
scroll to position [121, 0]
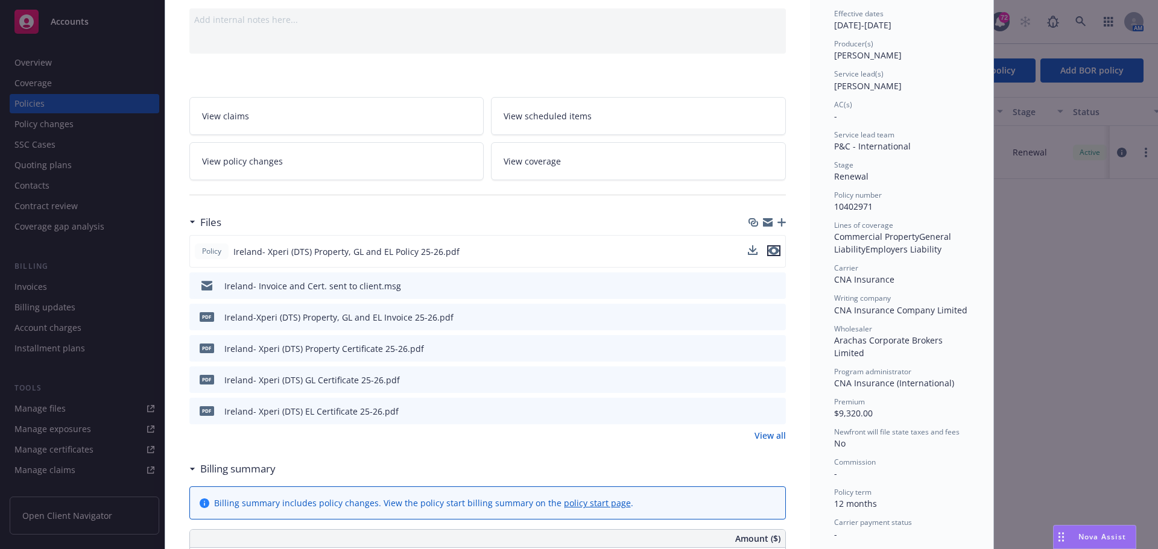
click at [769, 250] on icon "preview file" at bounding box center [773, 251] width 11 height 8
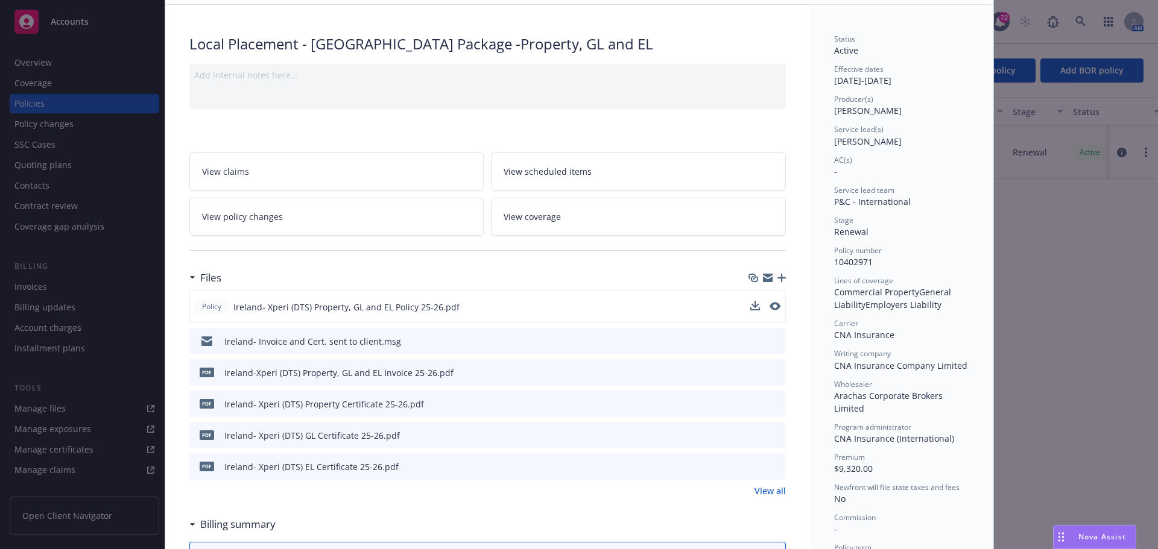
scroll to position [0, 0]
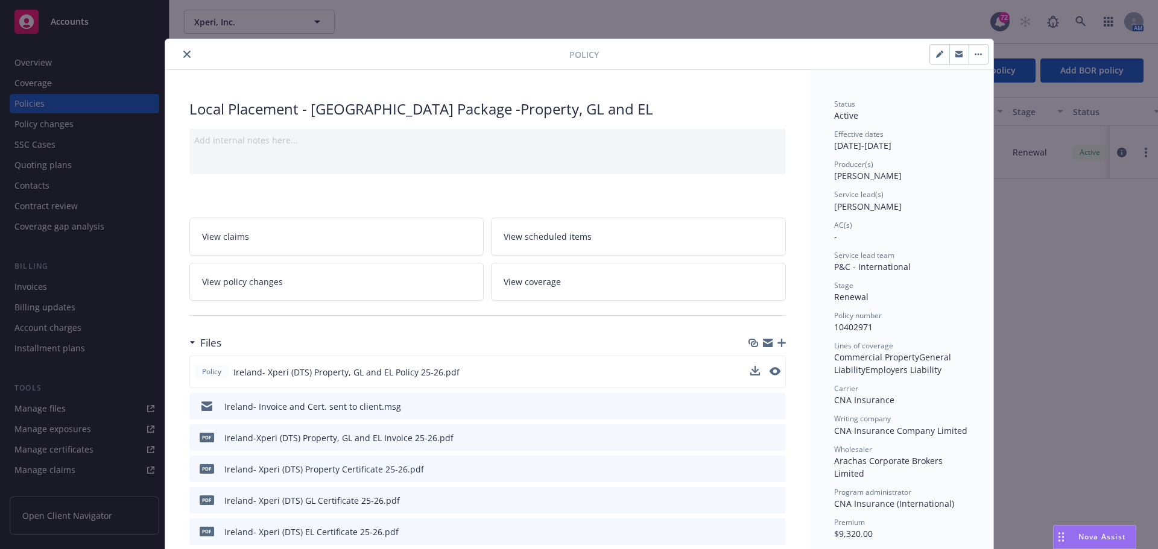
click at [936, 57] on icon "button" at bounding box center [939, 55] width 6 height 6
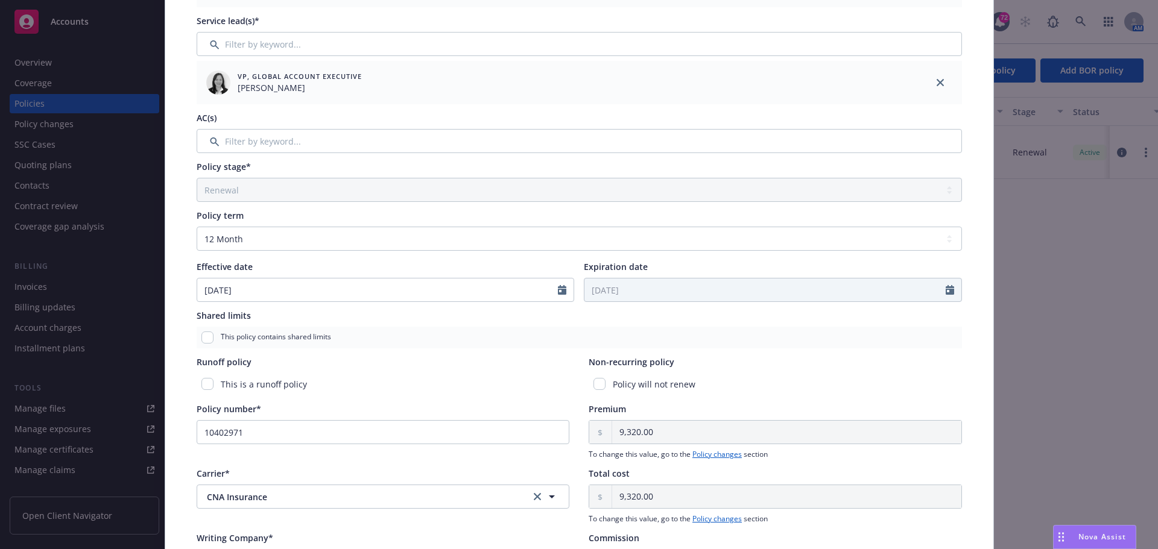
scroll to position [362, 0]
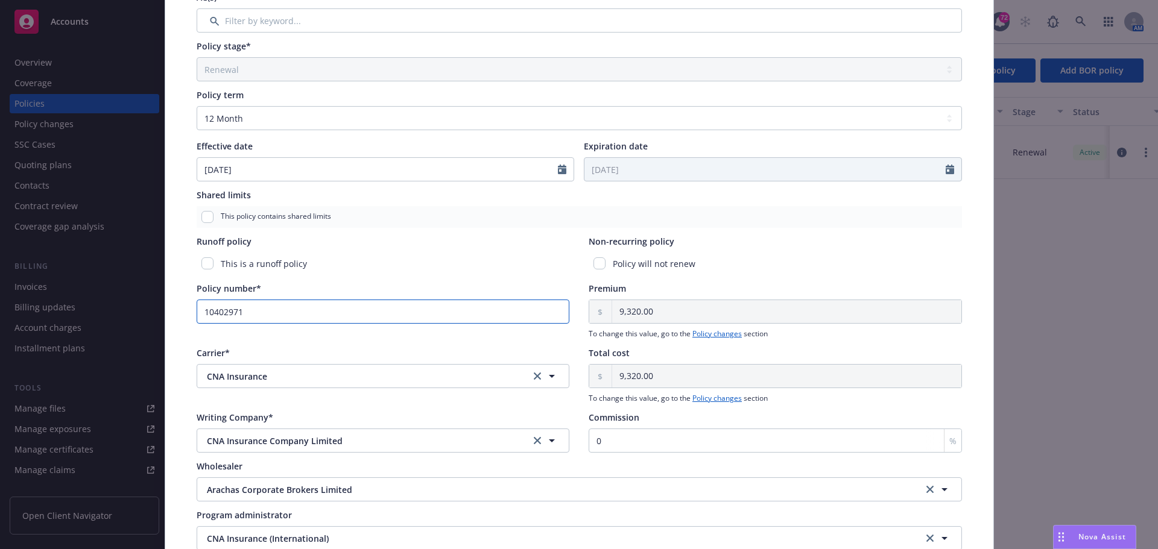
click at [237, 314] on input "10402971" at bounding box center [383, 312] width 373 height 24
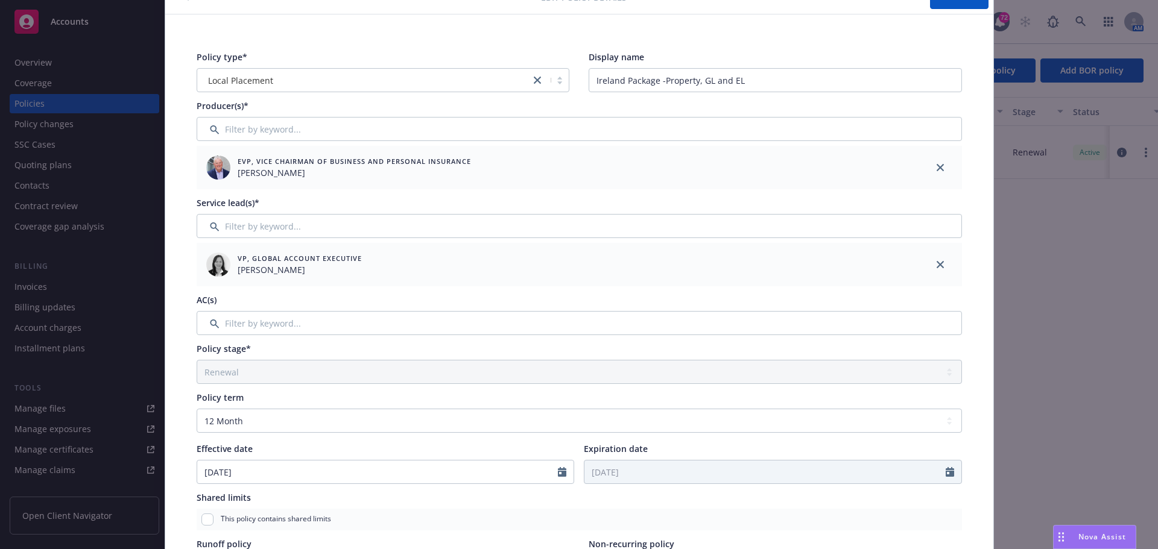
scroll to position [0, 0]
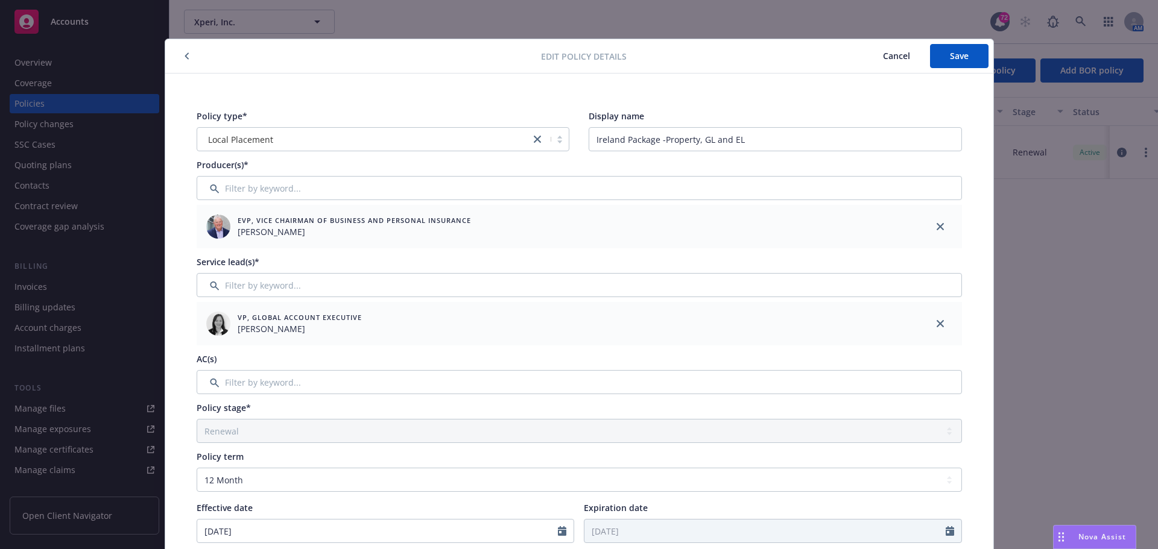
click at [891, 53] on span "Cancel" at bounding box center [896, 55] width 27 height 11
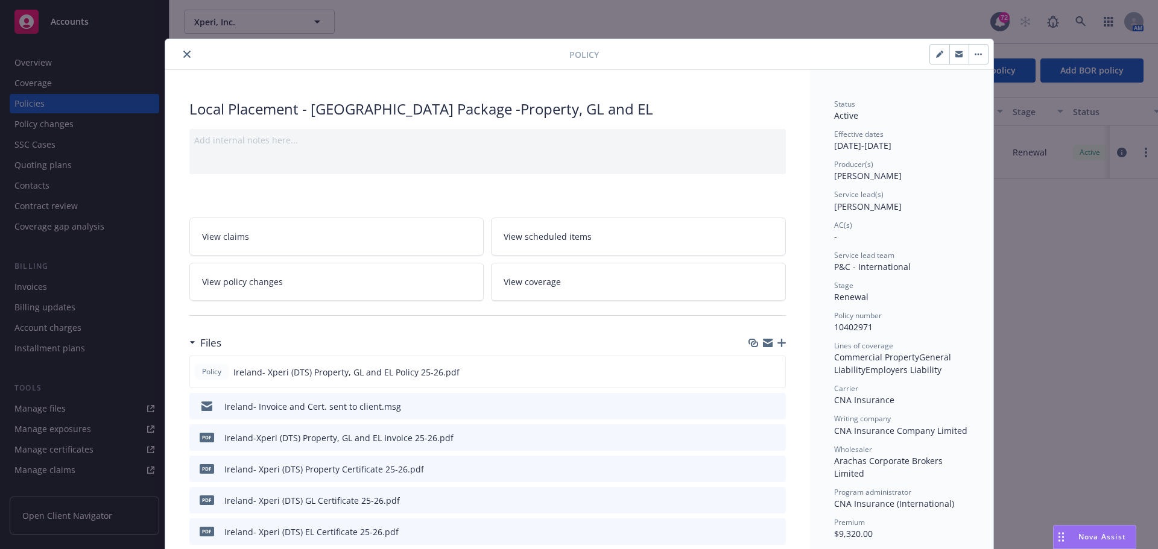
click at [183, 54] on icon "close" at bounding box center [186, 54] width 7 height 7
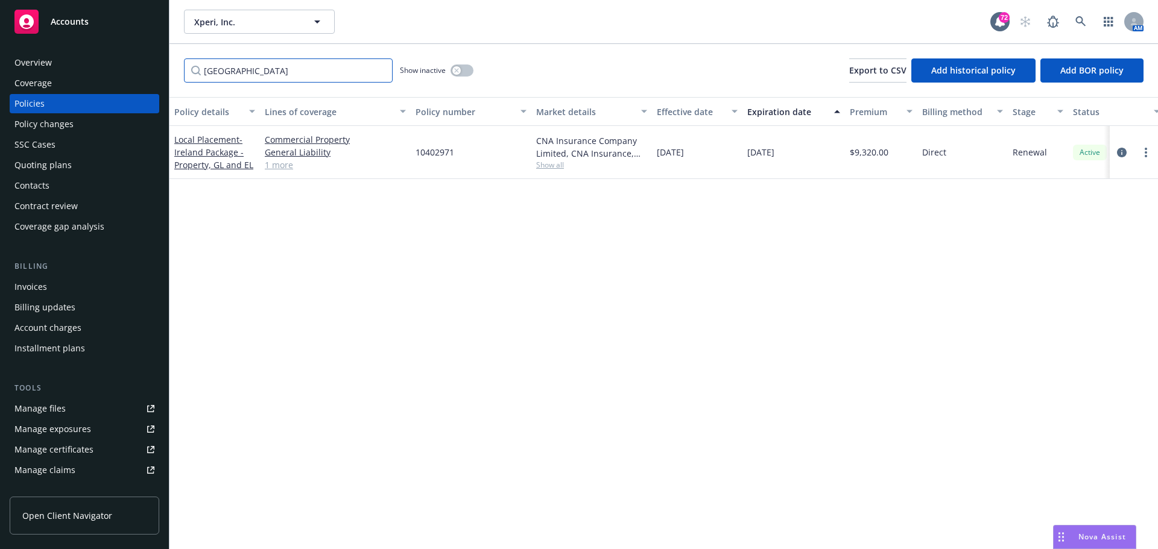
click at [251, 75] on input "[GEOGRAPHIC_DATA]" at bounding box center [288, 70] width 209 height 24
click at [187, 69] on input "[GEOGRAPHIC_DATA]" at bounding box center [288, 70] width 209 height 24
drag, startPoint x: 239, startPoint y: 77, endPoint x: 190, endPoint y: 69, distance: 49.4
click at [190, 69] on input "[GEOGRAPHIC_DATA]" at bounding box center [288, 70] width 209 height 24
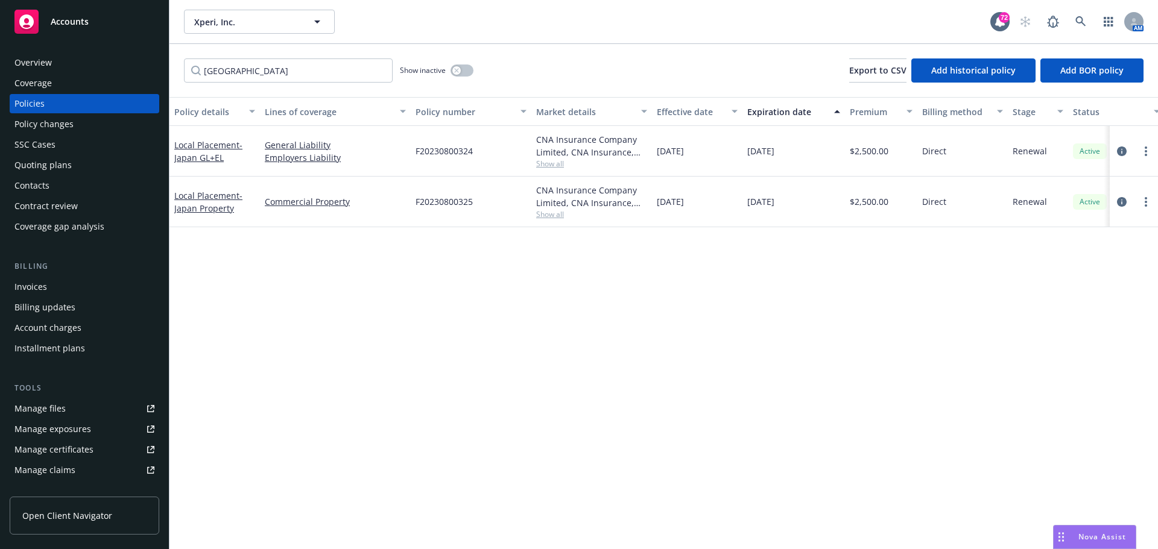
click at [197, 151] on div "Local Placement - [GEOGRAPHIC_DATA] GL+EL" at bounding box center [214, 151] width 81 height 25
click at [195, 150] on link "Local Placement - [GEOGRAPHIC_DATA] GL+EL" at bounding box center [208, 151] width 68 height 24
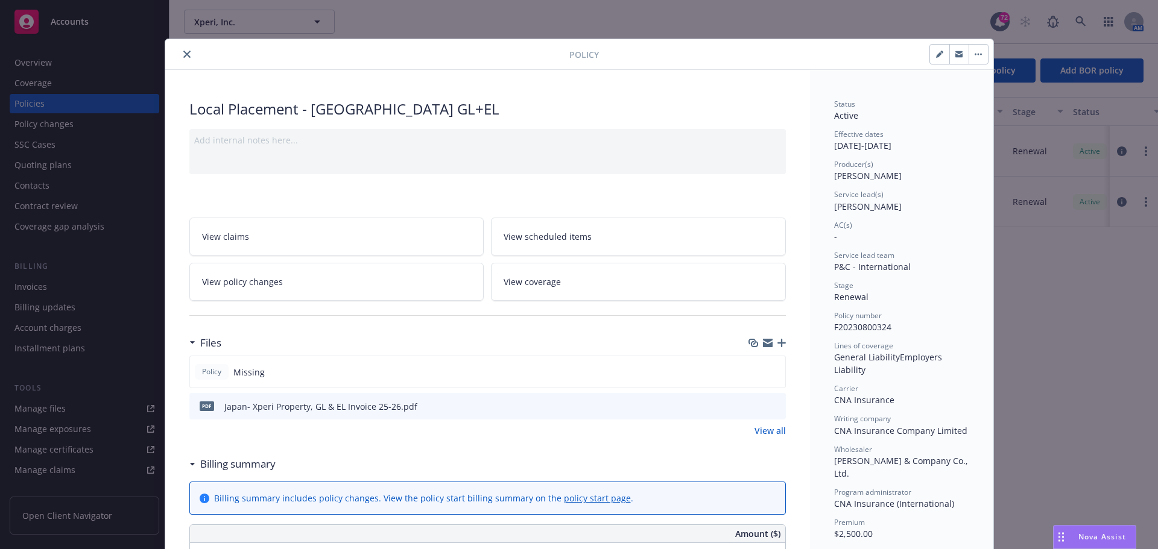
scroll to position [60, 0]
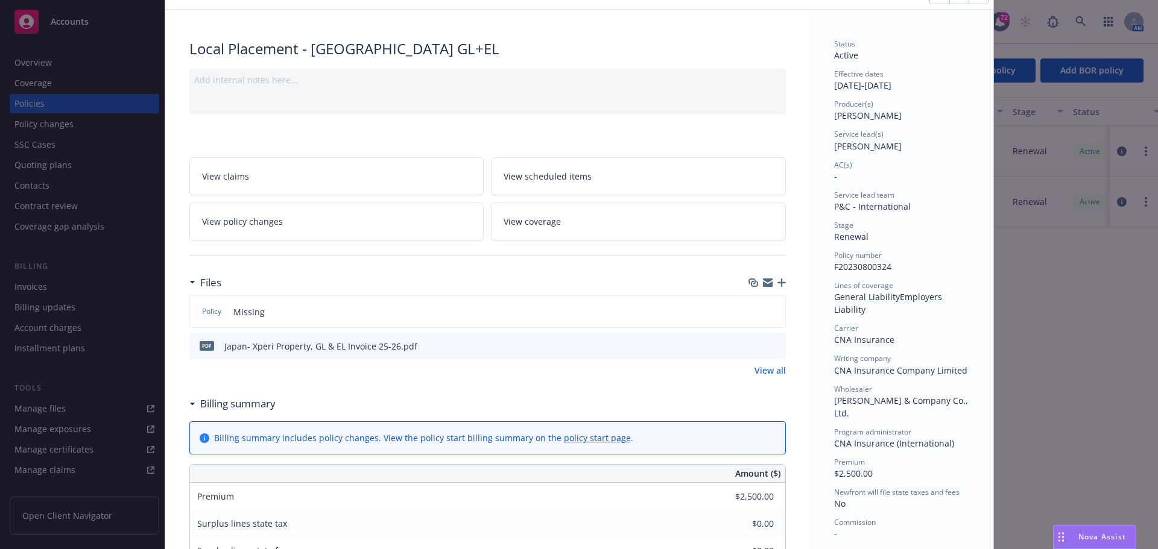
click at [774, 348] on icon "preview file" at bounding box center [774, 345] width 11 height 8
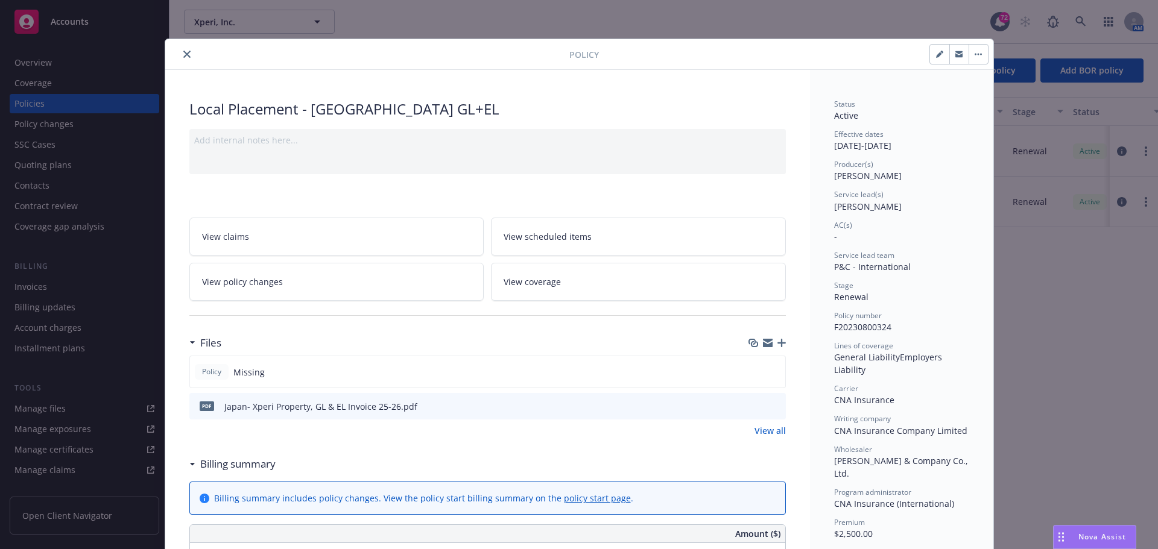
click at [183, 53] on icon "close" at bounding box center [186, 54] width 7 height 7
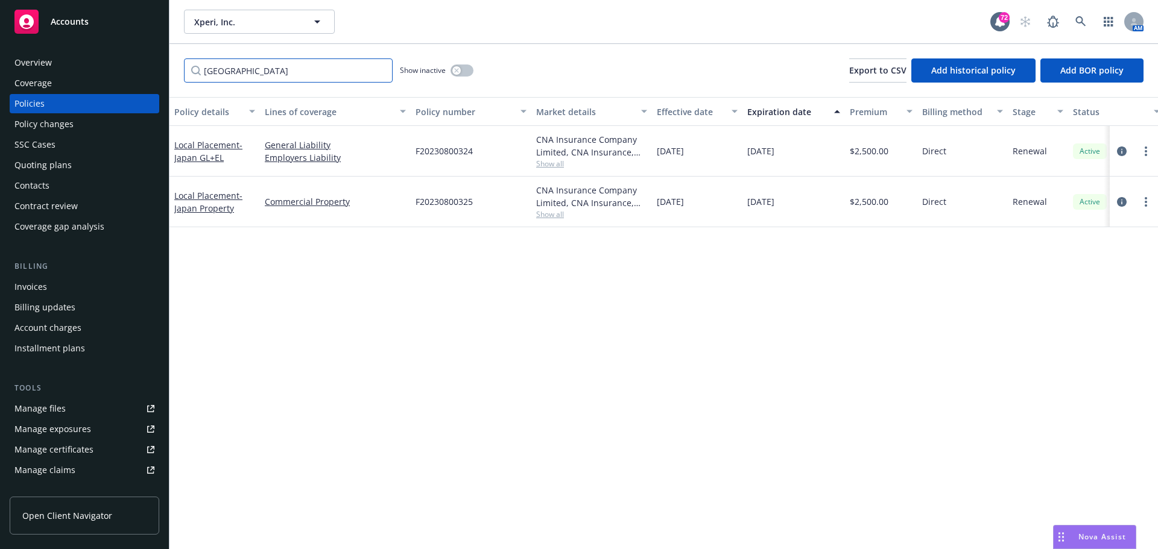
drag, startPoint x: 229, startPoint y: 72, endPoint x: 245, endPoint y: 75, distance: 16.5
click at [230, 74] on input "[GEOGRAPHIC_DATA]" at bounding box center [288, 70] width 209 height 24
drag, startPoint x: 155, startPoint y: 61, endPoint x: 147, endPoint y: 57, distance: 8.9
click at [149, 60] on div "Accounts Overview Coverage Policies Policy changes SSC Cases Quoting plans Cont…" at bounding box center [579, 274] width 1158 height 549
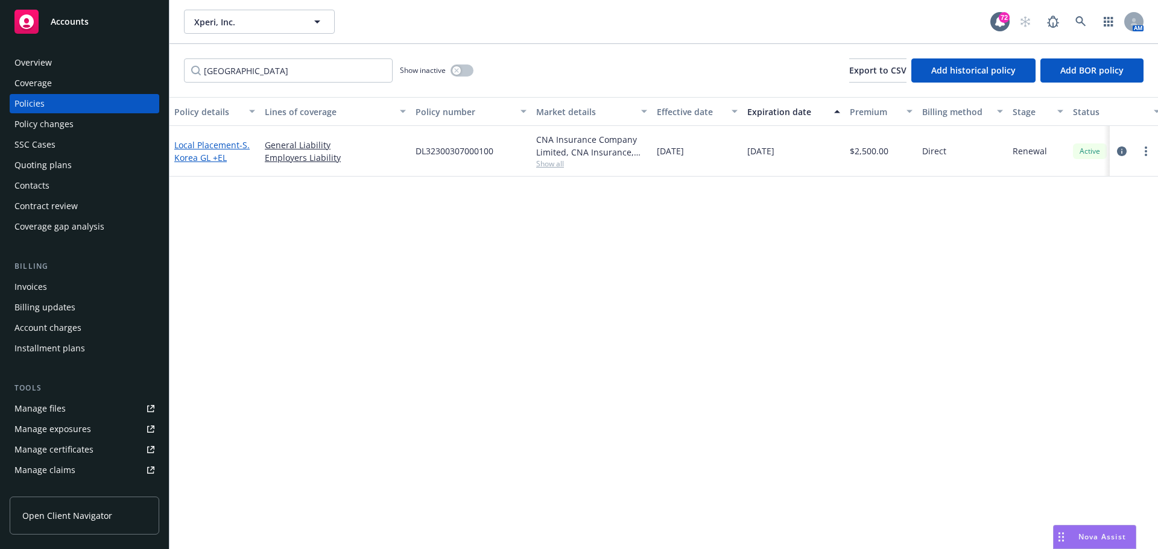
click at [197, 159] on span "- S. Korea GL +EL" at bounding box center [211, 151] width 75 height 24
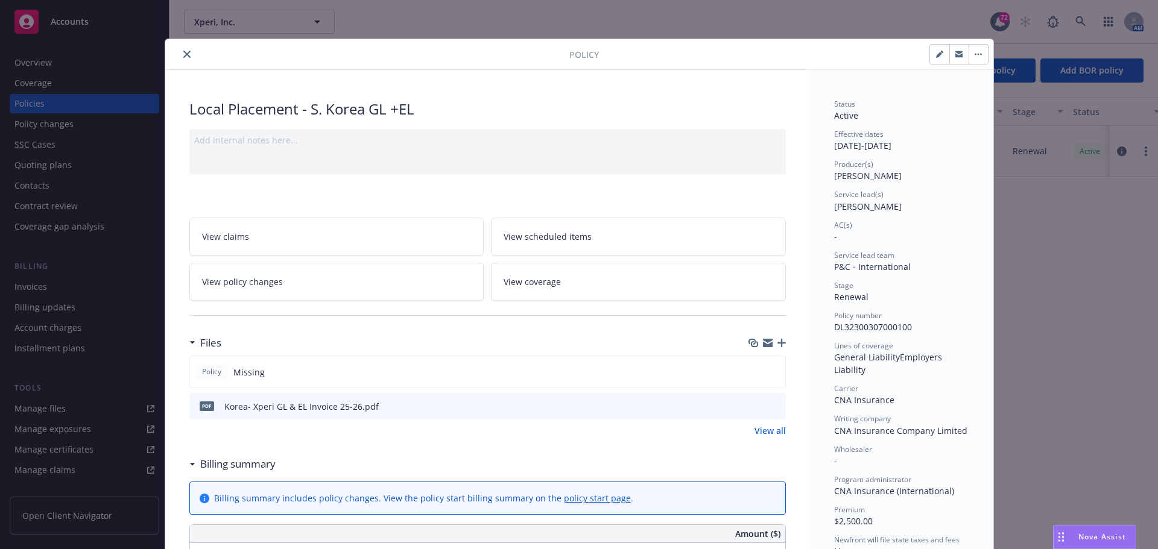
click at [183, 55] on icon "close" at bounding box center [186, 54] width 7 height 7
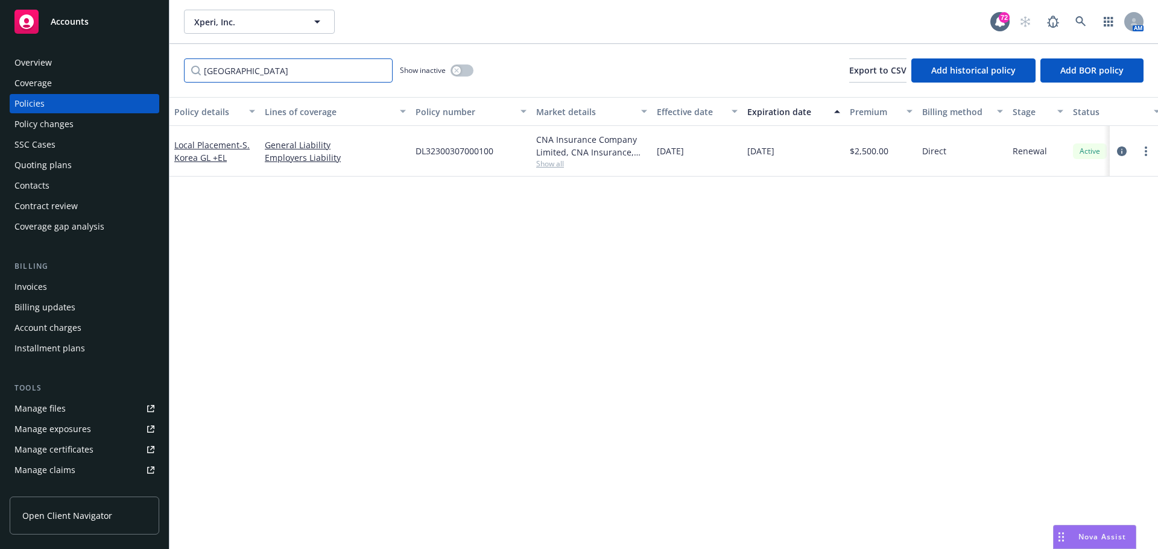
click at [253, 71] on input "[GEOGRAPHIC_DATA]" at bounding box center [288, 70] width 209 height 24
click at [134, 60] on div "Accounts Overview Coverage Policies Policy changes SSC Cases Quoting plans Cont…" at bounding box center [579, 274] width 1158 height 549
click at [190, 156] on span "- [GEOGRAPHIC_DATA] WC" at bounding box center [208, 151] width 68 height 24
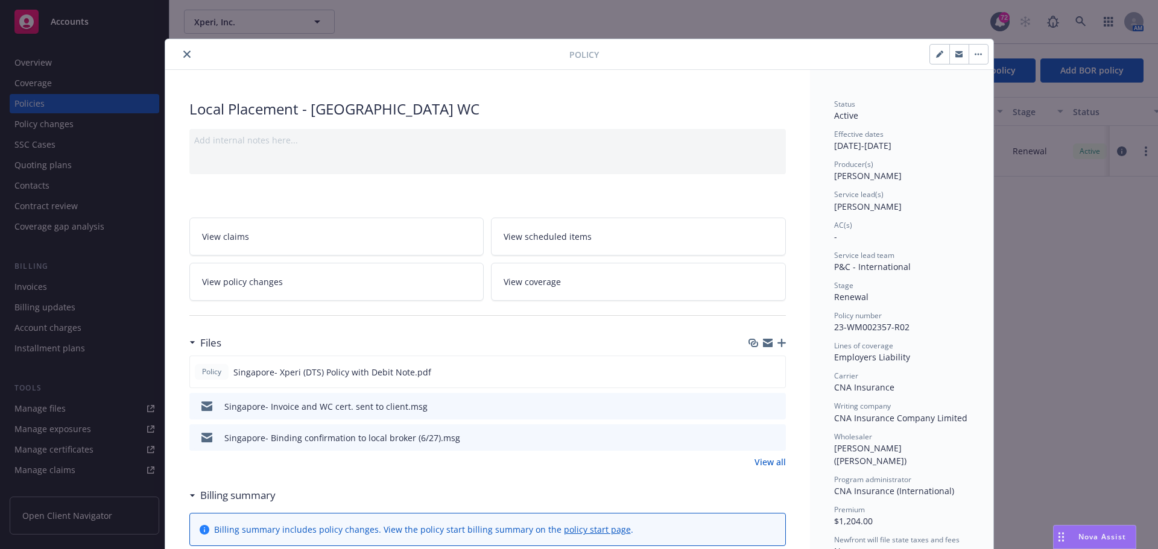
scroll to position [60, 0]
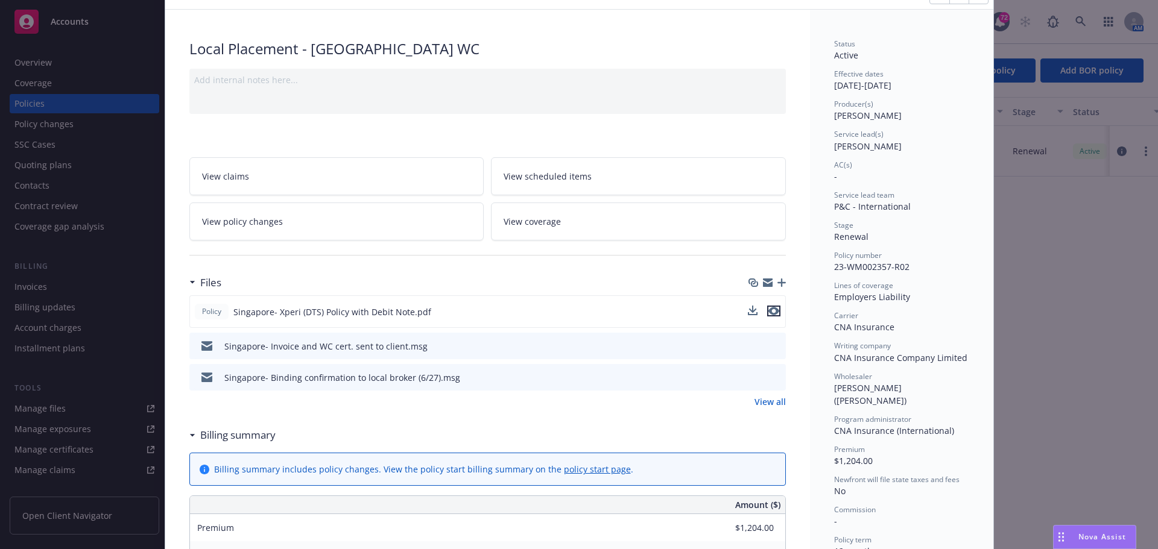
click at [772, 312] on icon "preview file" at bounding box center [773, 311] width 11 height 8
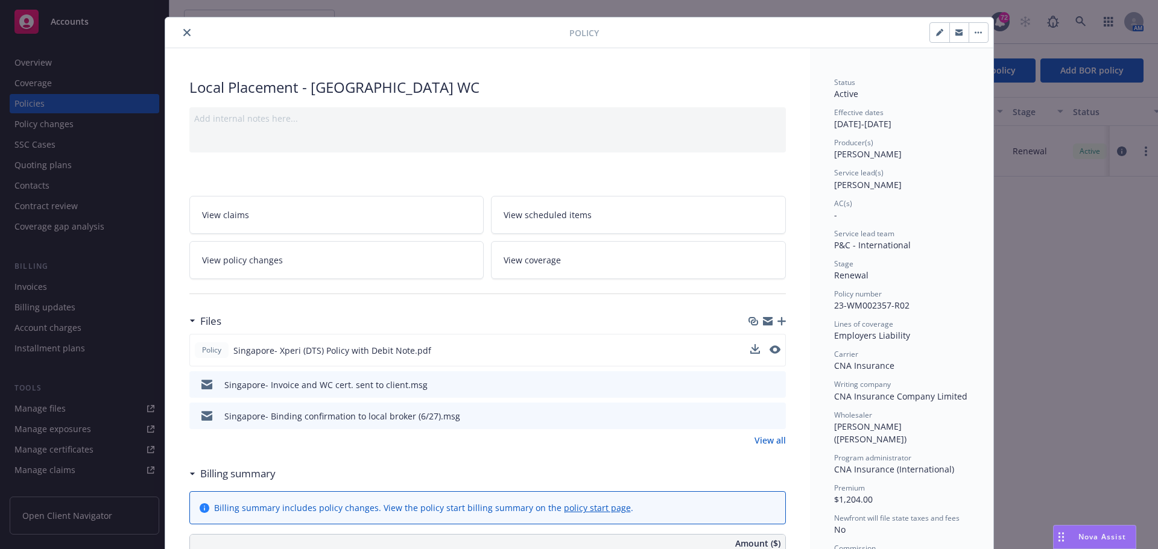
scroll to position [0, 0]
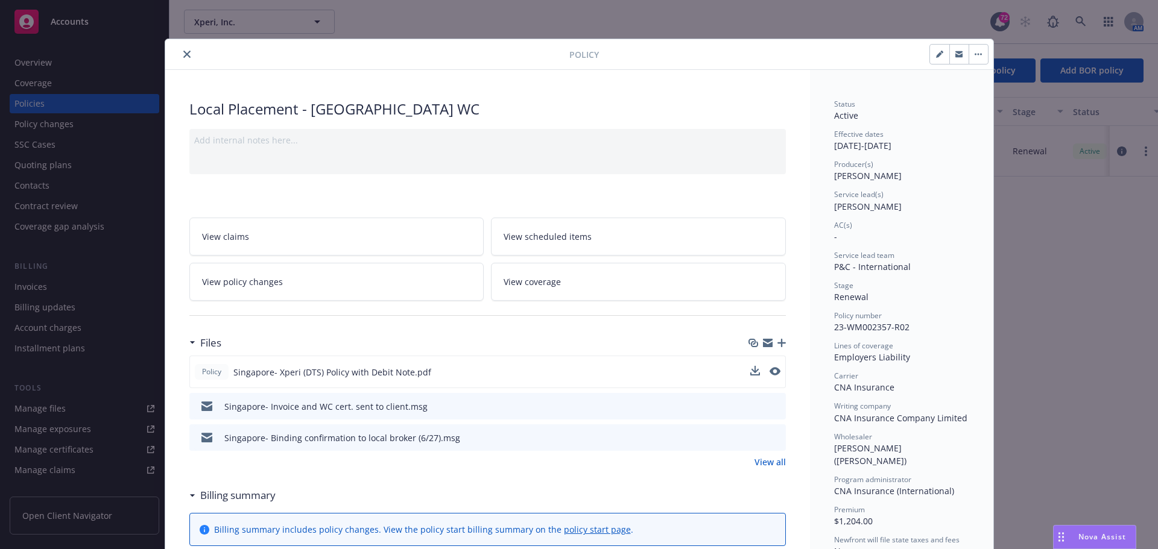
click at [180, 48] on button "close" at bounding box center [187, 54] width 14 height 14
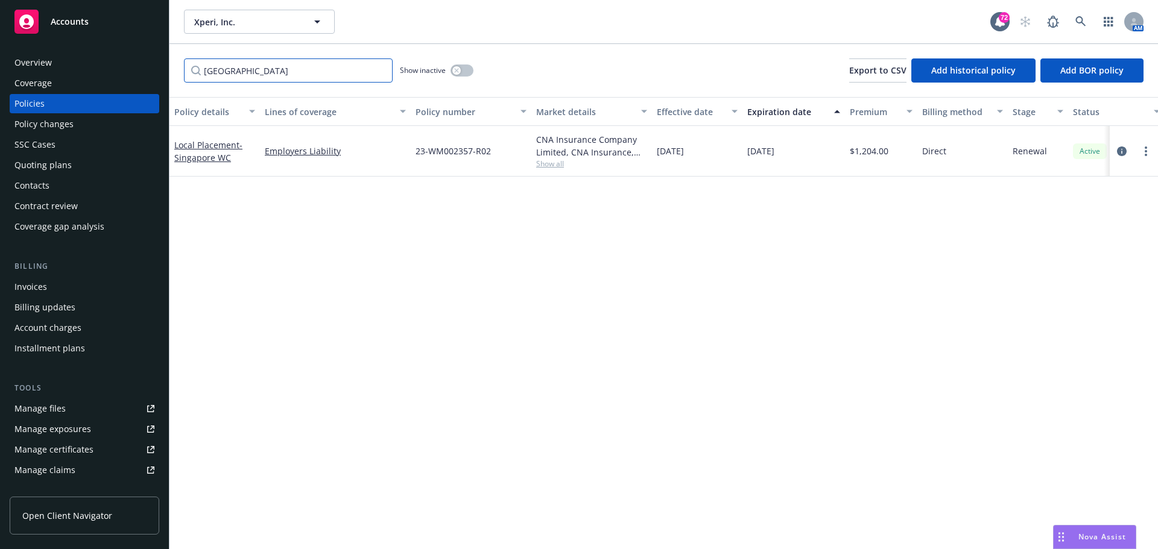
click at [261, 71] on input "[GEOGRAPHIC_DATA]" at bounding box center [288, 70] width 209 height 24
drag, startPoint x: 257, startPoint y: 71, endPoint x: 153, endPoint y: 54, distance: 105.7
click at [153, 54] on div "Accounts Overview Coverage Policies Policy changes SSC Cases Quoting plans Cont…" at bounding box center [579, 274] width 1158 height 549
click at [253, 78] on input "[GEOGRAPHIC_DATA]" at bounding box center [288, 70] width 209 height 24
drag, startPoint x: 246, startPoint y: 72, endPoint x: 93, endPoint y: 59, distance: 153.7
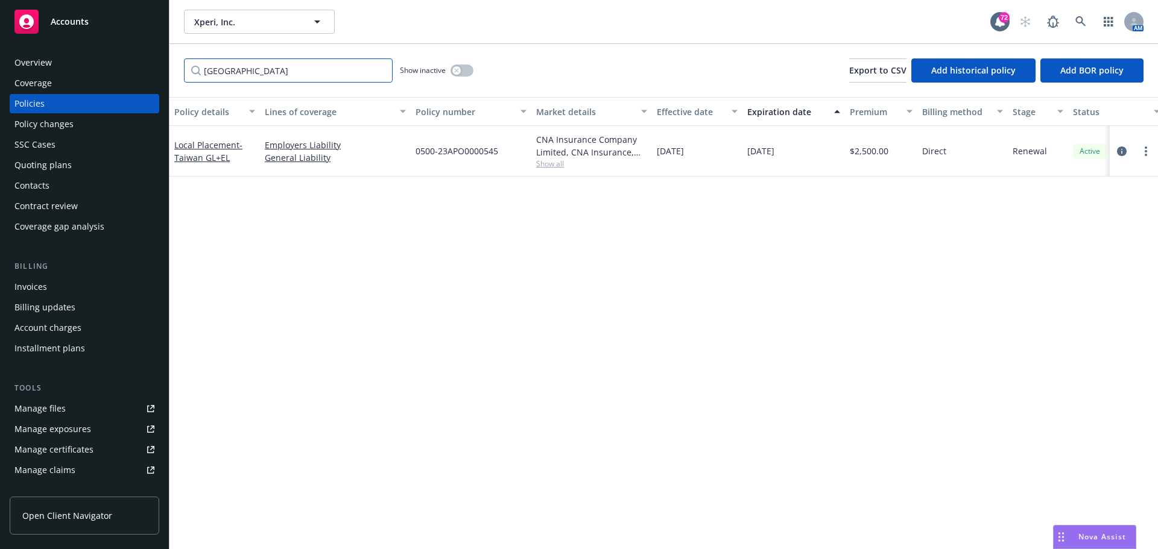
click at [93, 59] on div "Accounts Overview Coverage Policies Policy changes SSC Cases Quoting plans Cont…" at bounding box center [579, 274] width 1158 height 549
click at [197, 153] on span "- UK GL & EL" at bounding box center [214, 151] width 80 height 24
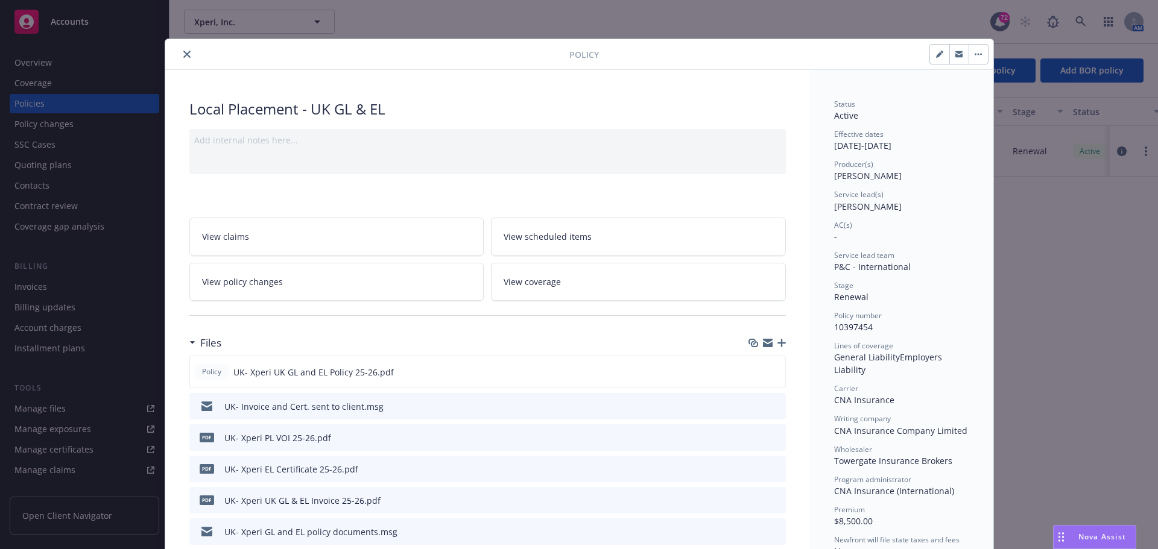
scroll to position [121, 0]
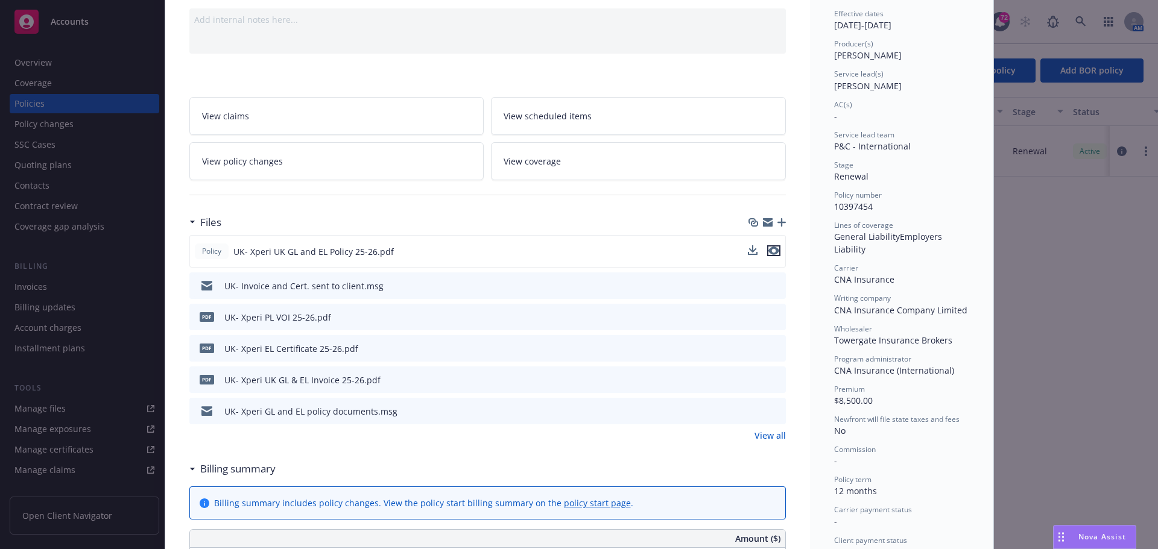
click at [772, 252] on icon "preview file" at bounding box center [773, 251] width 11 height 8
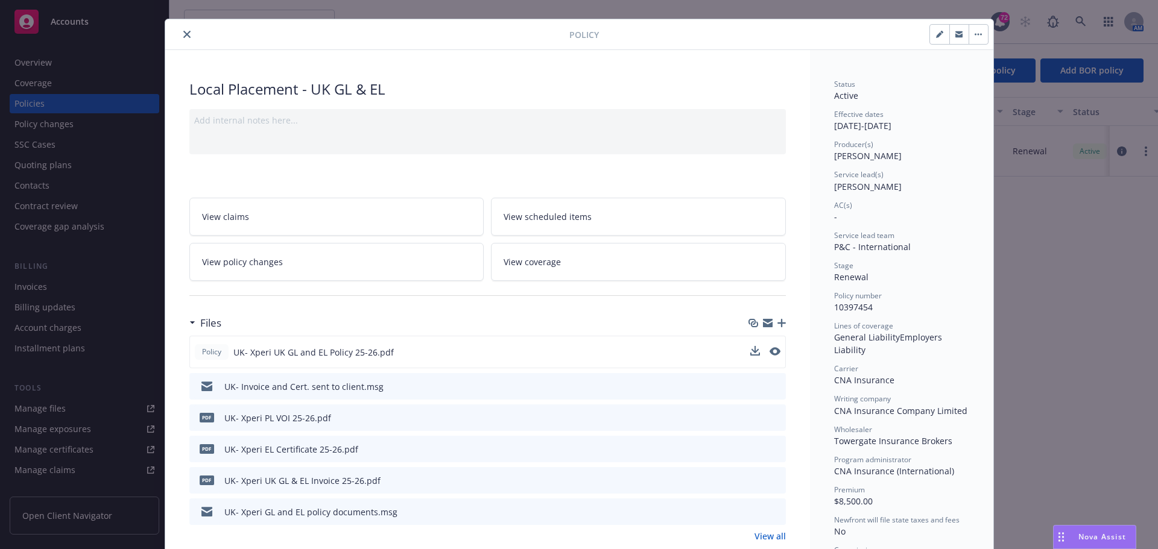
scroll to position [0, 0]
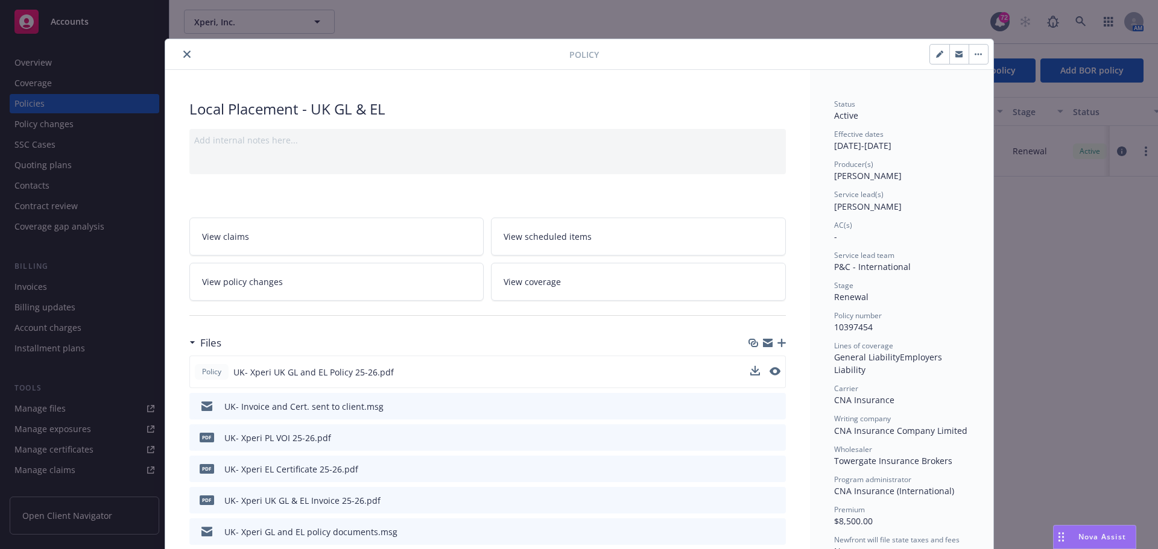
click at [934, 58] on button "button" at bounding box center [939, 54] width 19 height 19
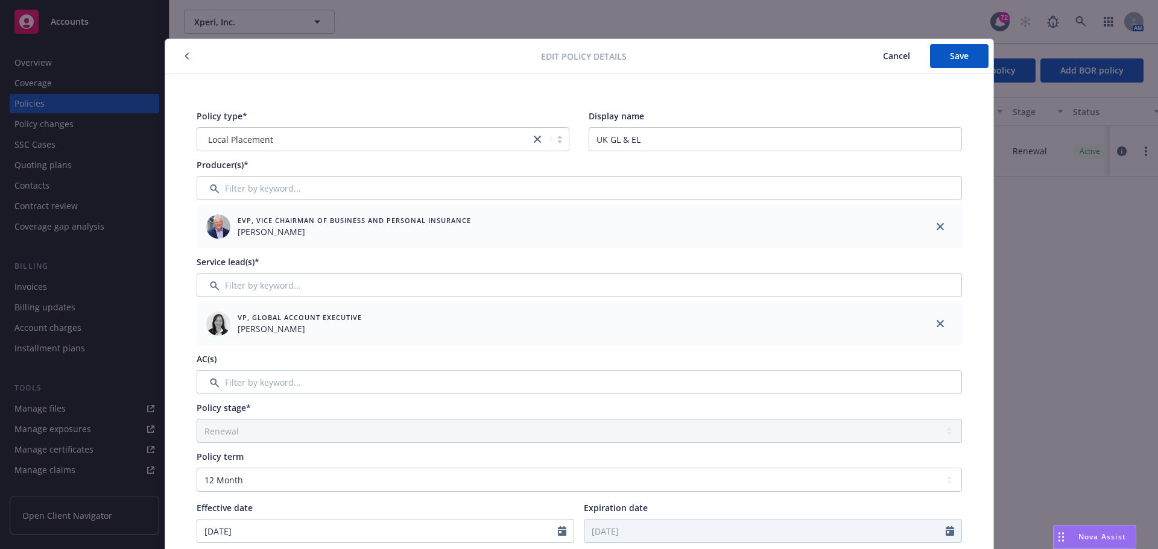
click at [884, 53] on span "Cancel" at bounding box center [896, 55] width 27 height 11
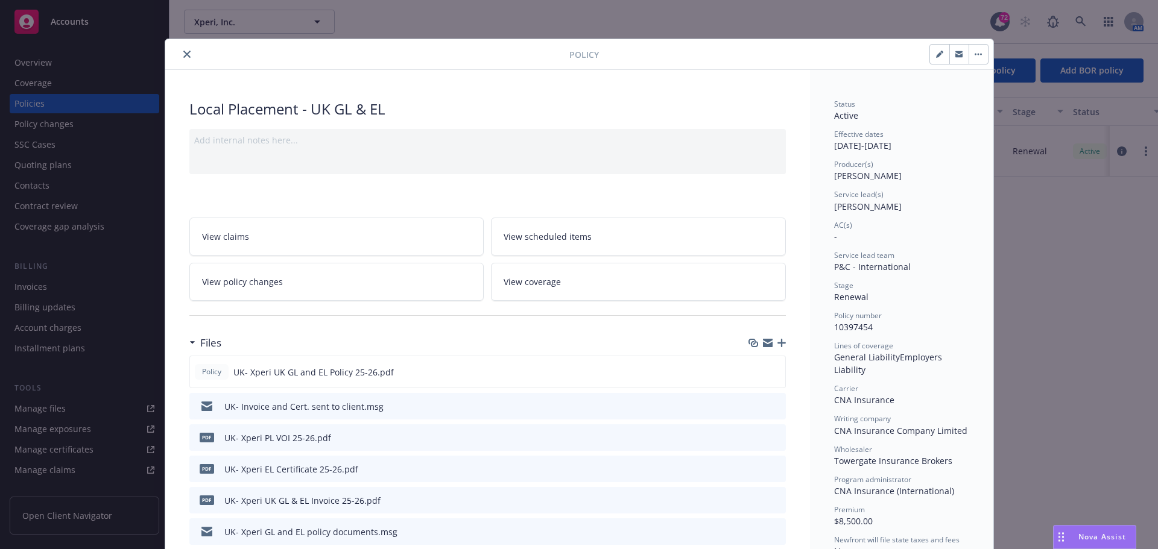
click at [188, 51] on button "close" at bounding box center [187, 54] width 14 height 14
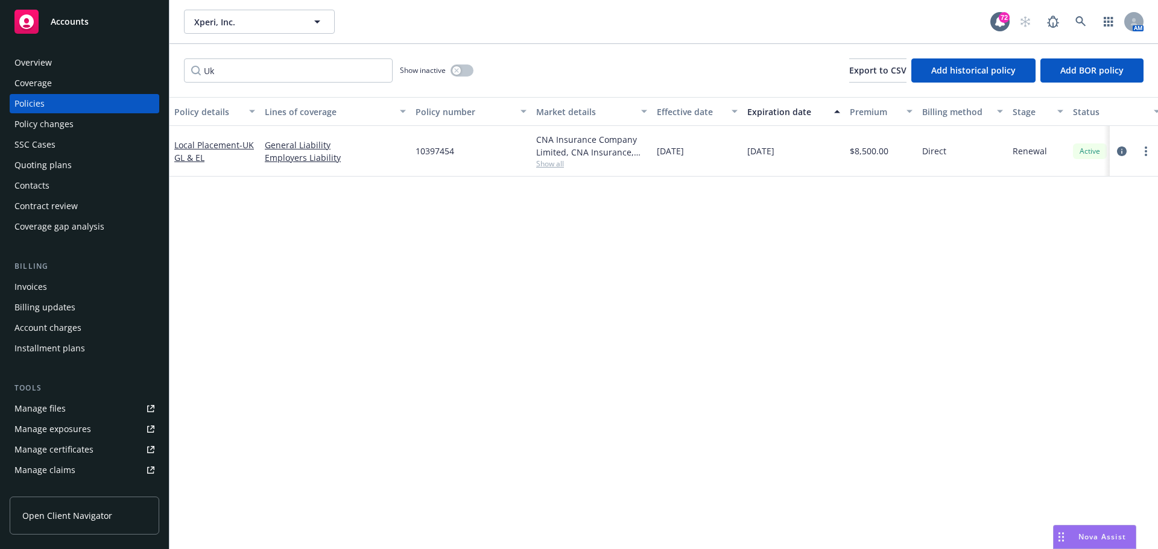
click at [60, 63] on div "Overview" at bounding box center [84, 62] width 140 height 19
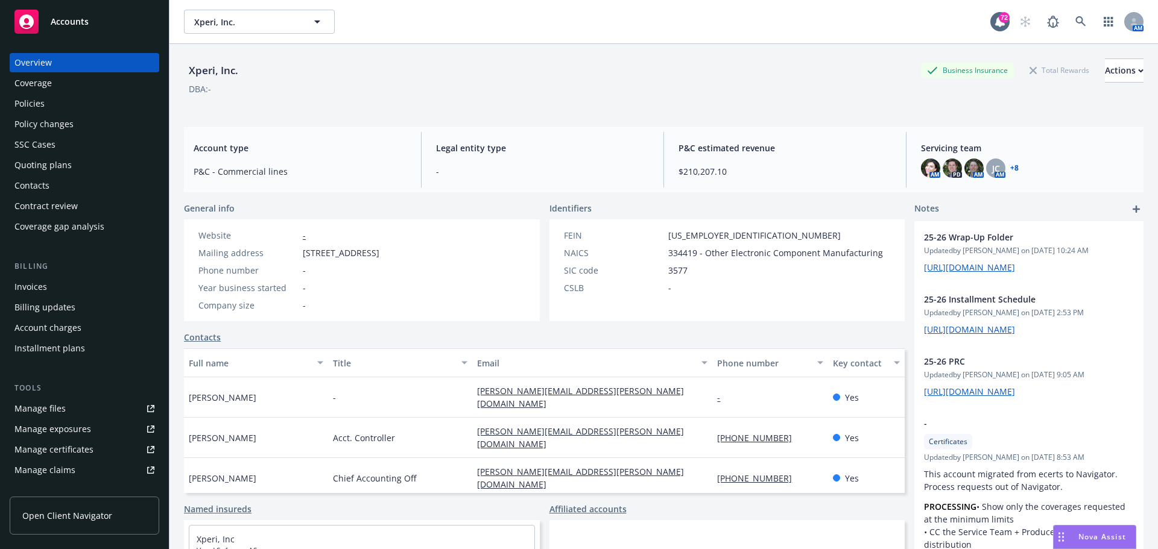
click at [74, 86] on div "Coverage" at bounding box center [84, 83] width 140 height 19
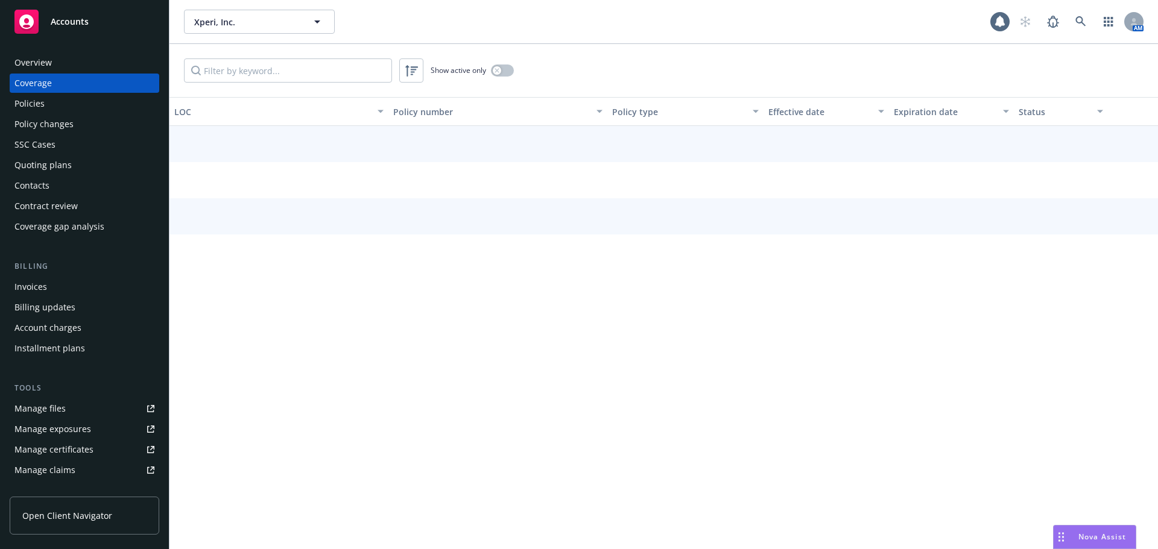
click at [71, 61] on div "Overview" at bounding box center [84, 62] width 140 height 19
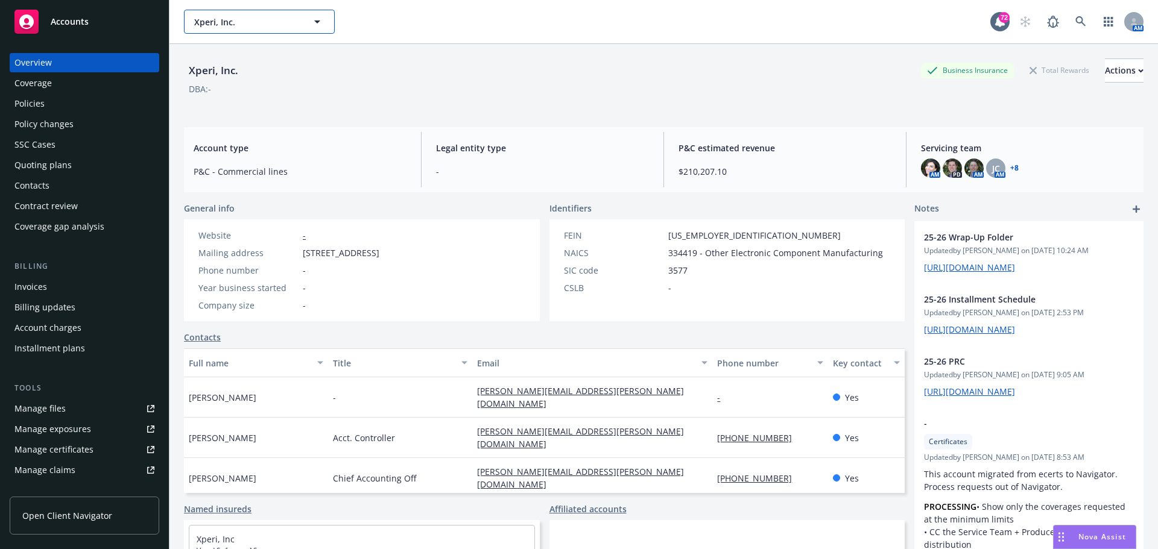
click at [323, 24] on icon "button" at bounding box center [317, 21] width 14 height 14
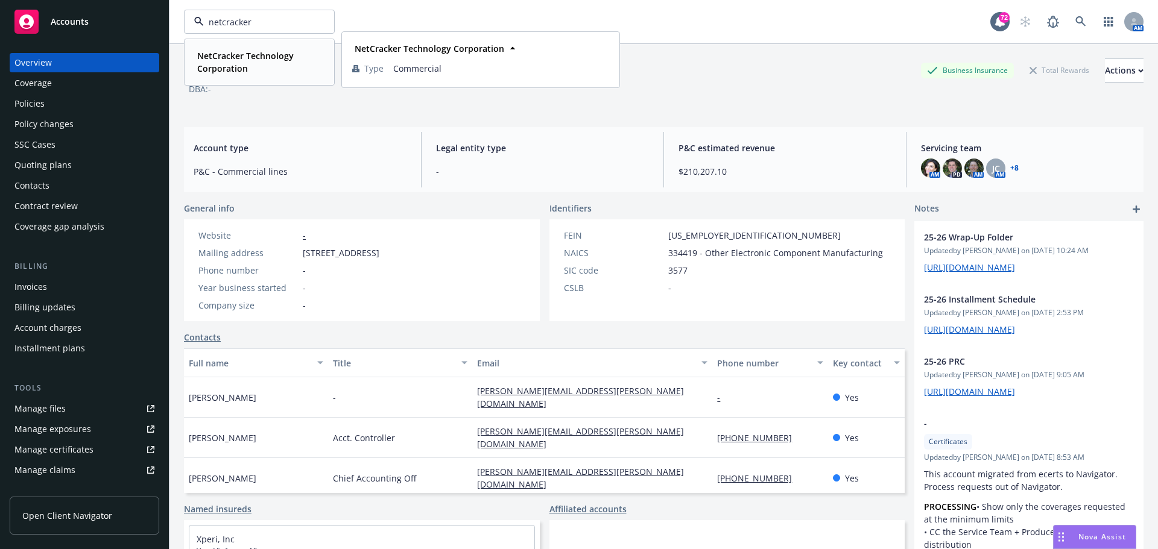
click at [230, 57] on strong "NetCracker Technology Corporation" at bounding box center [245, 62] width 96 height 24
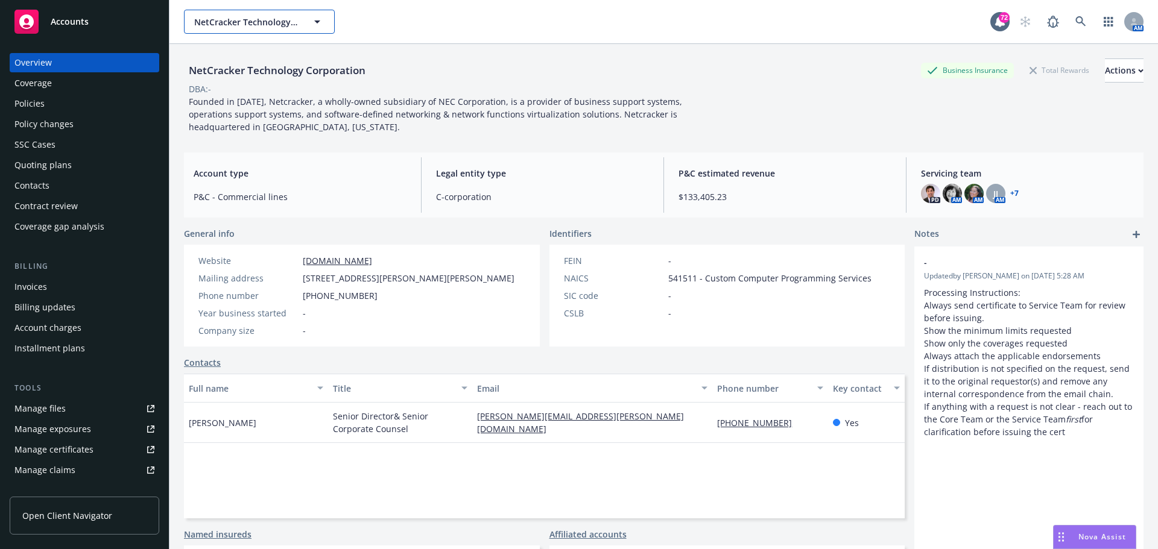
click at [244, 22] on span "NetCracker Technology Corporation" at bounding box center [246, 22] width 104 height 13
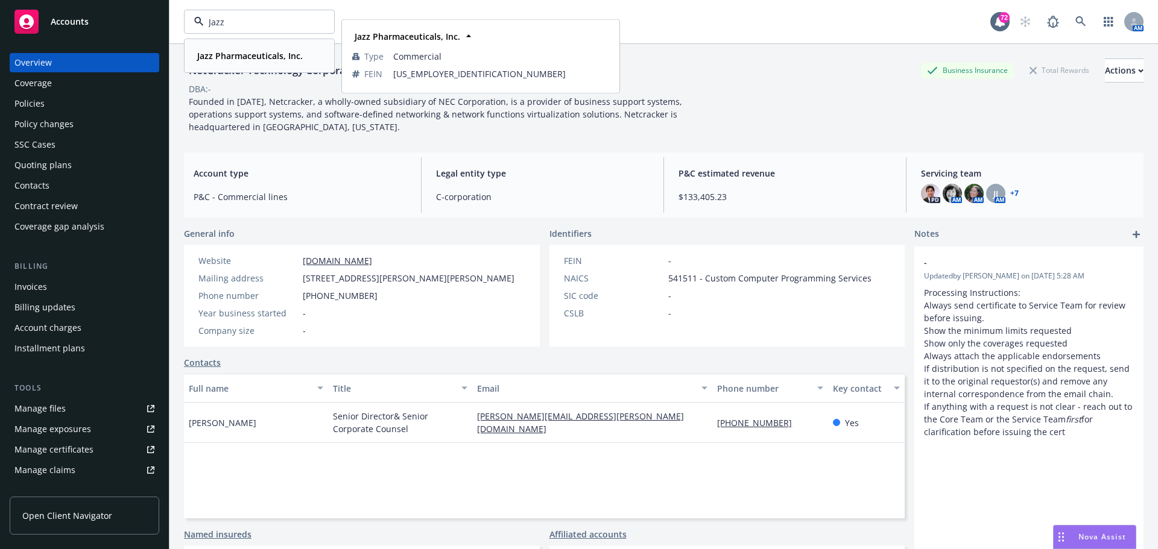
click at [250, 55] on strong "Jazz Pharmaceuticals, Inc." at bounding box center [250, 55] width 106 height 11
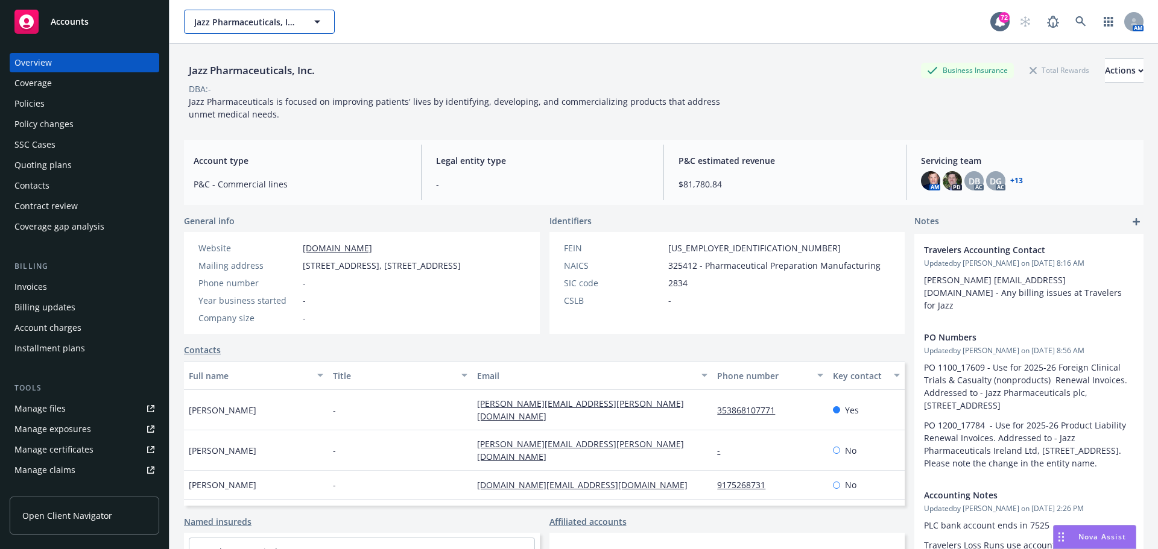
click at [318, 24] on icon "button" at bounding box center [317, 21] width 14 height 14
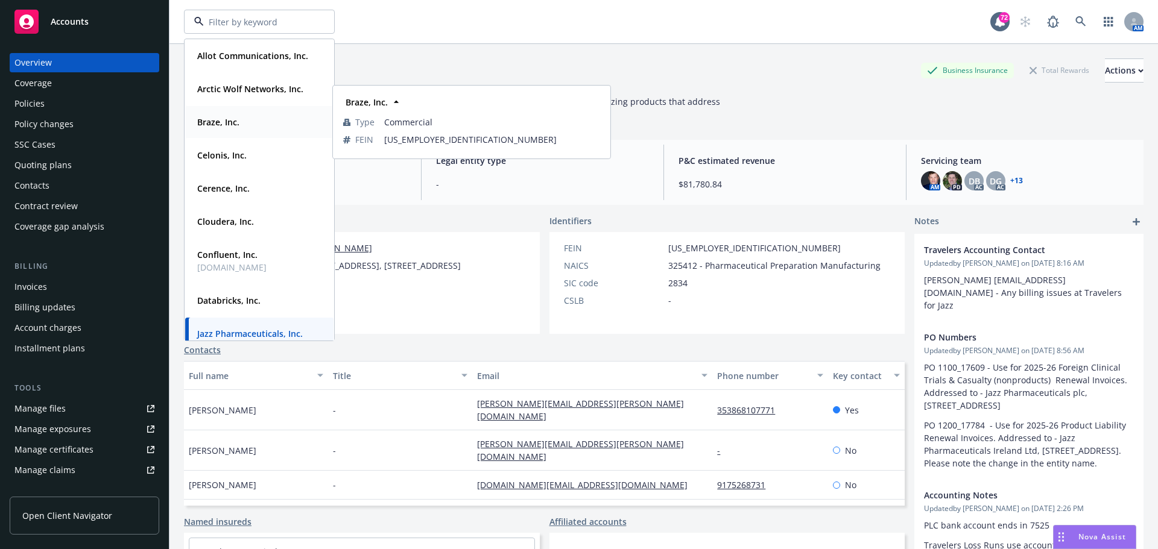
click at [228, 121] on strong "Braze, Inc." at bounding box center [218, 121] width 42 height 11
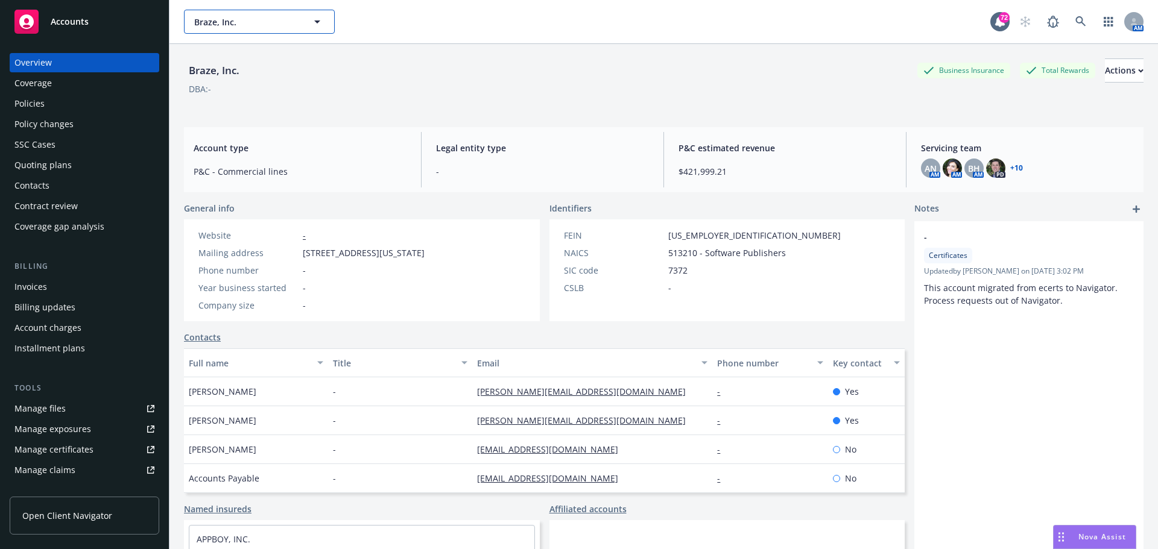
click at [314, 22] on icon "button" at bounding box center [317, 21] width 14 height 14
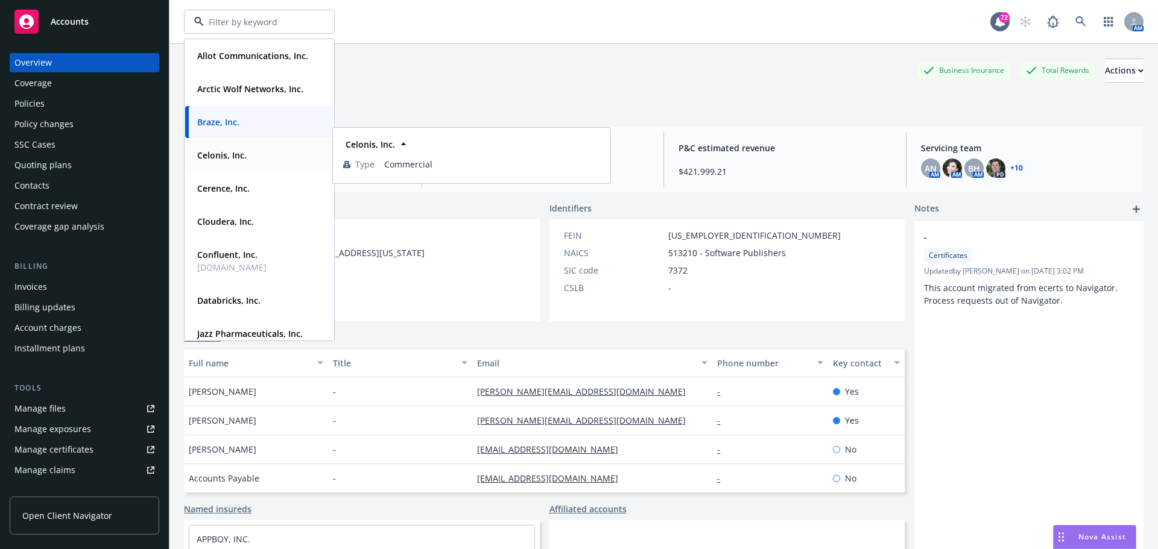
click at [230, 156] on strong "Celonis, Inc." at bounding box center [221, 155] width 49 height 11
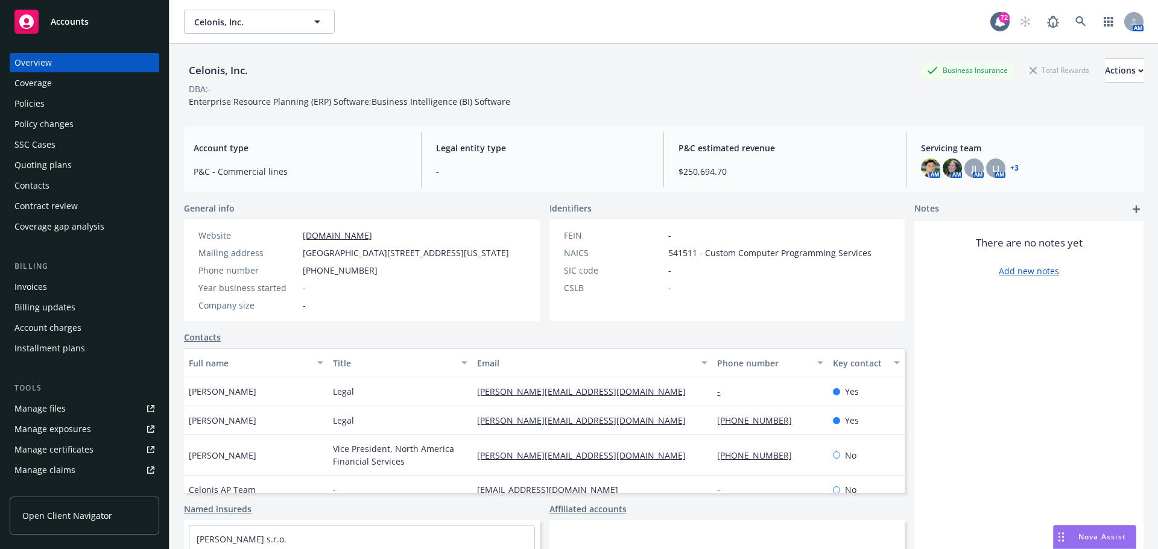
click at [44, 108] on div "Policies" at bounding box center [84, 103] width 140 height 19
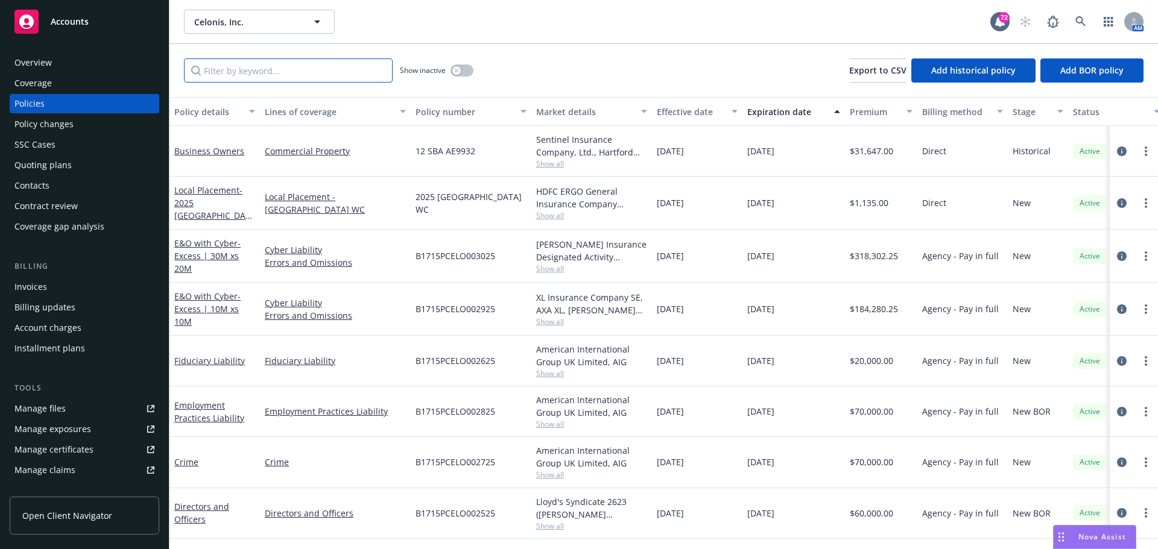
click at [254, 76] on input "Filter by keyword..." at bounding box center [288, 70] width 209 height 24
click at [1086, 535] on span "Nova Assist" at bounding box center [1102, 537] width 48 height 10
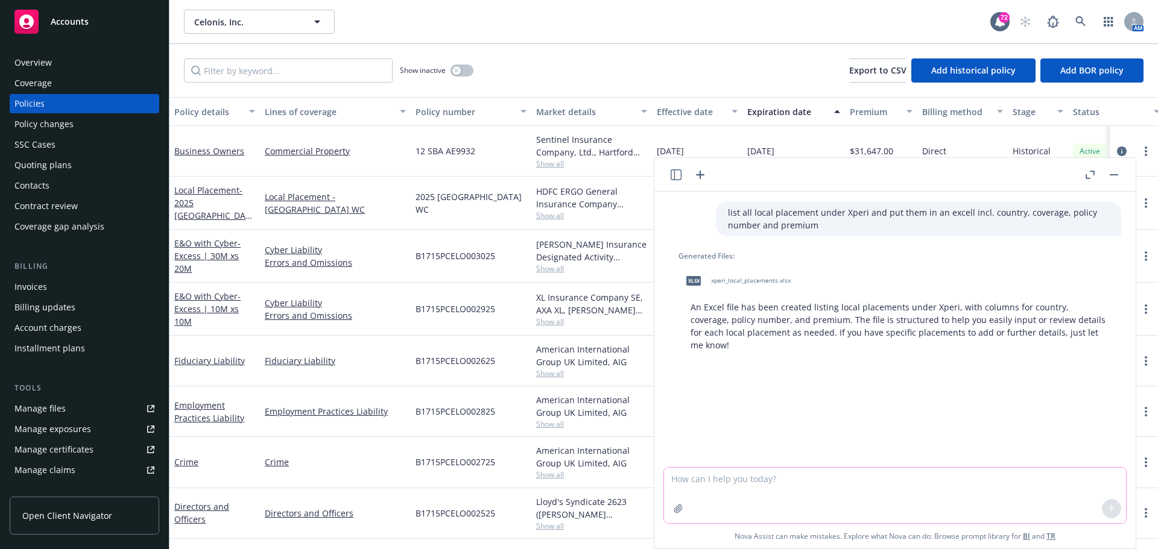
click at [709, 496] on textarea at bounding box center [895, 495] width 462 height 55
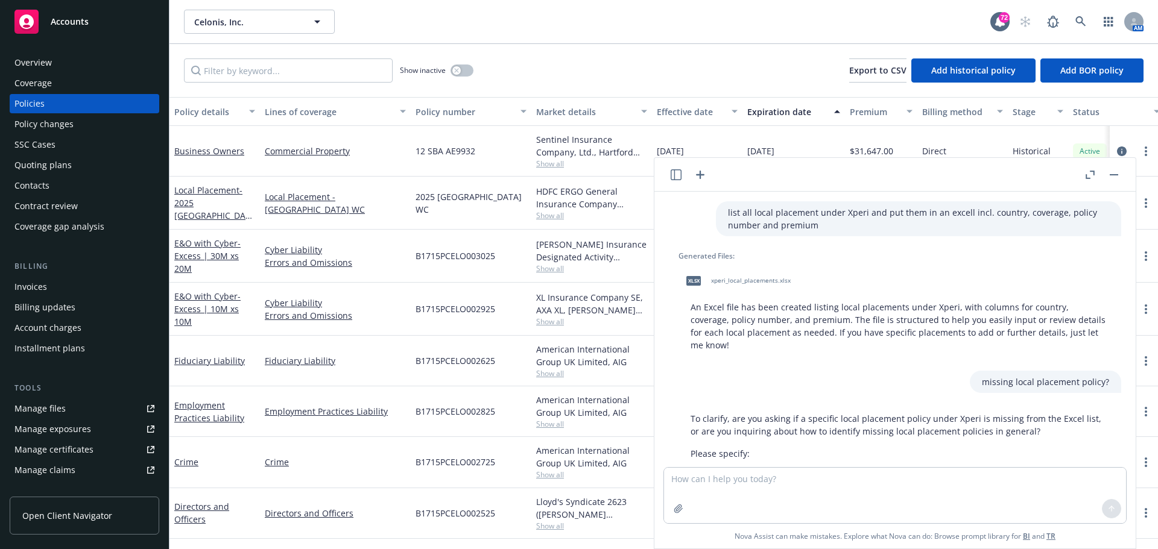
click at [1112, 173] on button "button" at bounding box center [1113, 175] width 14 height 14
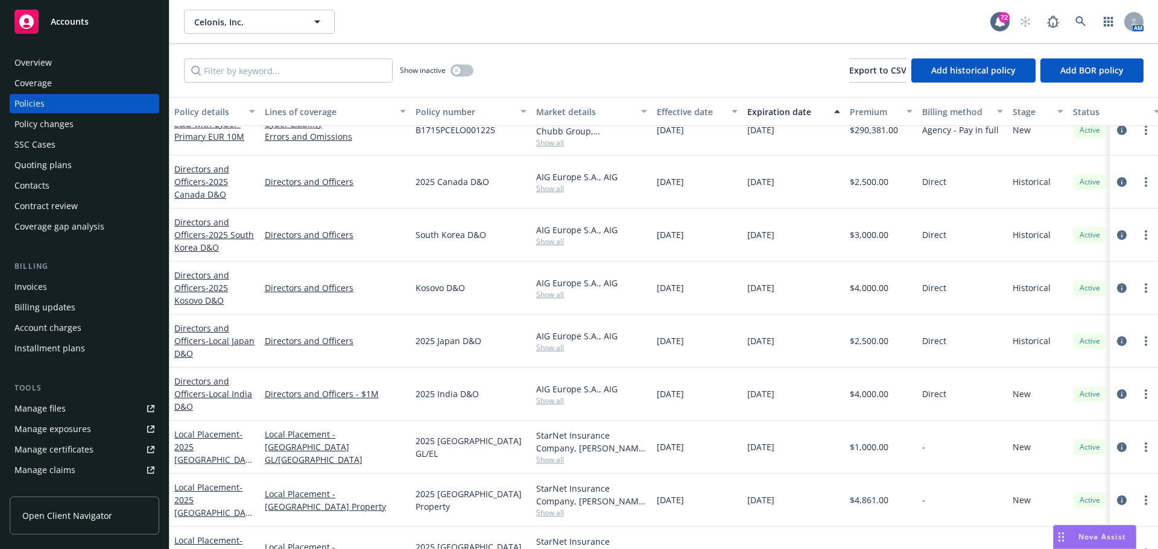
scroll to position [603, 0]
click at [286, 16] on span "Celonis, Inc." at bounding box center [246, 22] width 104 height 13
click at [260, 52] on strong "Virtu Financial Energy" at bounding box center [242, 55] width 90 height 11
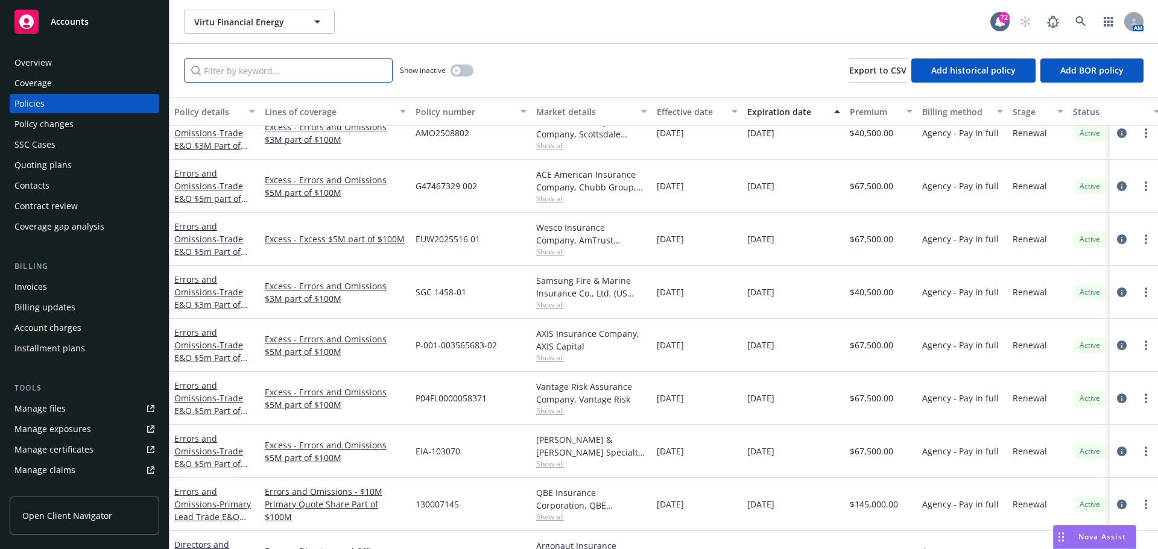
click at [283, 71] on input "Filter by keyword..." at bounding box center [288, 70] width 209 height 24
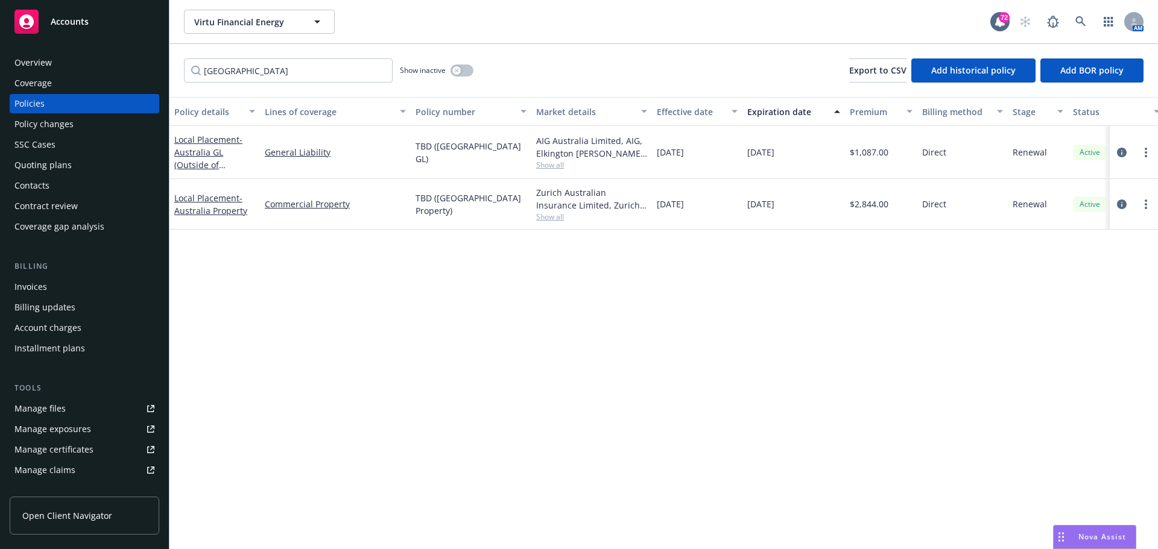
click at [208, 158] on div "Local Placement - [GEOGRAPHIC_DATA] GL (Outside of [GEOGRAPHIC_DATA] program)" at bounding box center [214, 152] width 81 height 38
click at [188, 137] on link "Local Placement - [GEOGRAPHIC_DATA] GL (Outside of [GEOGRAPHIC_DATA] program)" at bounding box center [212, 165] width 76 height 62
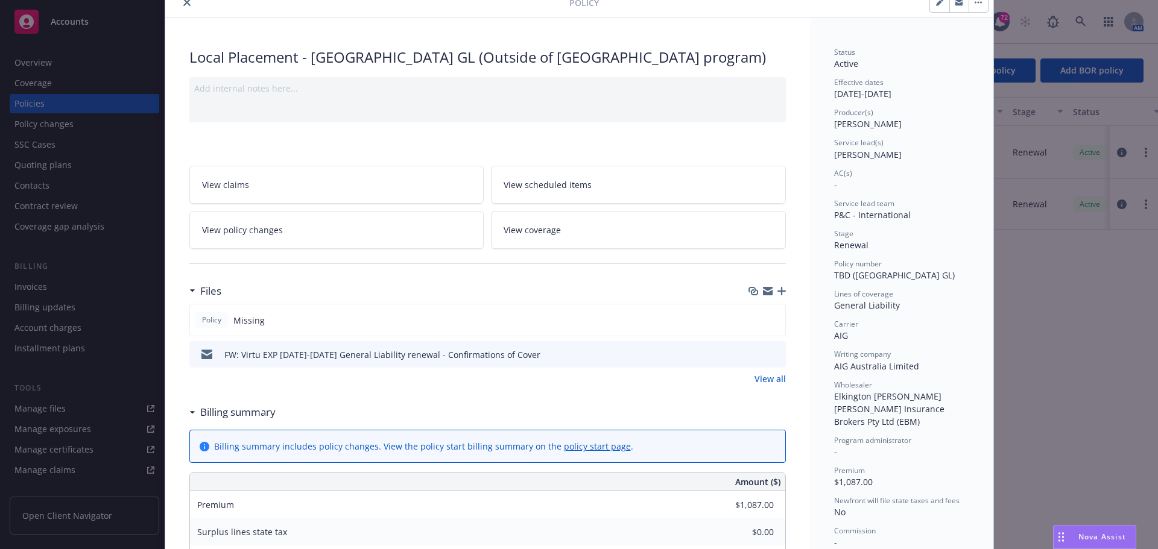
scroll to position [121, 0]
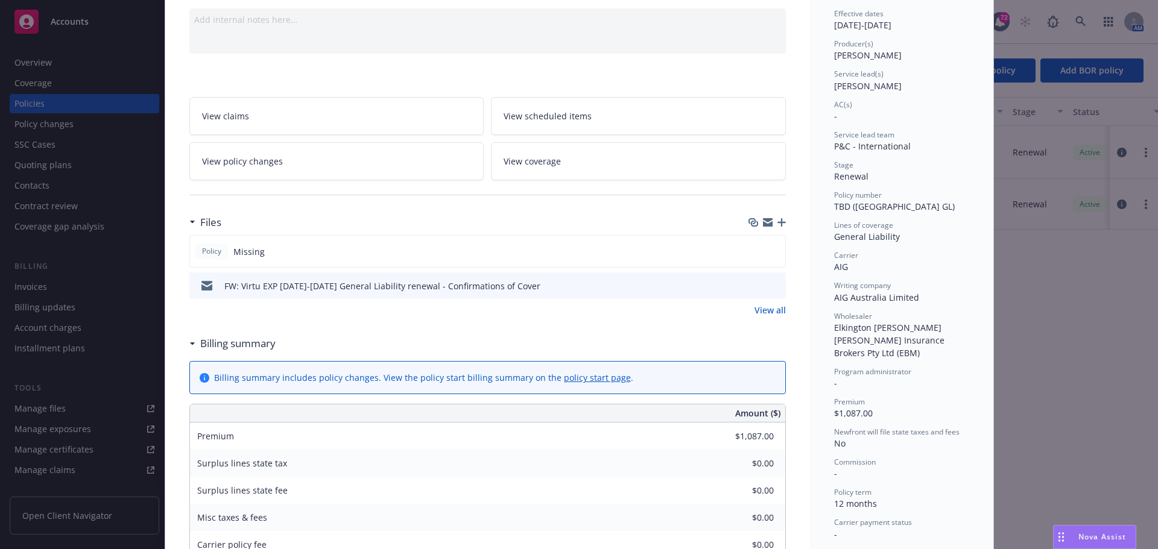
click at [769, 288] on icon "preview file" at bounding box center [774, 285] width 11 height 8
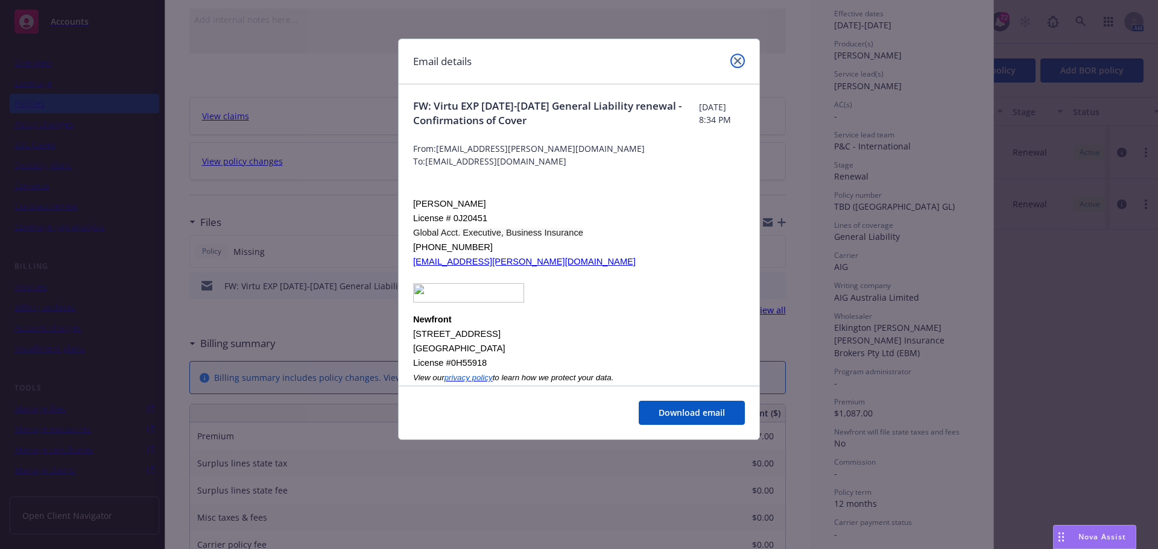
click at [737, 58] on icon "close" at bounding box center [737, 60] width 7 height 7
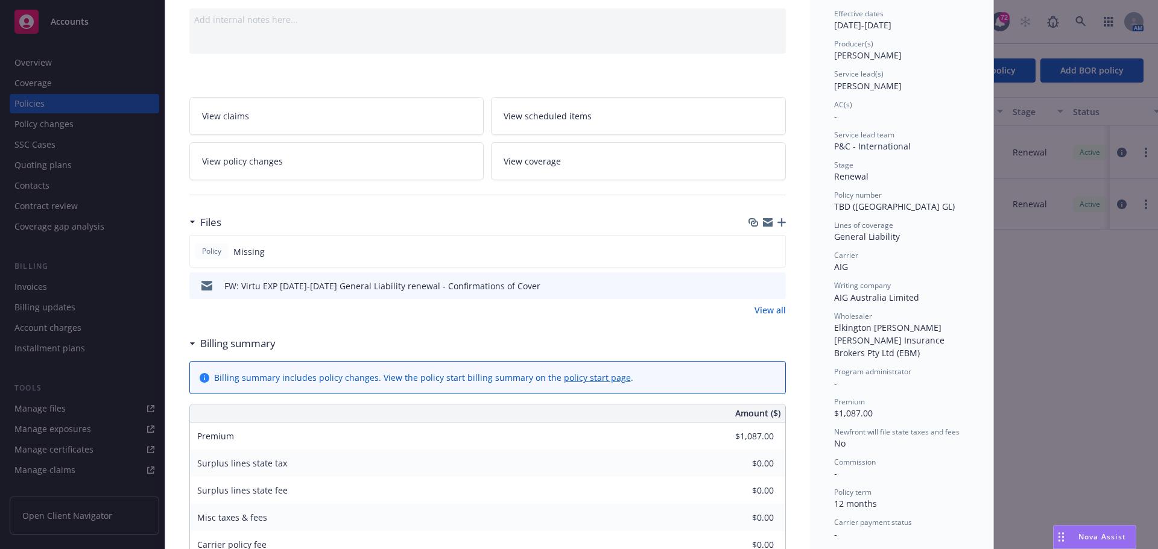
click at [749, 286] on icon "download file" at bounding box center [754, 285] width 10 height 10
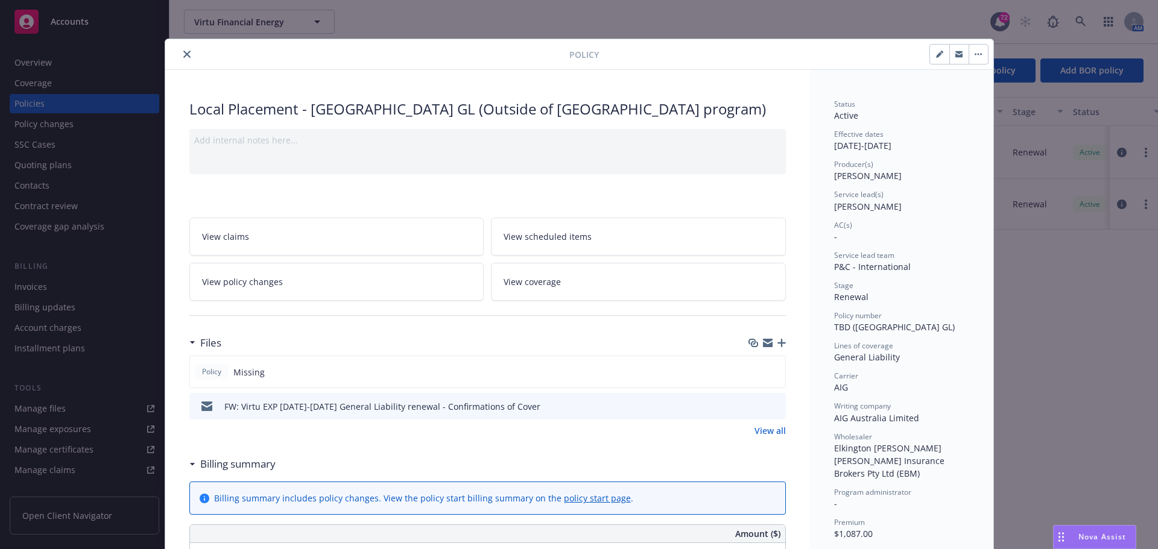
scroll to position [60, 0]
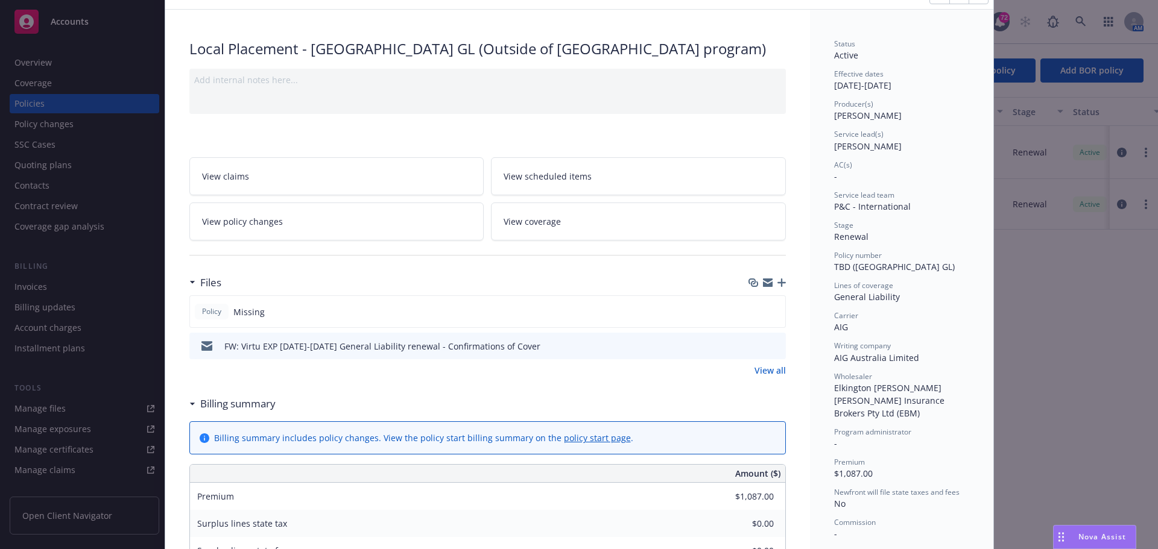
click at [777, 285] on icon "button" at bounding box center [781, 283] width 8 height 8
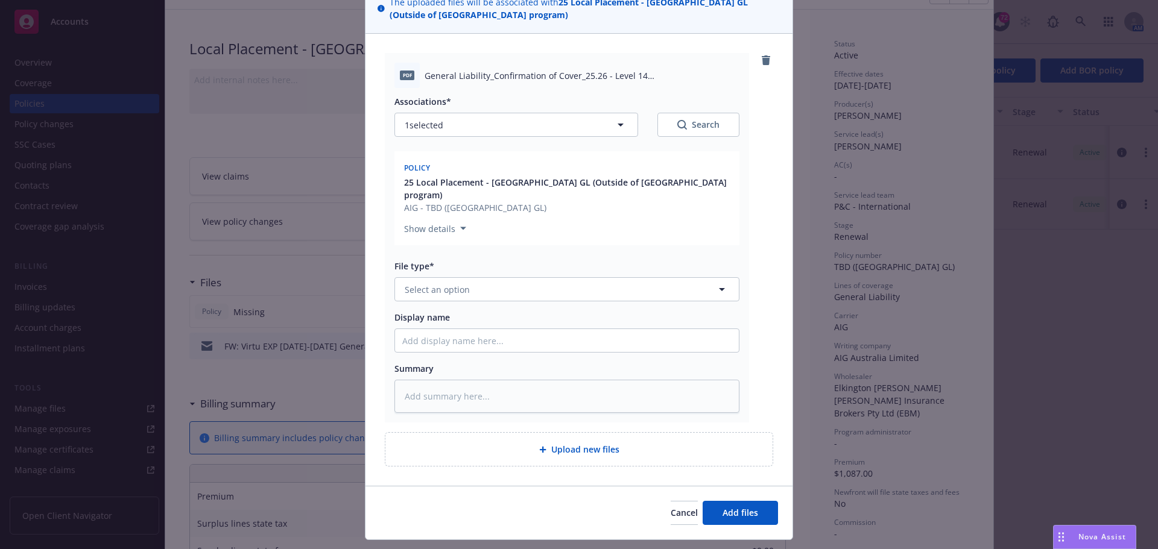
scroll to position [118, 0]
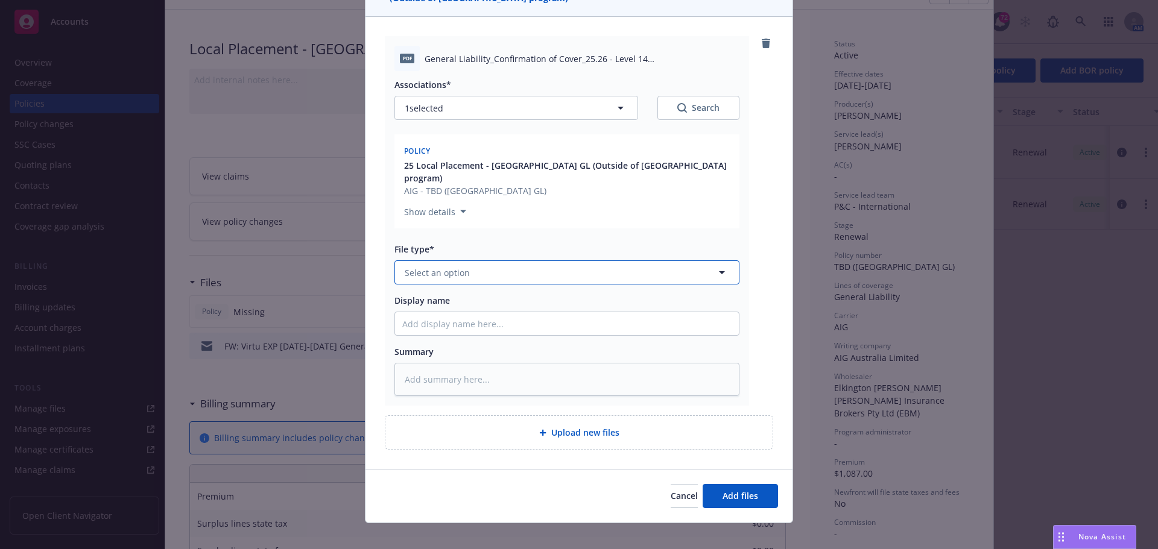
click at [417, 266] on span "Select an option" at bounding box center [437, 272] width 65 height 13
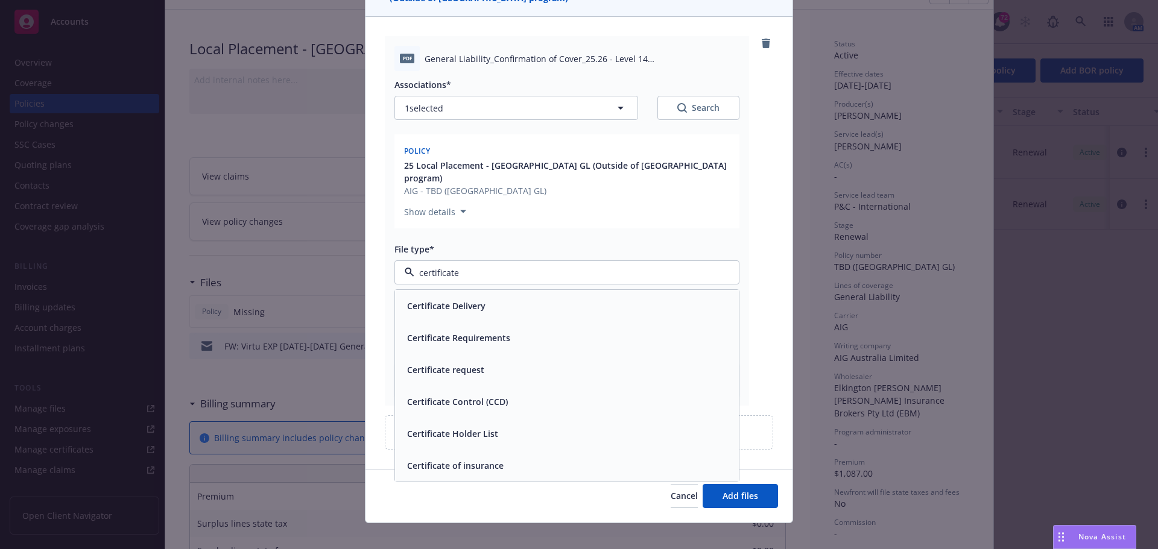
click at [424, 459] on span "Certificate of insurance" at bounding box center [455, 465] width 96 height 13
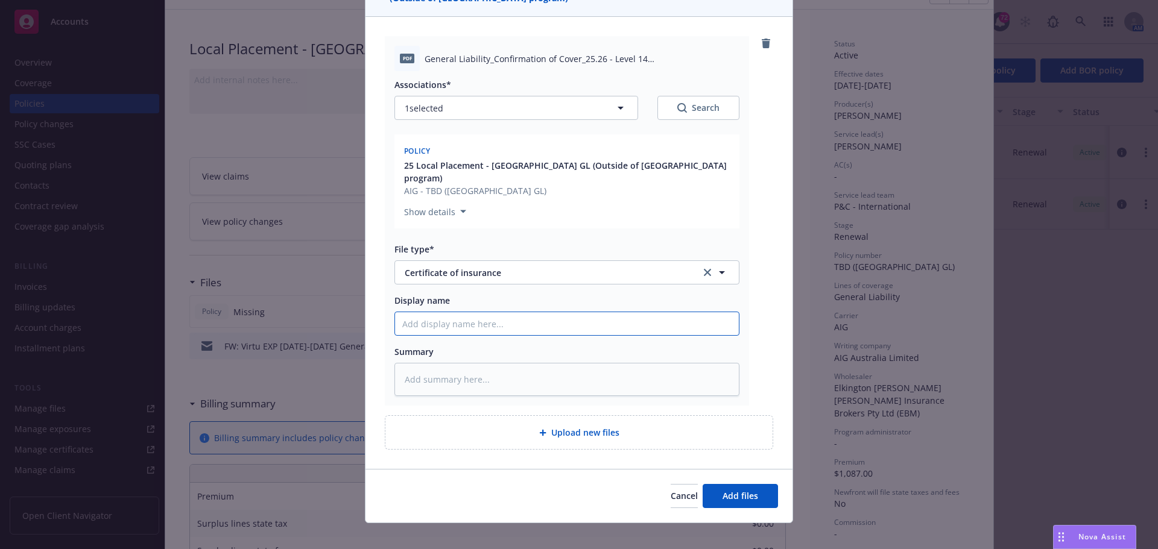
click at [418, 317] on input "Display name" at bounding box center [567, 323] width 344 height 23
click at [702, 484] on button "Add files" at bounding box center [739, 496] width 75 height 24
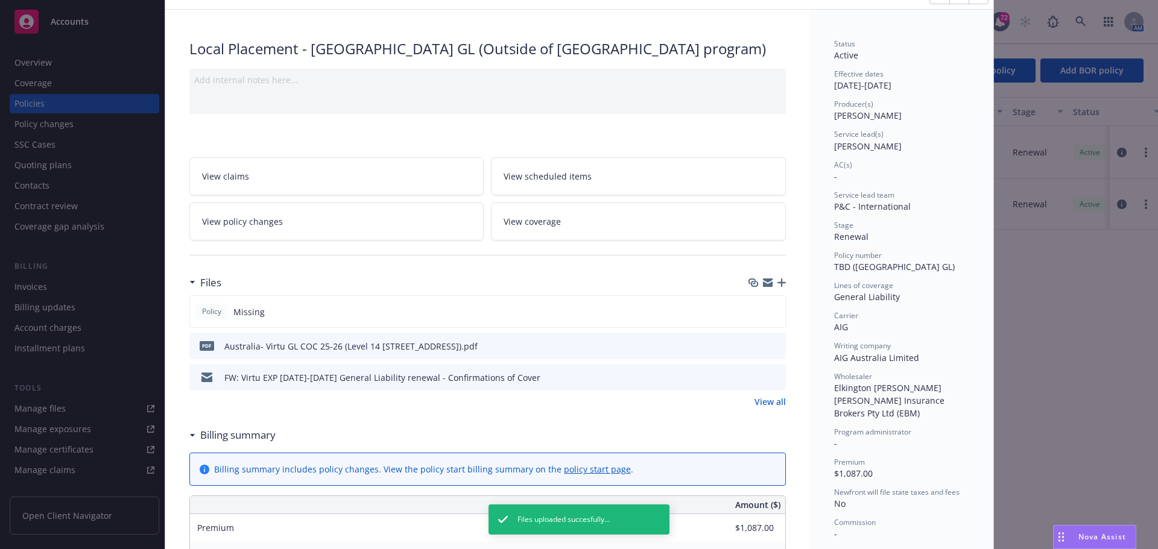
click at [774, 278] on div at bounding box center [766, 283] width 37 height 10
click at [777, 280] on icon "button" at bounding box center [781, 283] width 8 height 8
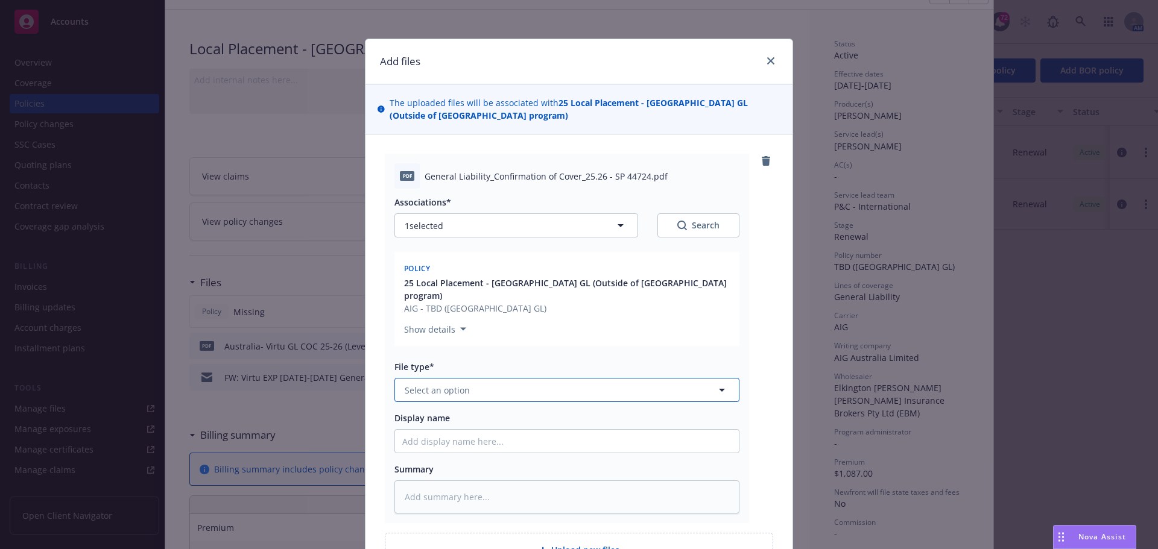
click at [444, 384] on span "Select an option" at bounding box center [437, 390] width 65 height 13
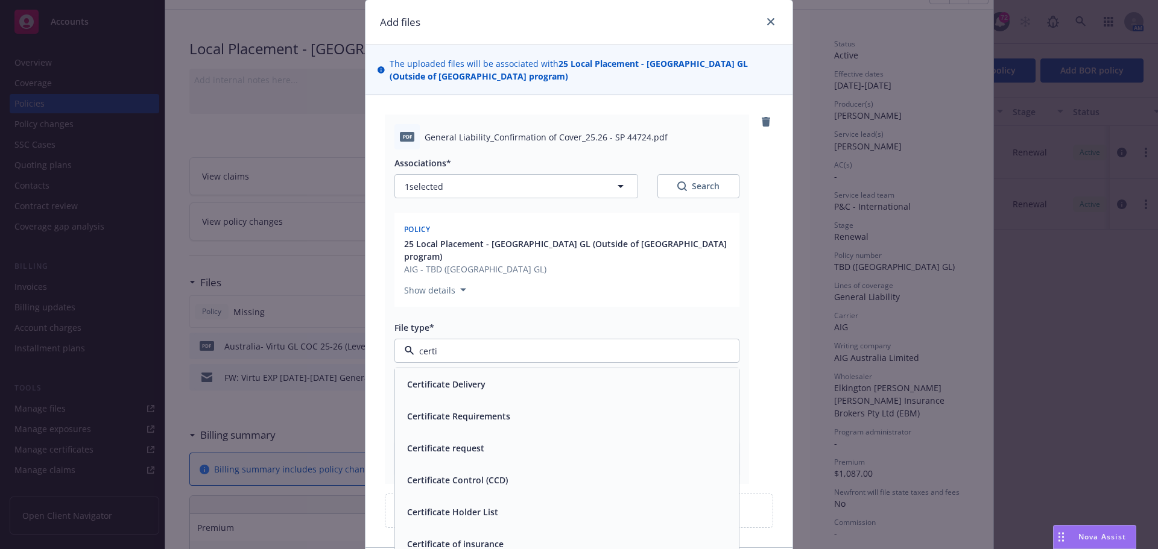
scroll to position [60, 0]
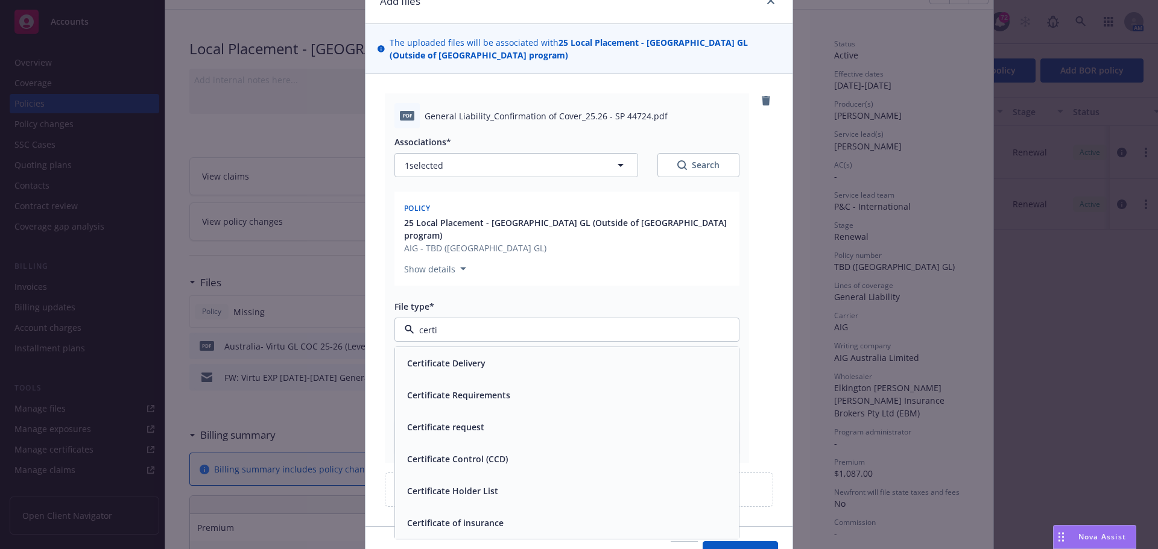
click at [473, 517] on span "Certificate of insurance" at bounding box center [455, 523] width 96 height 13
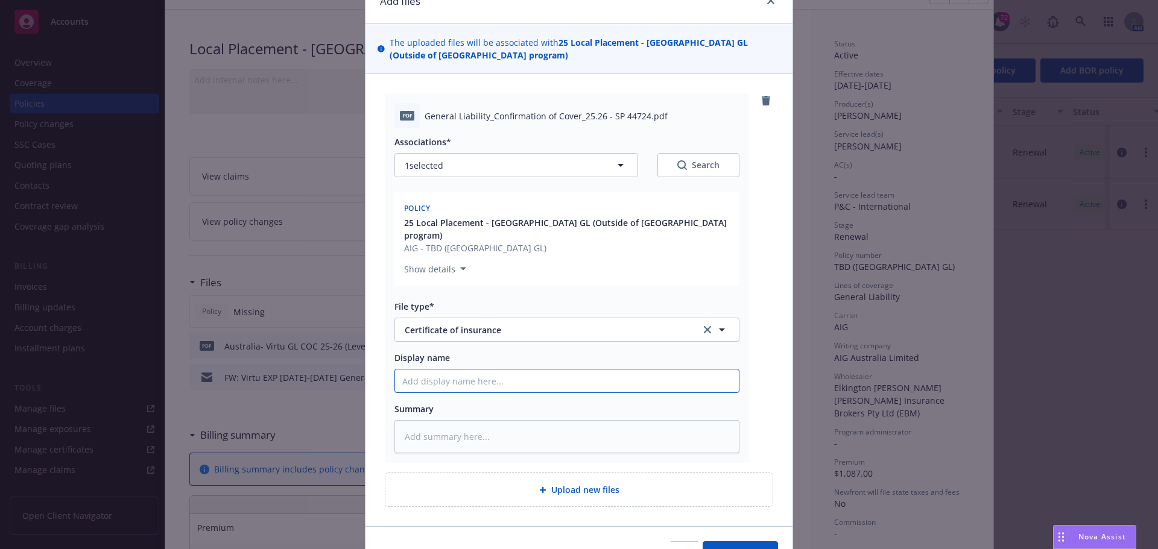
click at [414, 370] on input "Display name" at bounding box center [567, 381] width 344 height 23
click at [702, 541] on button "Add files" at bounding box center [739, 553] width 75 height 24
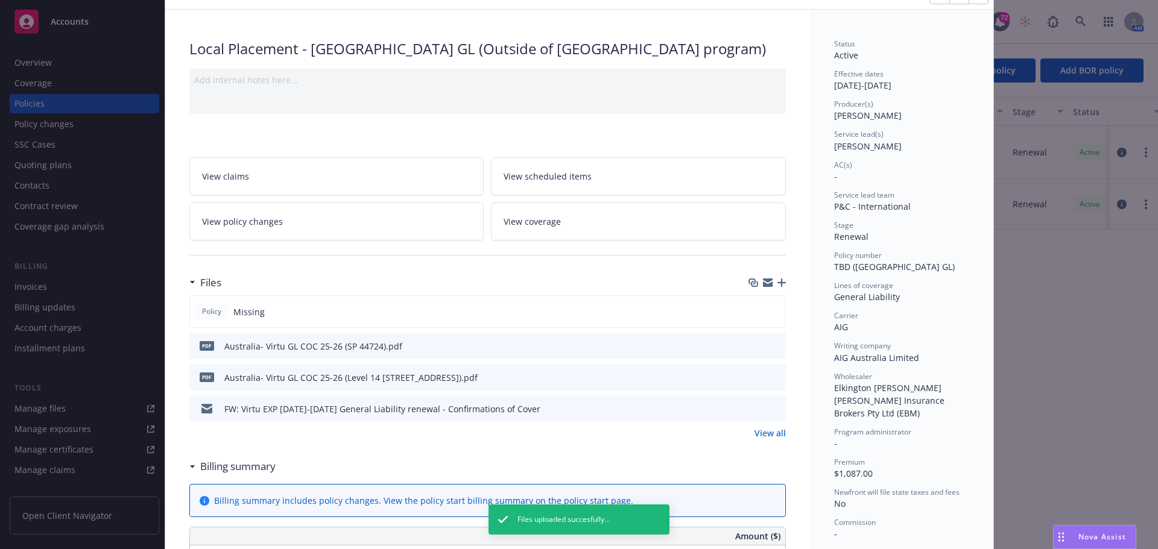
click at [777, 279] on icon "button" at bounding box center [781, 283] width 8 height 8
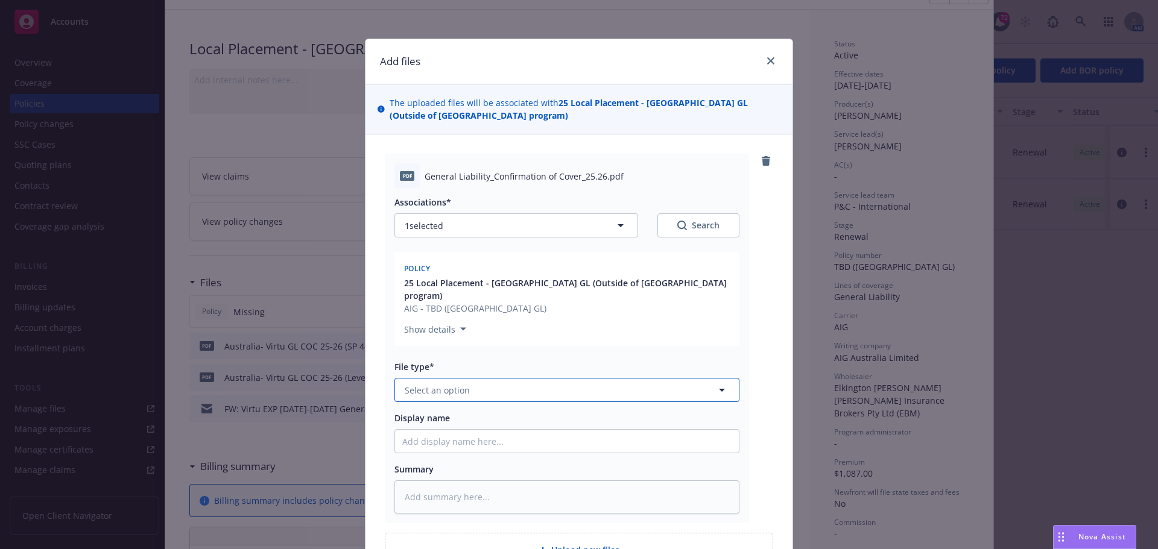
click at [454, 384] on span "Select an option" at bounding box center [437, 390] width 65 height 13
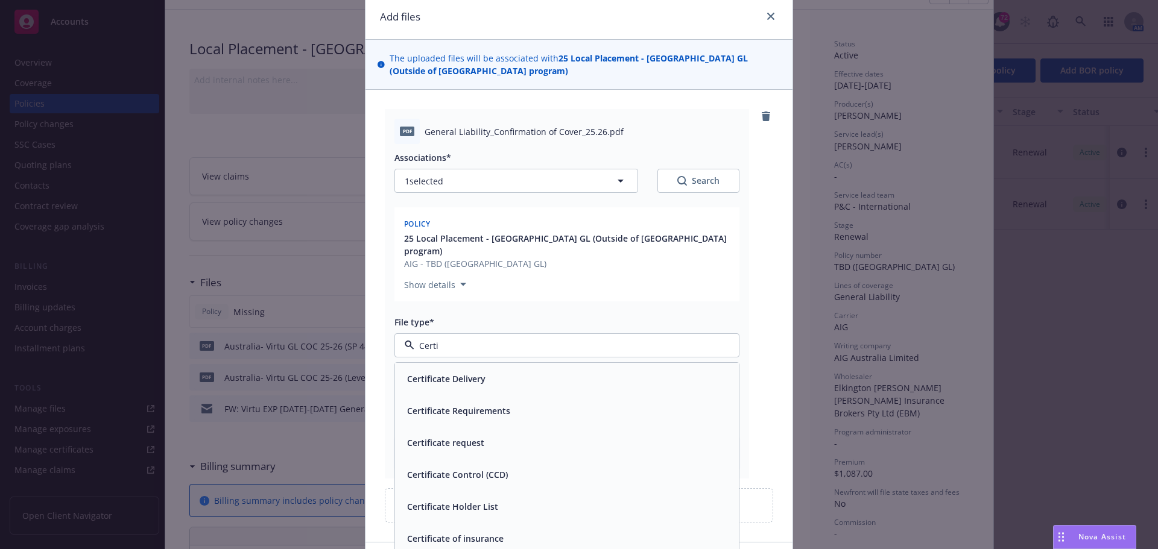
scroll to position [118, 0]
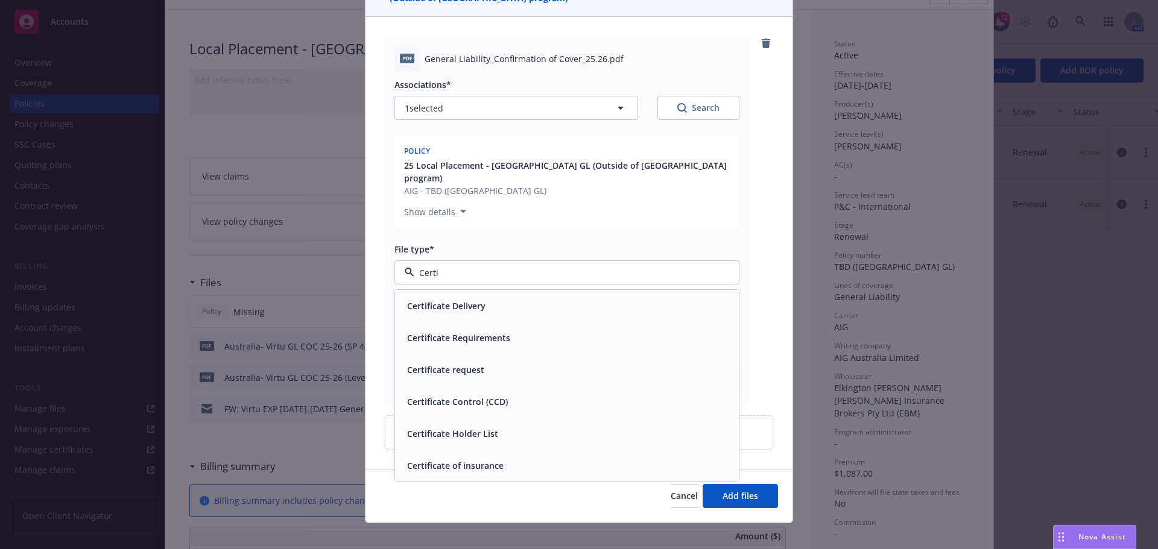
click at [467, 459] on span "Certificate of insurance" at bounding box center [455, 465] width 96 height 13
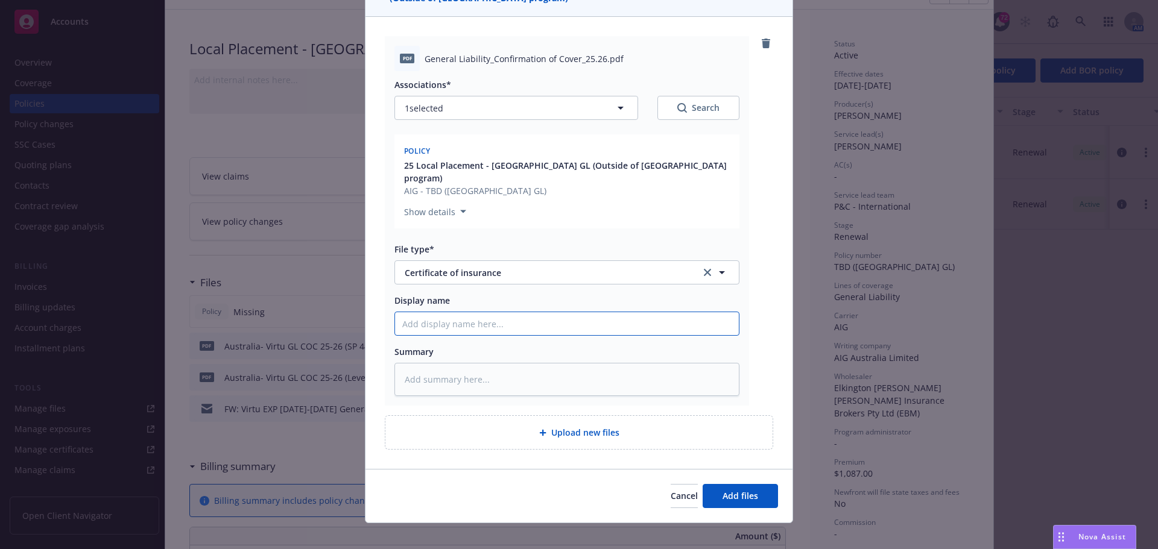
click at [448, 317] on input "Display name" at bounding box center [567, 323] width 344 height 23
click at [702, 484] on button "Add files" at bounding box center [739, 496] width 75 height 24
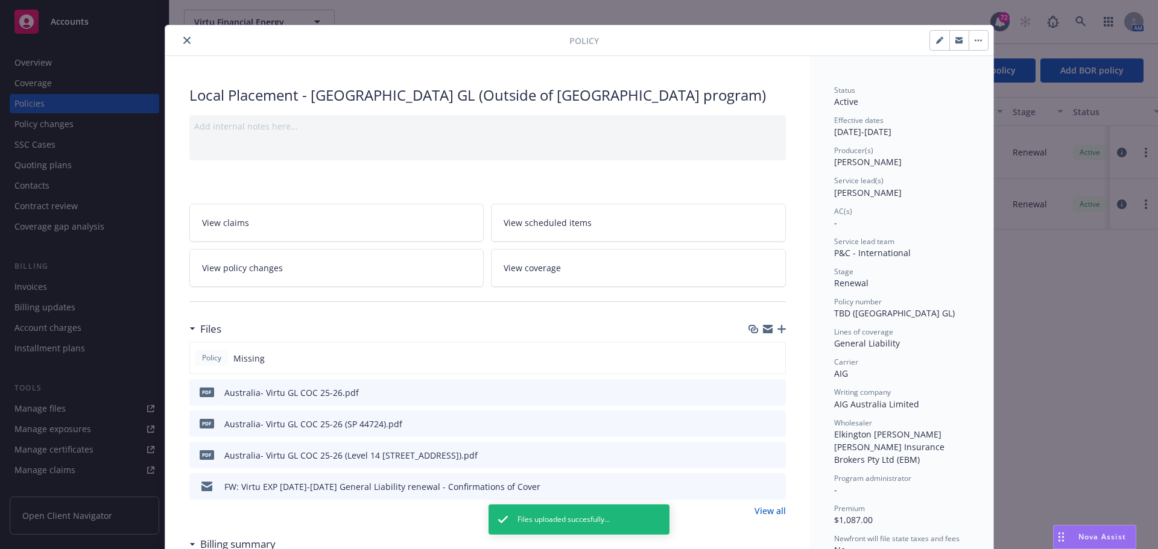
scroll to position [0, 0]
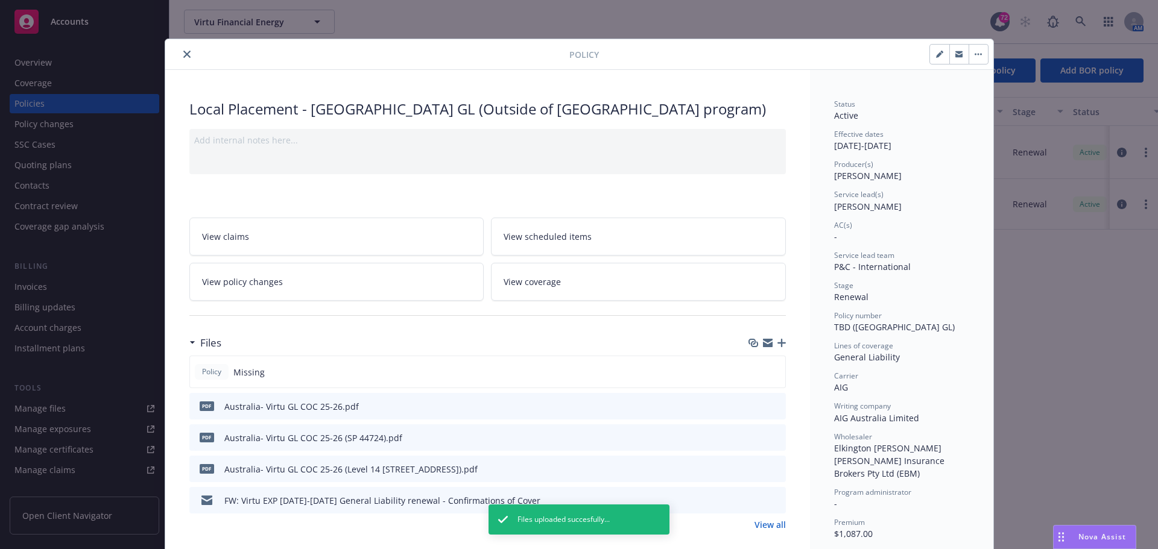
click at [183, 55] on icon "close" at bounding box center [186, 54] width 7 height 7
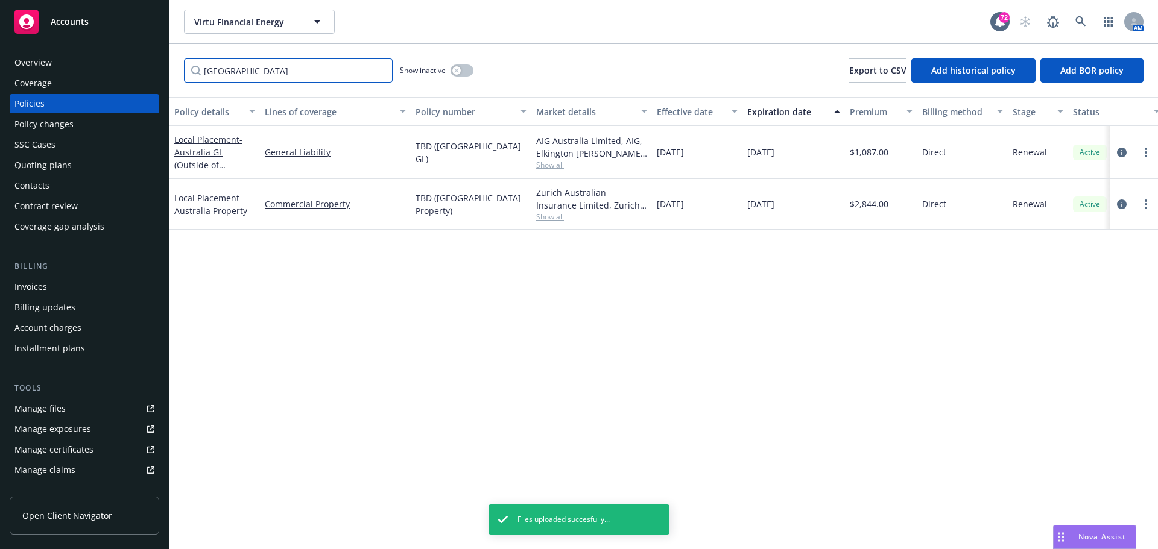
click at [256, 81] on input "[GEOGRAPHIC_DATA]" at bounding box center [288, 70] width 209 height 24
drag, startPoint x: 257, startPoint y: 77, endPoint x: 144, endPoint y: 76, distance: 112.7
click at [147, 76] on div "Accounts Overview Coverage Policies Policy changes SSC Cases Quoting plans Cont…" at bounding box center [579, 274] width 1158 height 549
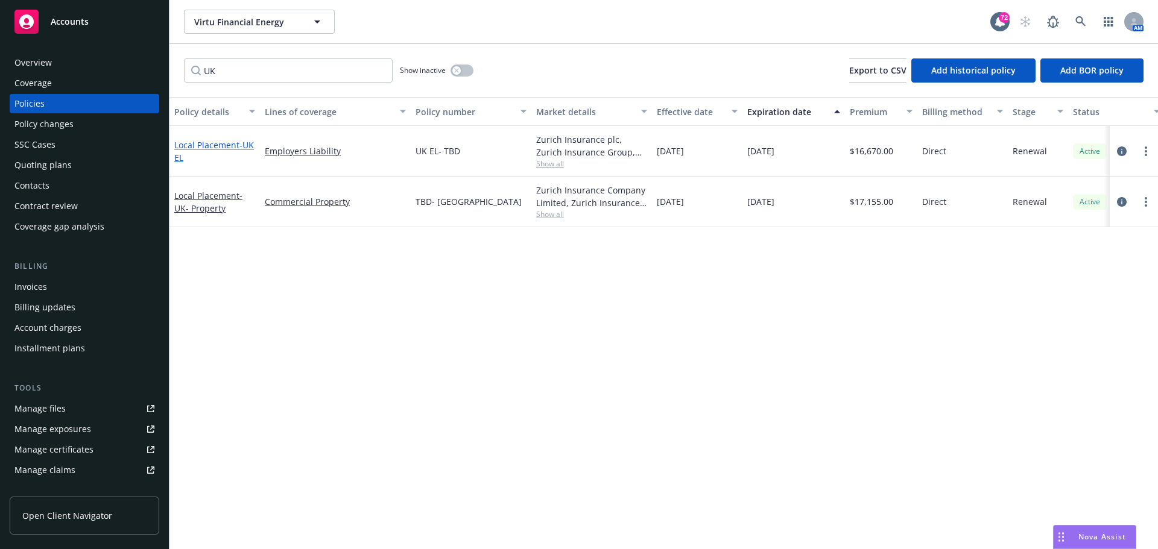
click at [187, 150] on link "Local Placement - [GEOGRAPHIC_DATA] [GEOGRAPHIC_DATA]" at bounding box center [214, 151] width 80 height 24
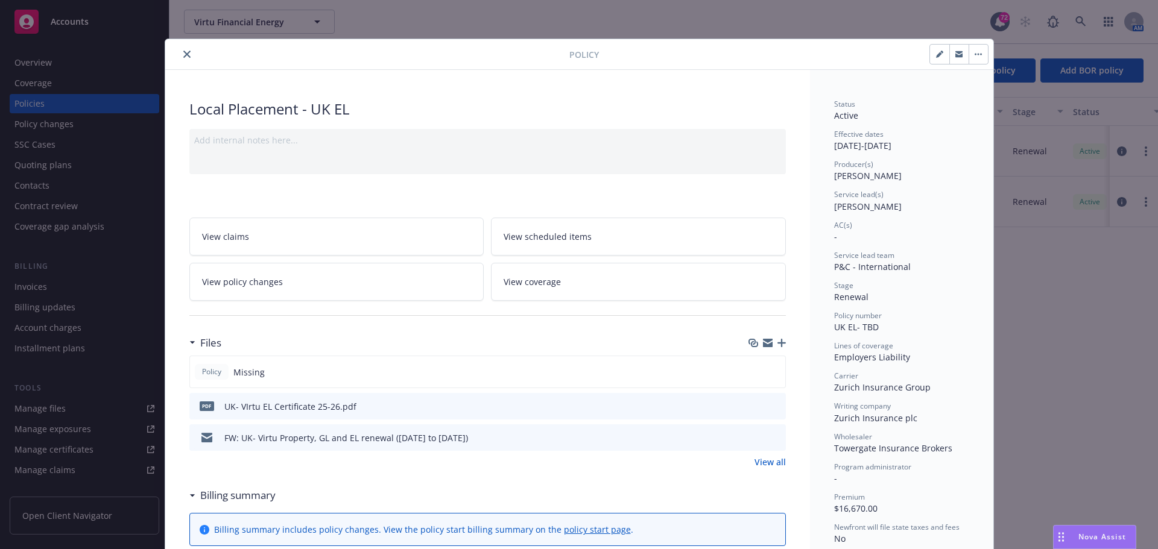
click at [775, 442] on button at bounding box center [775, 438] width 11 height 13
click at [775, 438] on button "preview file" at bounding box center [773, 437] width 13 height 11
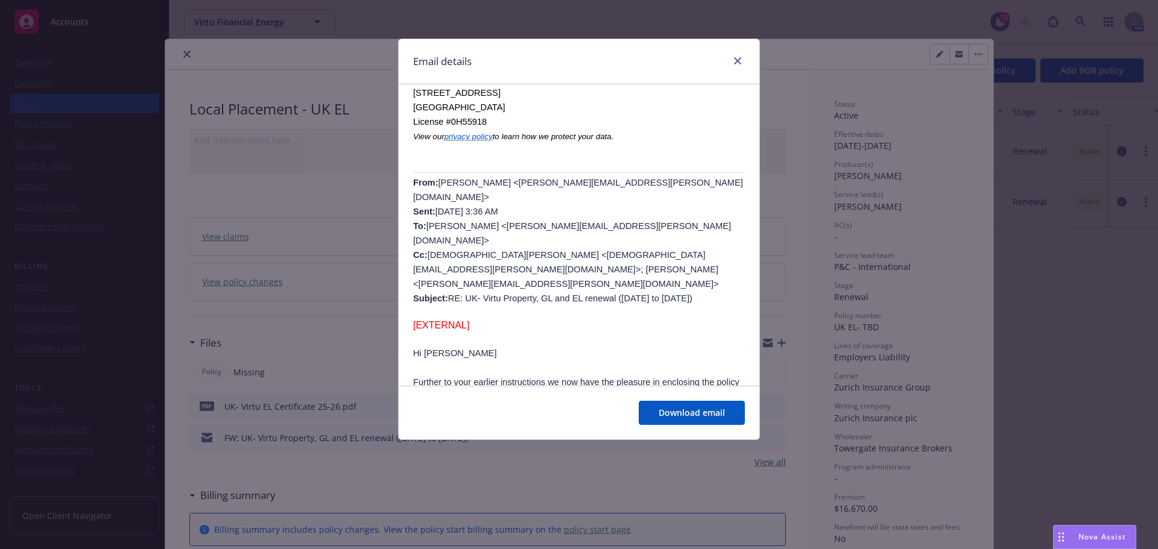
scroll to position [301, 0]
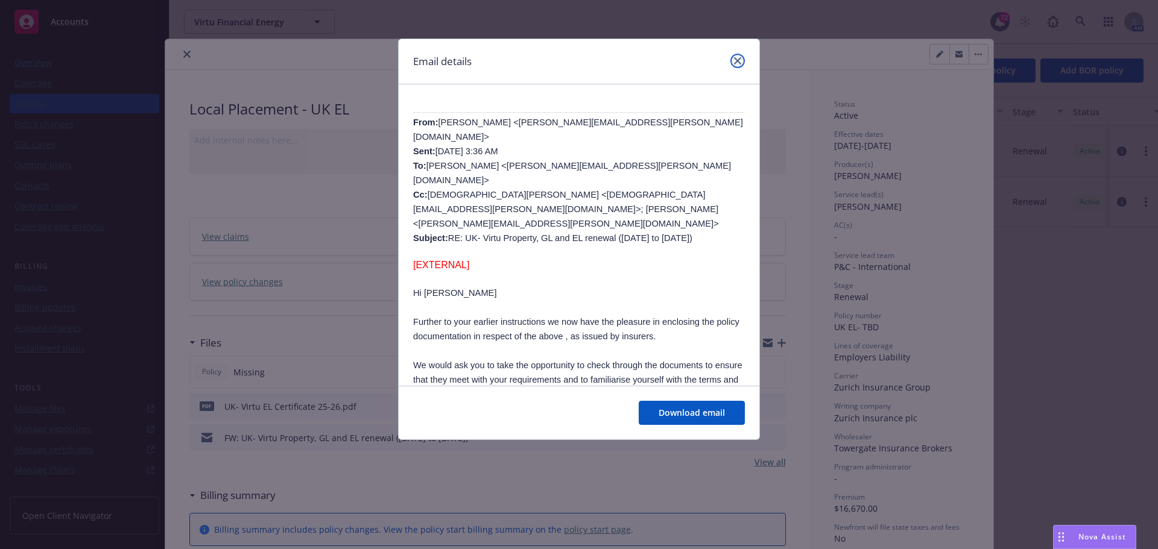
click at [734, 62] on icon "close" at bounding box center [737, 60] width 7 height 7
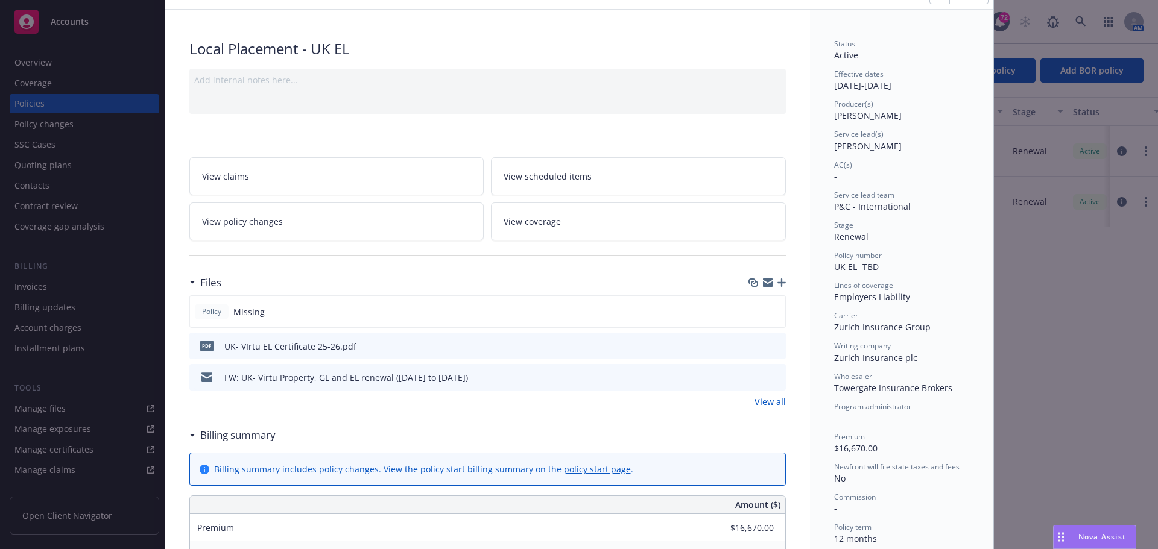
scroll to position [0, 0]
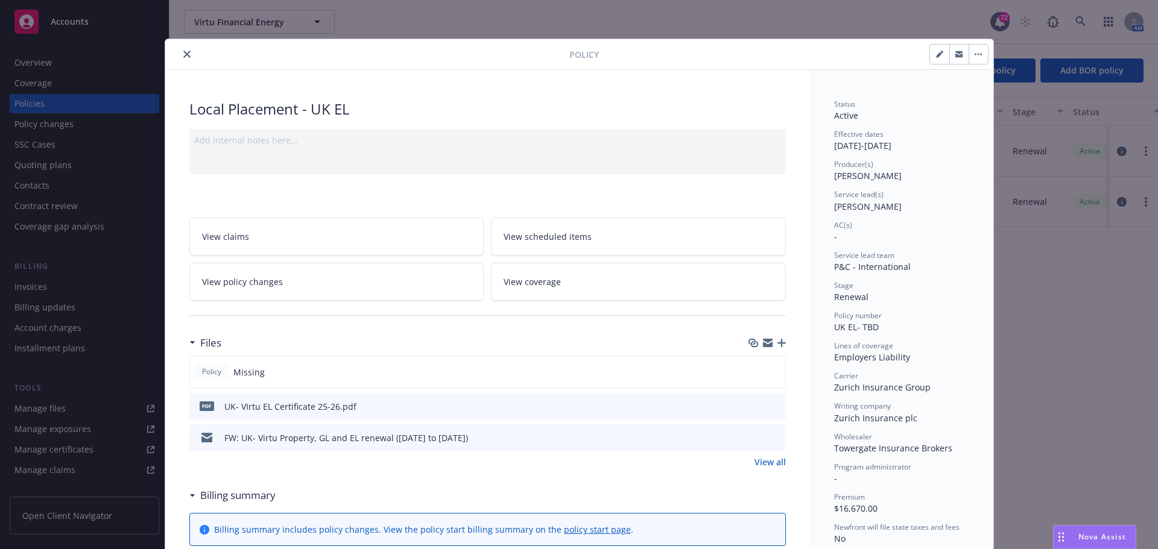
click at [778, 344] on icon "button" at bounding box center [781, 343] width 8 height 8
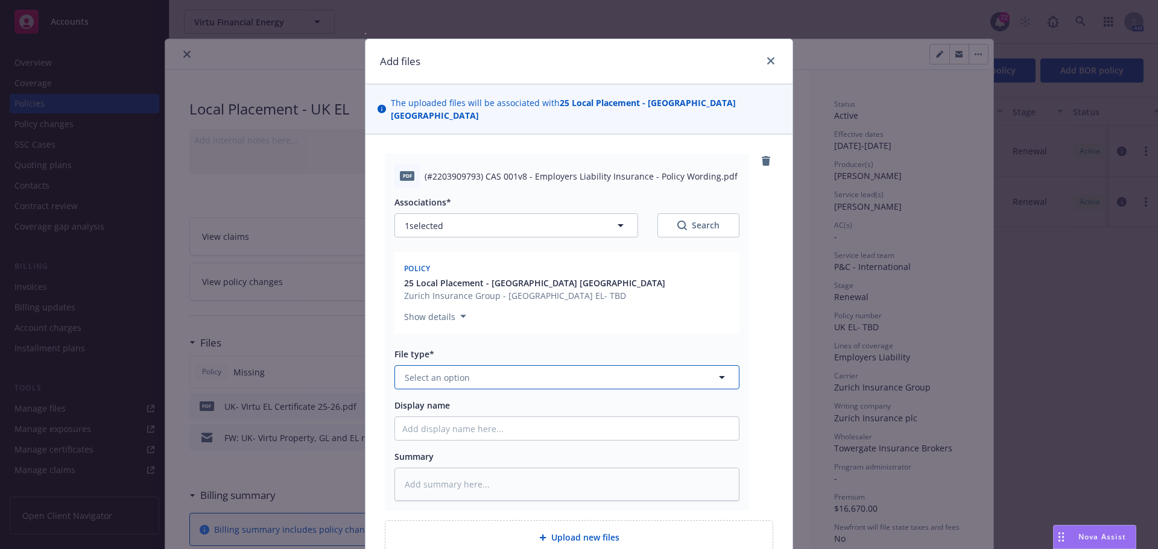
click at [434, 371] on span "Select an option" at bounding box center [437, 377] width 65 height 13
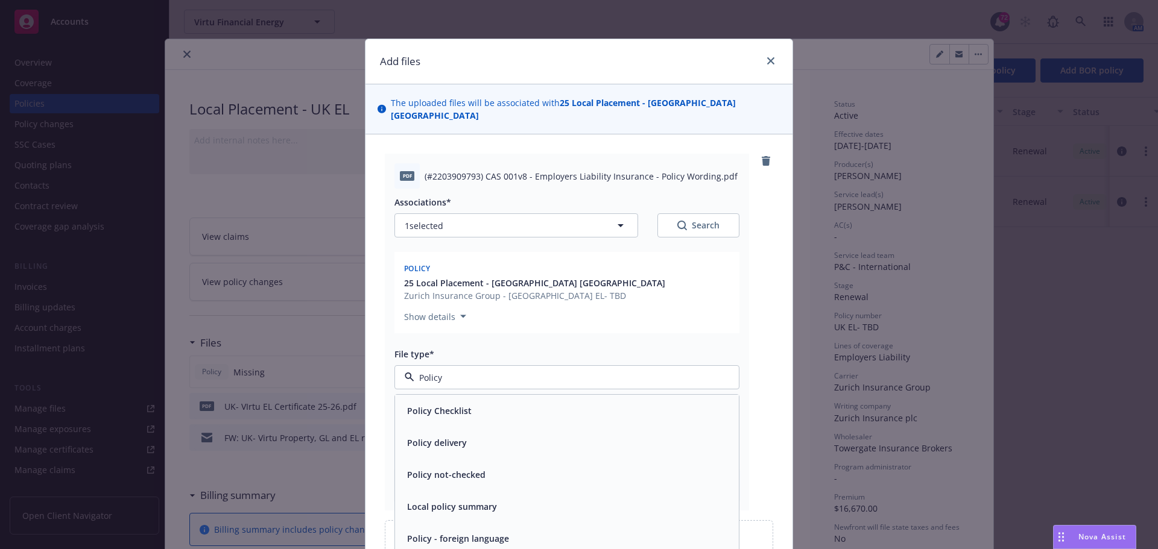
click at [461, 371] on input "Policy" at bounding box center [564, 377] width 300 height 13
click at [438, 402] on div "Policy" at bounding box center [566, 410] width 329 height 17
click at [432, 418] on input "Display name" at bounding box center [567, 428] width 344 height 23
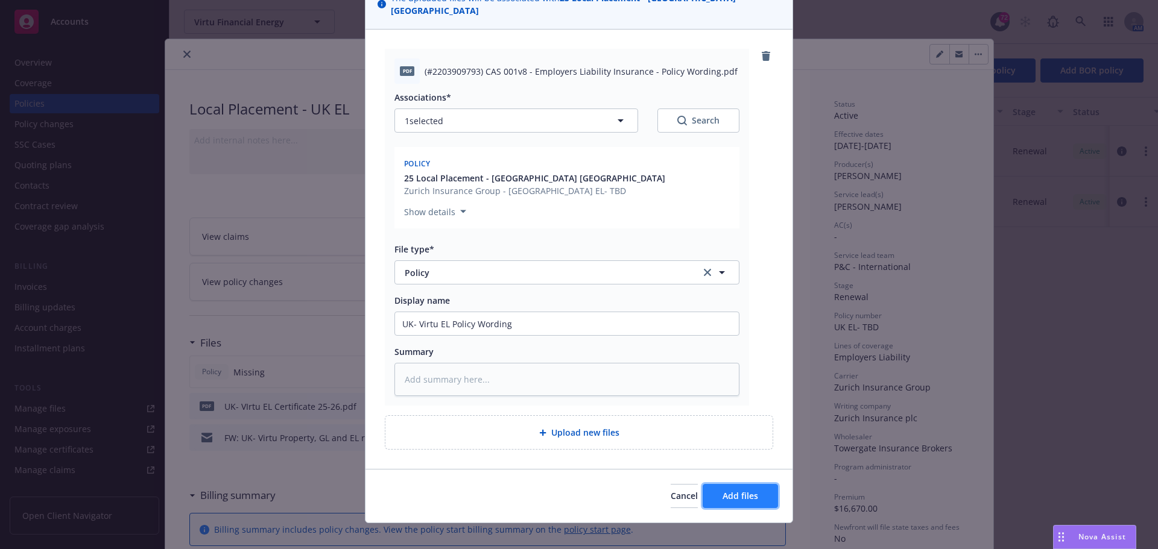
click at [722, 490] on span "Add files" at bounding box center [740, 495] width 36 height 11
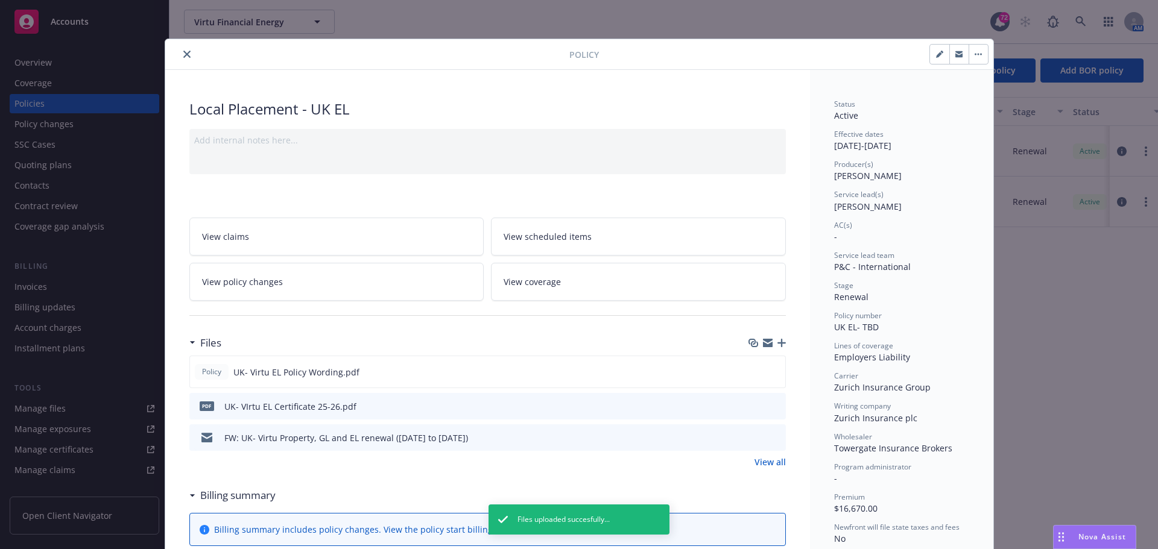
click at [777, 343] on icon "button" at bounding box center [781, 343] width 8 height 8
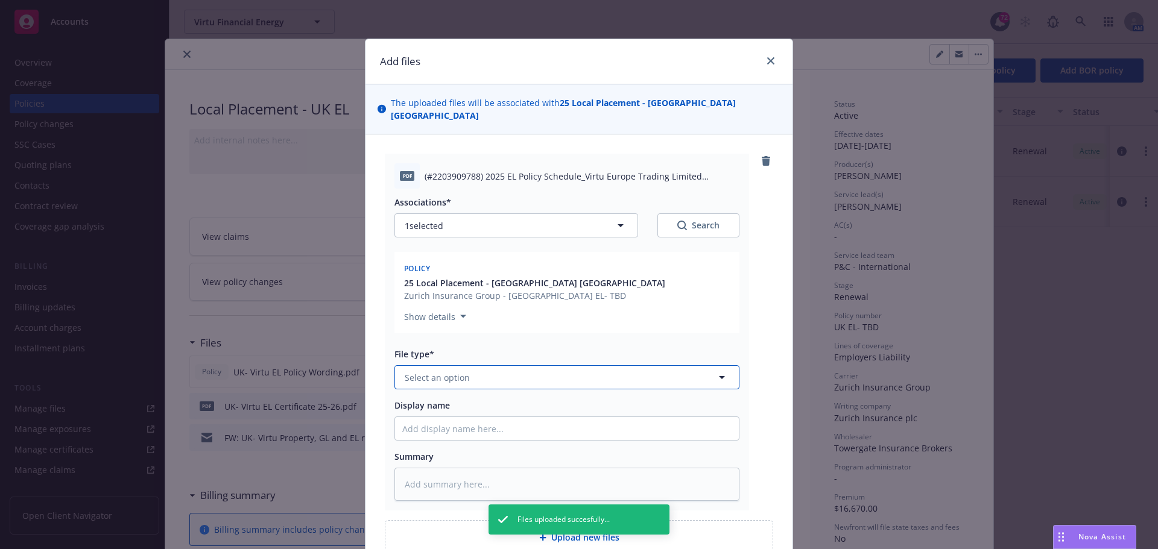
click at [449, 372] on button "Select an option" at bounding box center [566, 377] width 345 height 24
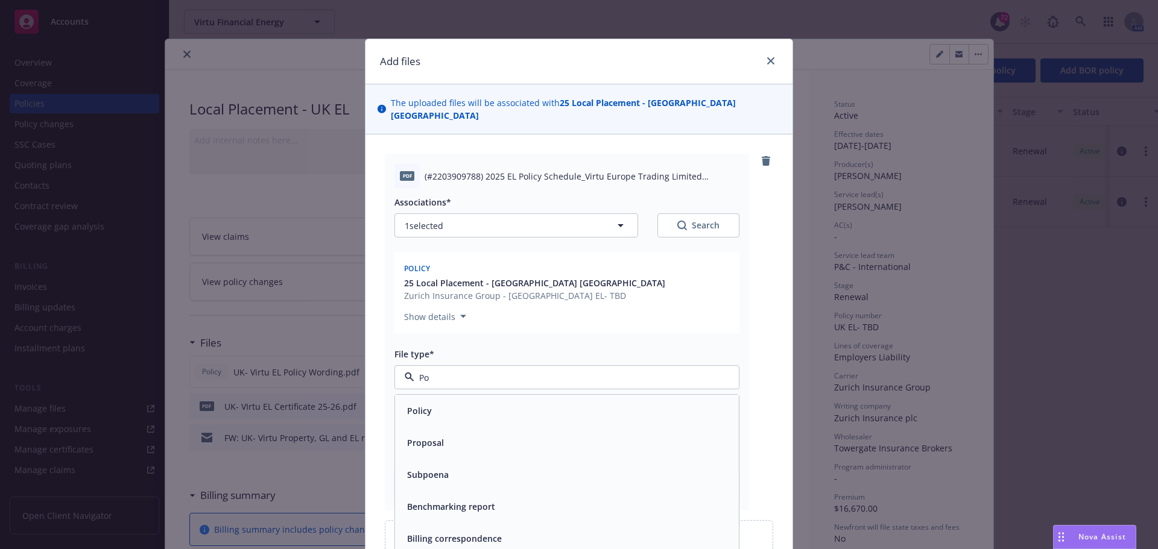
click at [423, 405] on span "Policy" at bounding box center [419, 411] width 25 height 13
click at [406, 417] on input "Display name" at bounding box center [567, 428] width 344 height 23
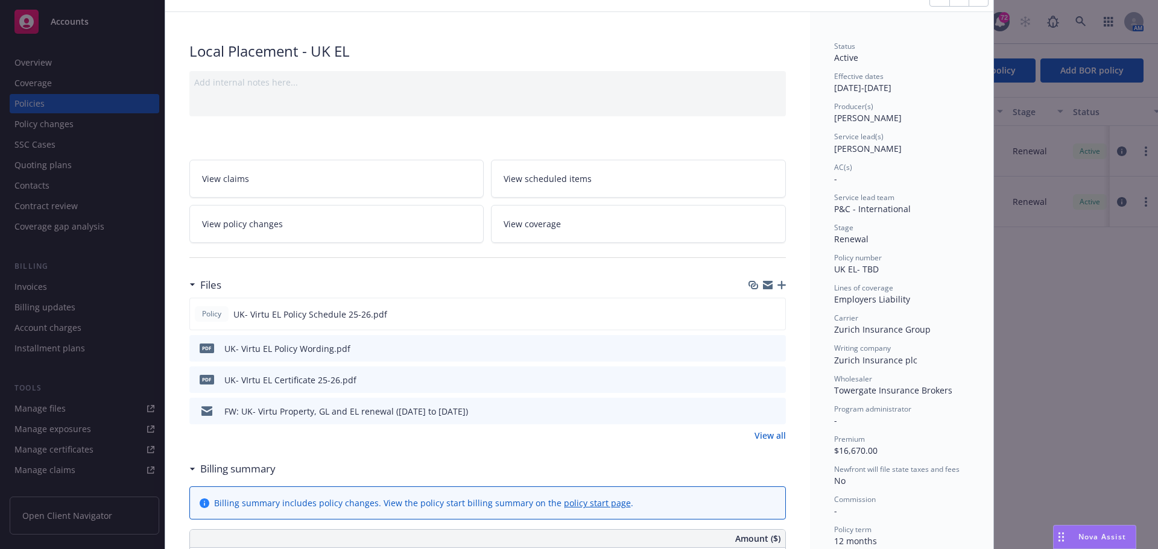
scroll to position [0, 0]
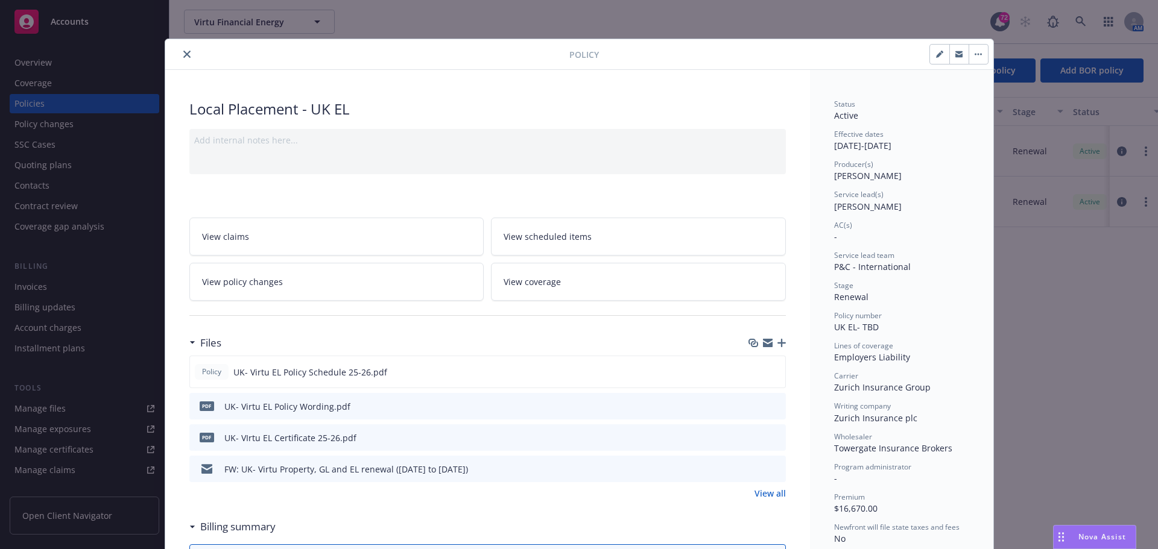
click at [930, 60] on button "button" at bounding box center [939, 54] width 19 height 19
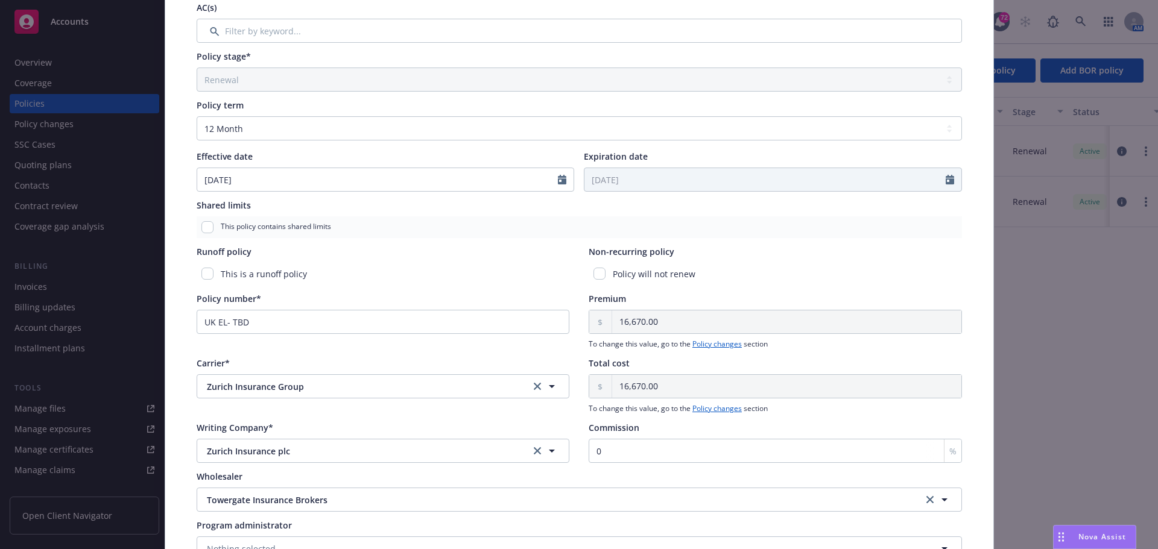
scroll to position [362, 0]
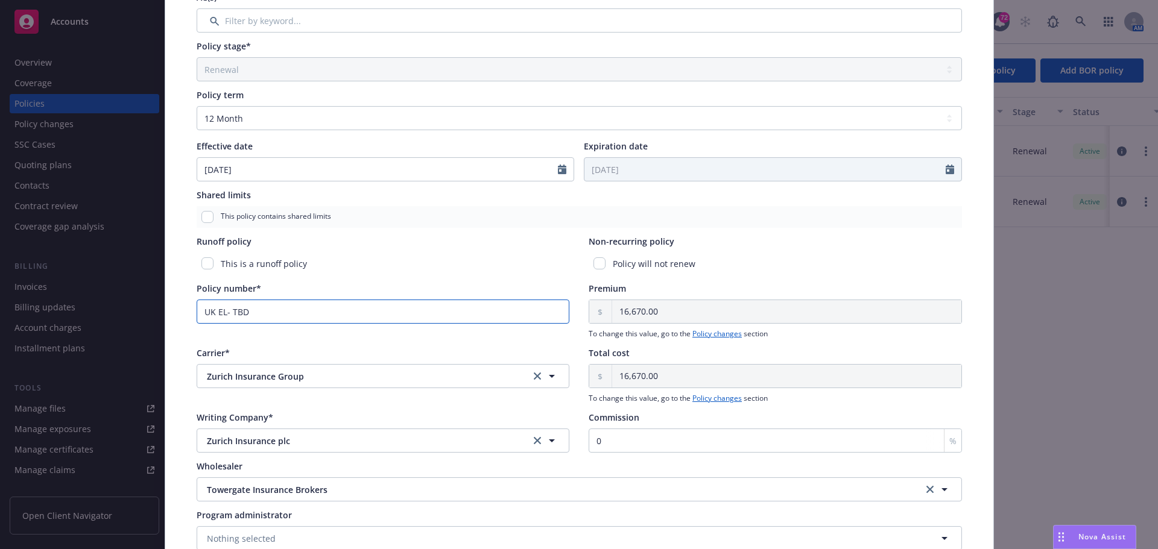
click at [250, 313] on input "UK EL- TBD" at bounding box center [383, 312] width 373 height 24
drag, startPoint x: 250, startPoint y: 316, endPoint x: 159, endPoint y: 304, distance: 91.8
click at [159, 304] on div "Edit policy details Cancel Save Policy type* Local Placement Display name UK EL…" at bounding box center [579, 274] width 1158 height 549
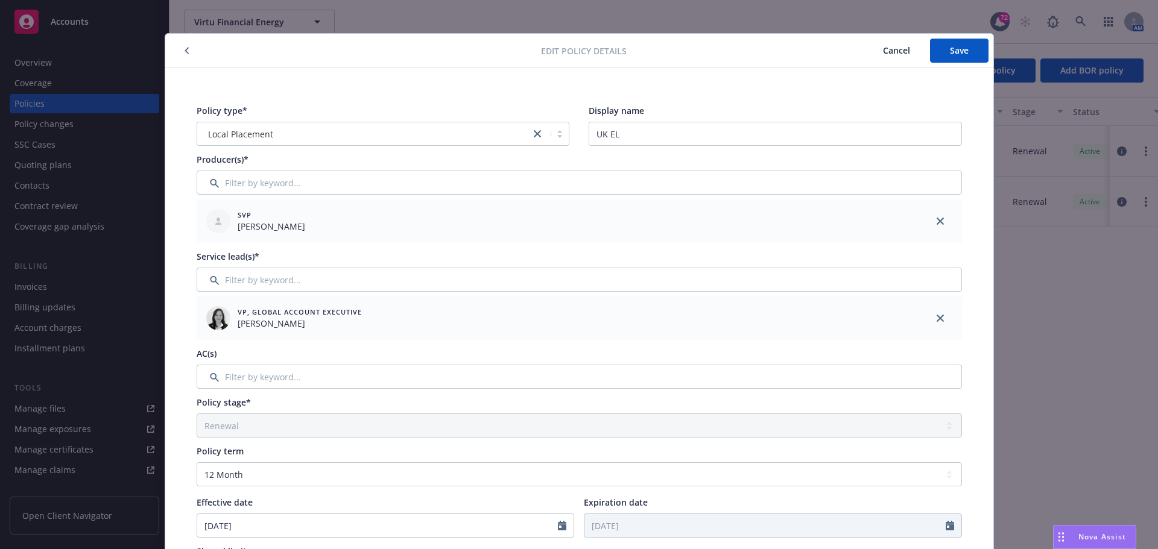
scroll to position [0, 0]
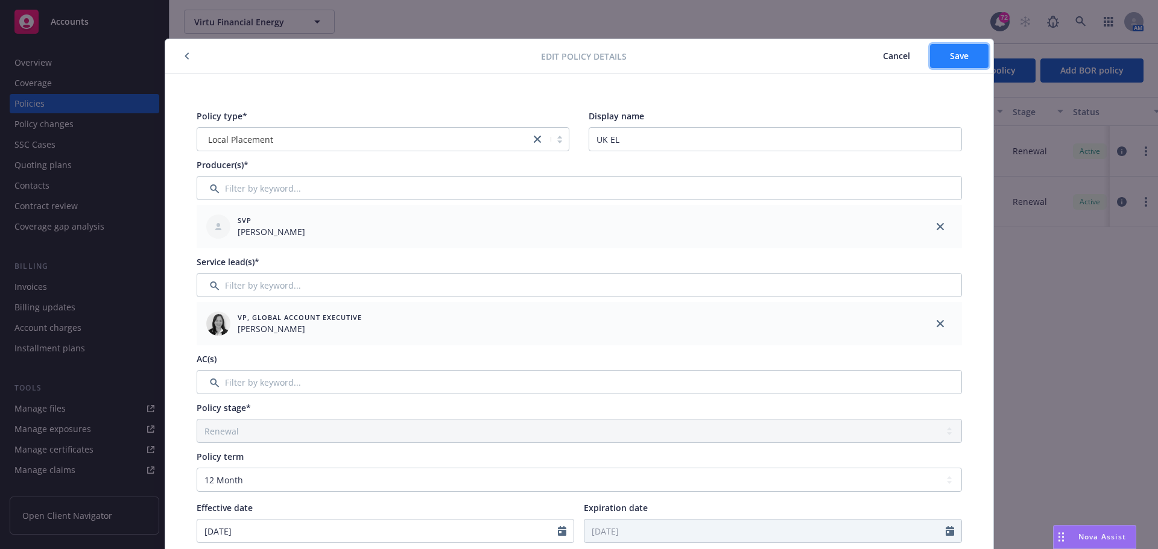
click at [951, 57] on span "Save" at bounding box center [959, 55] width 19 height 11
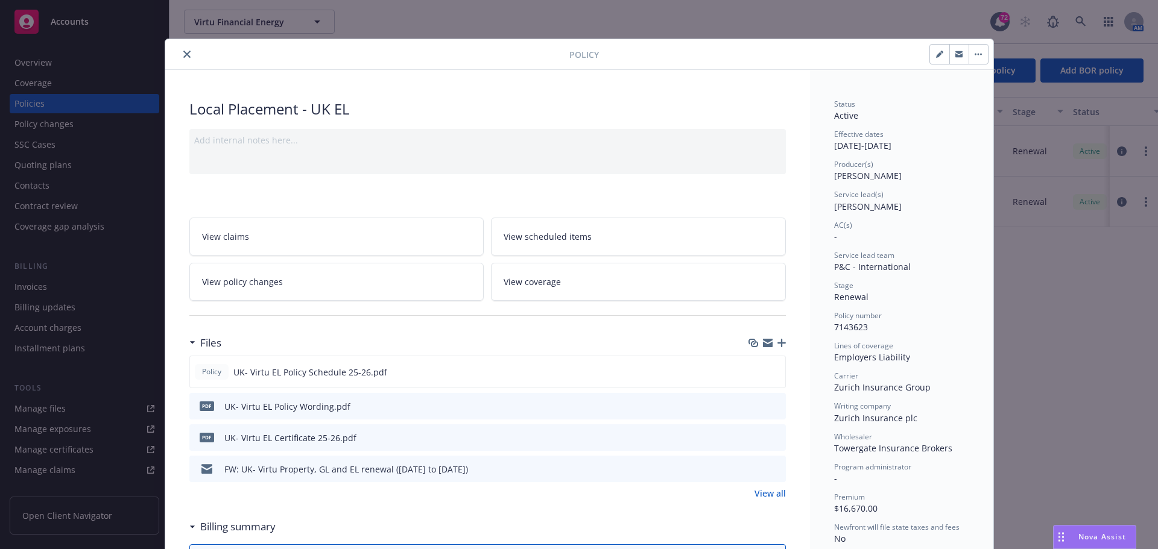
click at [183, 51] on icon "close" at bounding box center [186, 54] width 7 height 7
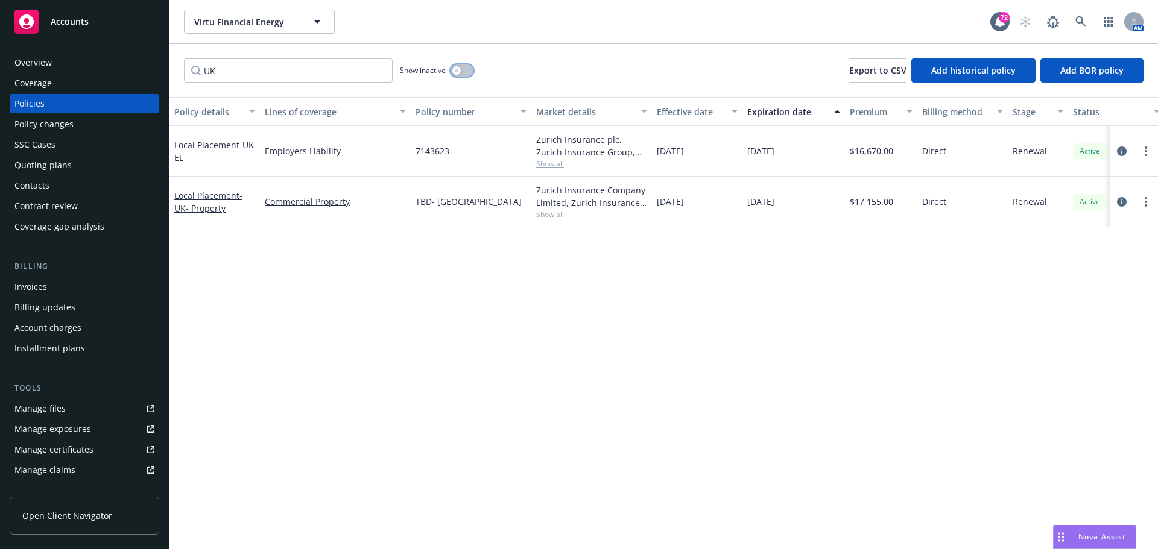
click at [464, 71] on button "button" at bounding box center [461, 71] width 23 height 12
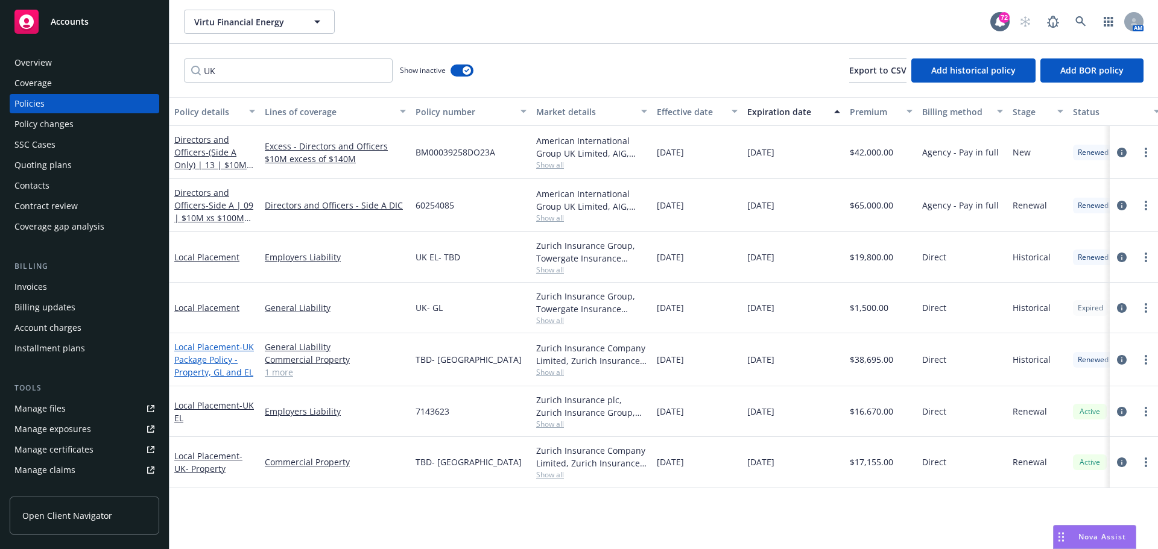
click at [200, 367] on span "- UK Package Policy - Property, GL and EL" at bounding box center [214, 359] width 80 height 37
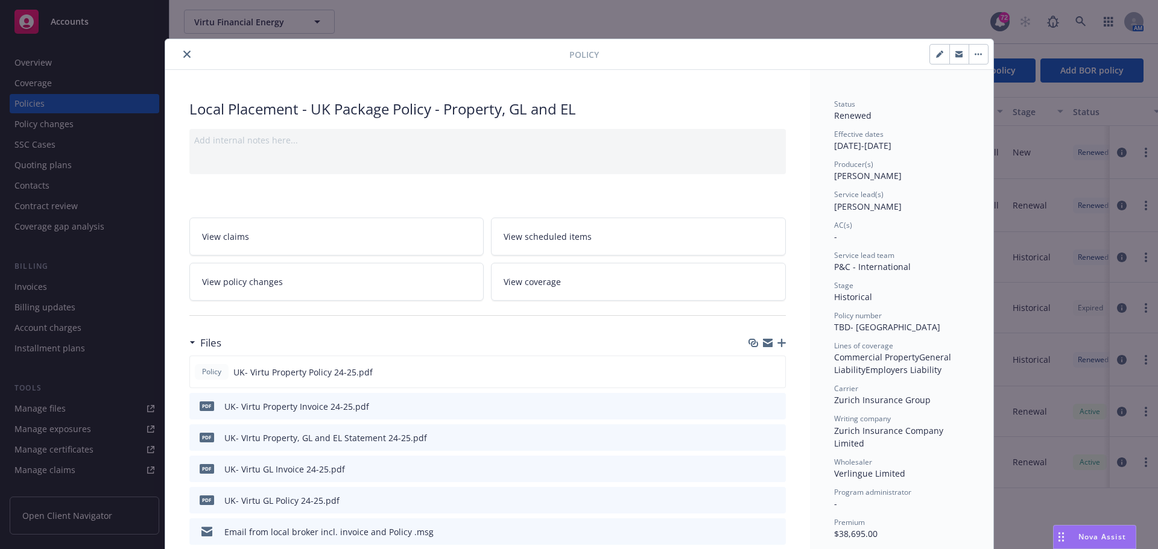
click at [930, 54] on button "button" at bounding box center [939, 54] width 19 height 19
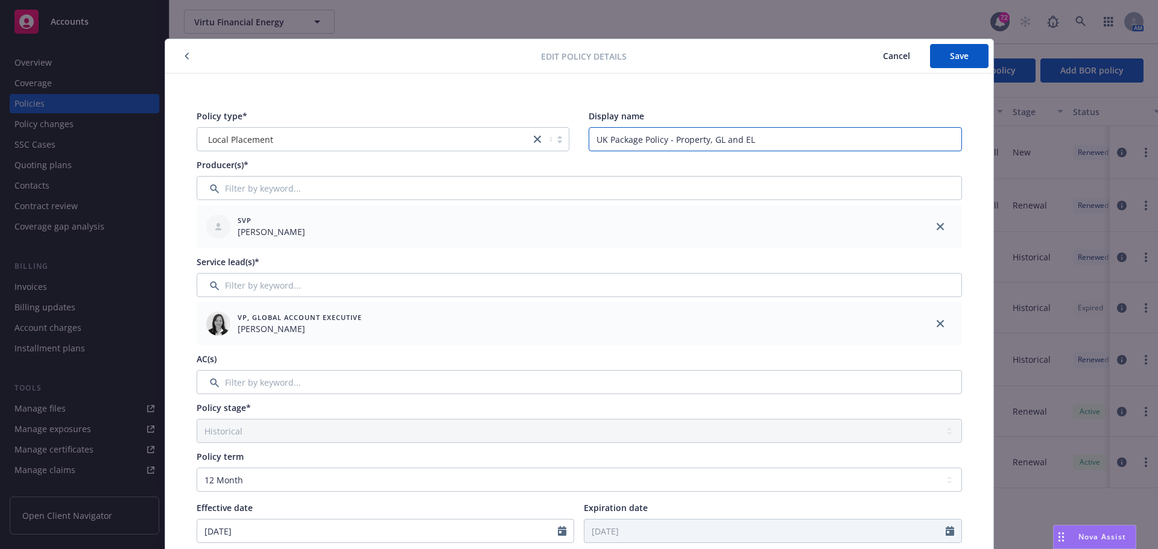
drag, startPoint x: 693, startPoint y: 141, endPoint x: 711, endPoint y: 141, distance: 18.1
click at [693, 140] on input "UK Package Policy - Property, GL and EL" at bounding box center [774, 139] width 373 height 24
drag, startPoint x: 671, startPoint y: 137, endPoint x: 713, endPoint y: 140, distance: 41.7
click at [713, 140] on input "UK Package Policy - Property, GL and EL" at bounding box center [774, 139] width 373 height 24
click at [763, 143] on input "UK Package Policy - Property, GL and EL" at bounding box center [774, 139] width 373 height 24
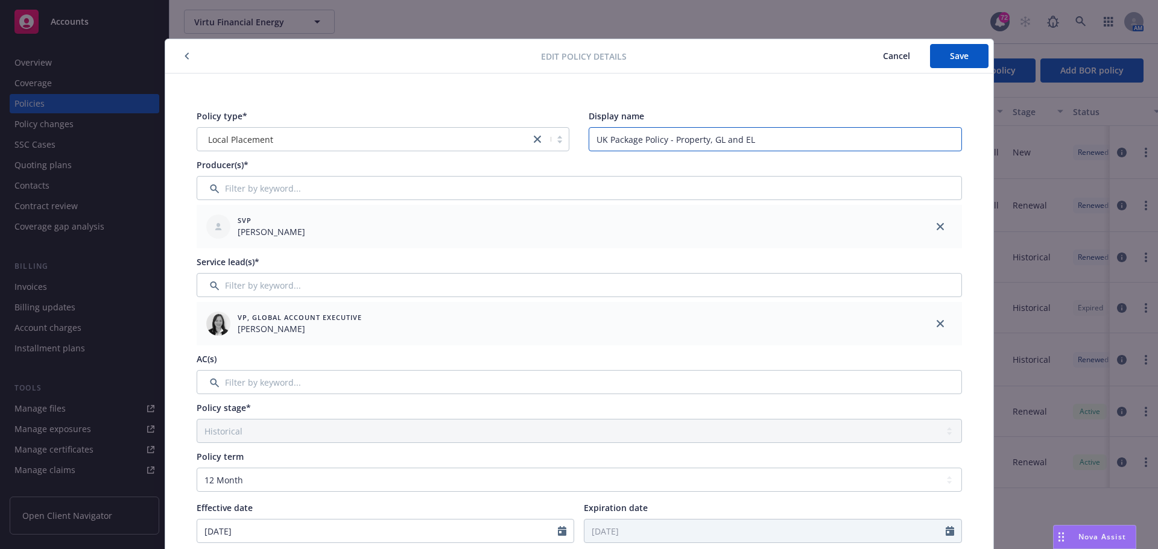
drag, startPoint x: 640, startPoint y: 138, endPoint x: 485, endPoint y: 136, distance: 154.4
click at [488, 135] on div "Policy type* Local Placement Display name UK Package Policy - Property, GL and …" at bounding box center [579, 131] width 765 height 42
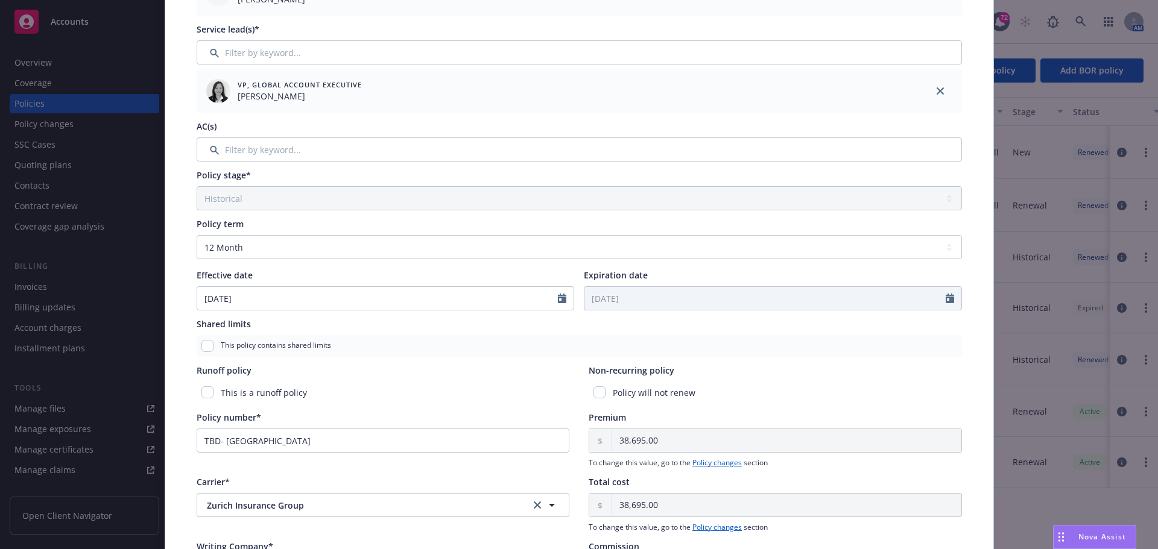
scroll to position [301, 0]
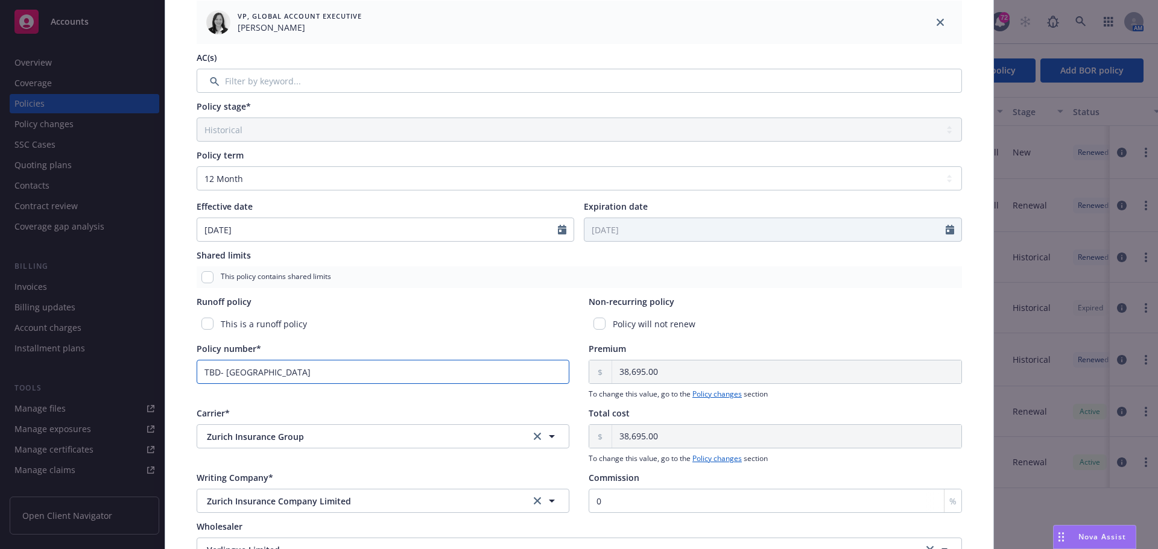
click at [290, 380] on input "TBD- [GEOGRAPHIC_DATA]" at bounding box center [383, 372] width 373 height 24
drag, startPoint x: 280, startPoint y: 377, endPoint x: 118, endPoint y: 361, distance: 163.1
click at [118, 361] on div "Edit policy details Cancel Save Policy type* Local Placement Display name UK GL…" at bounding box center [579, 274] width 1158 height 549
paste input "7143623"
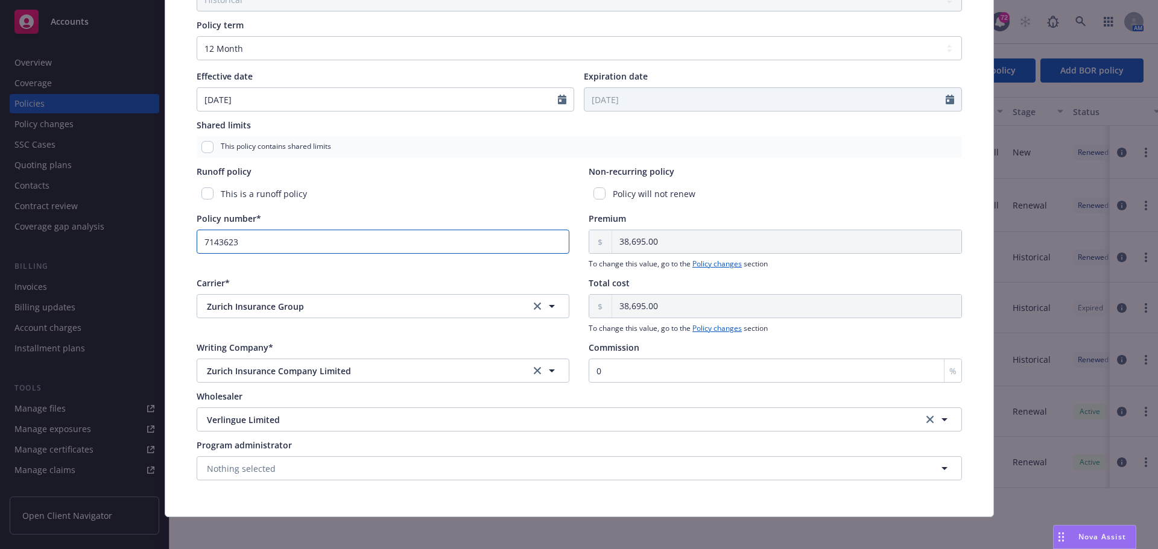
scroll to position [438, 0]
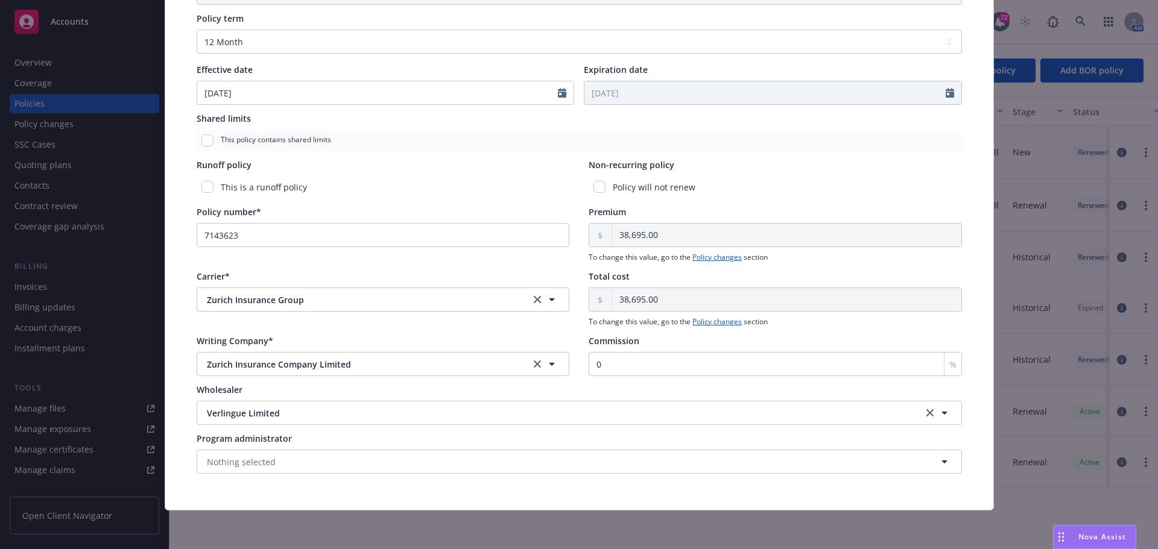
click at [615, 263] on div "Policy type* Local Placement Display name UK GL Producer(s)* SVP [PERSON_NAME] …" at bounding box center [579, 72] width 780 height 817
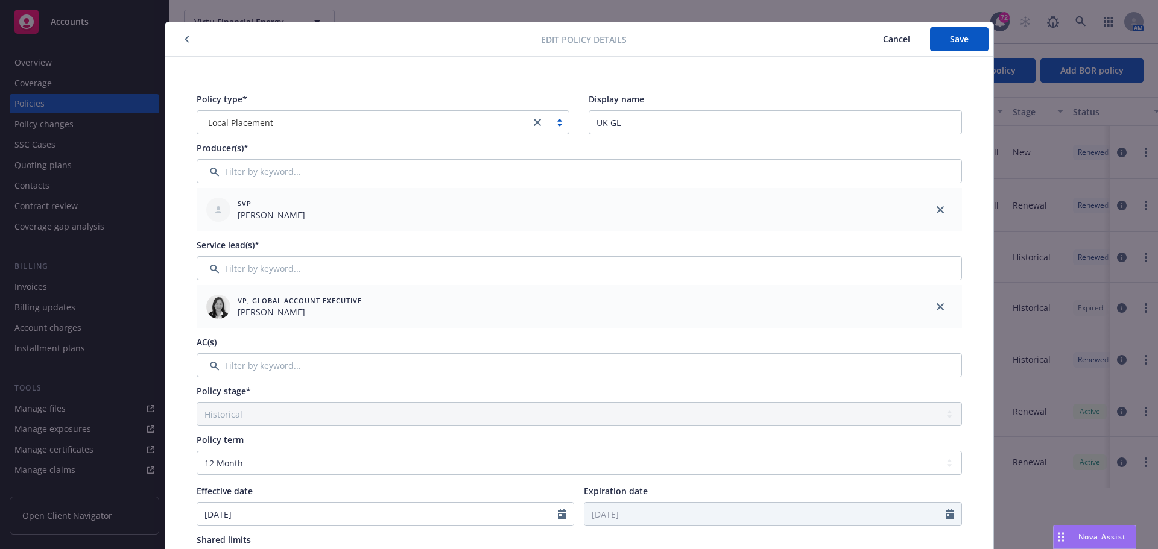
scroll to position [16, 0]
click at [960, 43] on span "Save" at bounding box center [959, 39] width 19 height 11
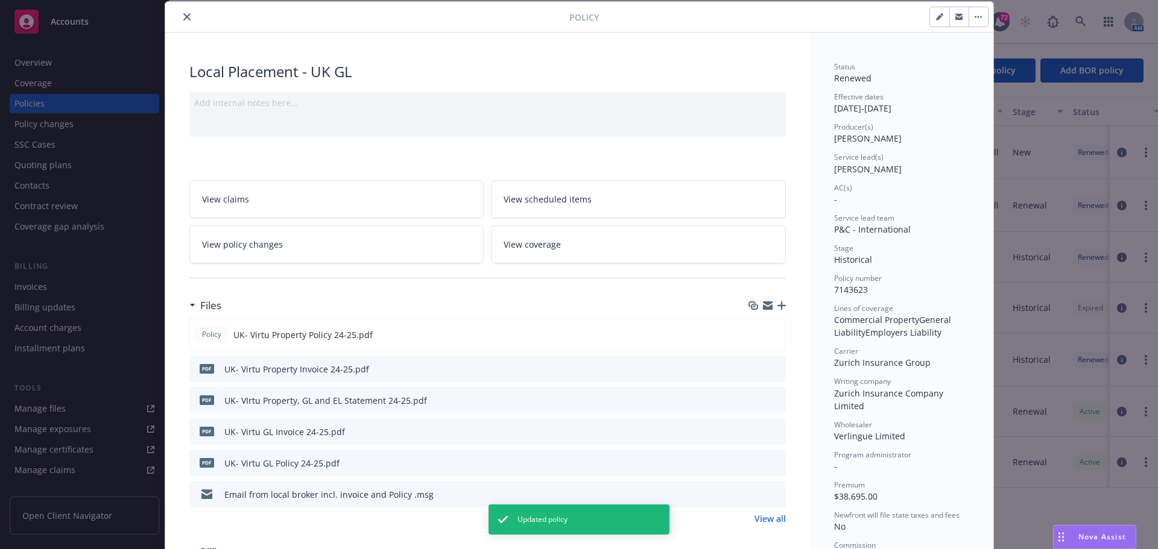
scroll to position [0, 0]
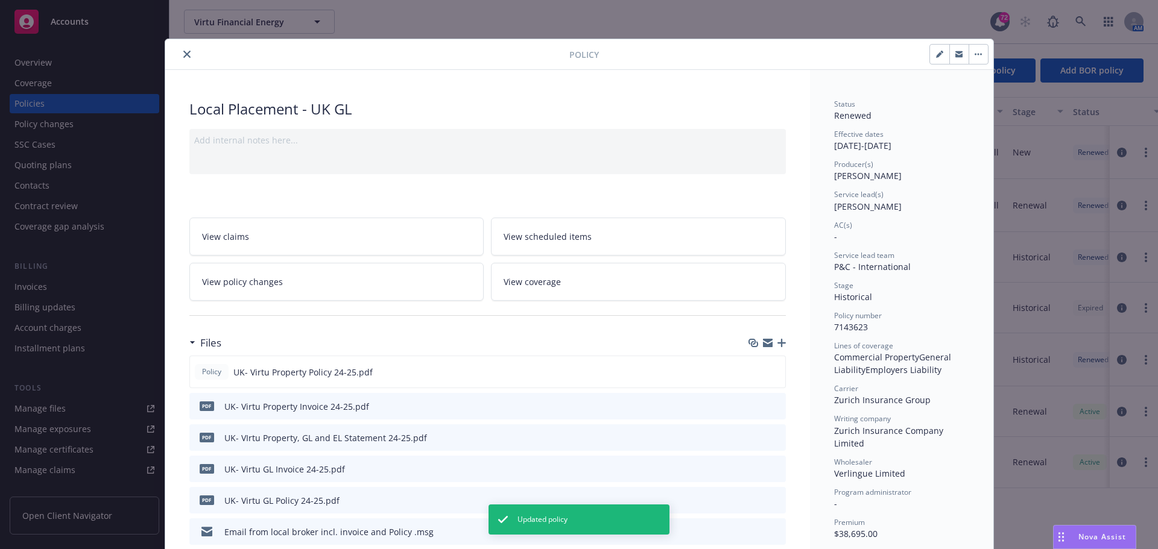
drag, startPoint x: 183, startPoint y: 55, endPoint x: 207, endPoint y: 81, distance: 35.4
click at [187, 55] on button "close" at bounding box center [187, 54] width 14 height 14
click at [183, 57] on icon "close" at bounding box center [186, 54] width 7 height 7
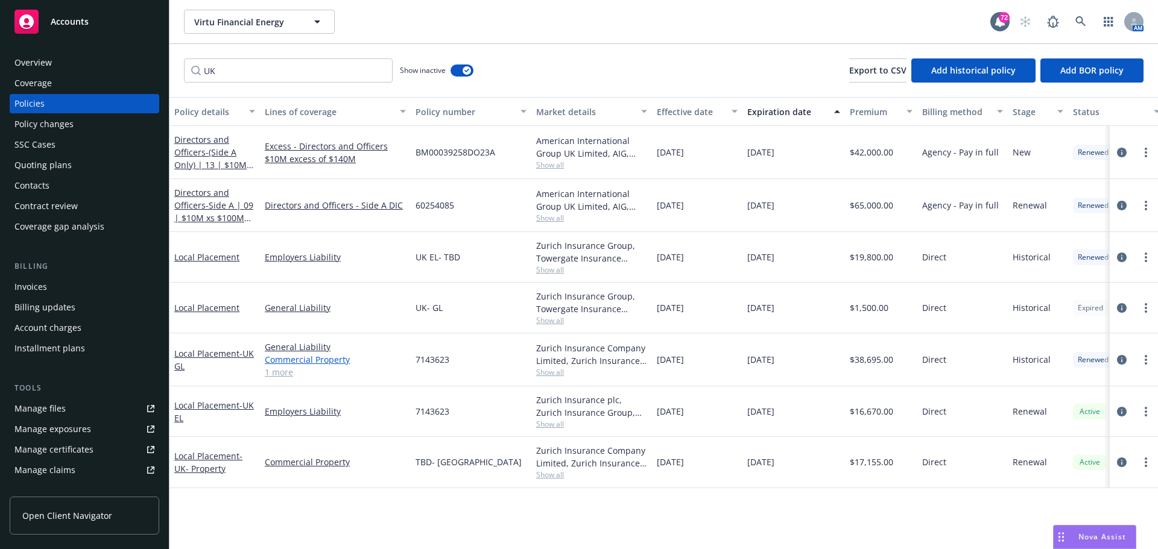
click at [289, 356] on link "Commercial Property" at bounding box center [335, 359] width 141 height 13
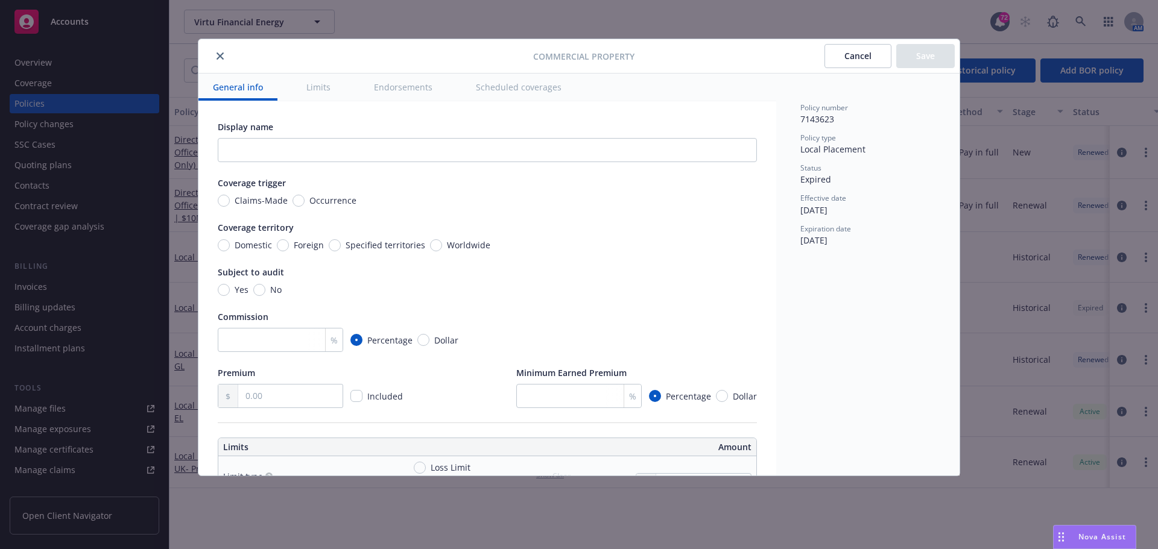
click at [594, 209] on div "Display name Coverage trigger Claims-Made Occurrence Coverage territory Domesti…" at bounding box center [487, 265] width 539 height 288
drag, startPoint x: 216, startPoint y: 54, endPoint x: 271, endPoint y: 221, distance: 175.6
click at [219, 54] on icon "close" at bounding box center [219, 55] width 7 height 7
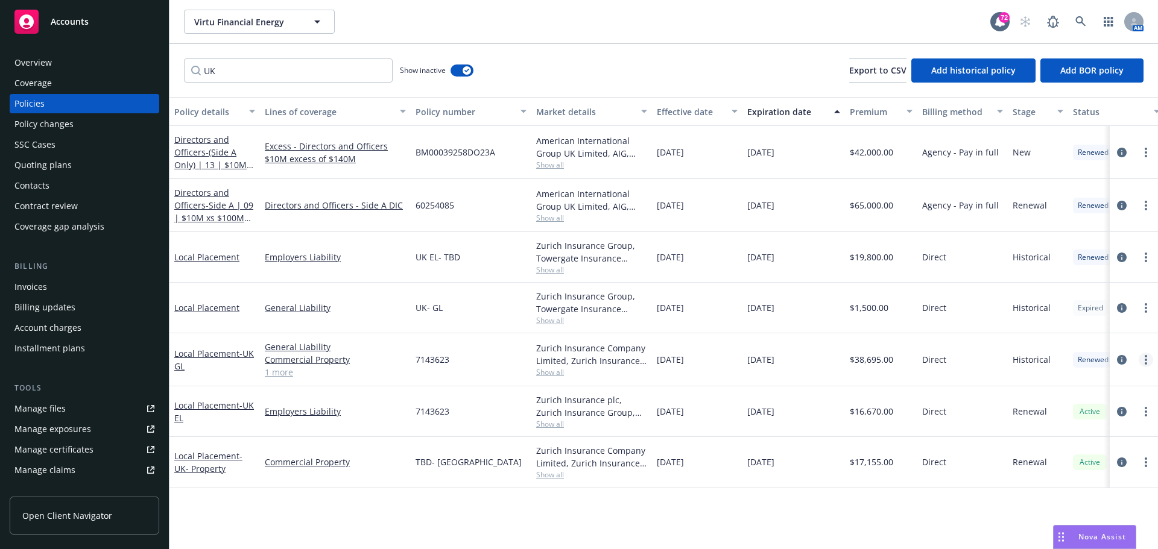
click at [1147, 362] on link "more" at bounding box center [1145, 360] width 14 height 14
click at [1105, 382] on link "Manage lines of coverage" at bounding box center [1081, 385] width 142 height 24
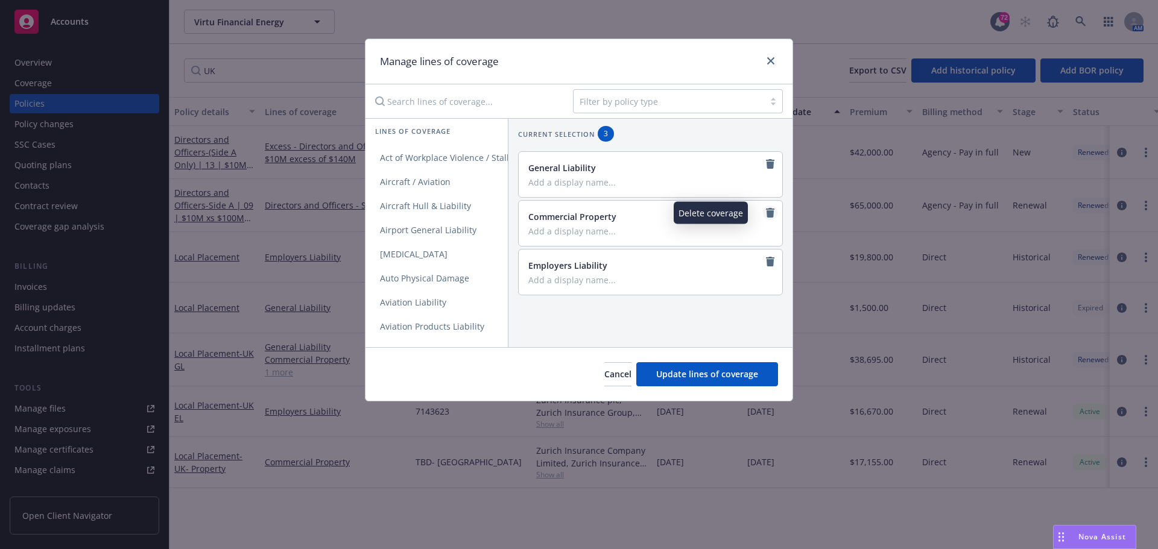
click at [766, 214] on icon "remove" at bounding box center [770, 213] width 8 height 10
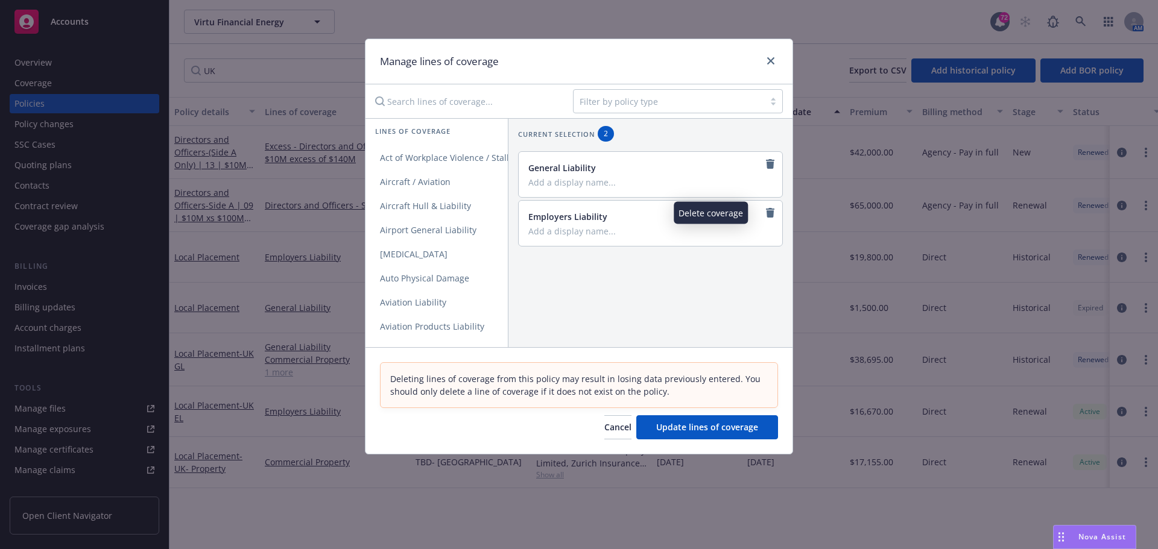
click at [766, 214] on icon "remove" at bounding box center [770, 213] width 8 height 10
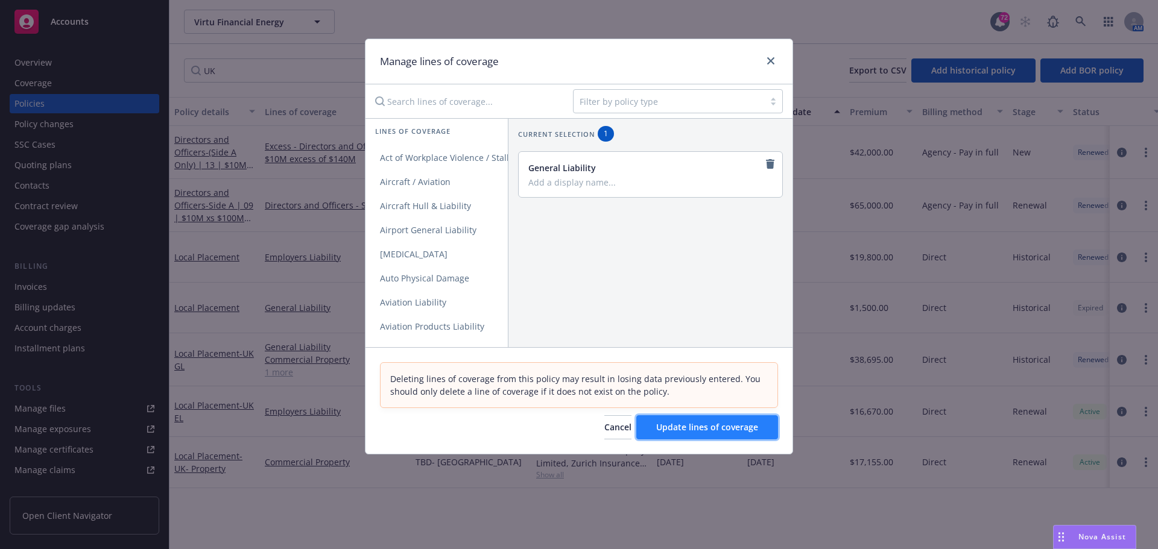
click at [702, 424] on span "Update lines of coverage" at bounding box center [707, 426] width 102 height 11
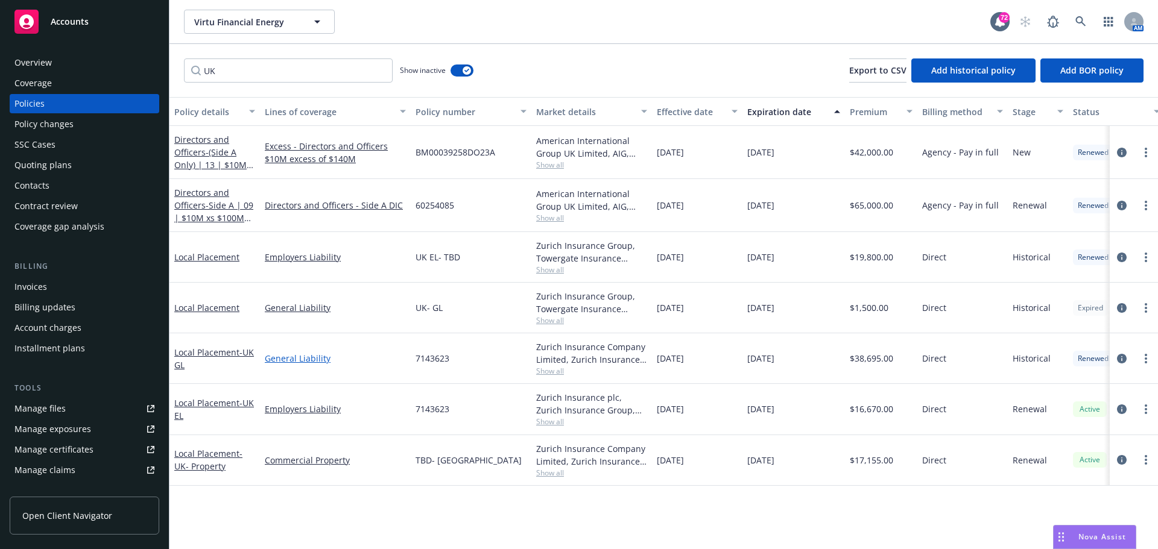
click at [327, 352] on link "General Liability" at bounding box center [335, 358] width 141 height 13
click at [238, 73] on input "UK" at bounding box center [288, 70] width 209 height 24
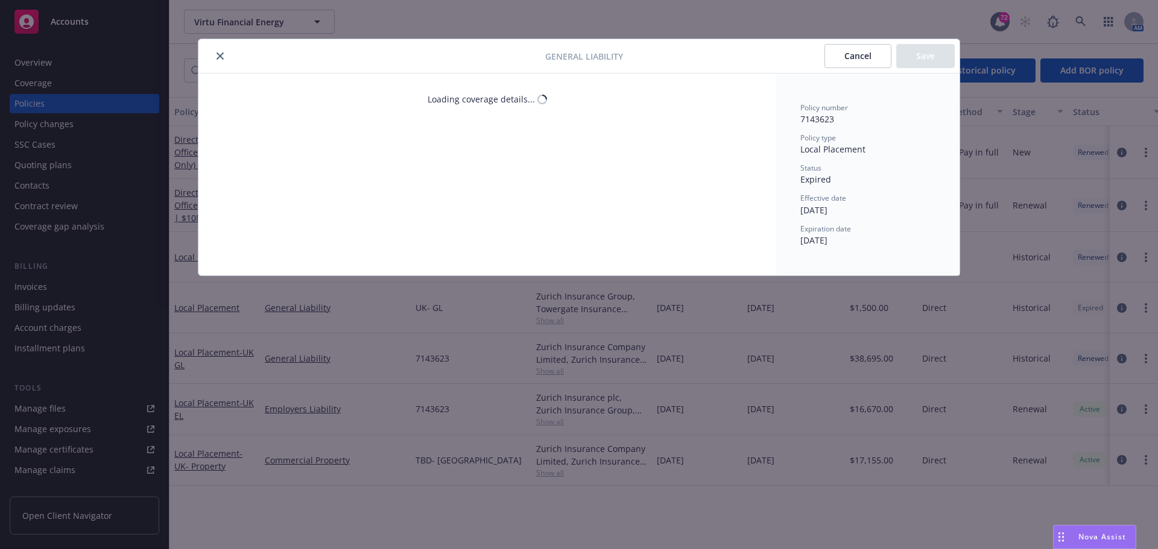
click at [455, 69] on div "General Liability Cancel Save" at bounding box center [578, 56] width 761 height 34
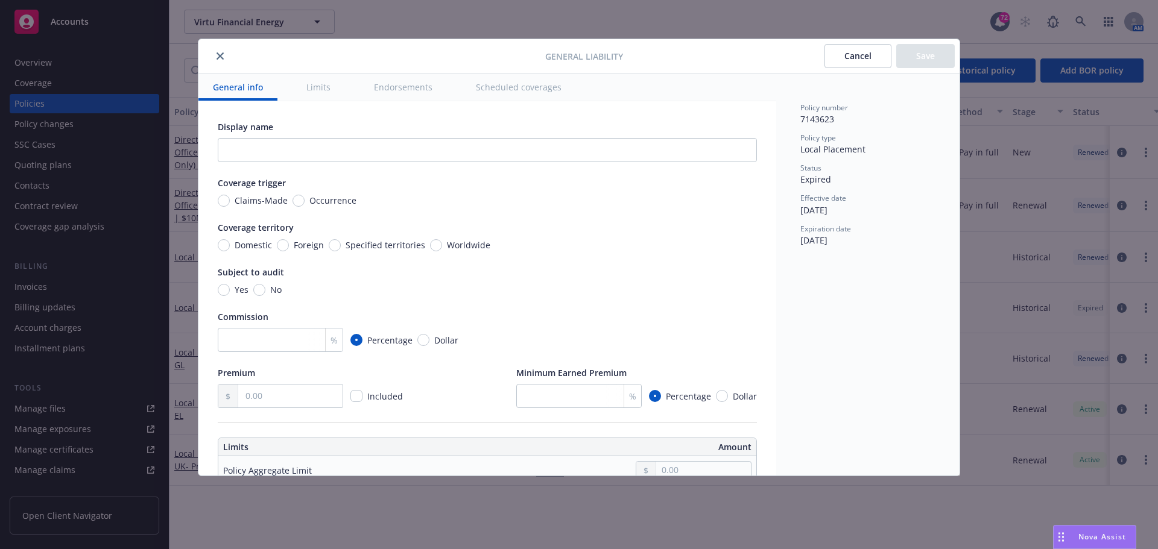
click at [224, 58] on button "close" at bounding box center [220, 56] width 14 height 14
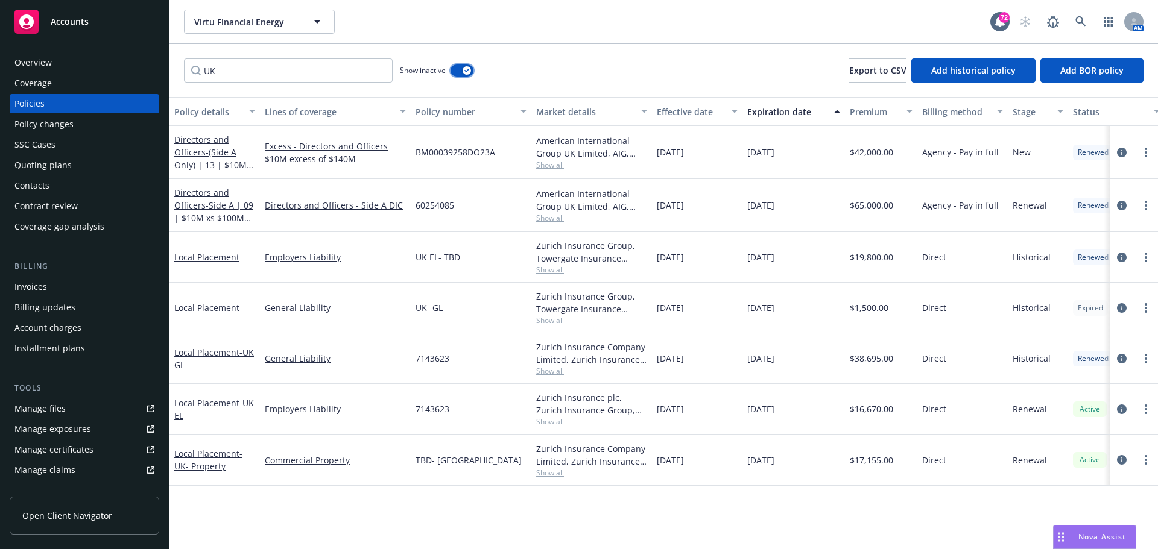
click at [459, 70] on button "button" at bounding box center [461, 71] width 23 height 12
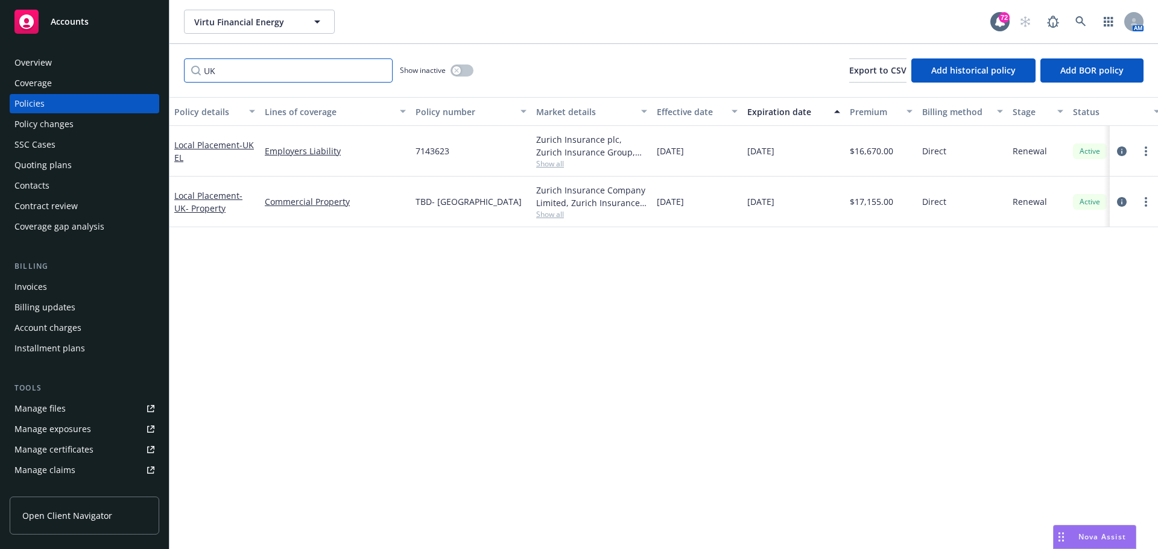
click at [269, 73] on input "UK" at bounding box center [288, 70] width 209 height 24
click at [465, 71] on button "button" at bounding box center [461, 71] width 23 height 12
click at [469, 70] on button "button" at bounding box center [461, 71] width 23 height 12
click at [461, 68] on button "button" at bounding box center [461, 71] width 23 height 12
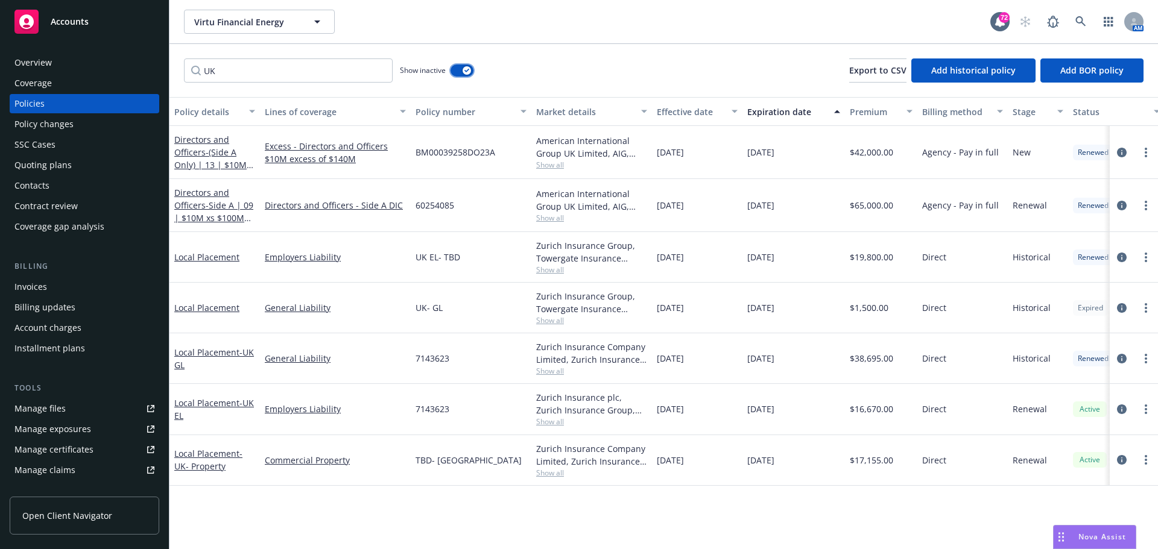
click at [460, 73] on button "button" at bounding box center [461, 71] width 23 height 12
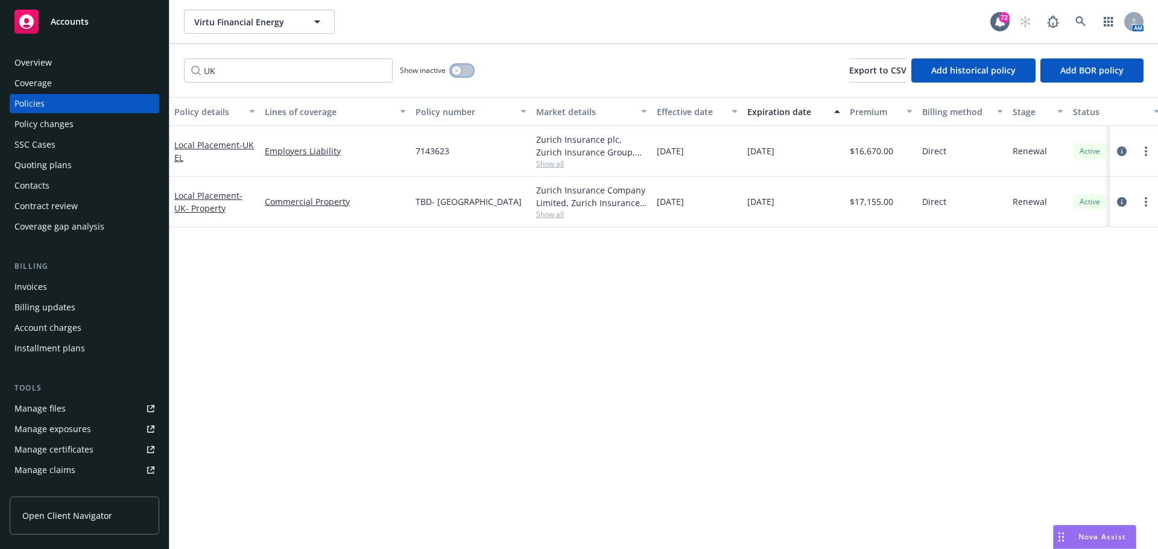
click at [461, 72] on button "button" at bounding box center [461, 71] width 23 height 12
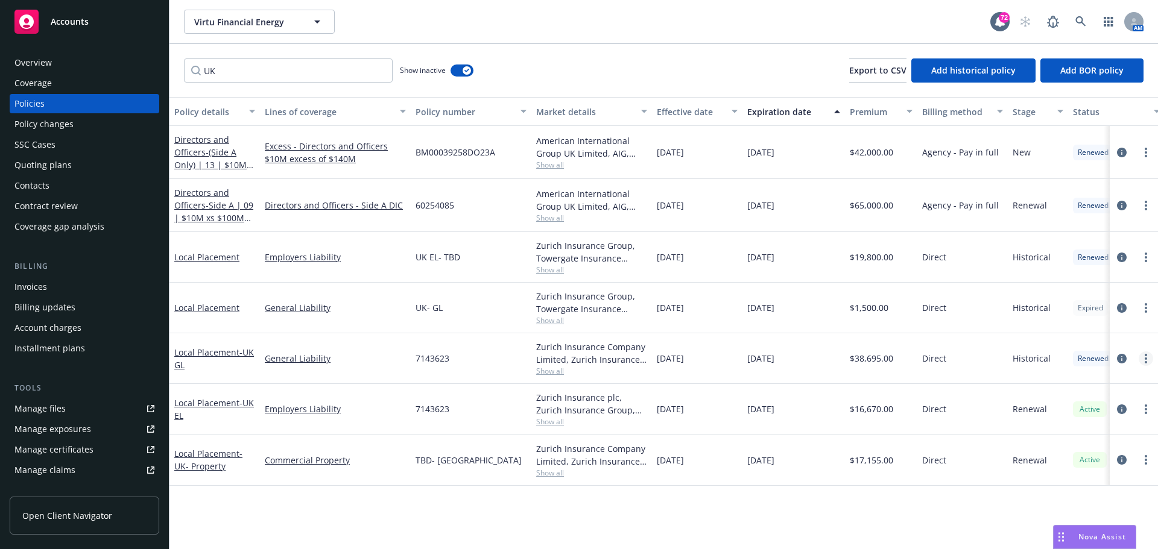
click at [1143, 362] on link "more" at bounding box center [1145, 358] width 14 height 14
click at [1072, 408] on link "Renew with incumbent" at bounding box center [1081, 407] width 142 height 24
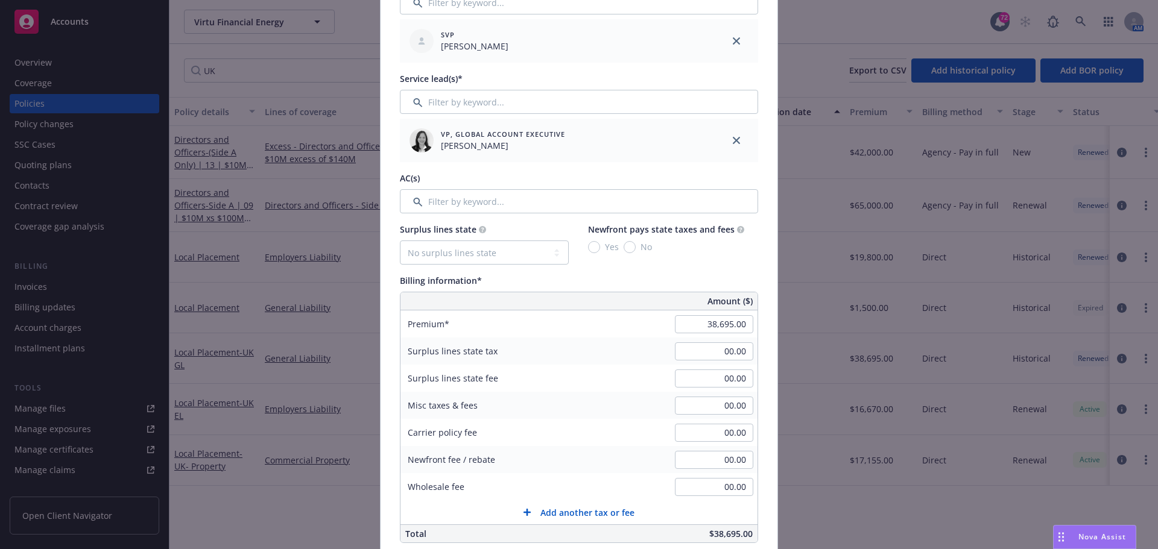
scroll to position [482, 0]
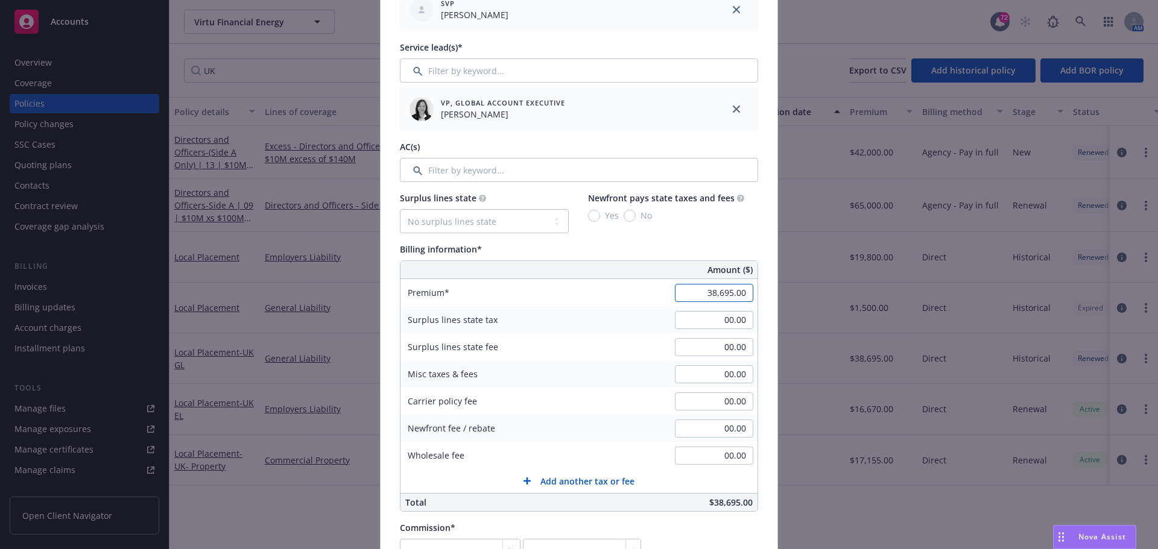
click at [692, 296] on input "38,695.00" at bounding box center [714, 293] width 78 height 18
click at [716, 330] on div "00.00" at bounding box center [713, 320] width 87 height 27
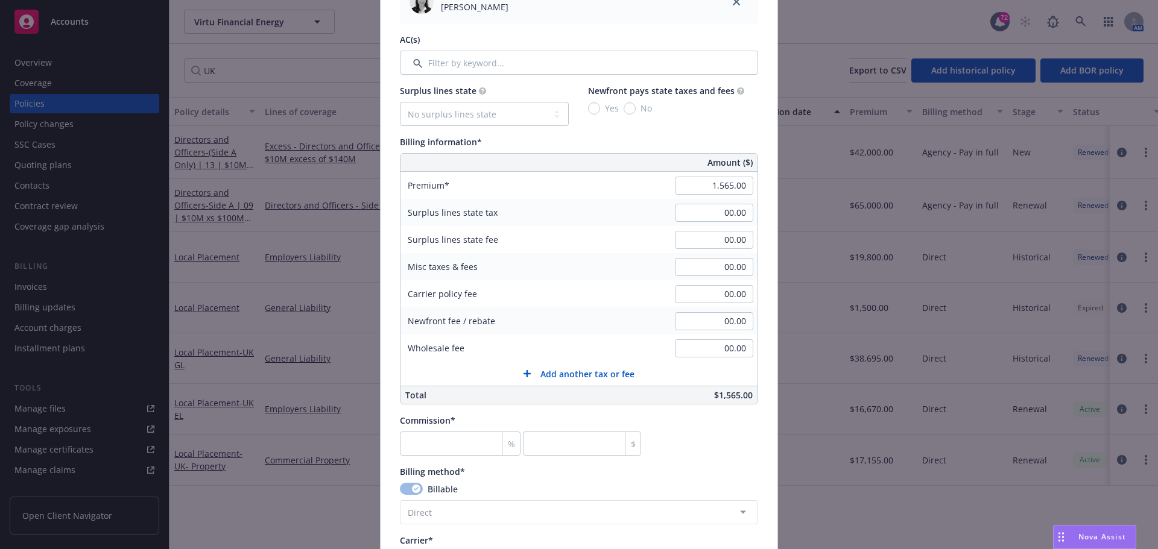
scroll to position [603, 0]
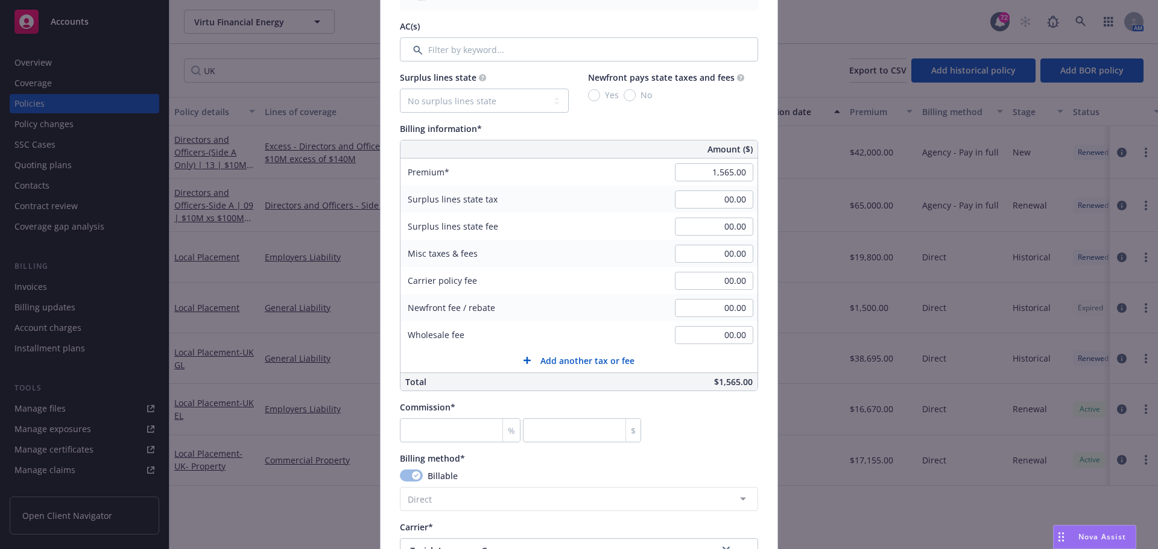
click at [502, 429] on div "%" at bounding box center [510, 430] width 17 height 23
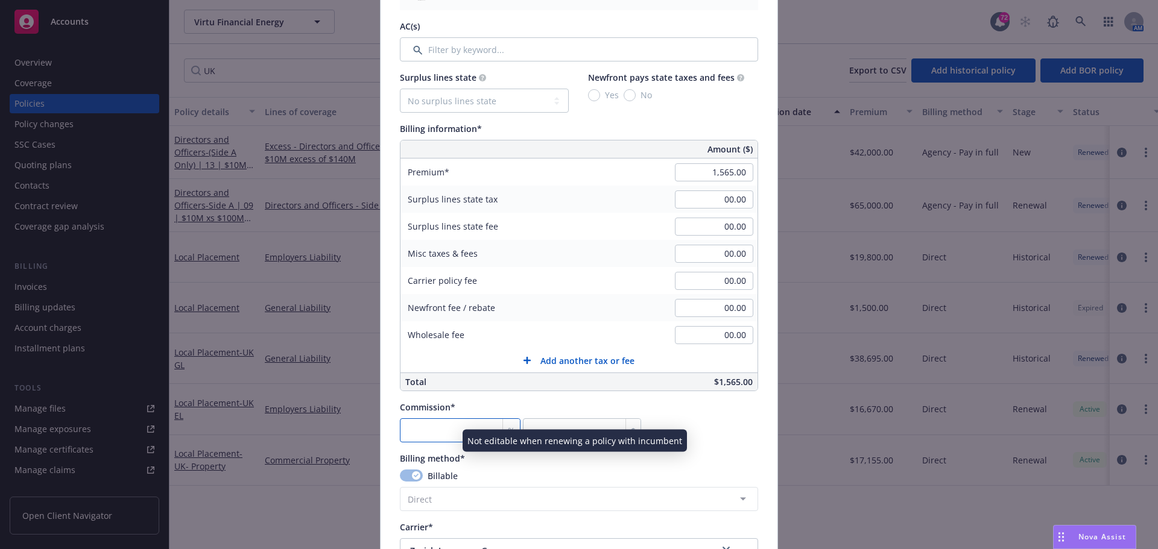
click at [430, 435] on input "number" at bounding box center [460, 430] width 121 height 24
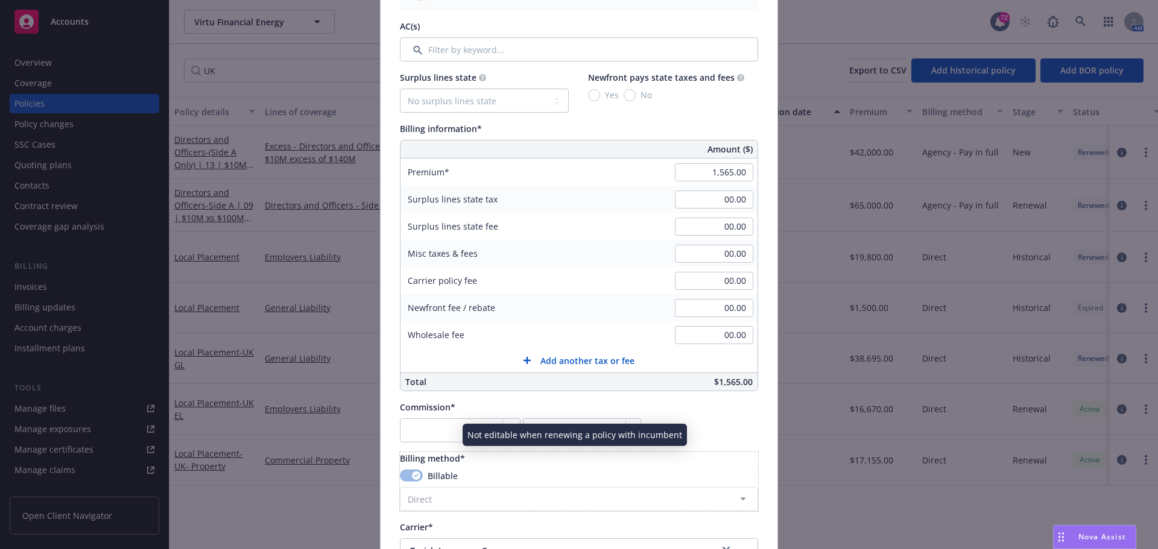
click at [499, 478] on div "Billable" at bounding box center [579, 476] width 358 height 13
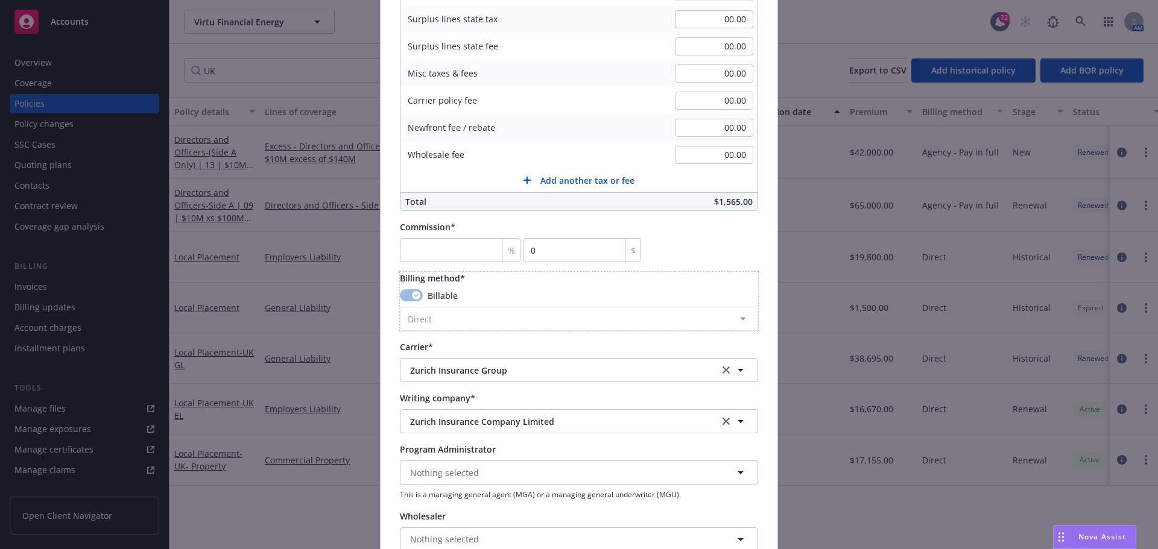
scroll to position [784, 0]
click at [464, 336] on div "Policy number* 7143623 Policy number not available at this time Policy display …" at bounding box center [579, 36] width 358 height 1432
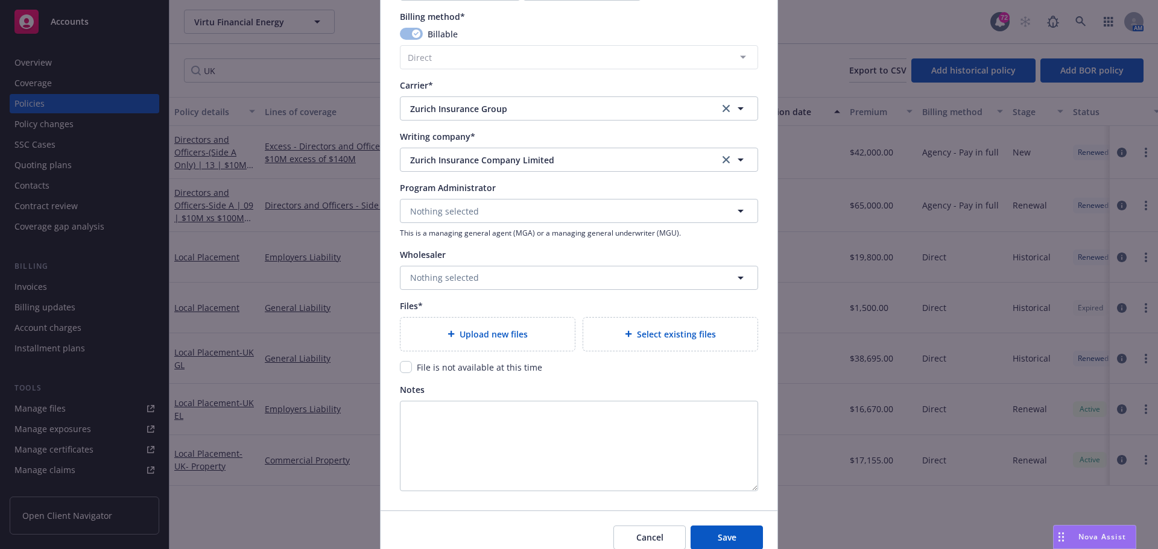
scroll to position [1099, 0]
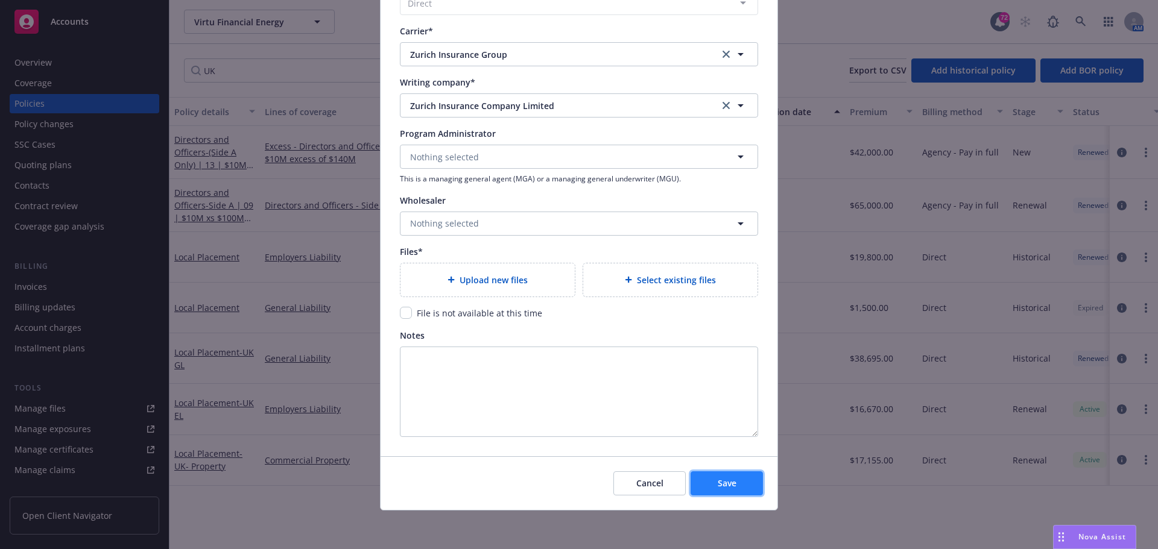
click at [705, 479] on button "Save" at bounding box center [726, 483] width 72 height 24
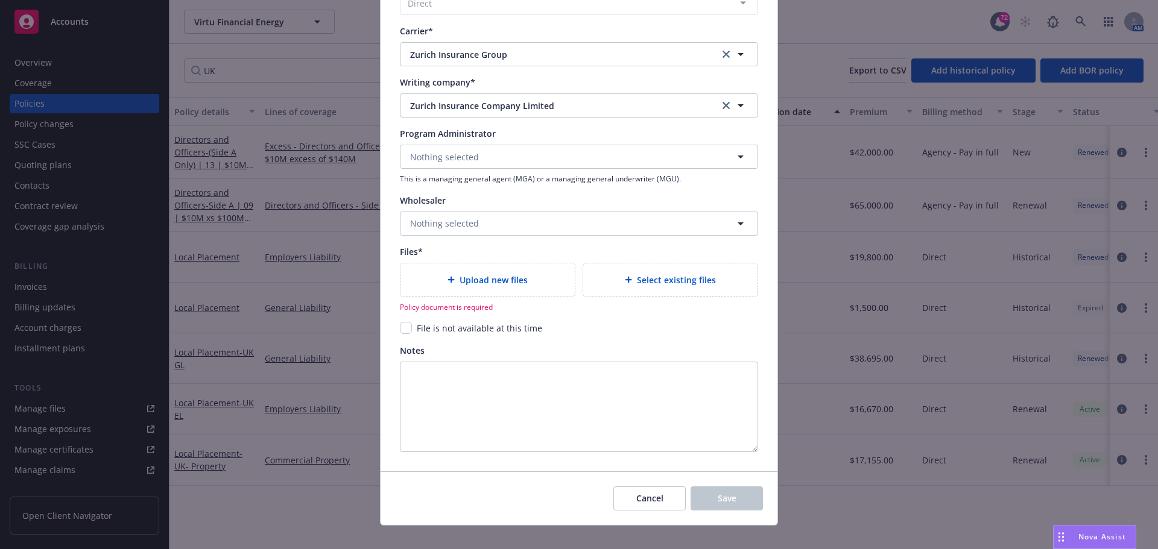
drag, startPoint x: 446, startPoint y: 282, endPoint x: 401, endPoint y: 286, distance: 44.9
click at [401, 286] on div "Upload new files" at bounding box center [487, 279] width 174 height 33
click at [401, 331] on input "checkbox" at bounding box center [406, 328] width 12 height 12
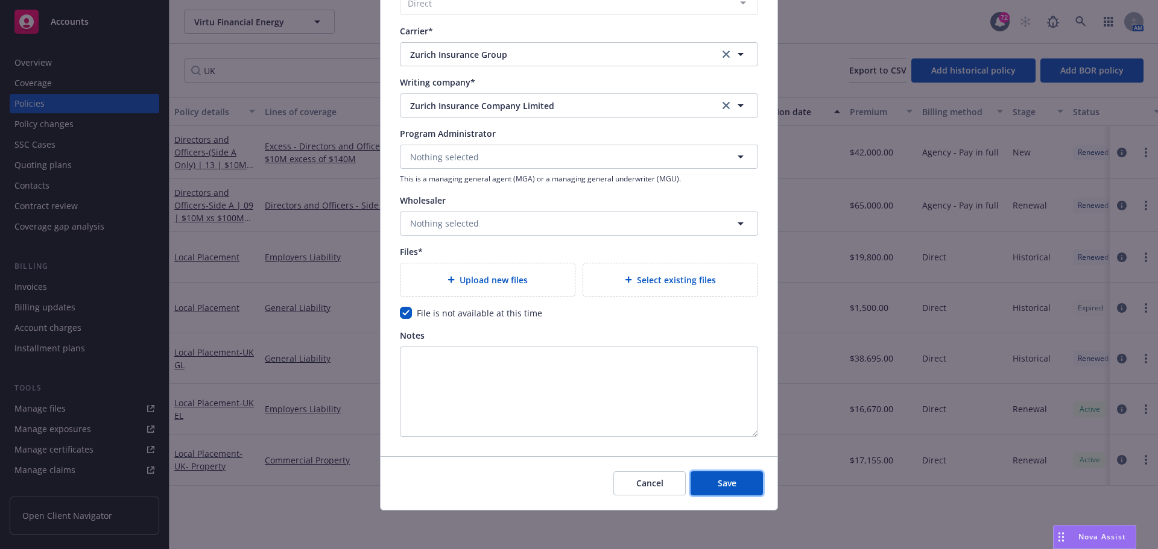
click at [717, 485] on span "Save" at bounding box center [726, 482] width 19 height 11
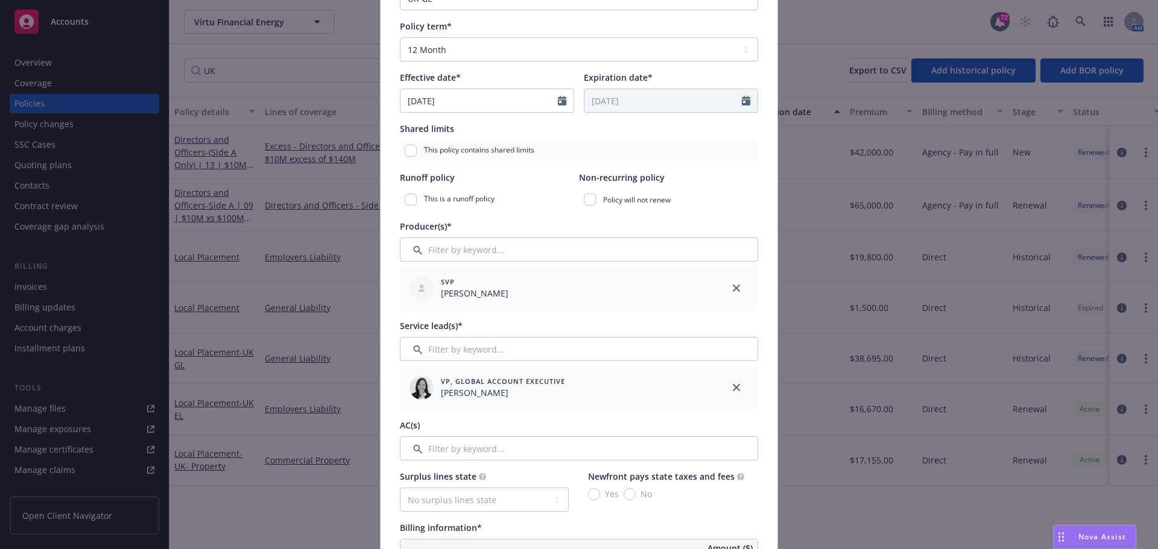
scroll to position [195, 0]
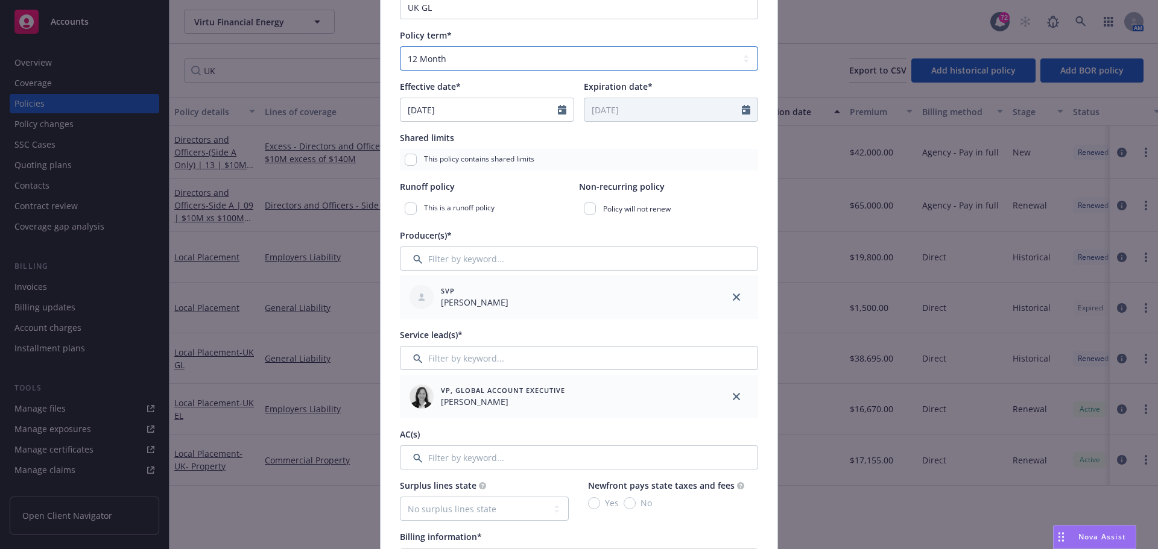
click at [461, 65] on select "Select policy term 12 Month 6 Month 4 Month 3 Month 2 Month 1 Month 36 Month (3…" at bounding box center [579, 58] width 358 height 24
click at [400, 46] on select "Select policy term 12 Month 6 Month 4 Month 3 Month 2 Month 1 Month 36 Month (3…" at bounding box center [579, 58] width 358 height 24
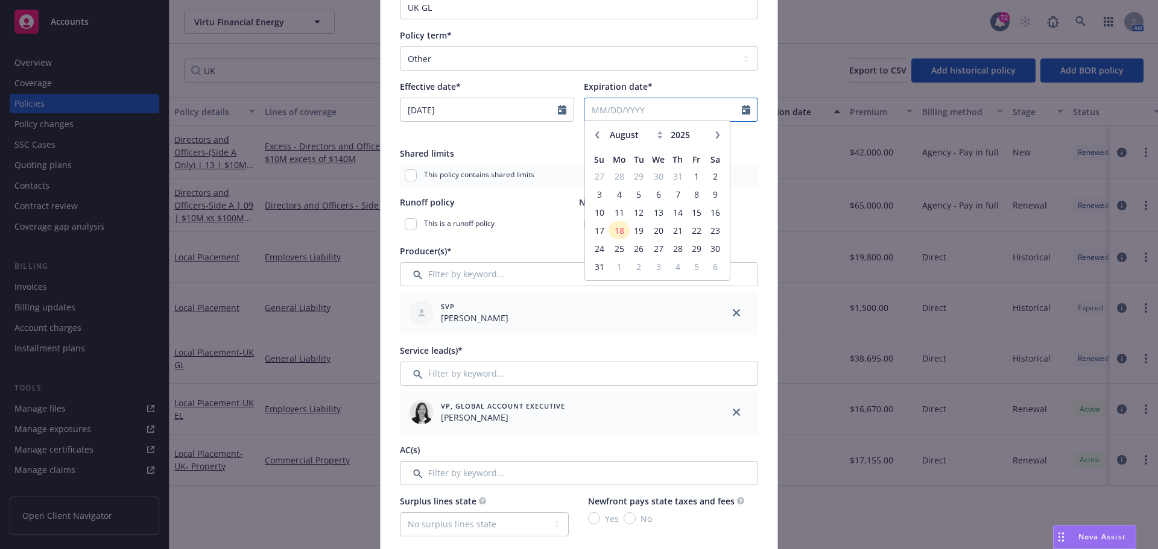
click at [623, 115] on input "Expiration date*" at bounding box center [662, 109] width 157 height 23
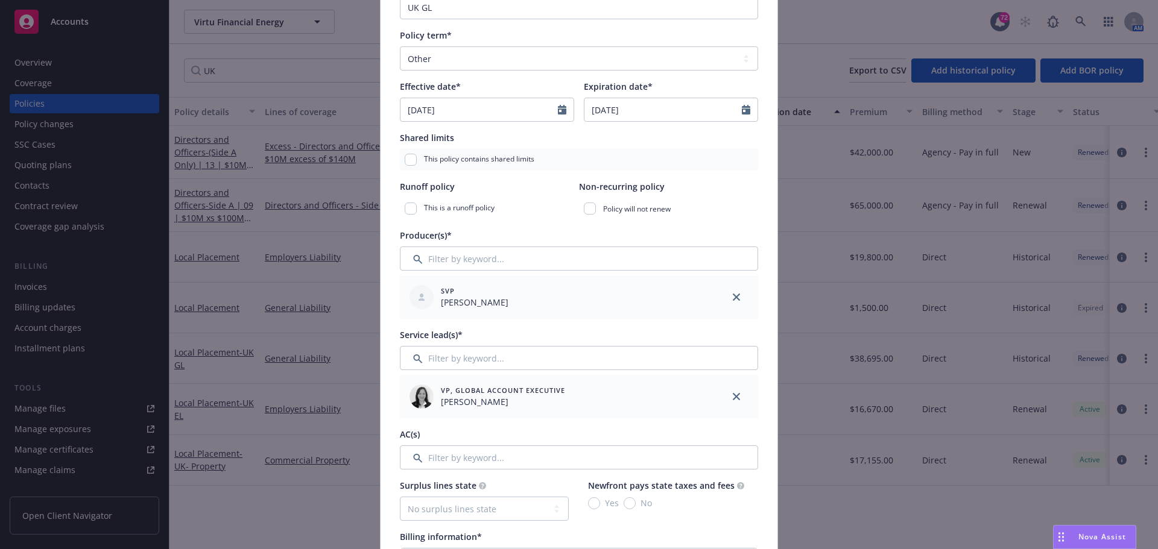
click at [661, 309] on div "SVP [PERSON_NAME]" at bounding box center [557, 297] width 305 height 34
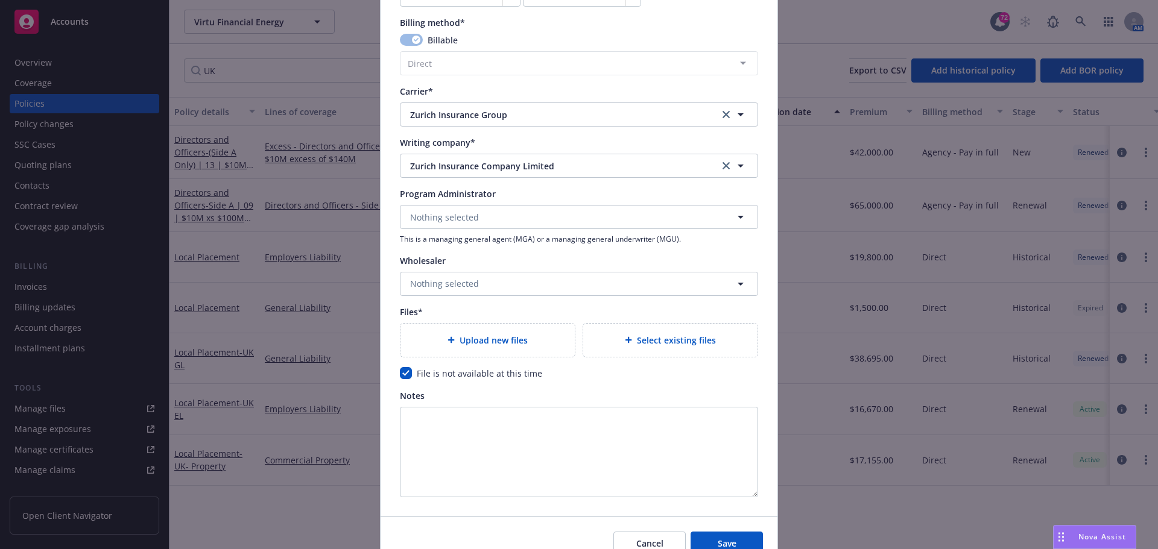
scroll to position [1099, 0]
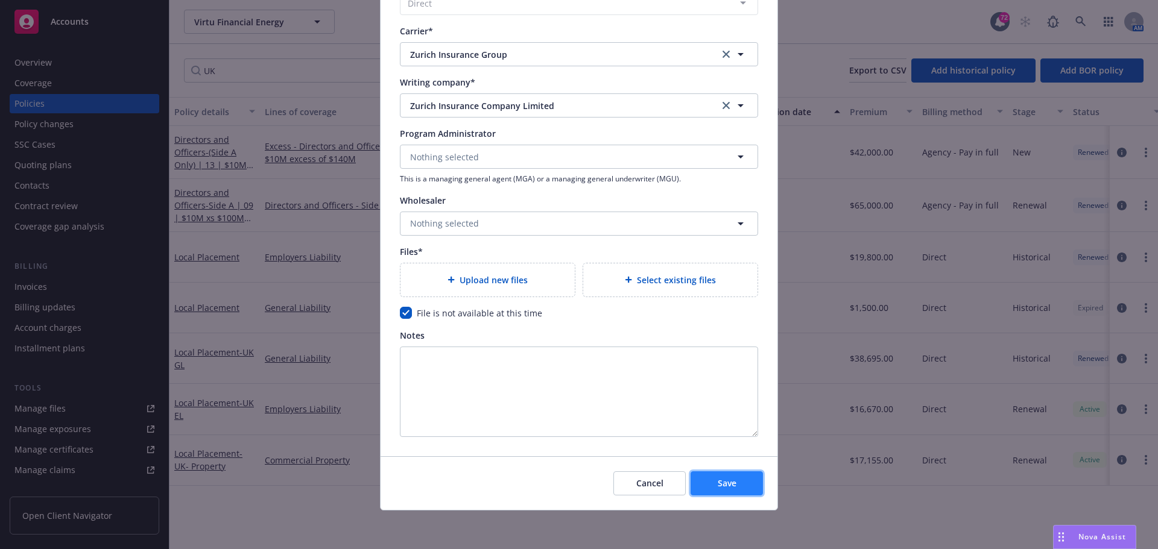
click at [722, 474] on button "Save" at bounding box center [726, 483] width 72 height 24
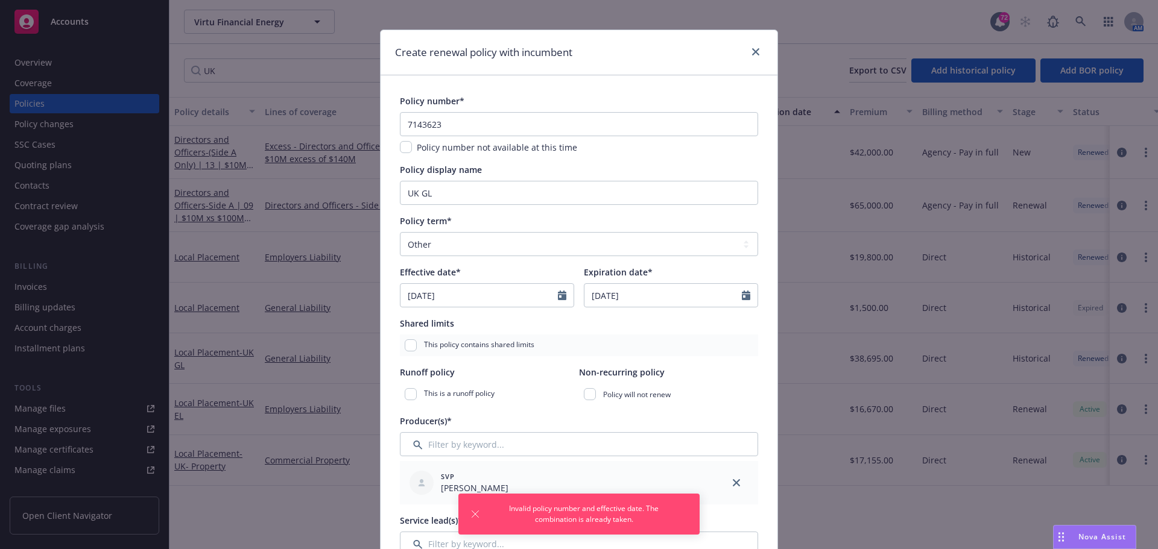
scroll to position [0, 0]
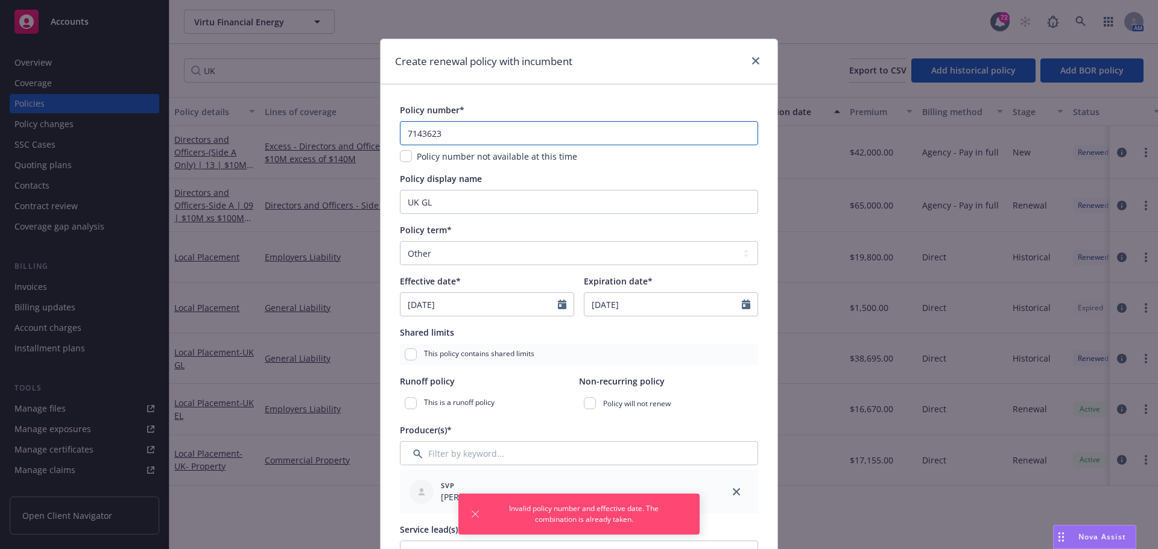
click at [549, 132] on input "7143623" at bounding box center [579, 133] width 358 height 24
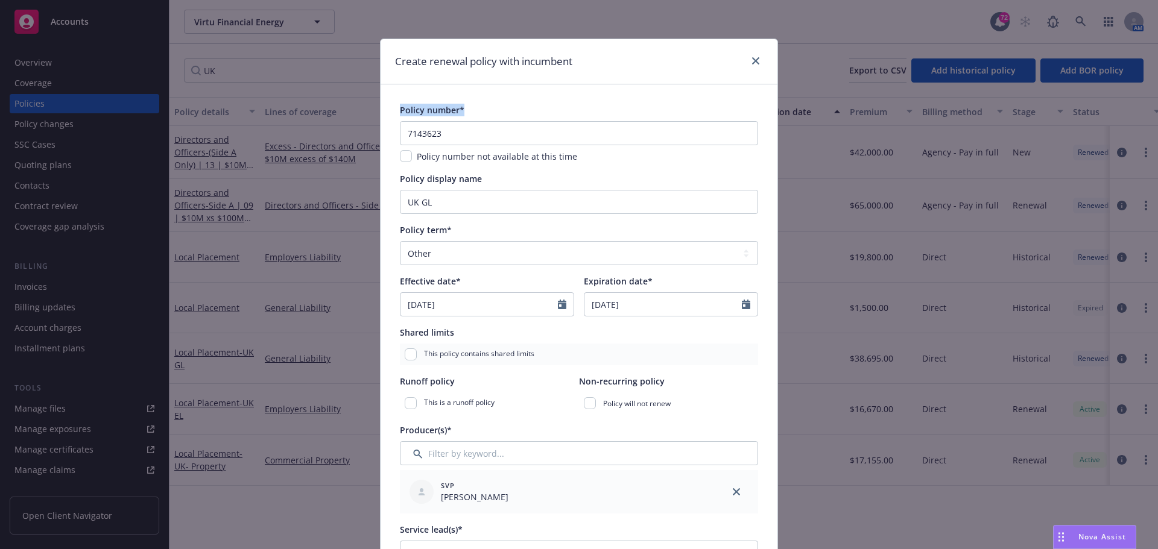
drag, startPoint x: 603, startPoint y: 50, endPoint x: 771, endPoint y: 90, distance: 171.8
click at [924, 93] on div "Create renewal policy with incumbent Policy number* 7143623 Policy number not a…" at bounding box center [579, 274] width 1158 height 549
click at [754, 61] on icon "close" at bounding box center [755, 60] width 7 height 7
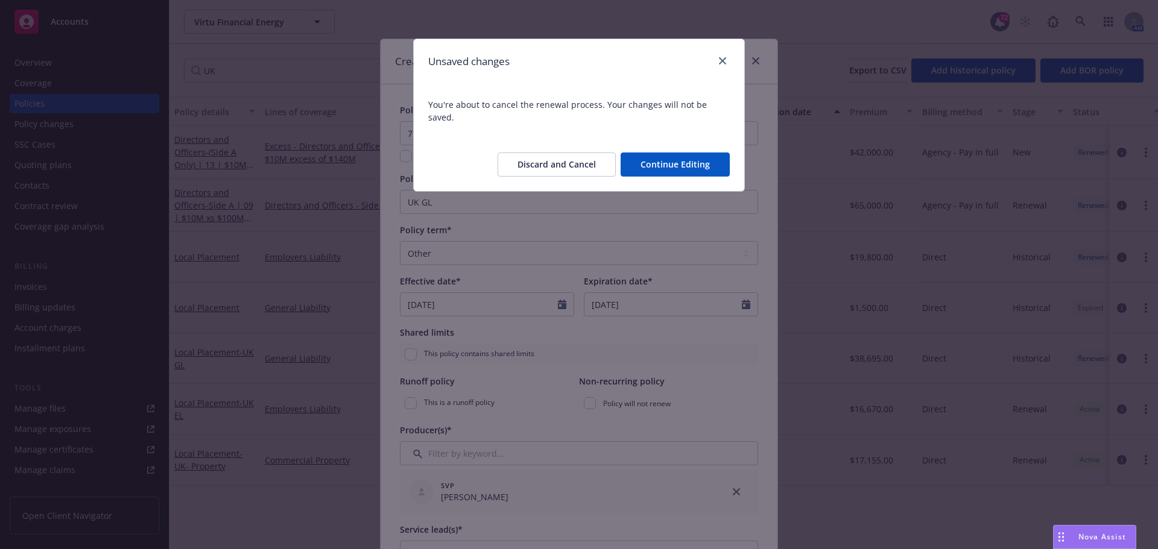
click at [575, 153] on button "Discard and Cancel" at bounding box center [556, 165] width 118 height 24
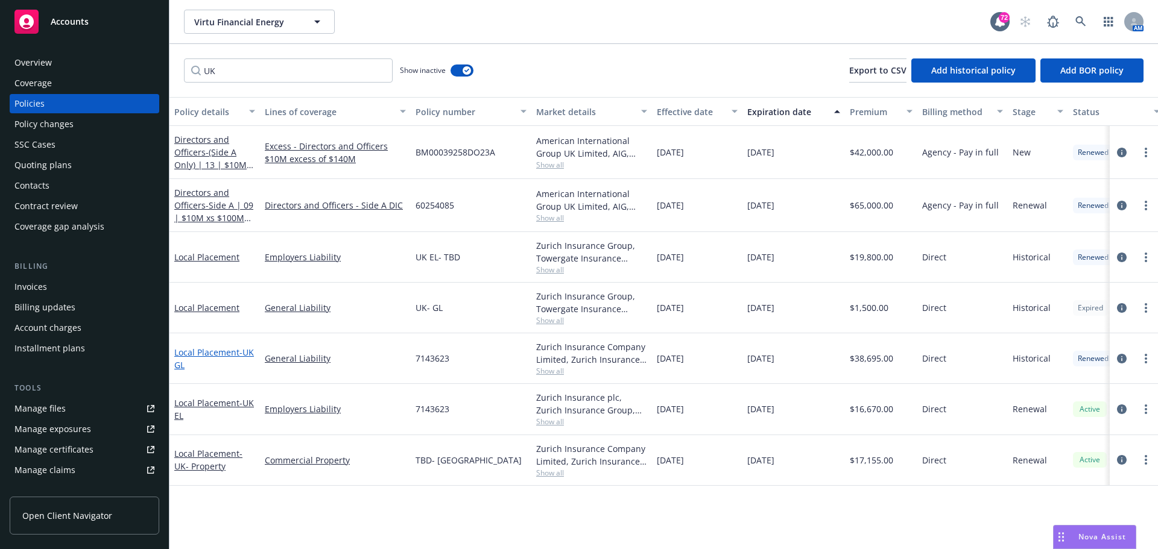
click at [218, 351] on link "Local Placement - [GEOGRAPHIC_DATA] GL" at bounding box center [214, 359] width 80 height 24
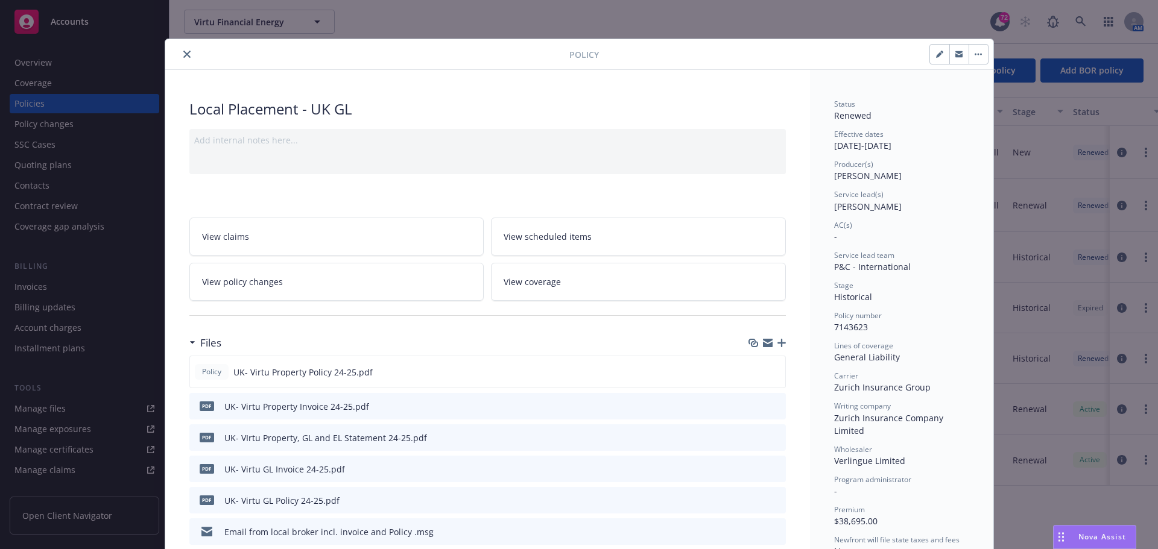
scroll to position [36, 0]
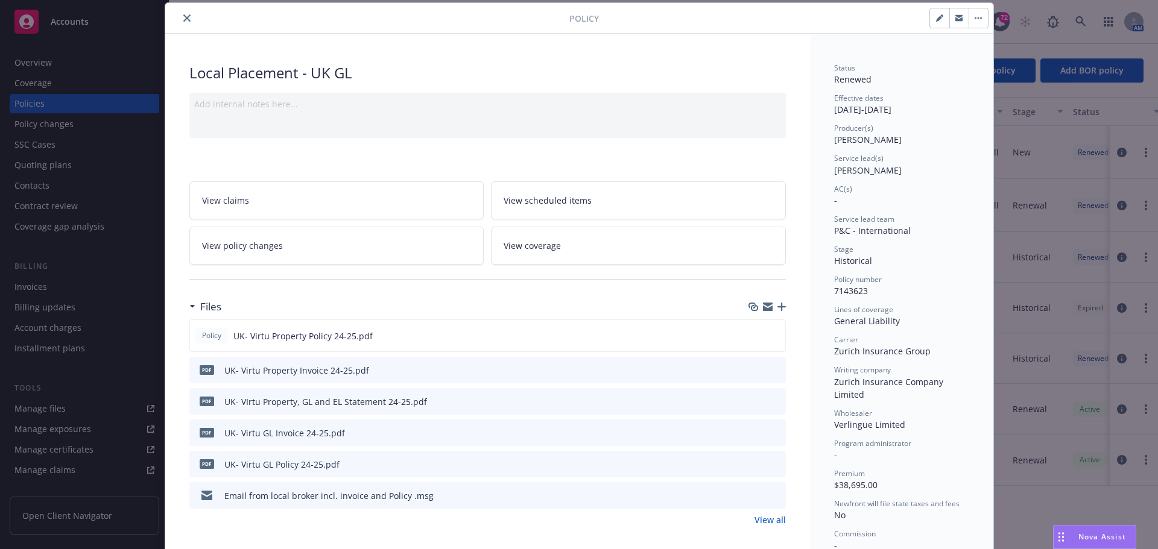
click at [930, 20] on button "button" at bounding box center [939, 17] width 19 height 19
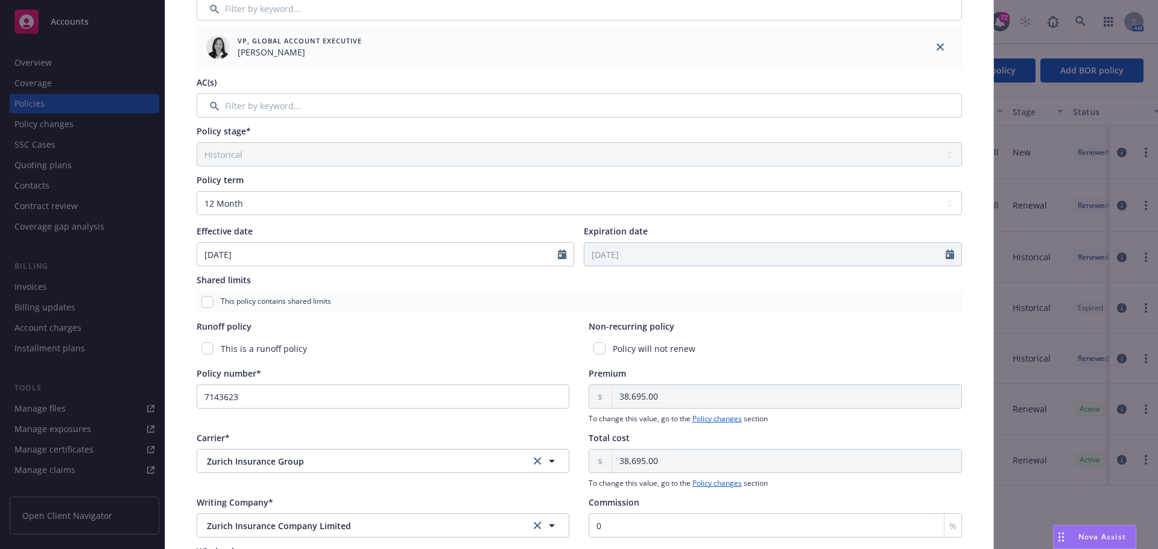
scroll to position [277, 0]
click at [305, 256] on input "[DATE]" at bounding box center [377, 253] width 361 height 23
click at [298, 198] on select "Select policy term 12 Month 6 Month 4 Month 3 Month 2 Month 1 Month 36 Month (3…" at bounding box center [579, 203] width 765 height 24
click at [197, 191] on select "Select policy term 12 Month 6 Month 4 Month 3 Month 2 Month 1 Month 36 Month (3…" at bounding box center [579, 203] width 765 height 24
click at [250, 257] on input "[DATE]" at bounding box center [377, 253] width 361 height 23
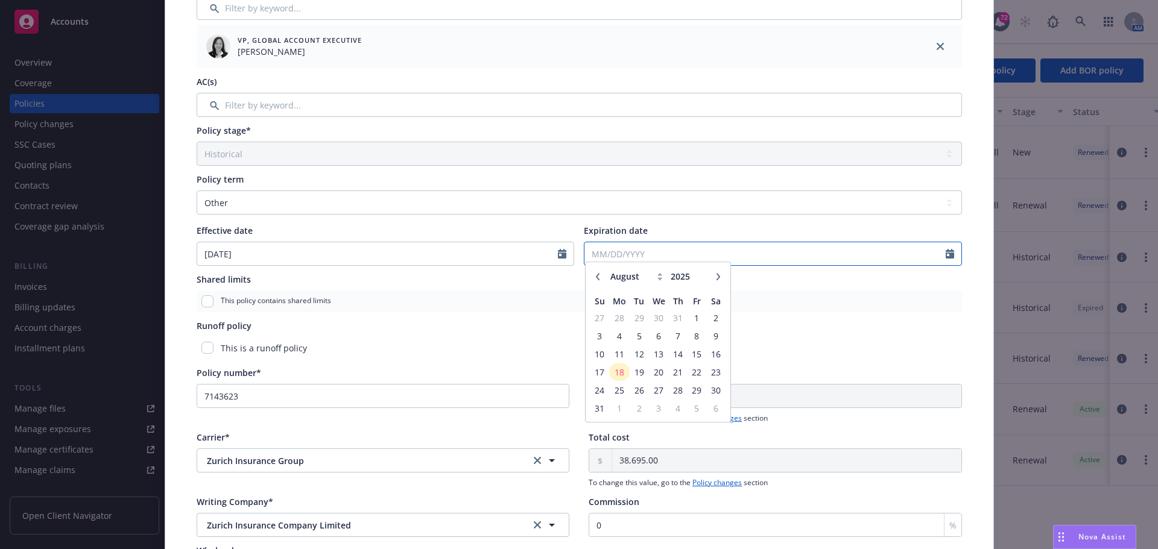
click at [626, 263] on div "January February March April May June July August September October November [D…" at bounding box center [773, 254] width 378 height 24
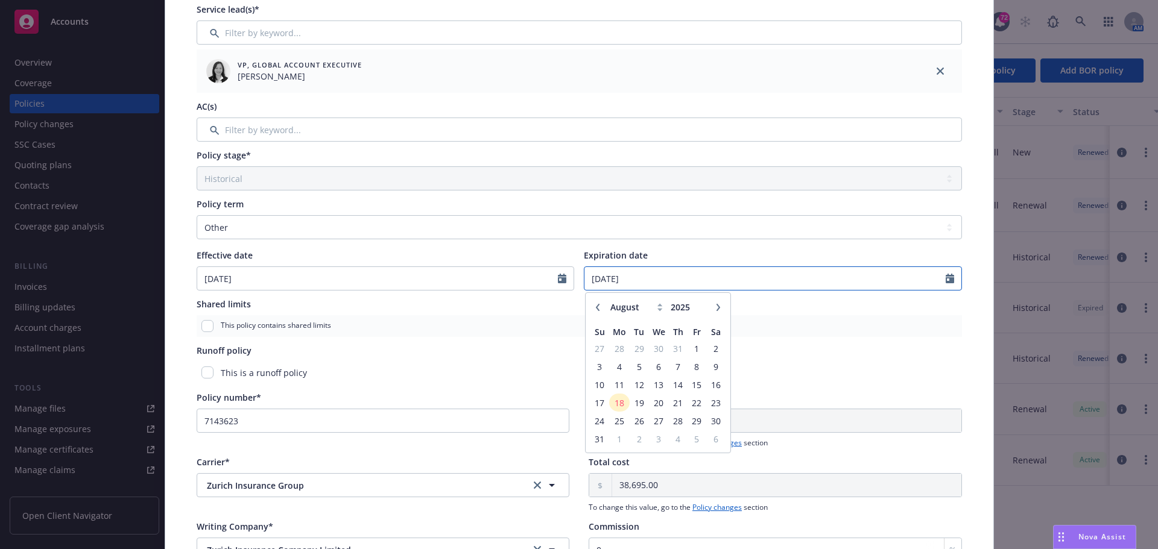
scroll to position [362, 0]
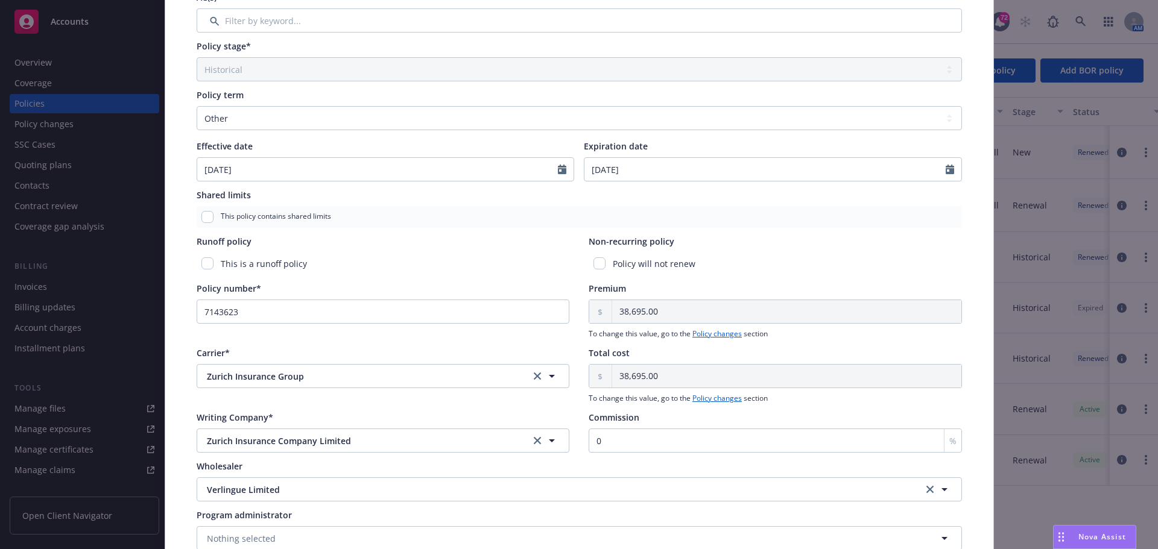
click at [830, 274] on div "Policy type* Local Placement Display name UK GL Producer(s)* SVP [PERSON_NAME] …" at bounding box center [579, 149] width 780 height 817
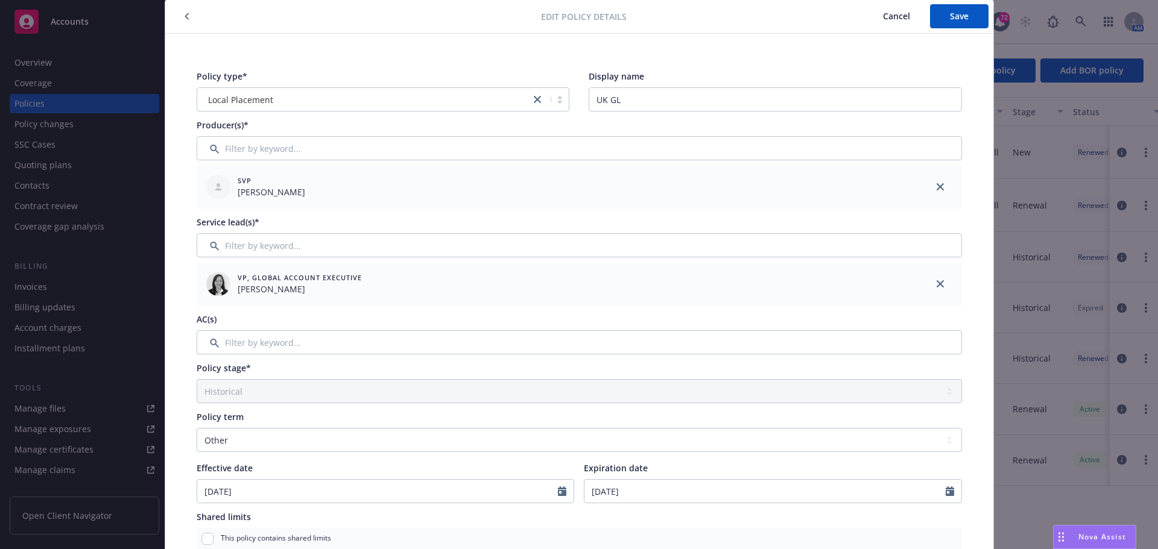
scroll to position [0, 0]
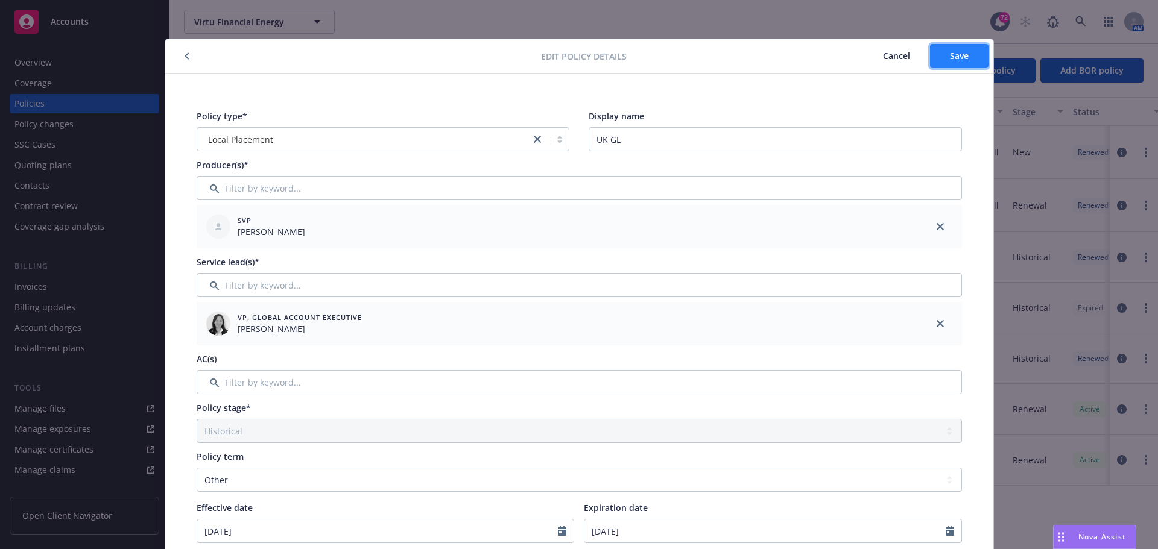
click at [960, 55] on span "Save" at bounding box center [959, 55] width 19 height 11
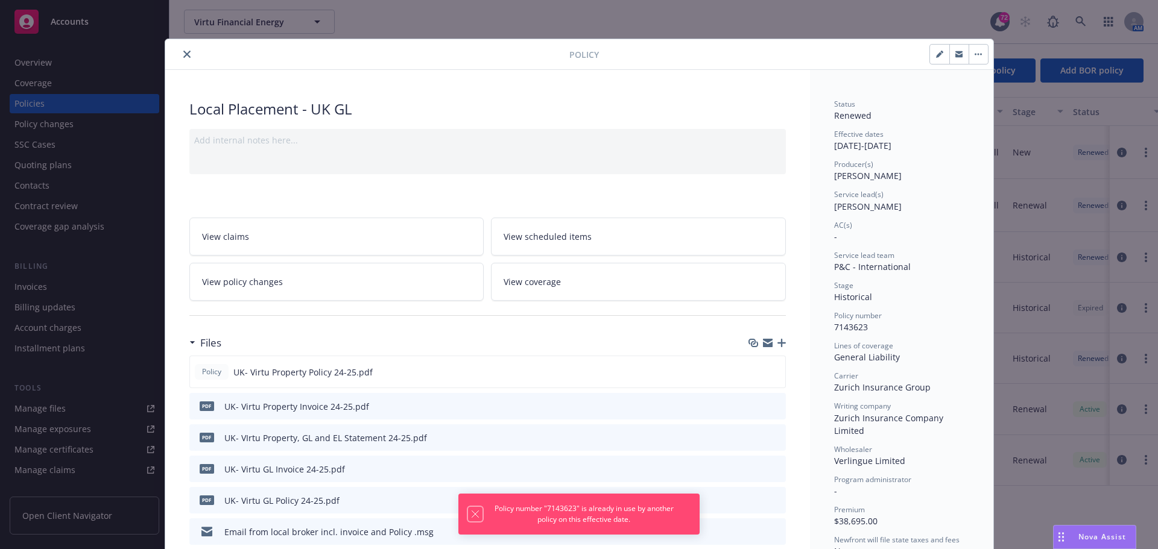
click at [474, 512] on icon "Dismiss notification" at bounding box center [475, 514] width 10 height 10
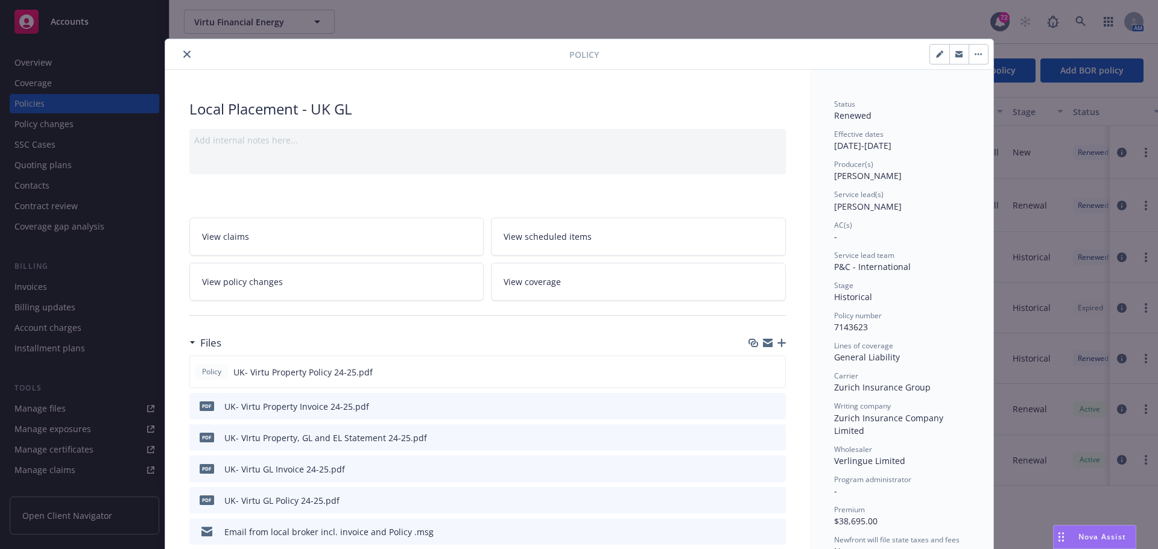
click at [942, 58] on button "button" at bounding box center [939, 54] width 19 height 19
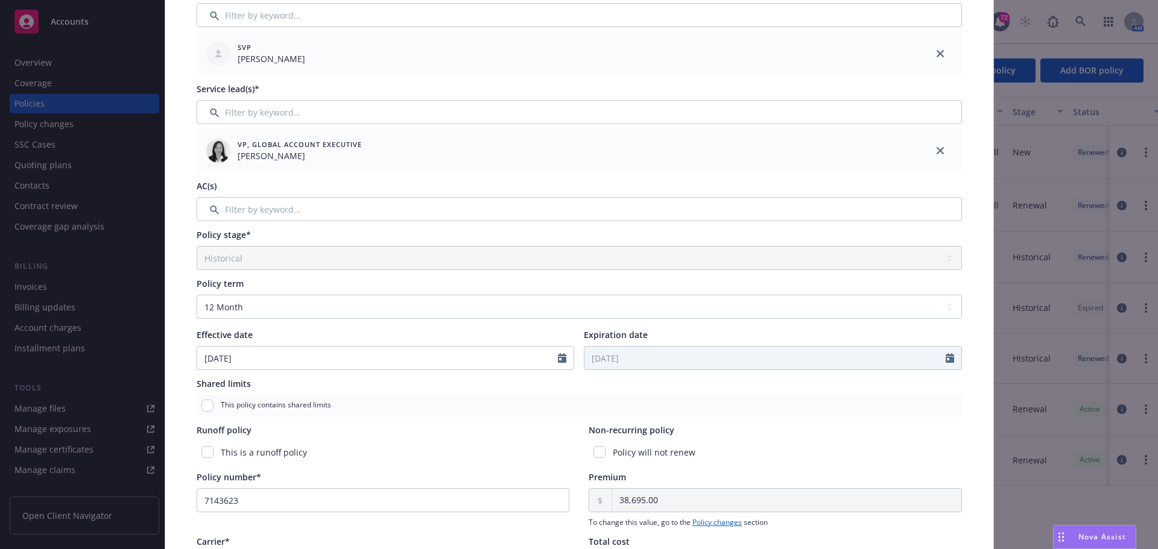
scroll to position [241, 0]
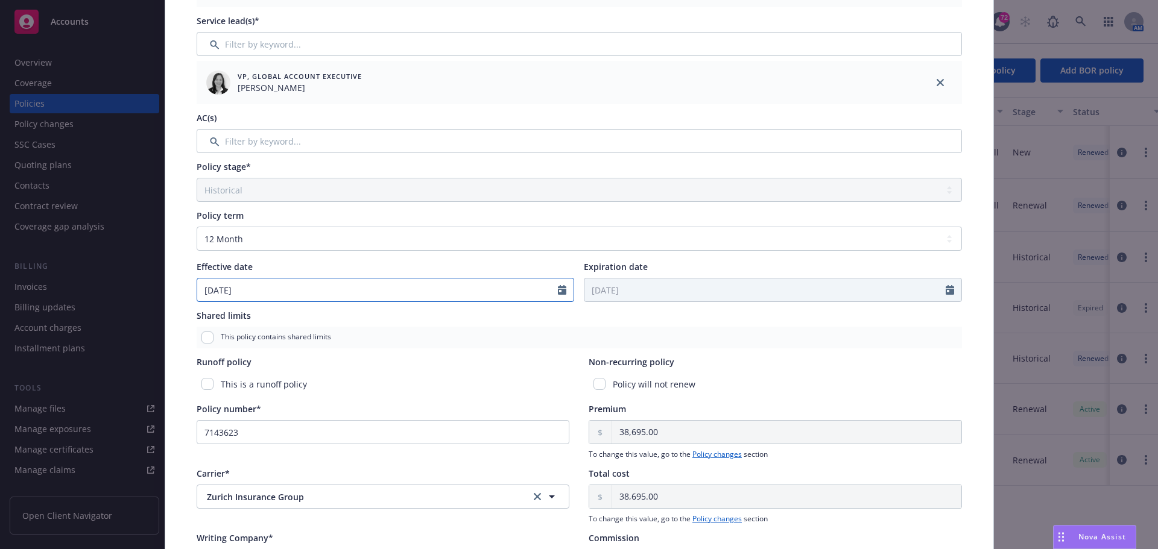
click at [288, 283] on input "[DATE]" at bounding box center [377, 290] width 361 height 23
click at [485, 284] on input "[DATE]" at bounding box center [377, 290] width 361 height 23
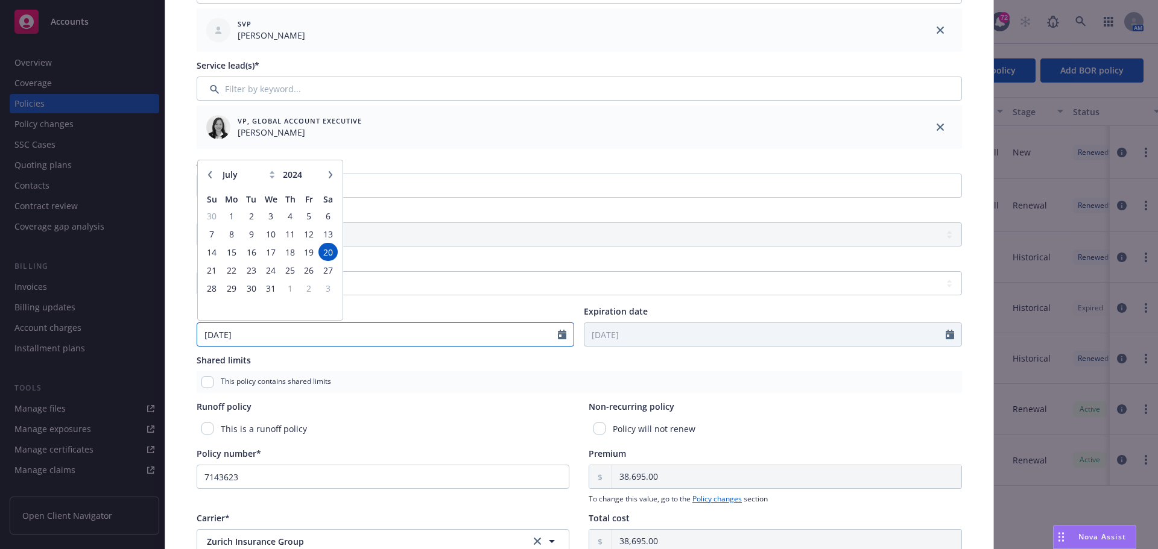
scroll to position [121, 0]
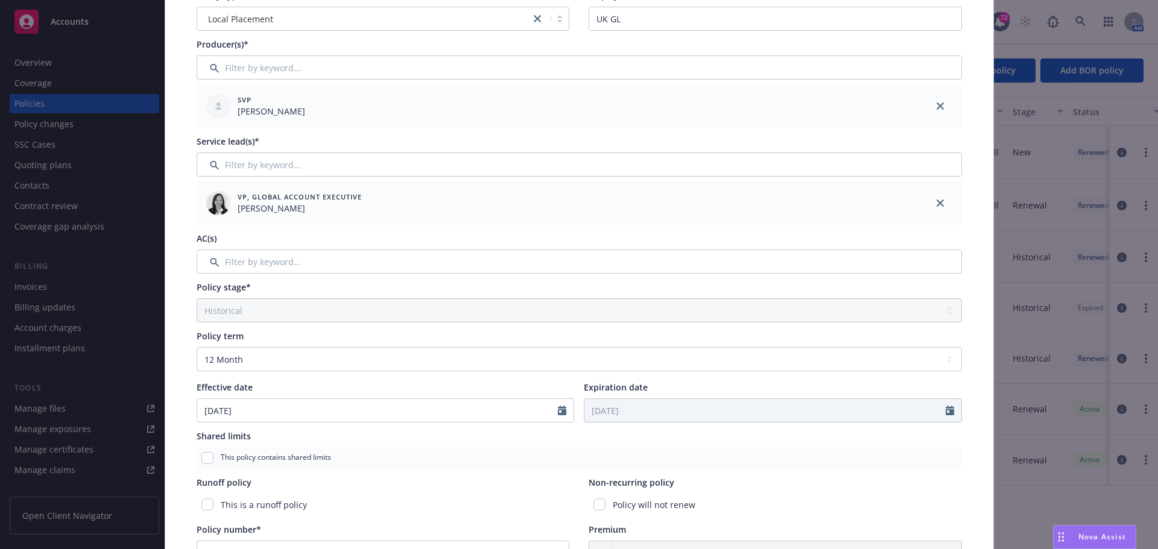
click at [461, 218] on div "VP, Global Account Executive [PERSON_NAME]" at bounding box center [557, 203] width 712 height 34
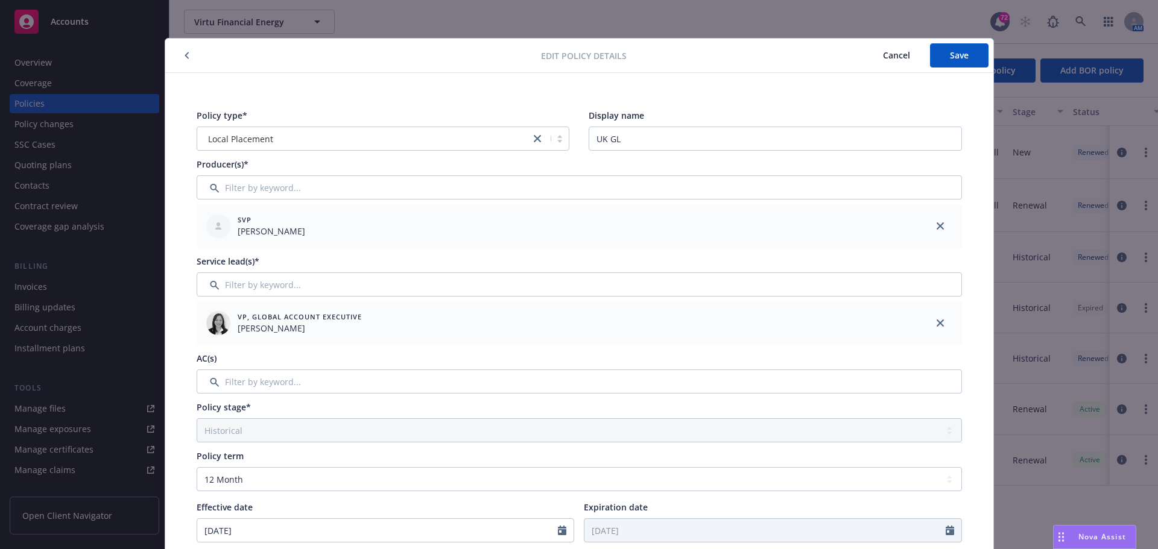
scroll to position [0, 0]
click at [886, 54] on span "Cancel" at bounding box center [896, 55] width 27 height 11
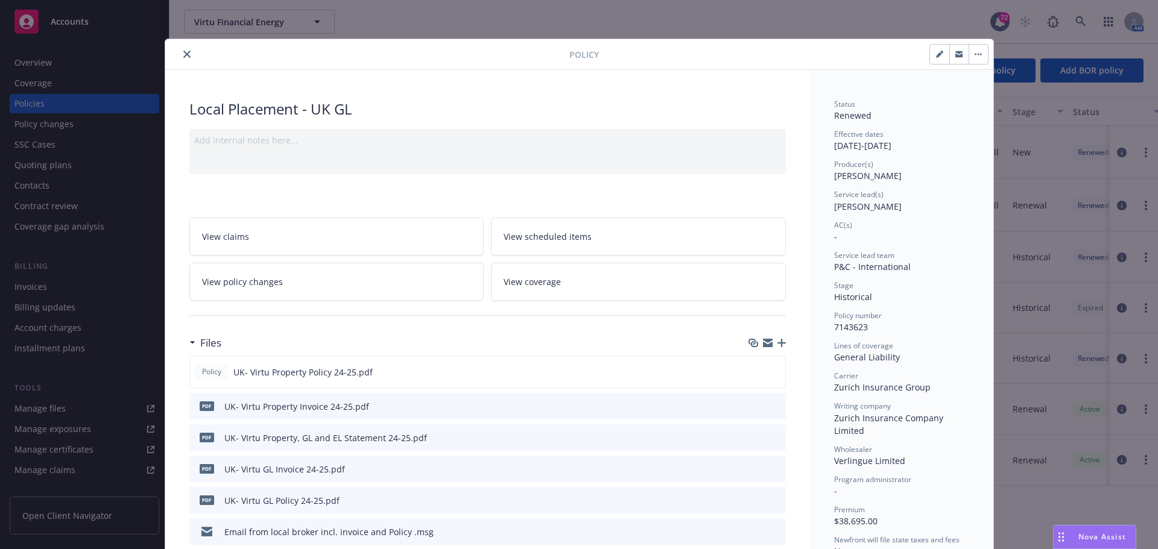
click at [183, 54] on icon "close" at bounding box center [186, 54] width 7 height 7
